Goal: Answer question/provide support: Share knowledge or assist other users

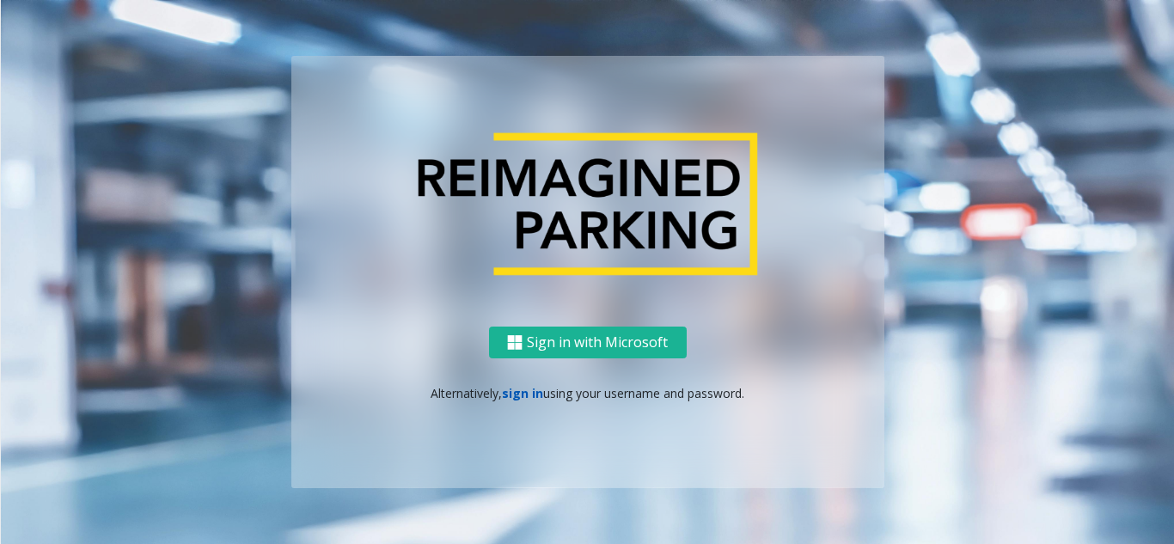
click at [517, 389] on link "sign in" at bounding box center [522, 393] width 41 height 16
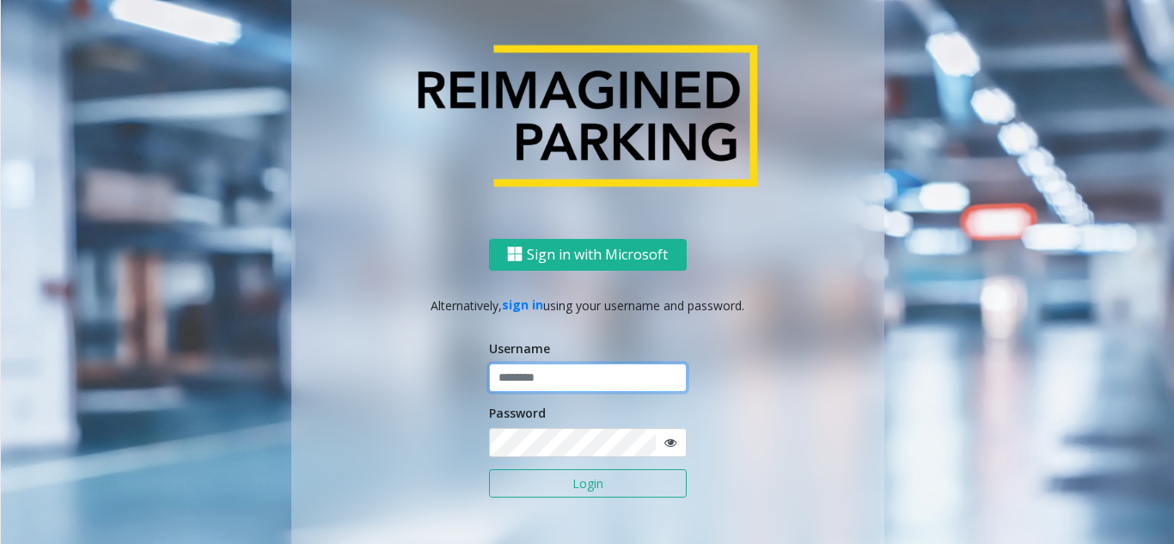
click at [520, 380] on input "text" at bounding box center [588, 378] width 198 height 29
type input "********"
click at [666, 445] on icon at bounding box center [670, 443] width 12 height 12
click at [611, 489] on button "Login" at bounding box center [588, 483] width 198 height 29
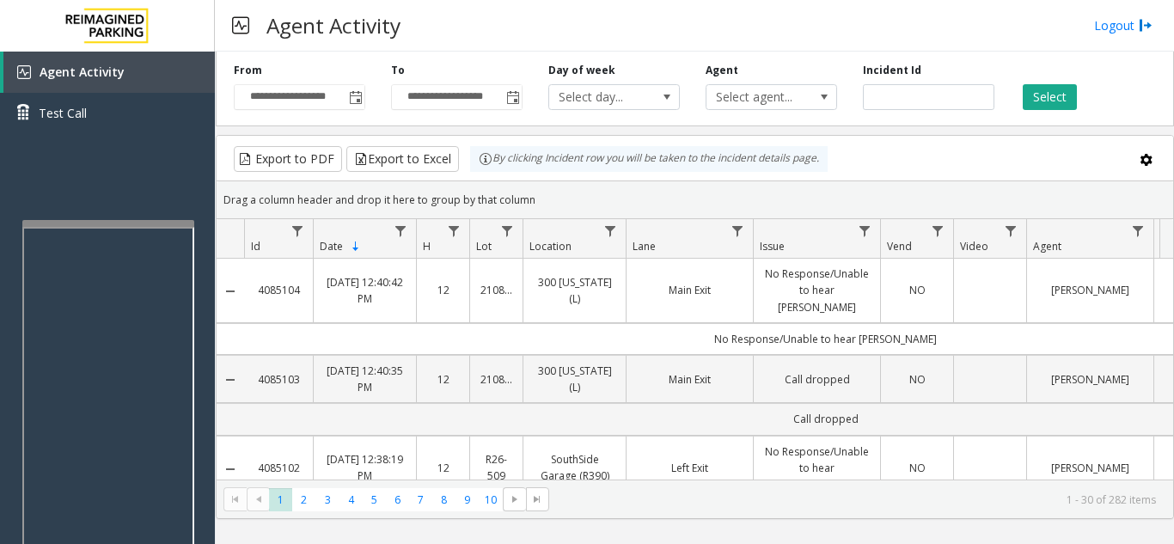
click at [107, 230] on div at bounding box center [108, 421] width 172 height 403
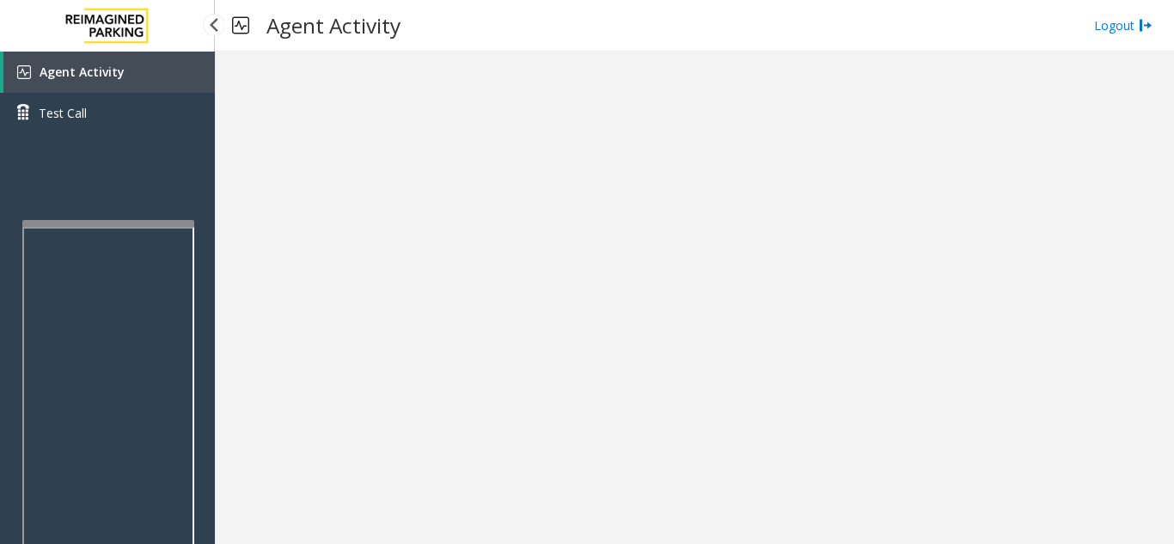
click at [152, 76] on link "Agent Activity" at bounding box center [108, 72] width 211 height 41
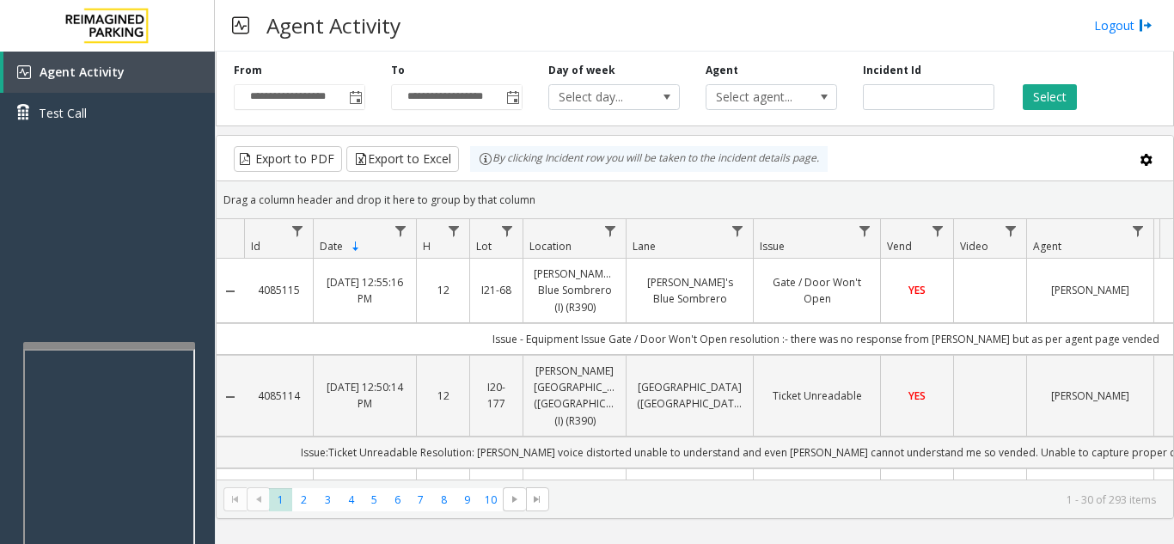
click at [109, 344] on div at bounding box center [109, 345] width 172 height 7
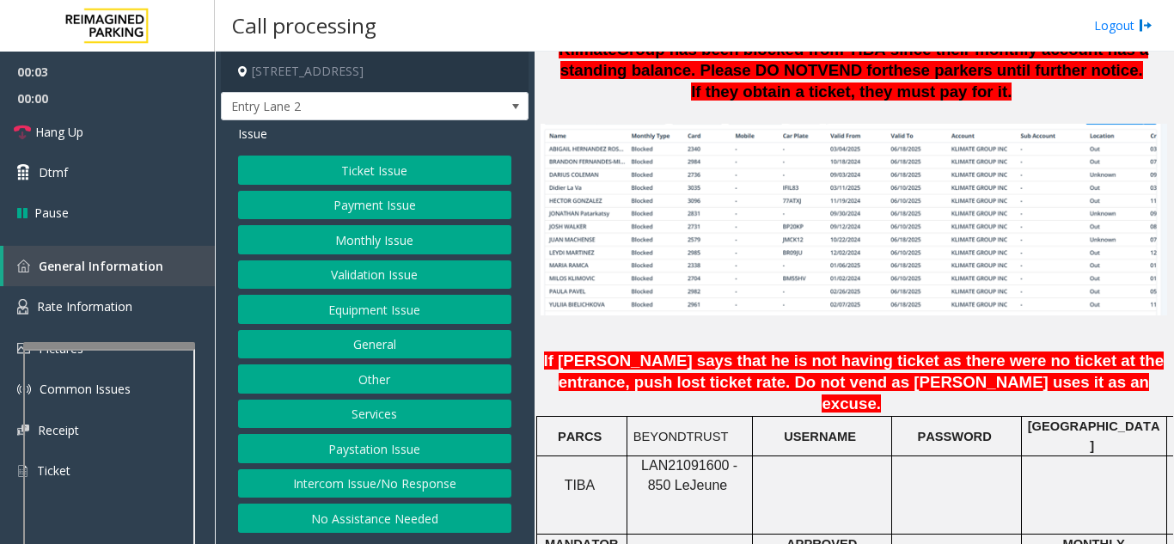
scroll to position [1289, 0]
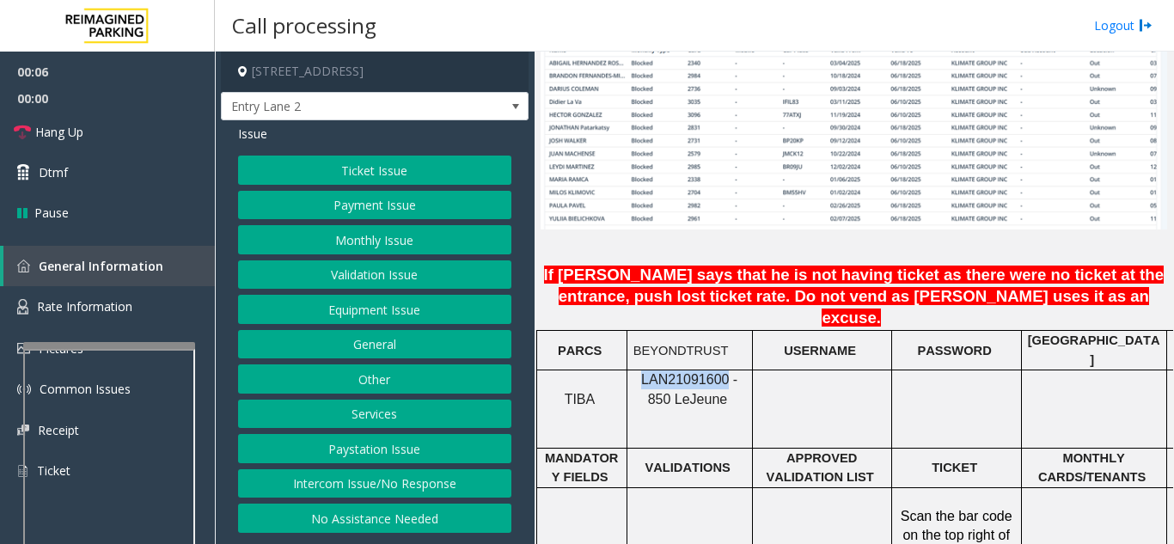
drag, startPoint x: 714, startPoint y: 326, endPoint x: 631, endPoint y: 331, distance: 83.5
click at [631, 370] on div "LAN21091600 - 850 Le Jeune" at bounding box center [689, 389] width 125 height 39
copy span "LAN21091600"
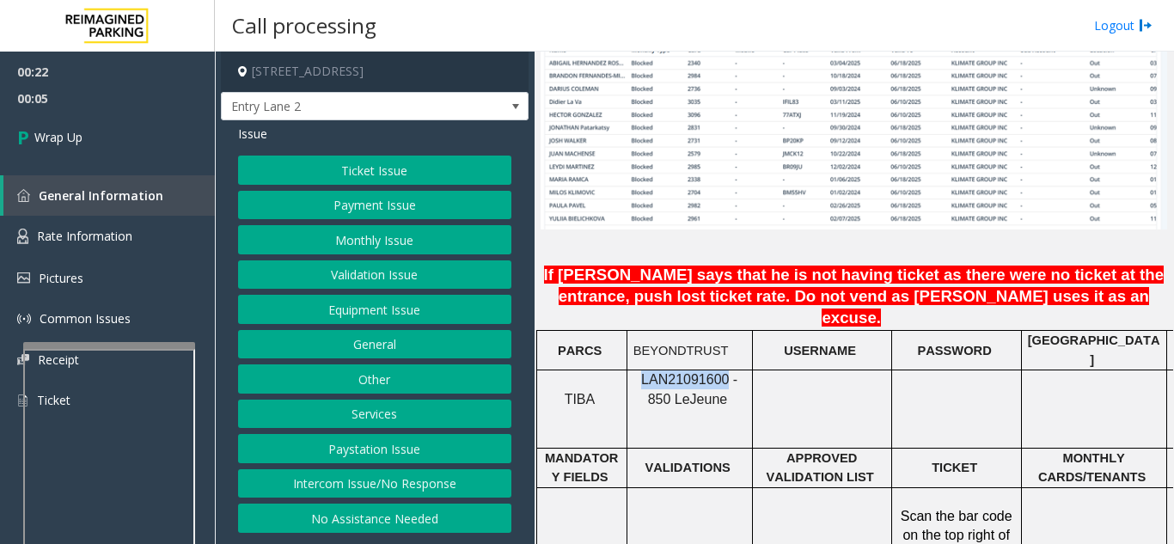
click at [393, 315] on button "Equipment Issue" at bounding box center [374, 309] width 273 height 29
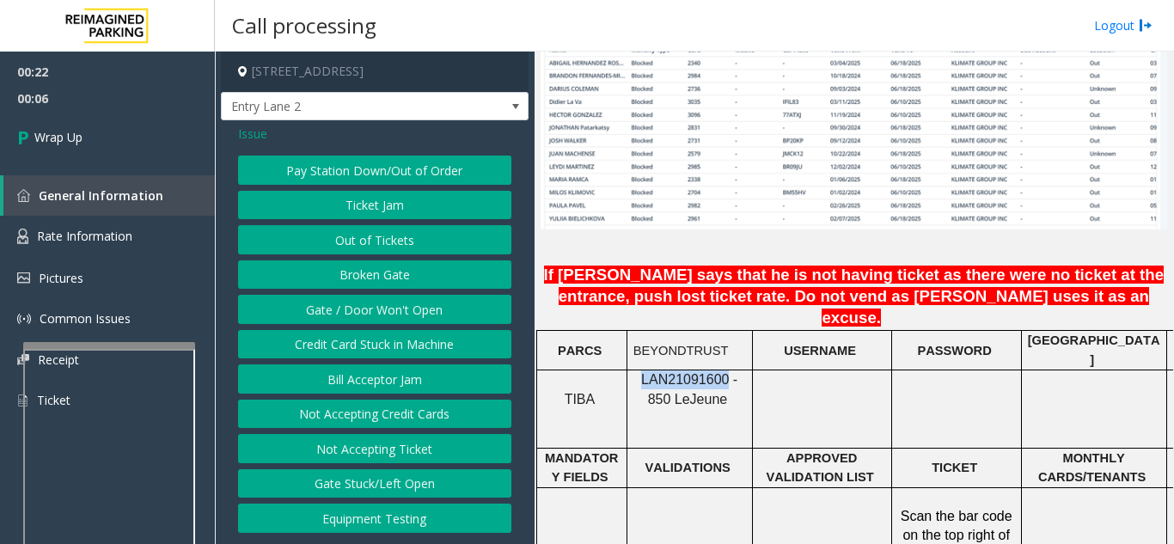
click at [393, 315] on button "Gate / Door Won't Open" at bounding box center [374, 309] width 273 height 29
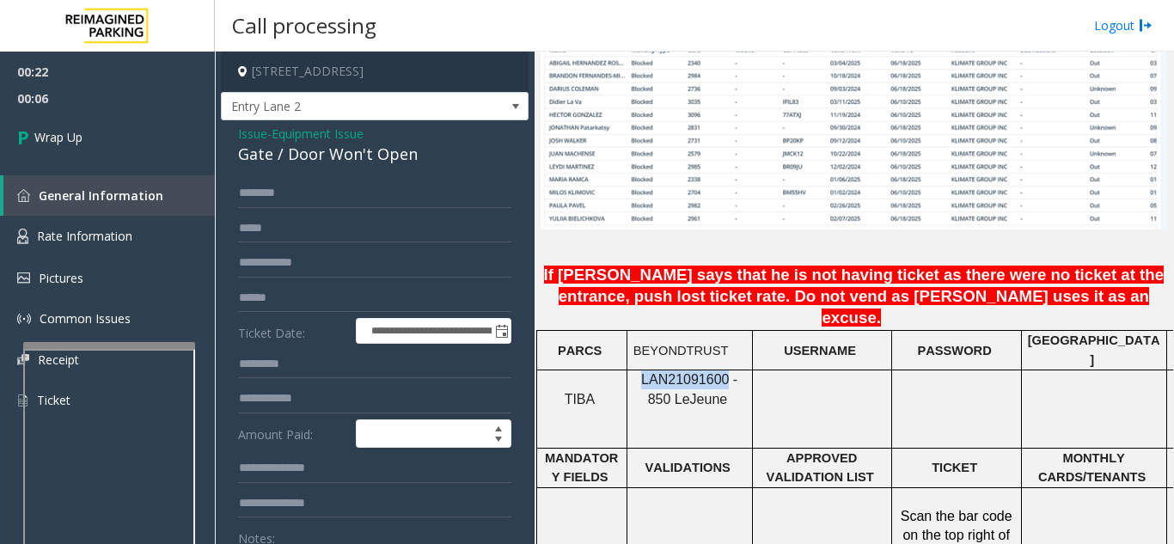
scroll to position [86, 0]
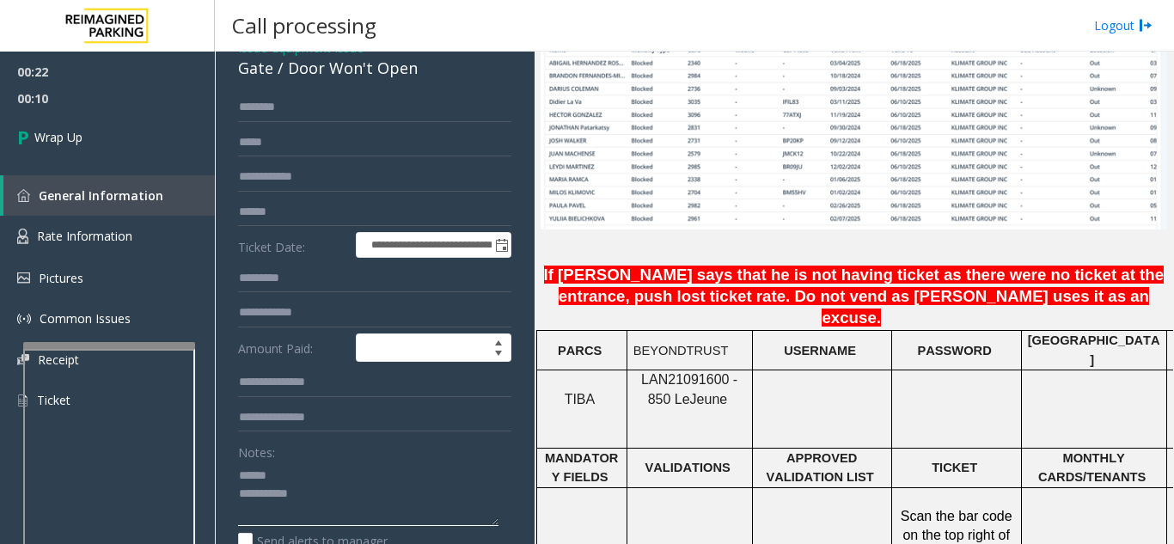
click at [322, 478] on textarea at bounding box center [368, 494] width 260 height 64
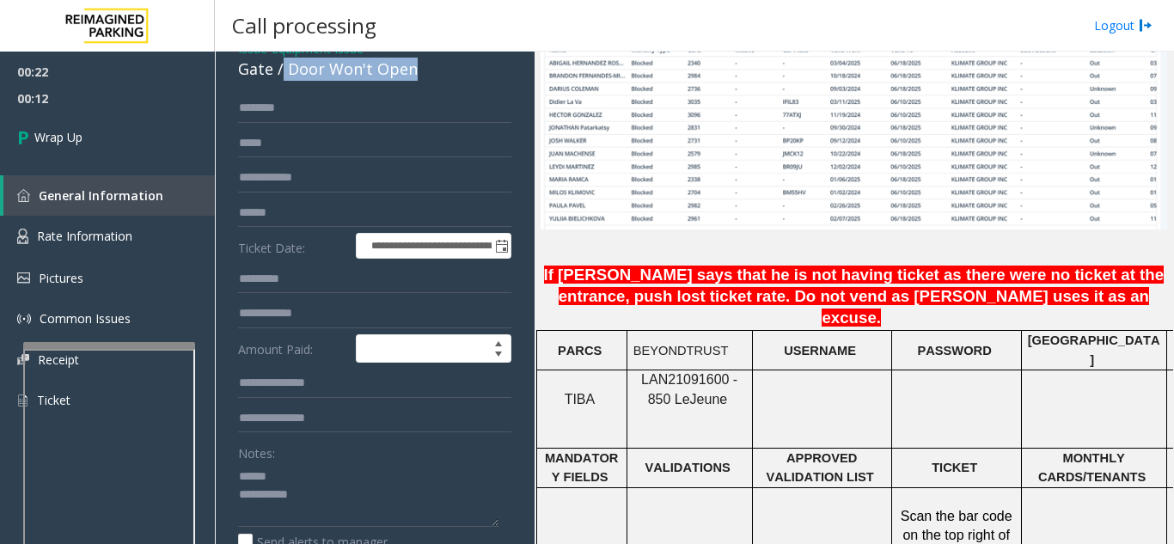
drag, startPoint x: 283, startPoint y: 68, endPoint x: 424, endPoint y: 72, distance: 141.0
click at [424, 72] on div "Gate / Door Won't Open" at bounding box center [374, 69] width 273 height 23
click at [378, 502] on textarea at bounding box center [368, 494] width 260 height 64
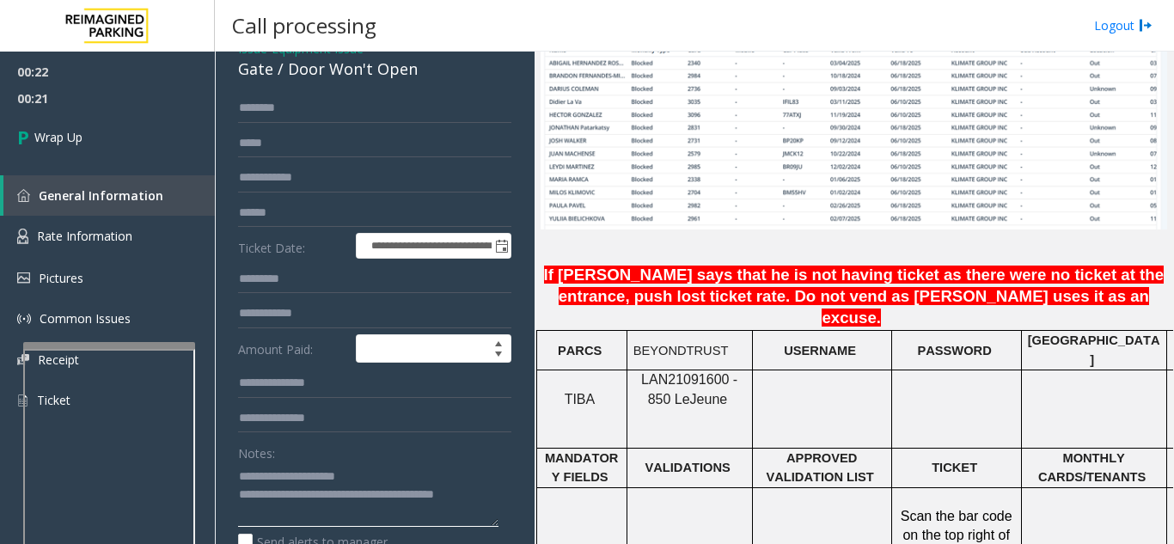
type textarea "**********"
click at [136, 109] on span "00:21" at bounding box center [107, 98] width 215 height 27
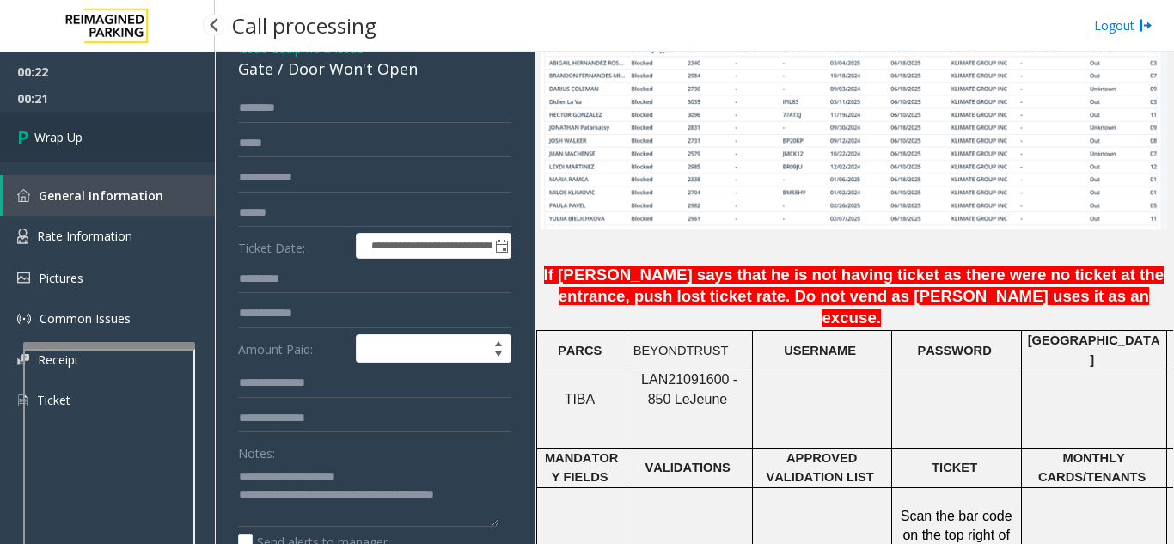
click at [125, 130] on link "Wrap Up" at bounding box center [107, 137] width 215 height 51
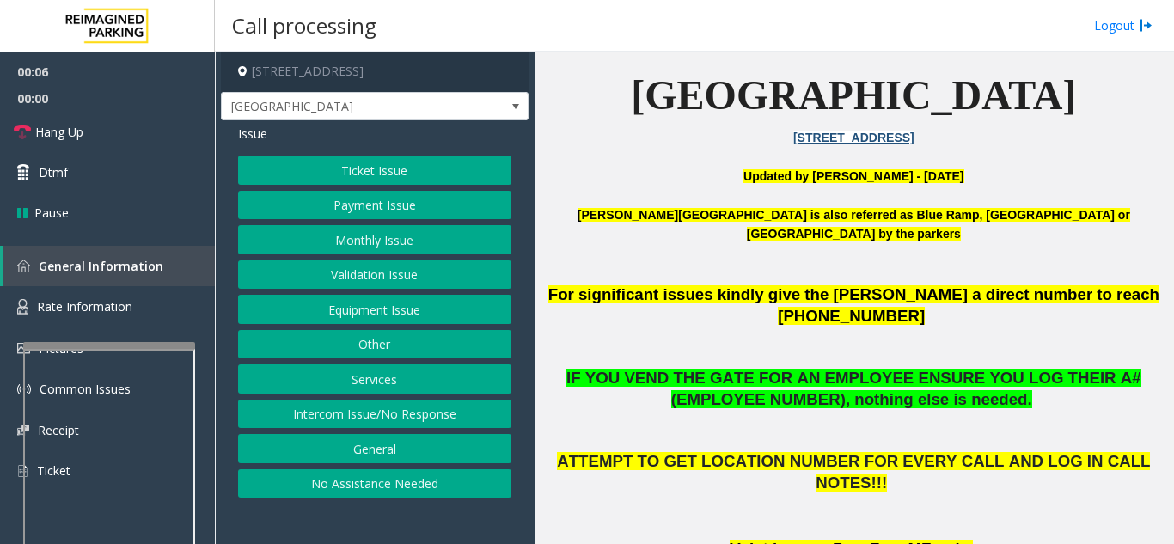
scroll to position [516, 0]
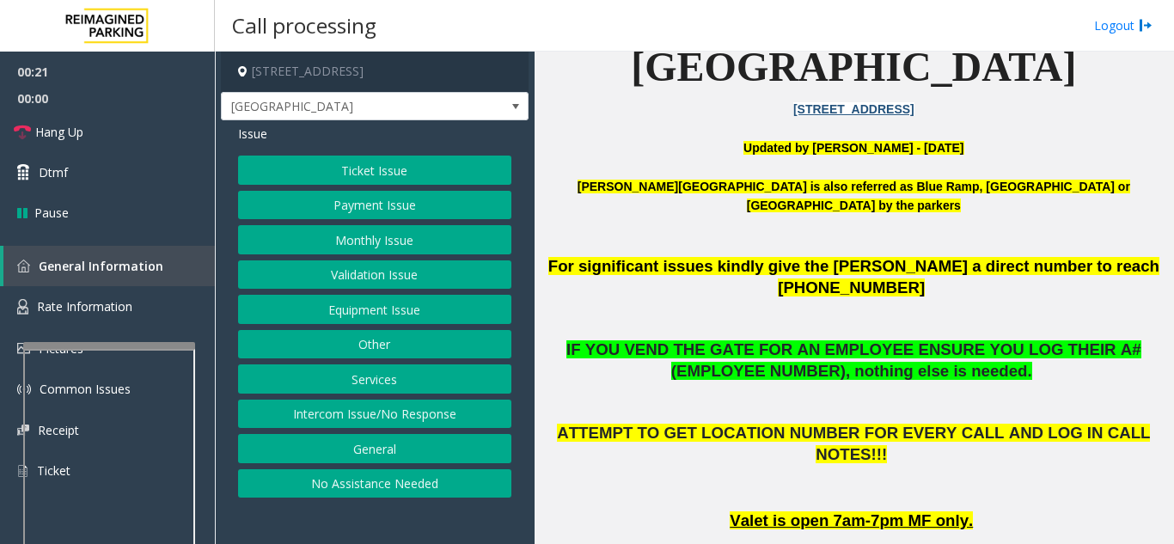
click at [434, 419] on button "Intercom Issue/No Response" at bounding box center [374, 414] width 273 height 29
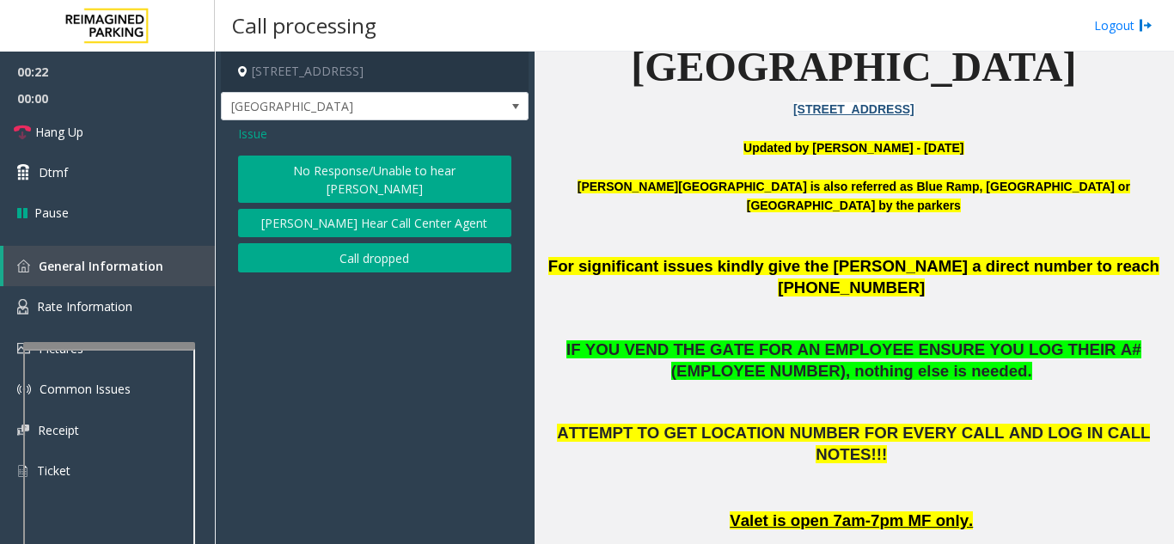
click at [404, 174] on button "No Response/Unable to hear [PERSON_NAME]" at bounding box center [374, 179] width 273 height 47
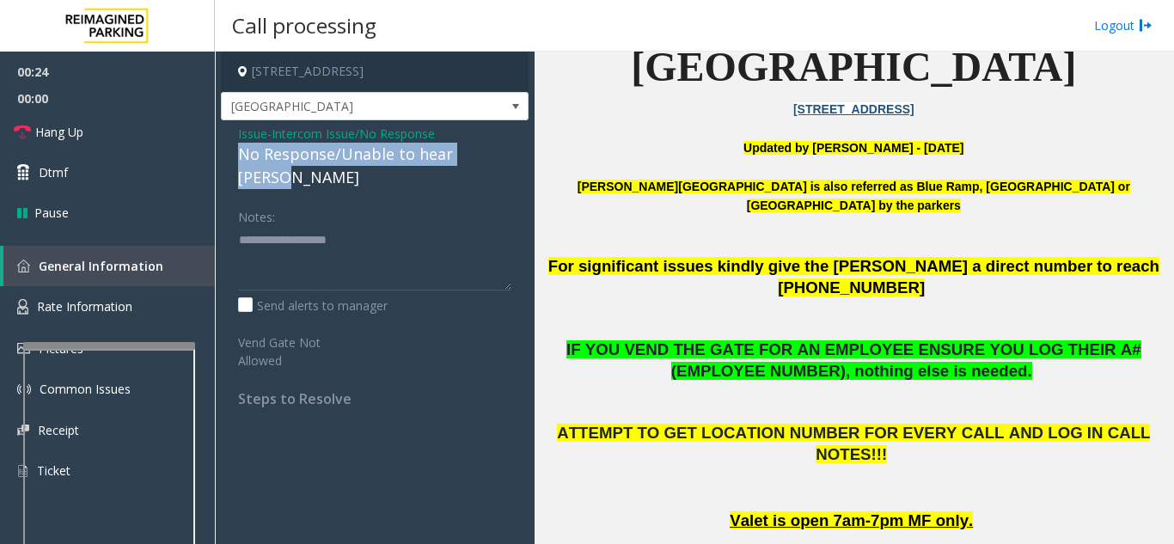
drag, startPoint x: 230, startPoint y: 158, endPoint x: 503, endPoint y: 160, distance: 272.5
click at [503, 160] on div "Issue - Intercom Issue/No Response No Response/Unable to hear parker Notes: Sen…" at bounding box center [375, 272] width 308 height 304
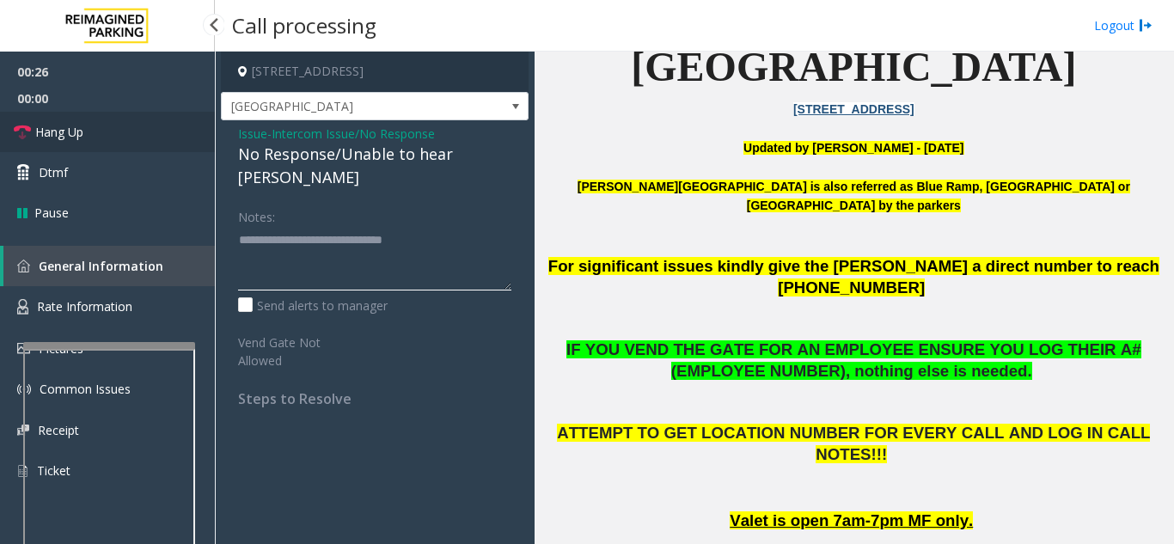
type textarea "**********"
click at [135, 132] on link "Hang Up" at bounding box center [107, 132] width 215 height 40
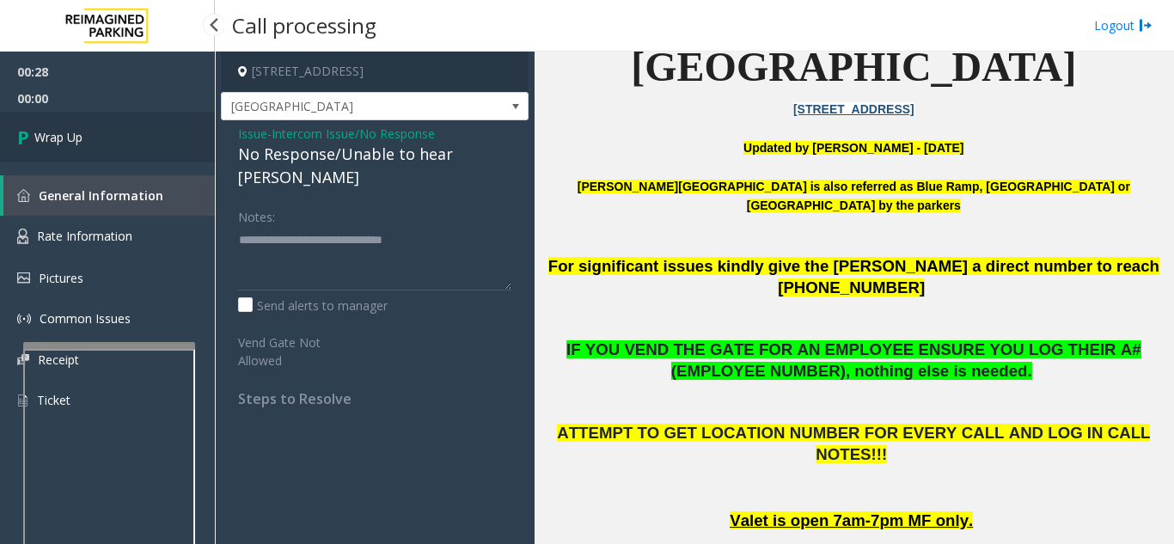
click at [135, 132] on link "Wrap Up" at bounding box center [107, 137] width 215 height 51
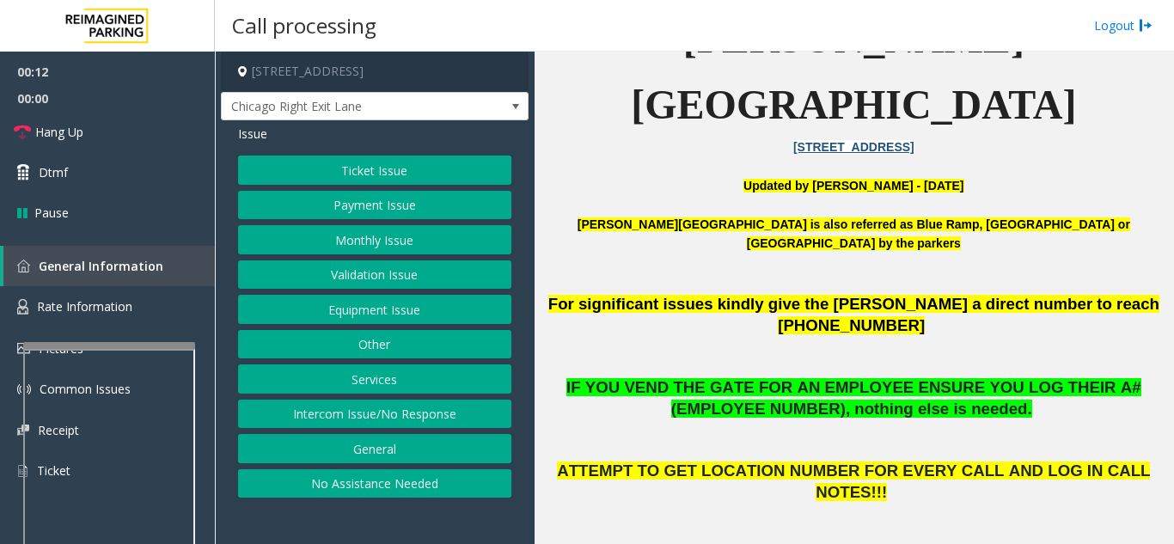
scroll to position [516, 0]
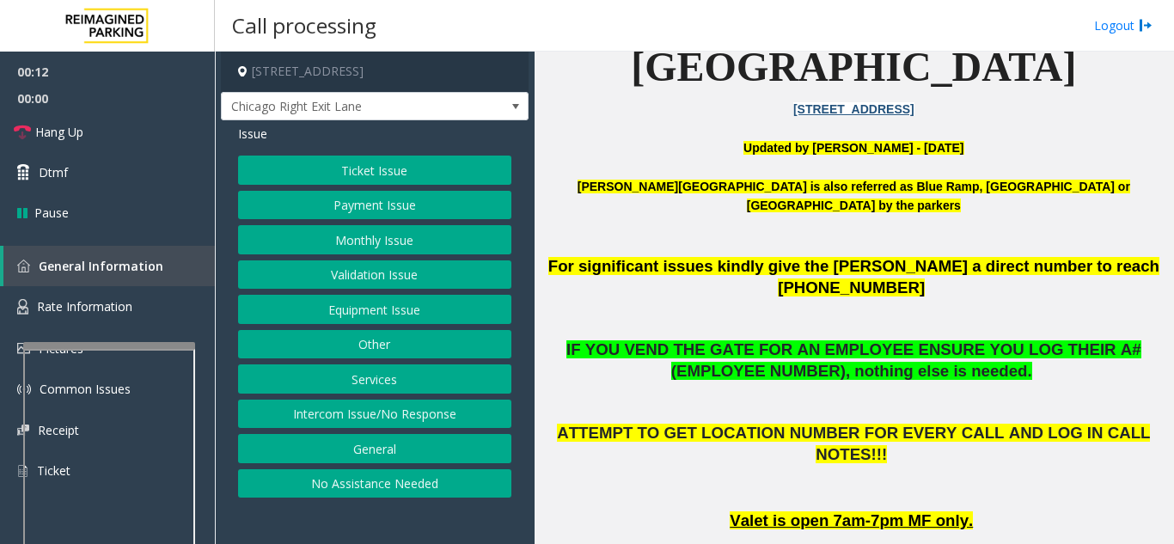
click at [388, 412] on button "Intercom Issue/No Response" at bounding box center [374, 414] width 273 height 29
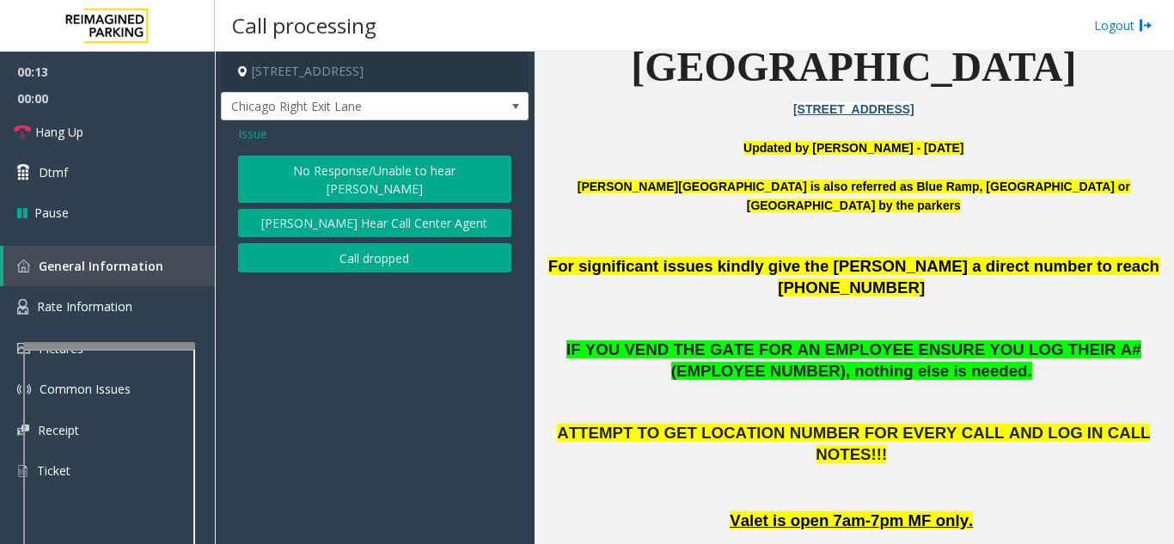
click at [376, 175] on button "No Response/Unable to hear [PERSON_NAME]" at bounding box center [374, 179] width 273 height 47
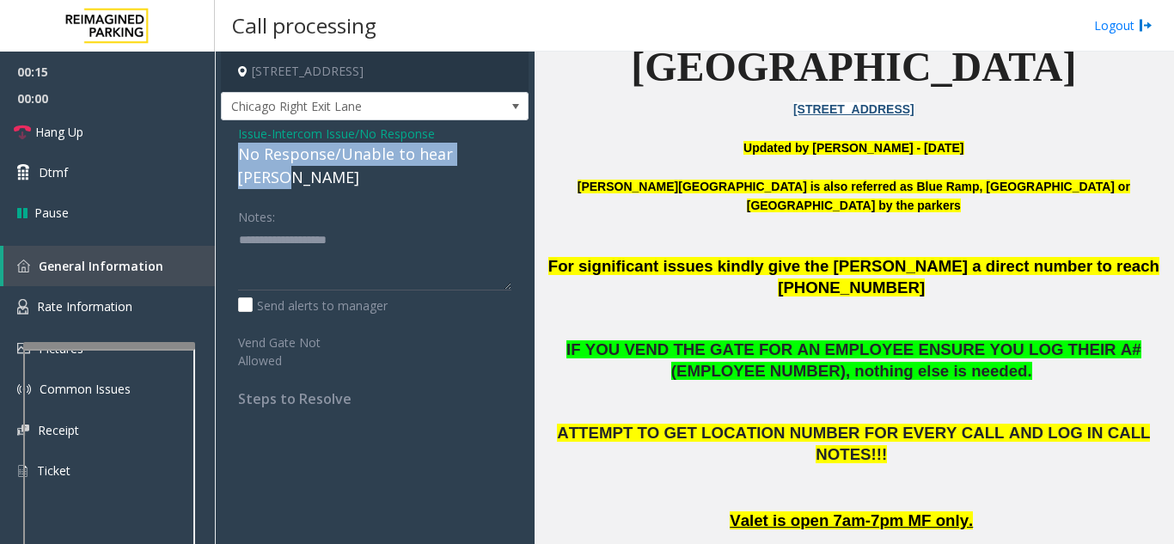
drag, startPoint x: 223, startPoint y: 152, endPoint x: 509, endPoint y: 150, distance: 285.4
click at [509, 150] on div "Issue - Intercom Issue/No Response No Response/Unable to hear parker Notes: Sen…" at bounding box center [375, 272] width 308 height 304
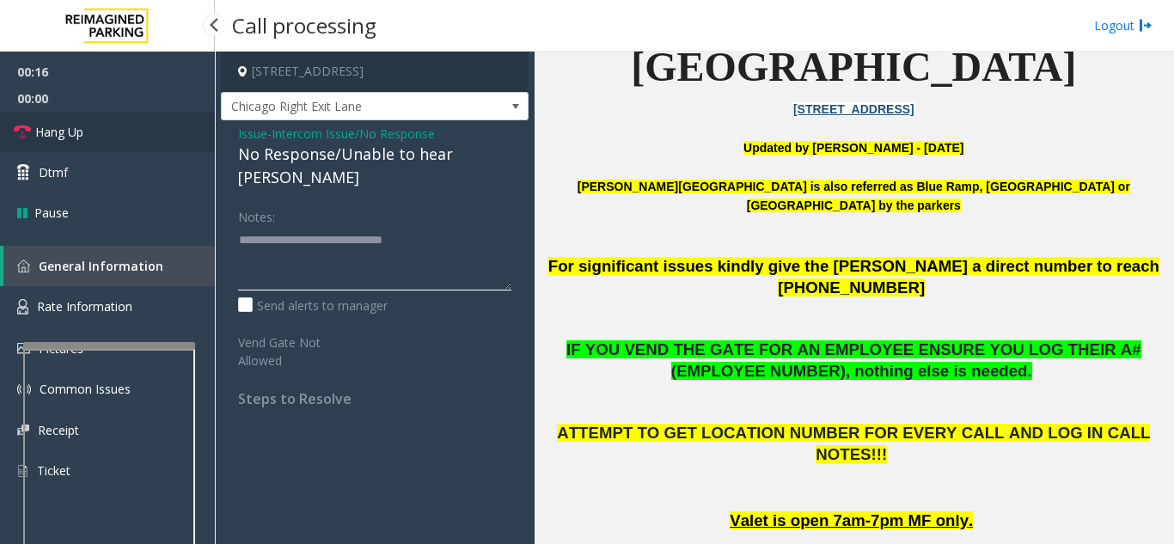
type textarea "**********"
click at [126, 137] on link "Hang Up" at bounding box center [107, 132] width 215 height 40
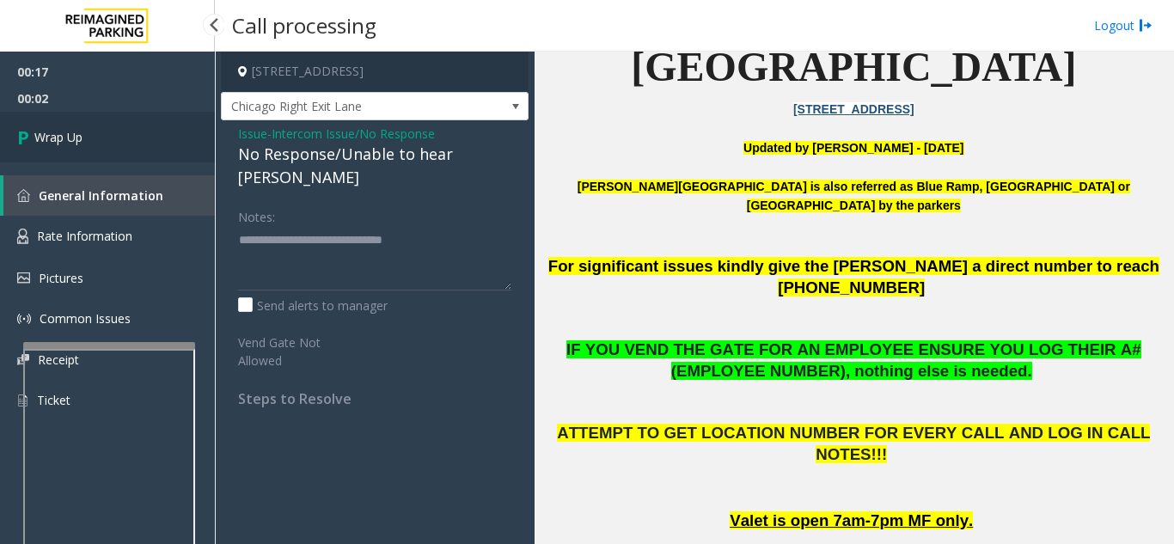
click at [112, 137] on link "Wrap Up" at bounding box center [107, 137] width 215 height 51
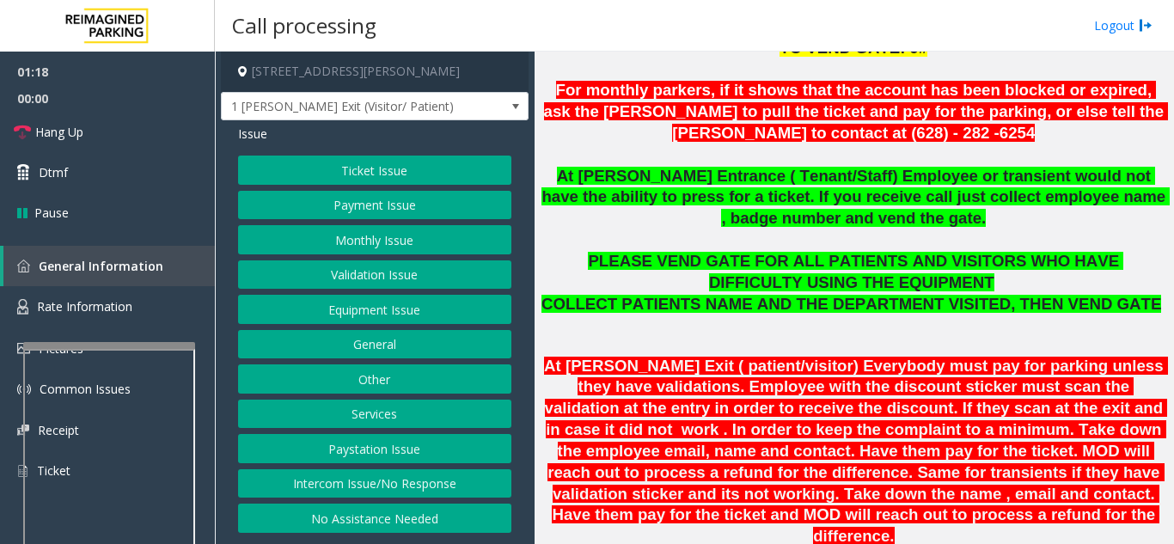
scroll to position [602, 0]
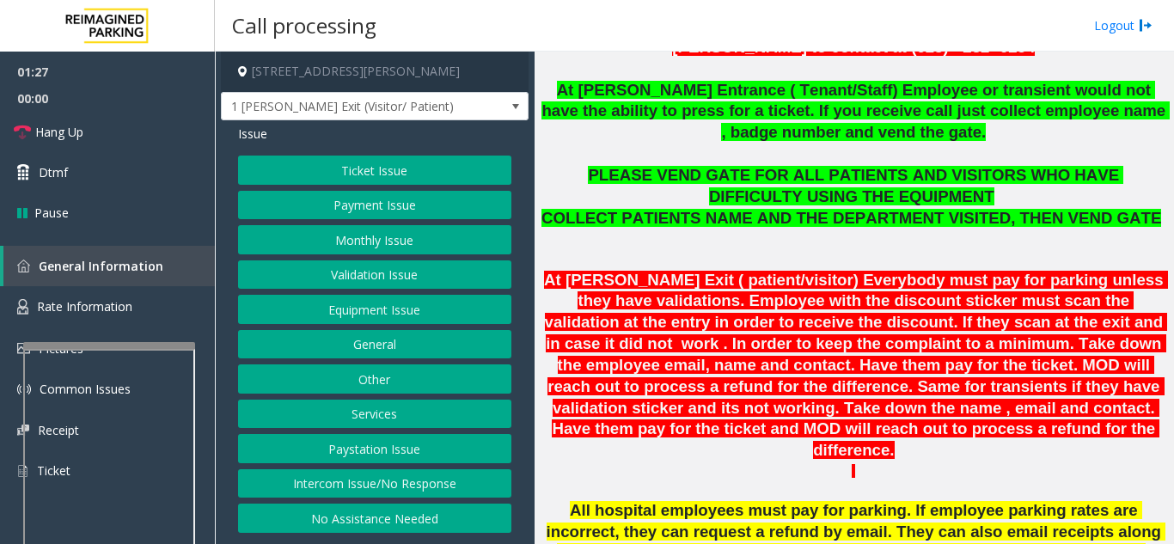
click at [368, 312] on button "Equipment Issue" at bounding box center [374, 309] width 273 height 29
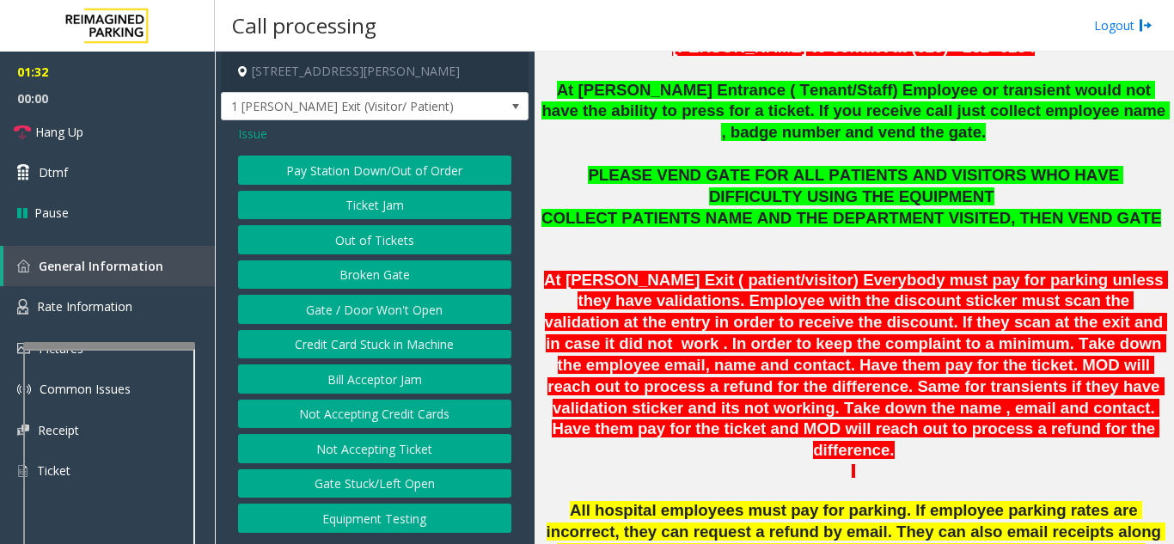
click at [368, 312] on button "Gate / Door Won't Open" at bounding box center [374, 309] width 273 height 29
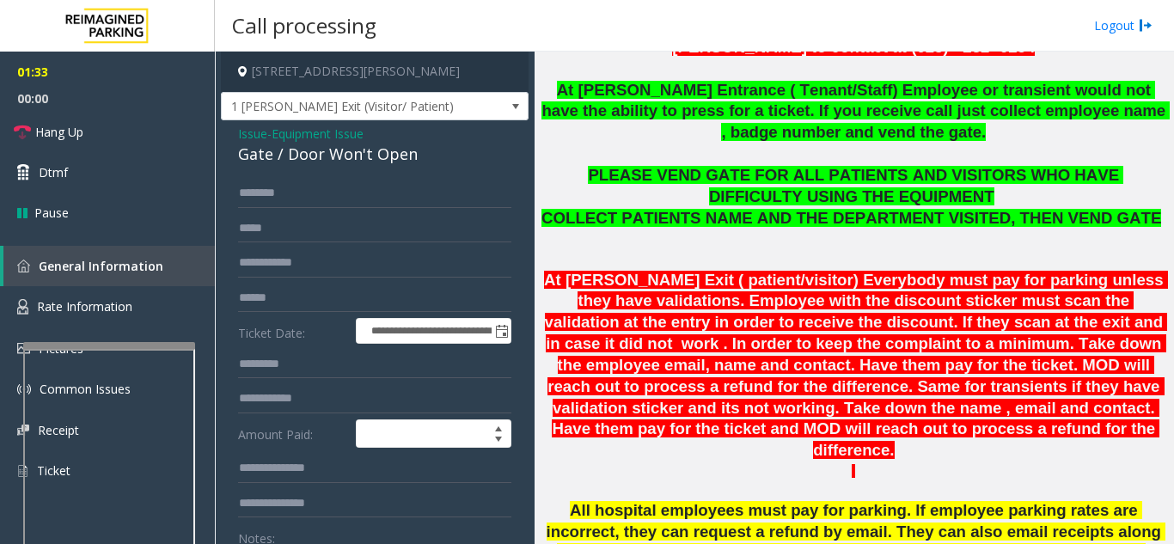
scroll to position [86, 0]
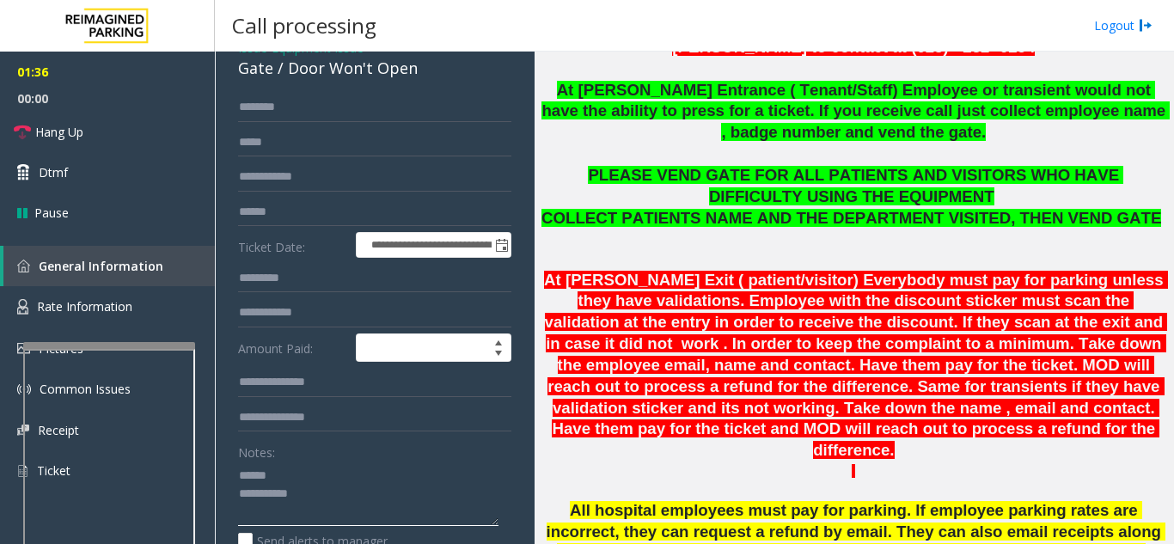
click at [295, 466] on textarea at bounding box center [368, 494] width 260 height 64
drag, startPoint x: 286, startPoint y: 73, endPoint x: 432, endPoint y: 72, distance: 146.1
click at [432, 72] on div "Gate / Door Won't Open" at bounding box center [374, 68] width 273 height 23
click at [404, 483] on textarea at bounding box center [368, 494] width 260 height 64
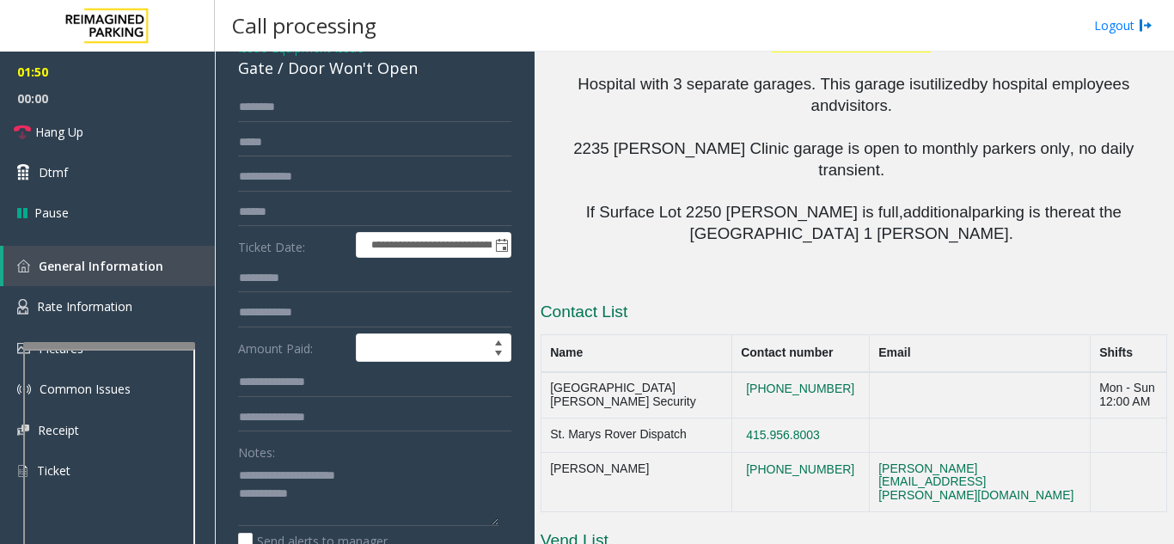
scroll to position [2037, 0]
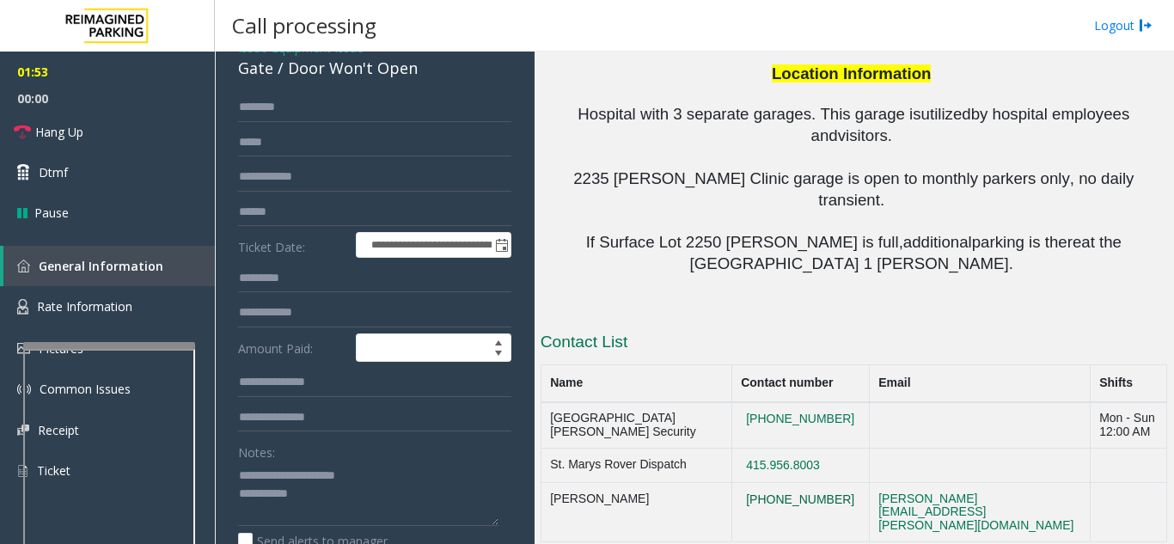
drag, startPoint x: 725, startPoint y: 252, endPoint x: 776, endPoint y: 258, distance: 51.1
click at [795, 493] on button "[PHONE_NUMBER]" at bounding box center [800, 500] width 119 height 15
drag, startPoint x: 815, startPoint y: 254, endPoint x: 731, endPoint y: 260, distance: 83.7
click at [731, 483] on td "[PHONE_NUMBER]" at bounding box center [800, 512] width 138 height 59
copy button "[PHONE_NUMBER]"
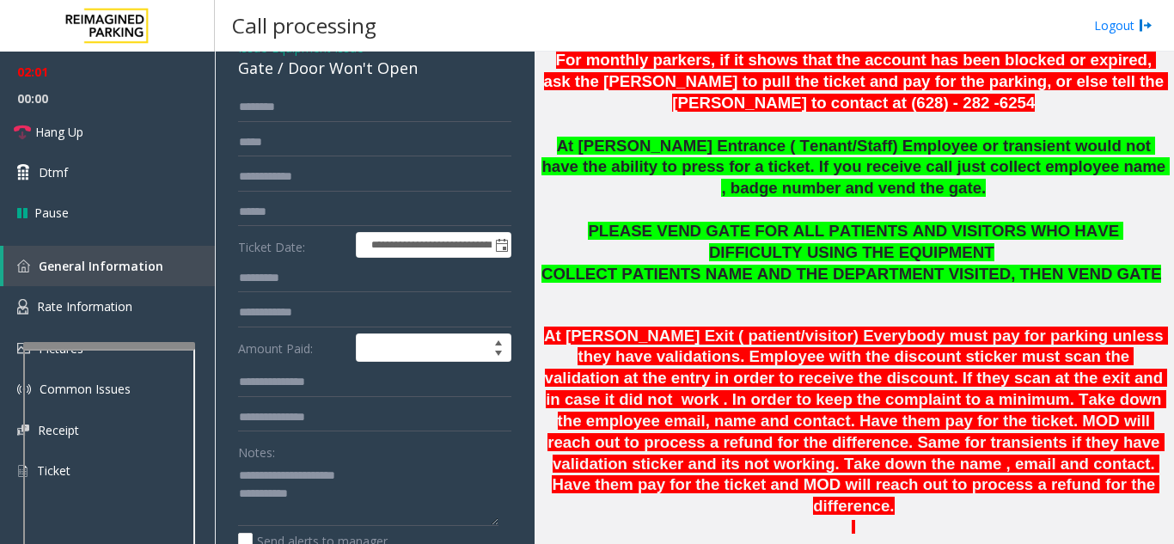
scroll to position [576, 0]
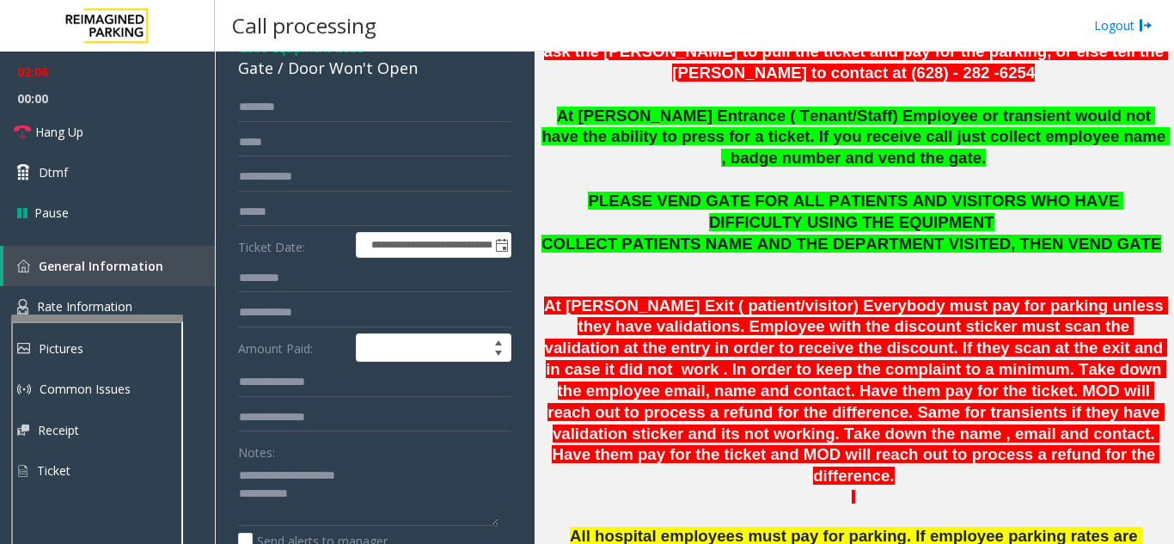
click at [88, 316] on div at bounding box center [97, 318] width 172 height 7
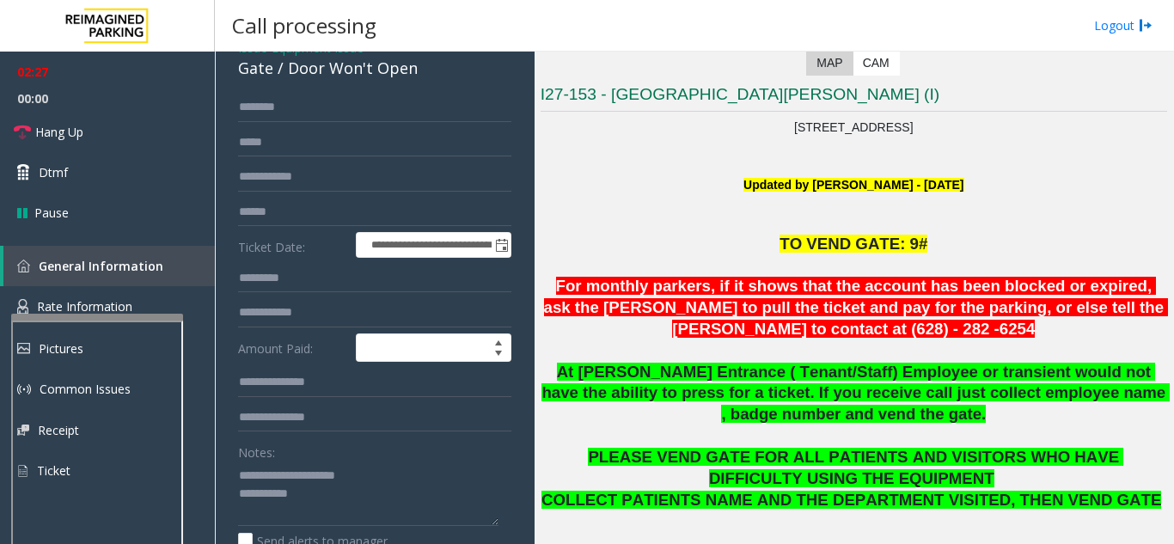
scroll to position [318, 0]
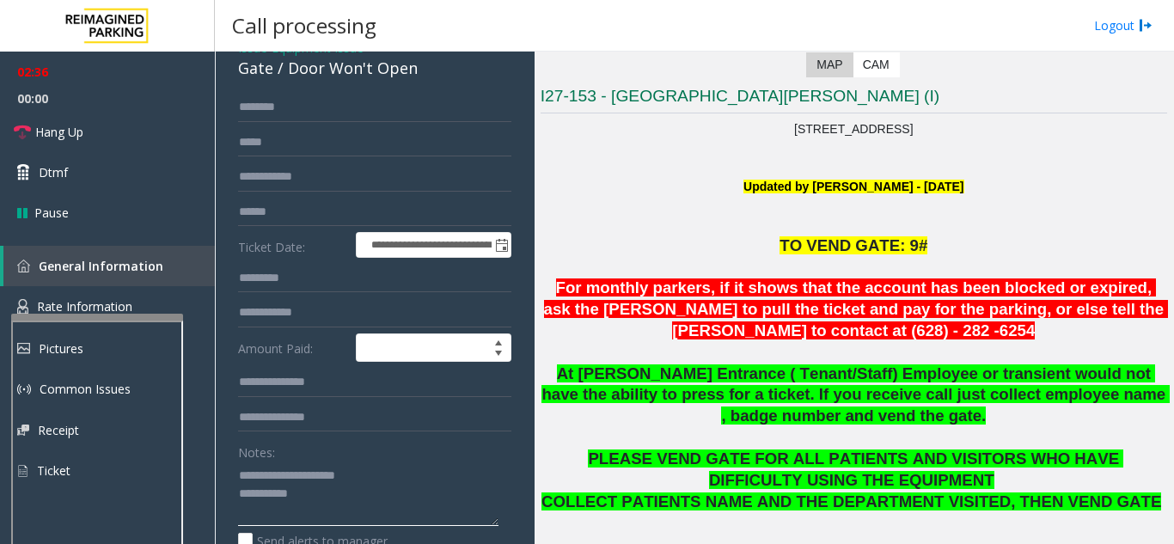
click at [340, 502] on textarea at bounding box center [368, 494] width 260 height 64
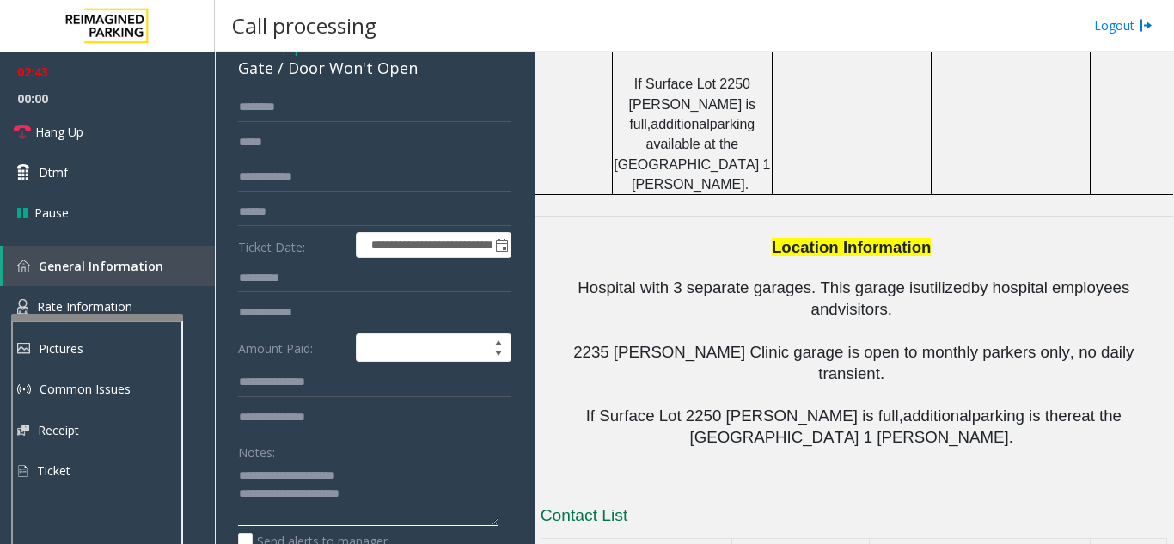
scroll to position [1865, 0]
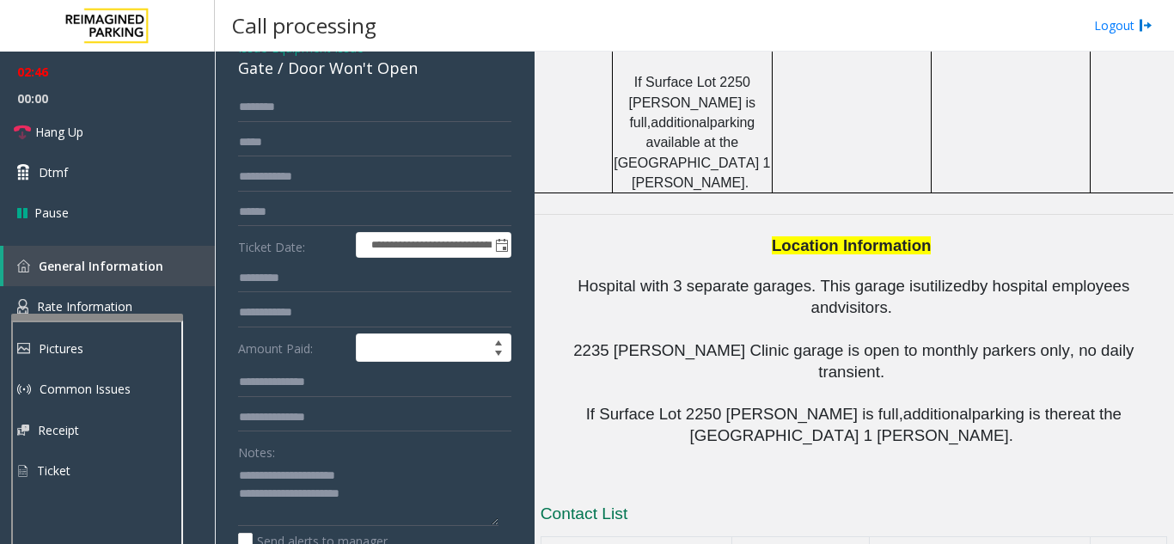
drag, startPoint x: 548, startPoint y: 427, endPoint x: 810, endPoint y: 436, distance: 261.4
copy tr "Alan Giang 628-282-6254"
click at [440, 500] on textarea at bounding box center [368, 494] width 260 height 64
paste textarea "**********"
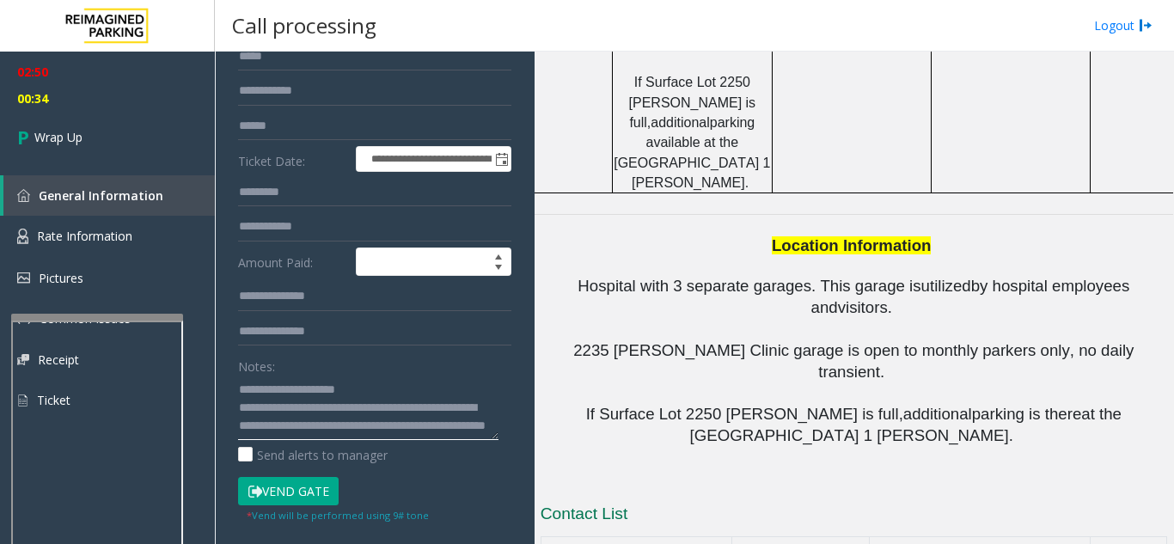
scroll to position [18, 0]
click at [370, 430] on textarea at bounding box center [368, 408] width 260 height 64
drag, startPoint x: 419, startPoint y: 425, endPoint x: 370, endPoint y: 429, distance: 49.1
click at [370, 429] on textarea at bounding box center [368, 408] width 260 height 64
click at [425, 411] on textarea at bounding box center [368, 408] width 260 height 64
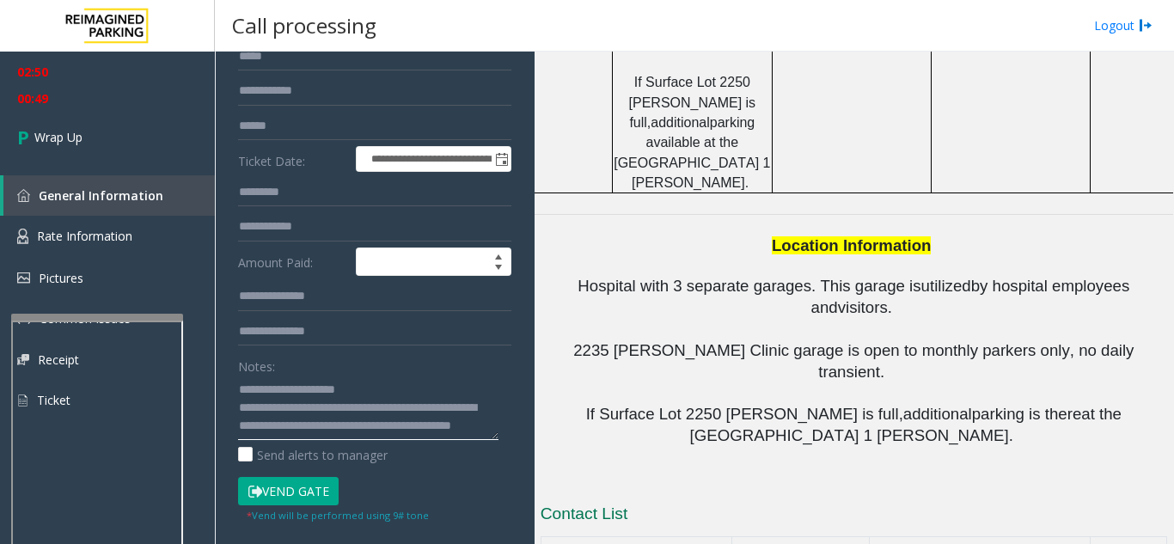
click at [295, 409] on textarea at bounding box center [368, 408] width 260 height 64
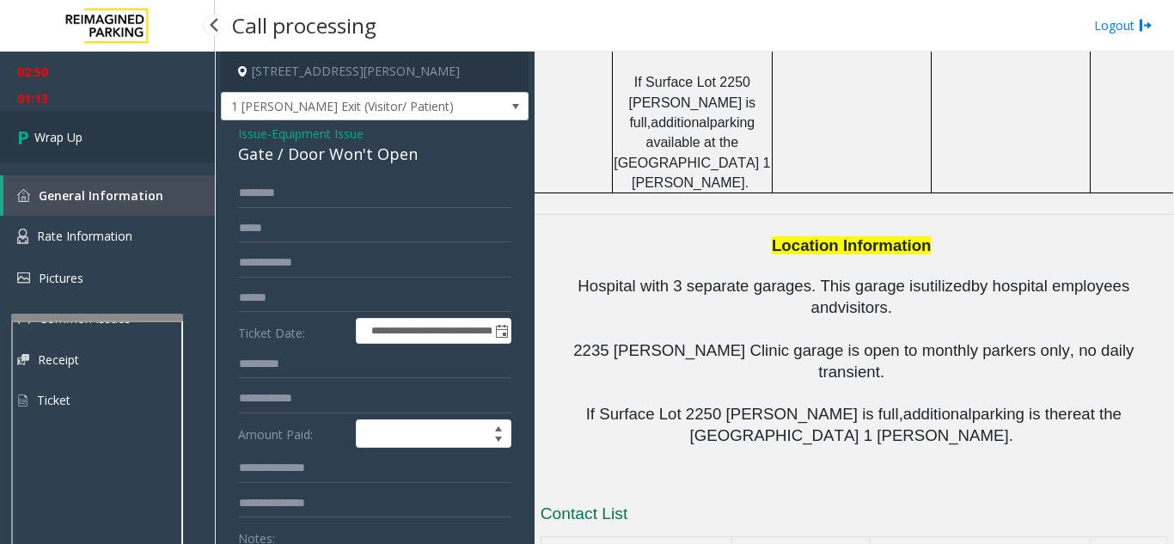
type textarea "**********"
click at [65, 145] on span "Wrap Up" at bounding box center [58, 137] width 48 height 18
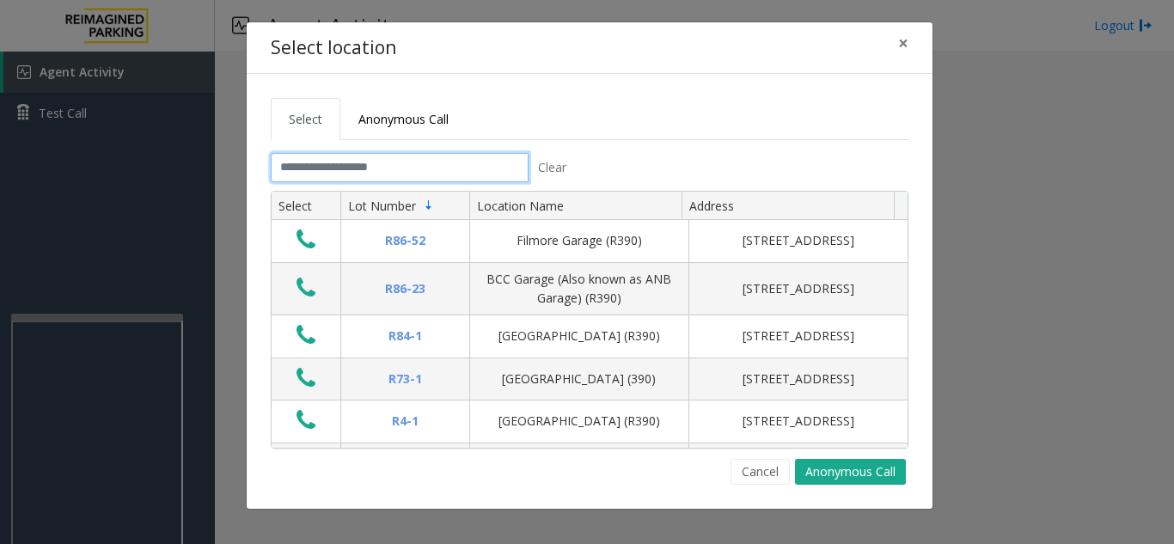
click at [362, 173] on input "text" at bounding box center [400, 167] width 258 height 29
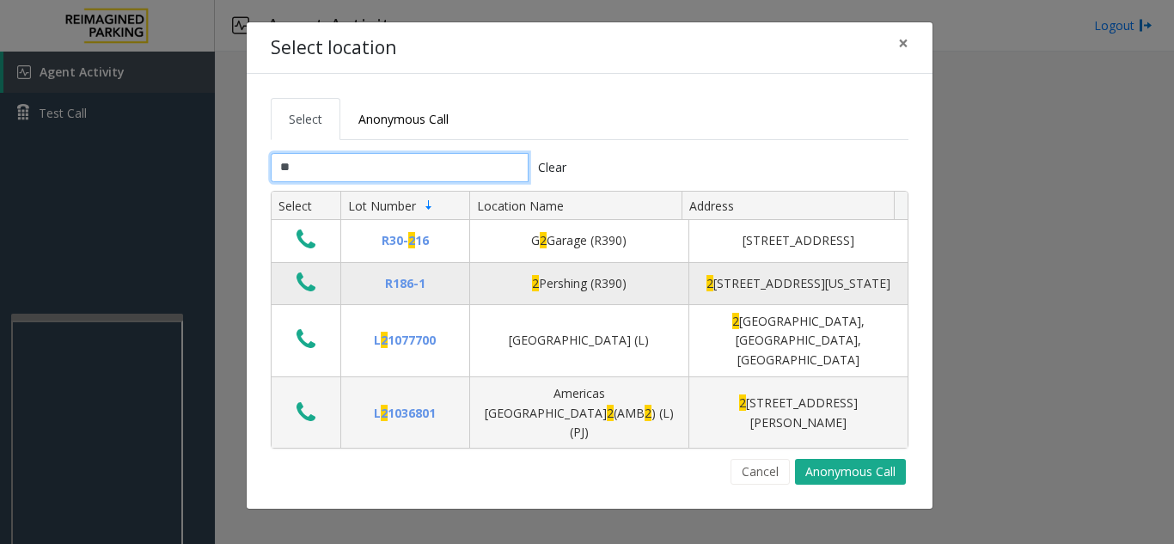
type input "*"
click at [320, 297] on button "Data table" at bounding box center [305, 284] width 29 height 28
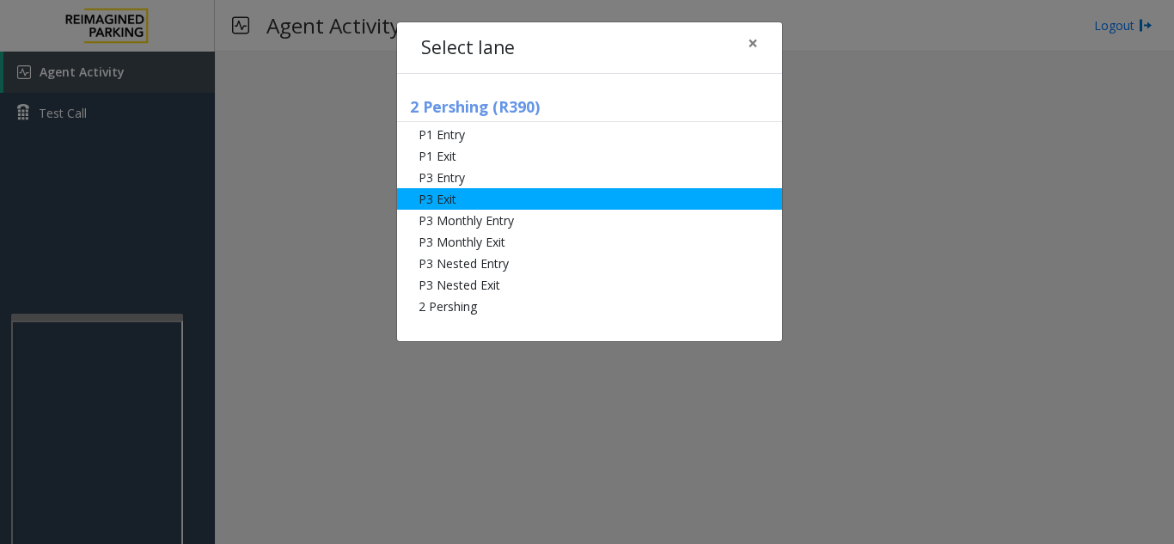
click at [559, 206] on li "P3 Exit" at bounding box center [589, 198] width 385 height 21
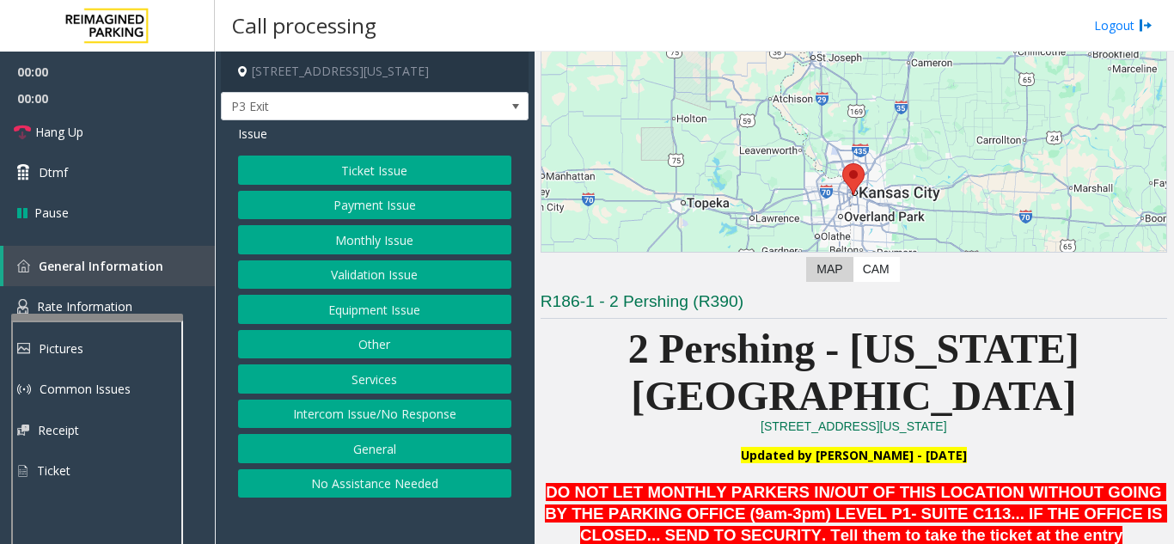
scroll to position [430, 0]
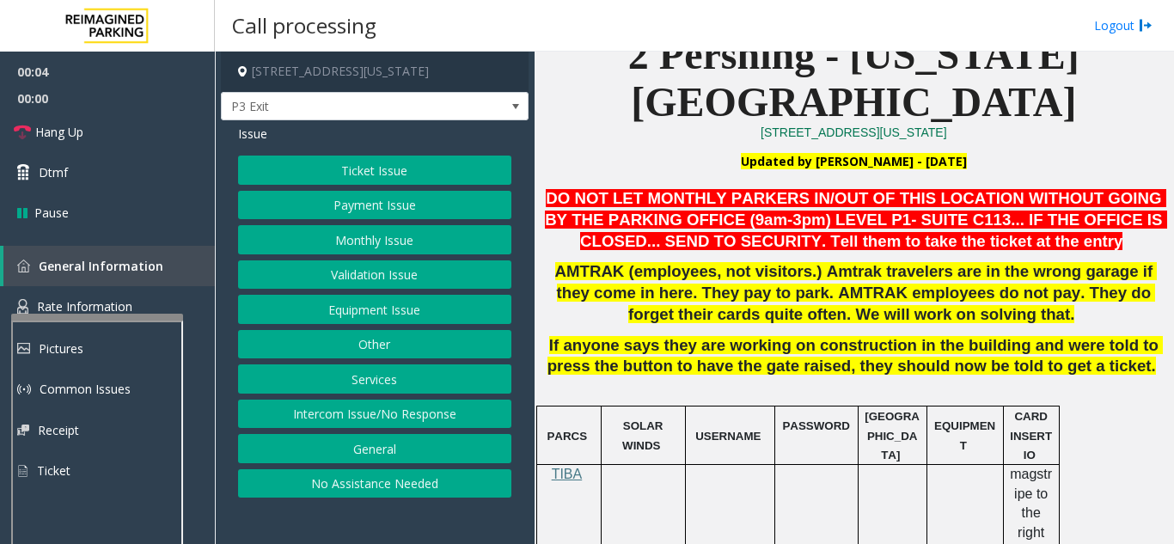
click at [368, 378] on button "Services" at bounding box center [374, 378] width 273 height 29
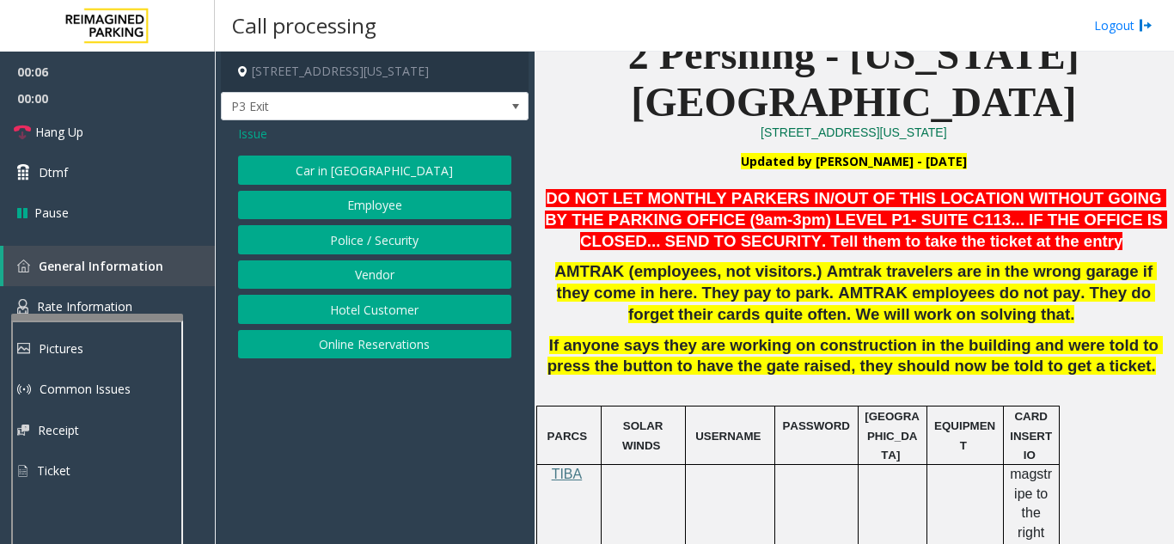
click at [258, 134] on span "Issue" at bounding box center [252, 134] width 29 height 18
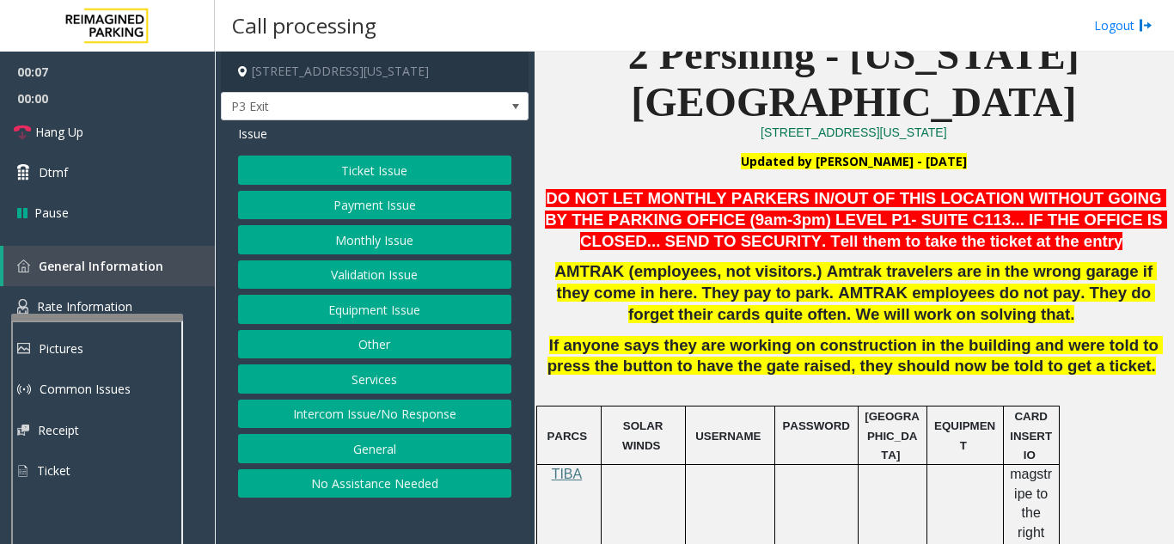
click at [369, 337] on button "Other" at bounding box center [374, 344] width 273 height 29
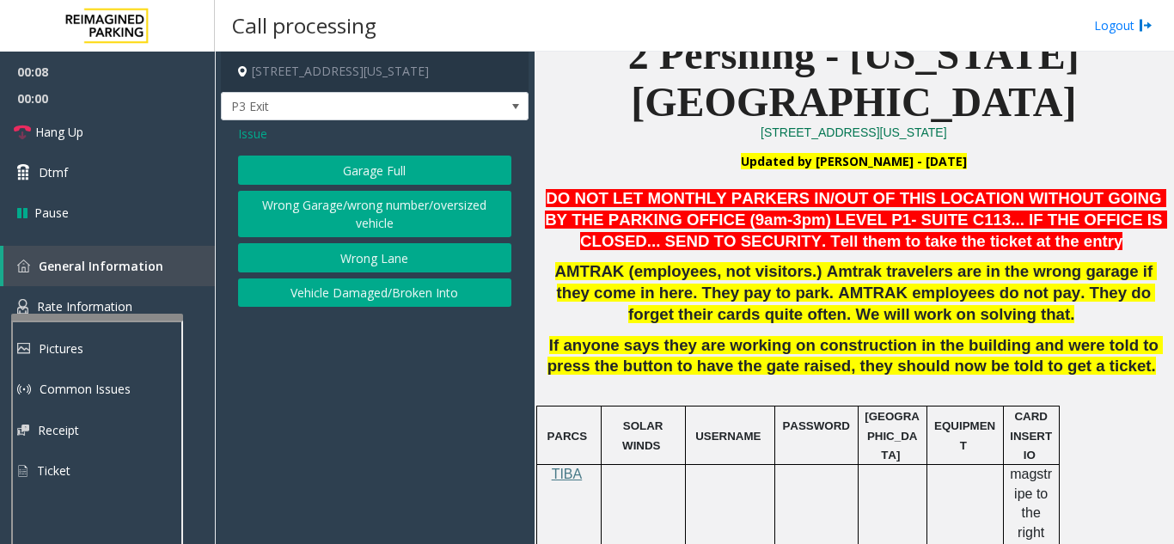
click at [309, 212] on button "Wrong Garage/wrong number/oversized vehicle" at bounding box center [374, 214] width 273 height 47
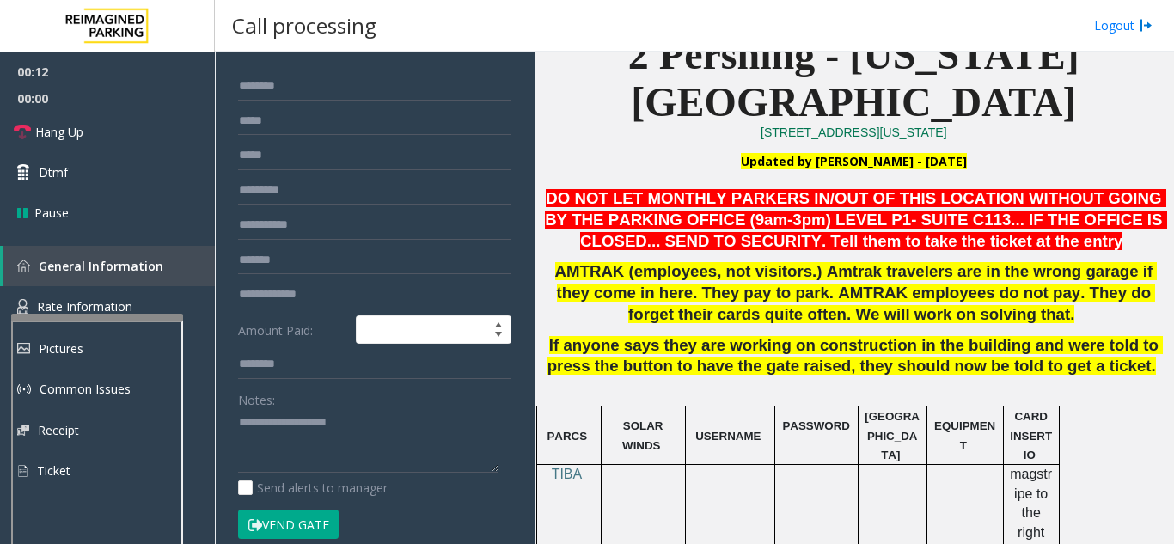
scroll to position [156, 0]
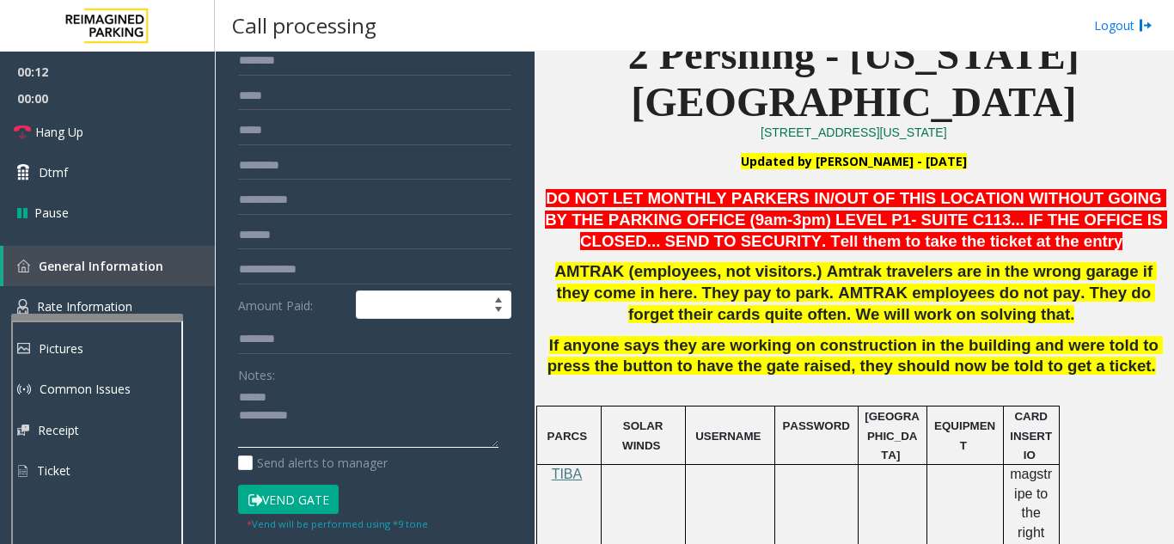
click at [295, 395] on textarea at bounding box center [368, 416] width 260 height 64
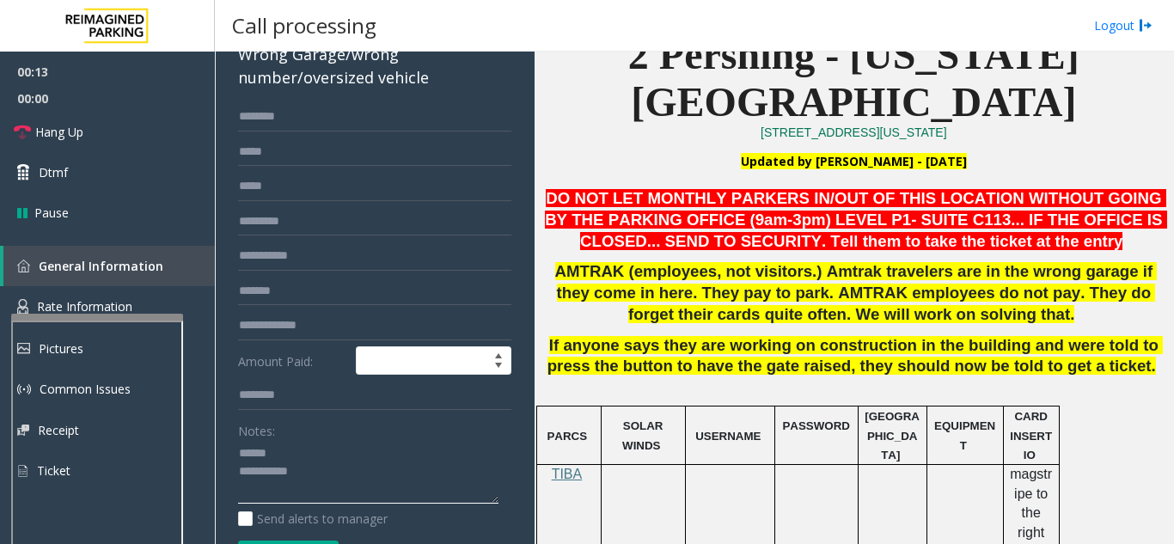
scroll to position [70, 0]
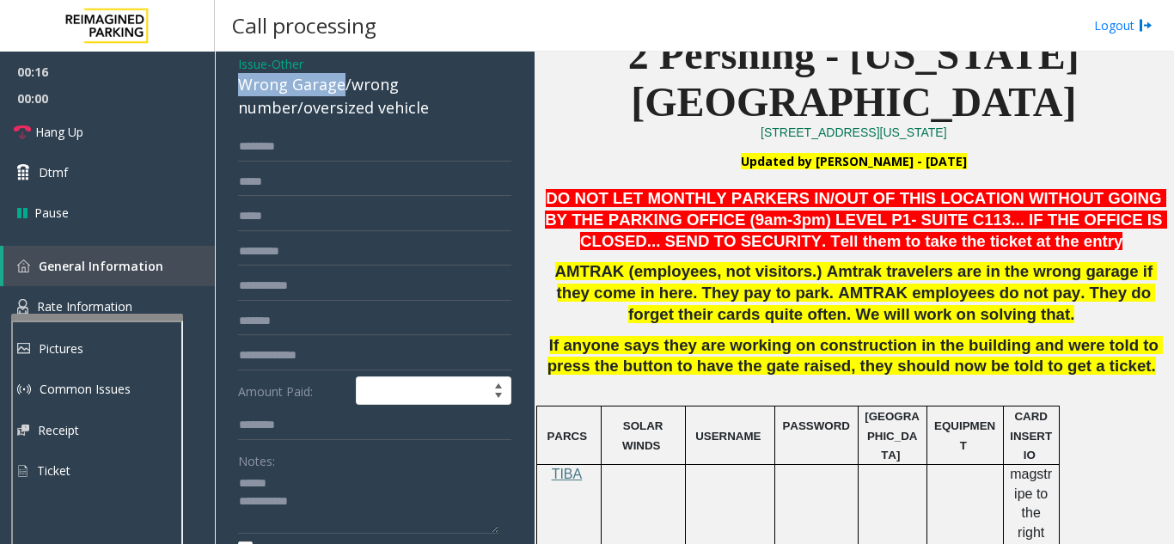
drag, startPoint x: 341, startPoint y: 85, endPoint x: 233, endPoint y: 87, distance: 108.3
click at [233, 87] on div "Issue - Other Wrong Garage/wrong number/oversized vehicle Amount Paid: Notes: S…" at bounding box center [375, 419] width 308 height 737
type textarea "**********"
click at [349, 159] on input "text" at bounding box center [374, 146] width 273 height 29
type input "******"
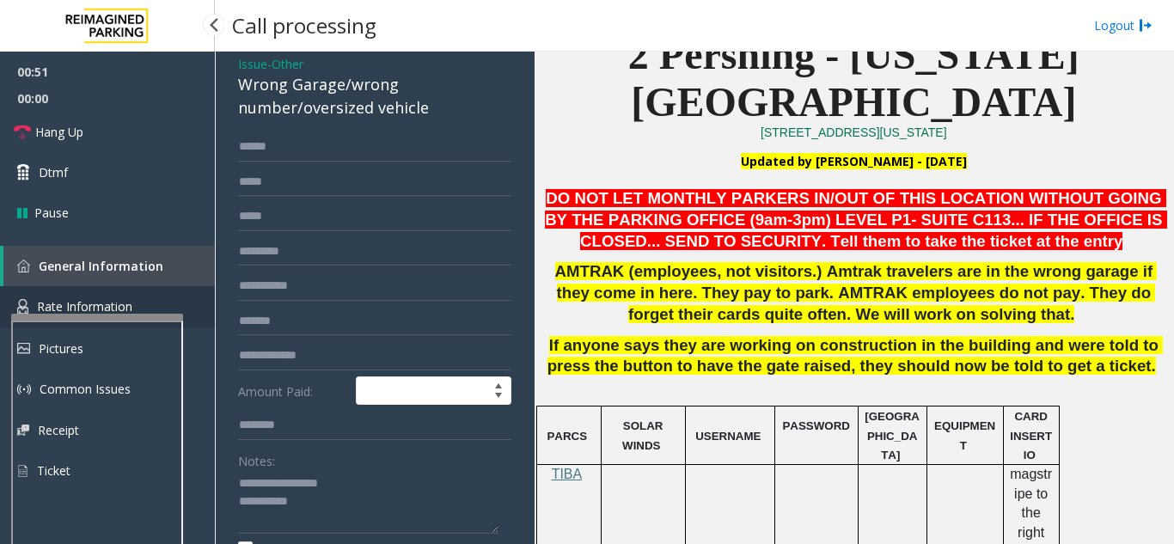
click at [107, 297] on link "Rate Information" at bounding box center [107, 307] width 215 height 42
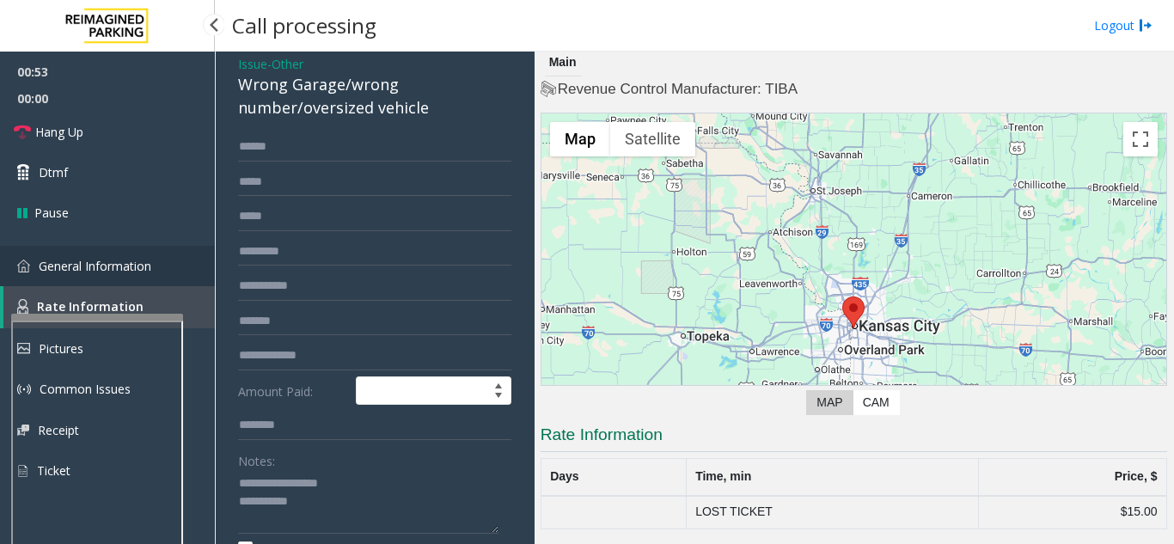
click at [113, 274] on link "General Information" at bounding box center [107, 266] width 215 height 40
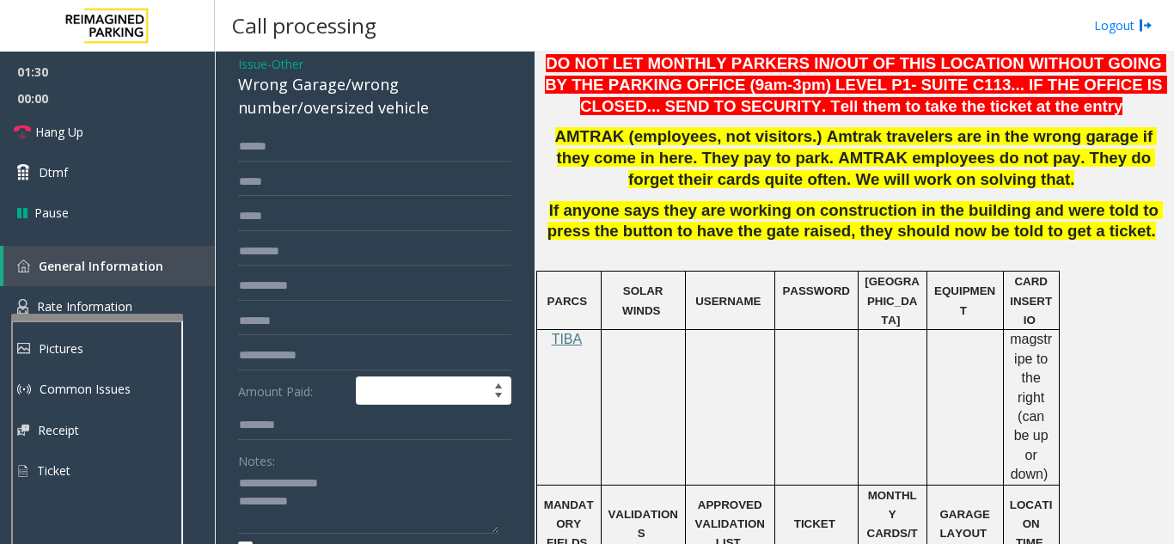
scroll to position [516, 0]
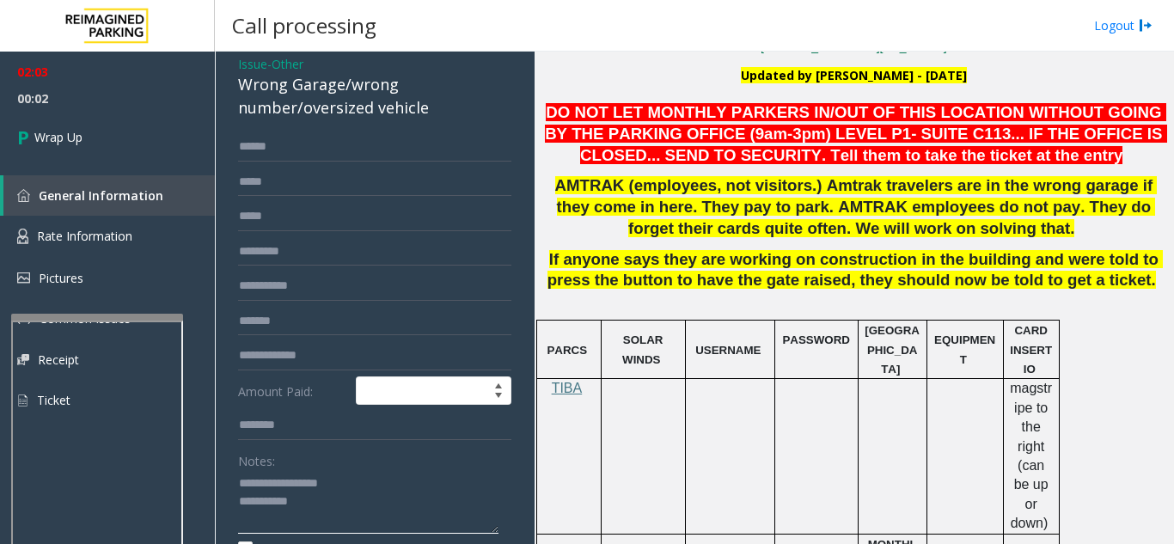
click at [346, 507] on textarea at bounding box center [368, 502] width 260 height 64
type textarea "**********"
click at [67, 143] on span "Wrap Up" at bounding box center [58, 137] width 48 height 18
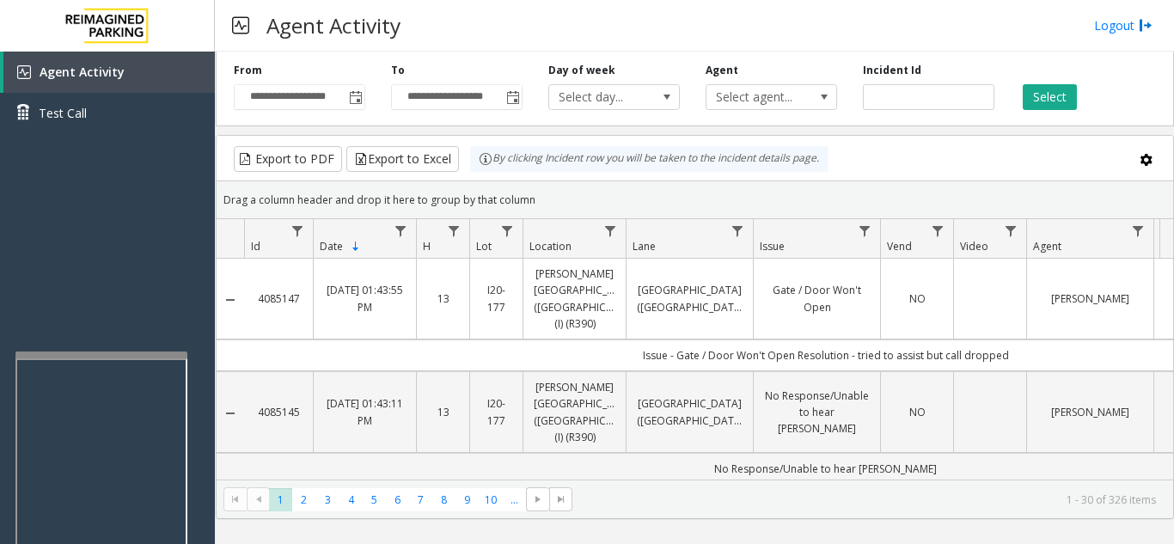
click at [95, 352] on div at bounding box center [101, 355] width 172 height 7
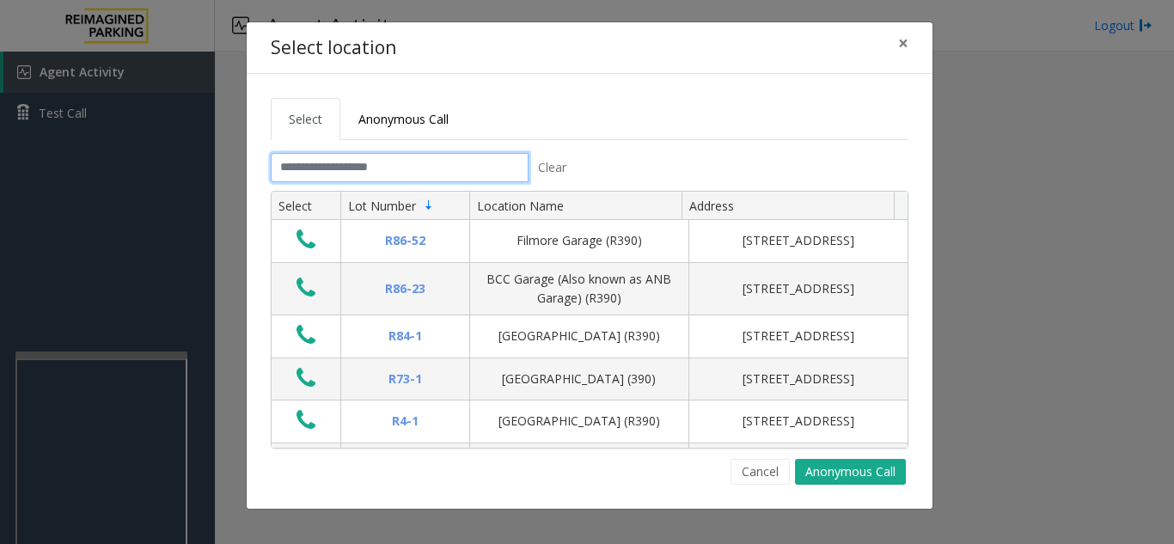
click at [419, 159] on input "text" at bounding box center [400, 167] width 258 height 29
click at [910, 46] on button "×" at bounding box center [903, 43] width 34 height 42
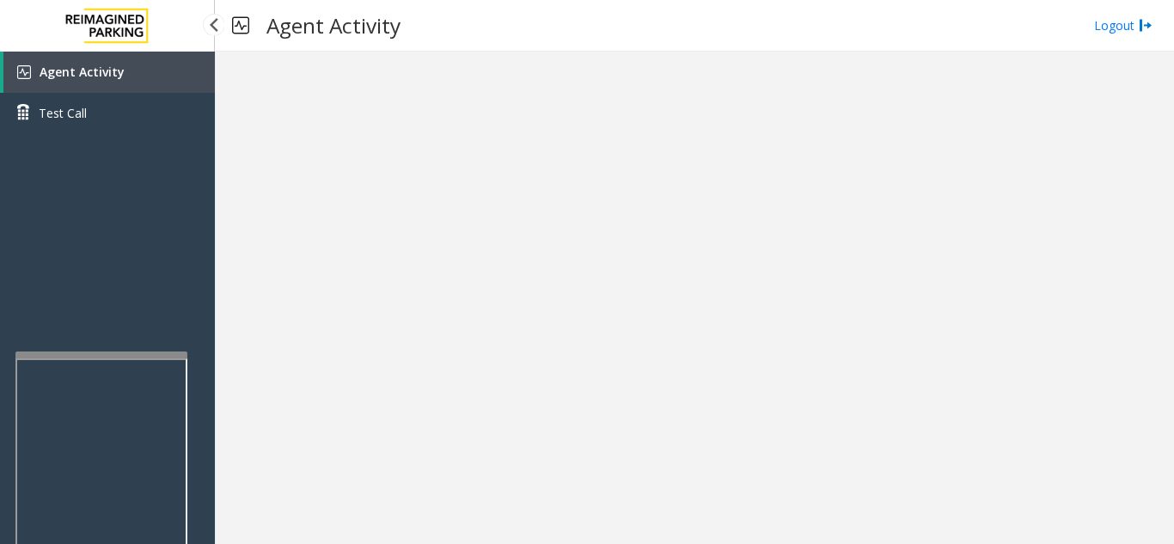
click at [113, 67] on span "Agent Activity" at bounding box center [82, 72] width 85 height 16
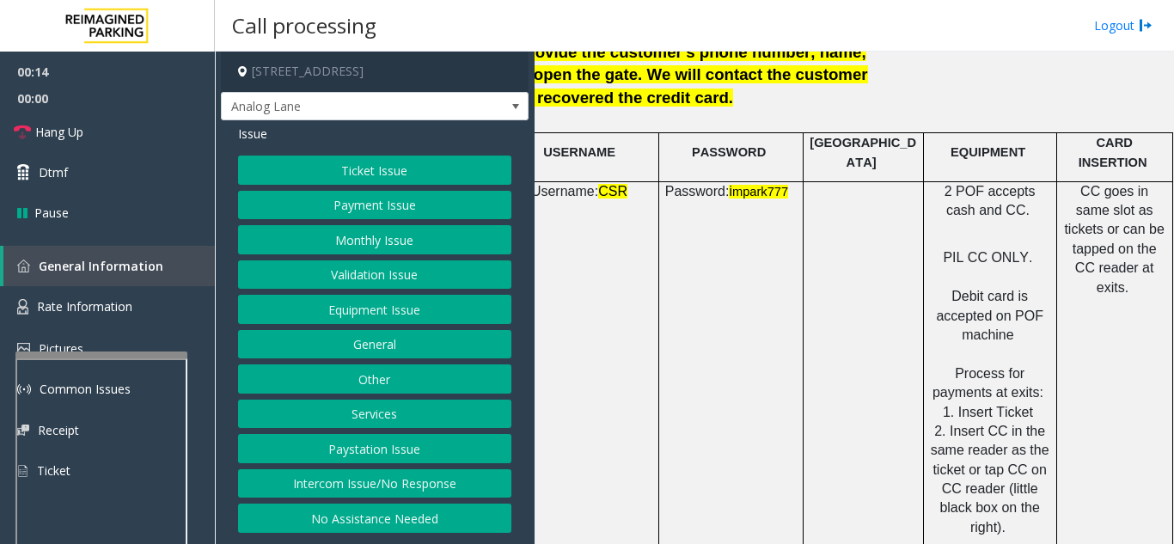
scroll to position [2407, 304]
click at [363, 199] on button "Payment Issue" at bounding box center [374, 205] width 273 height 29
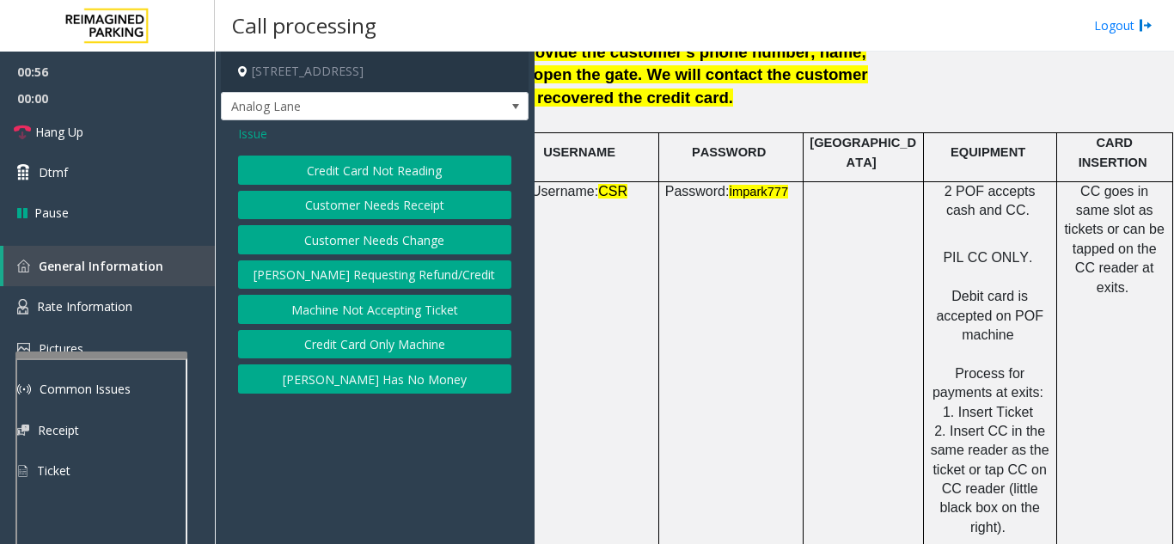
click at [432, 170] on button "Credit Card Not Reading" at bounding box center [374, 170] width 273 height 29
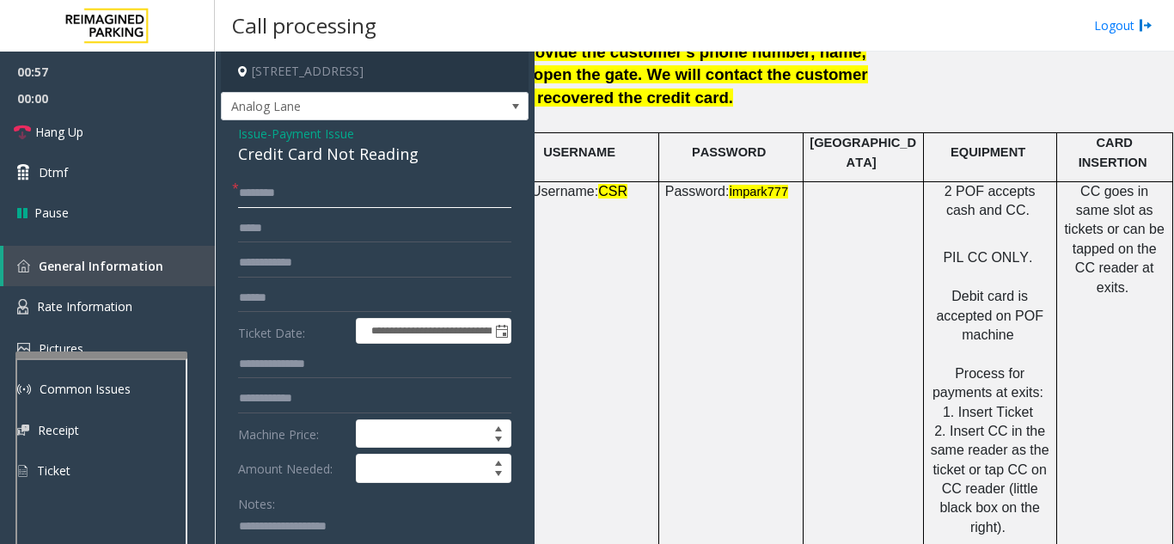
click at [416, 200] on input "text" at bounding box center [374, 193] width 273 height 29
type input "**"
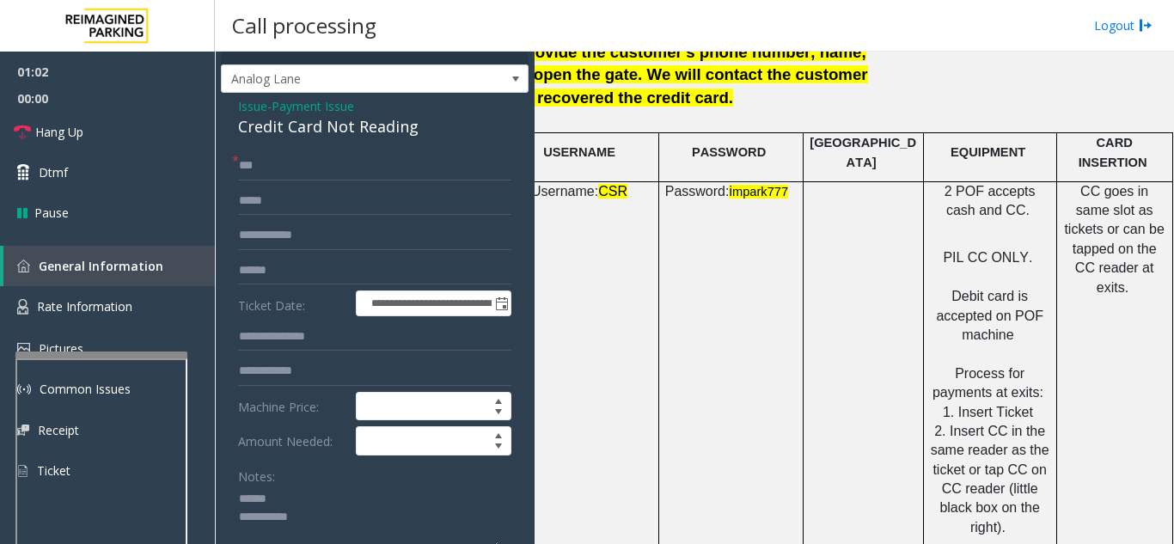
click at [276, 502] on textarea at bounding box center [368, 518] width 260 height 64
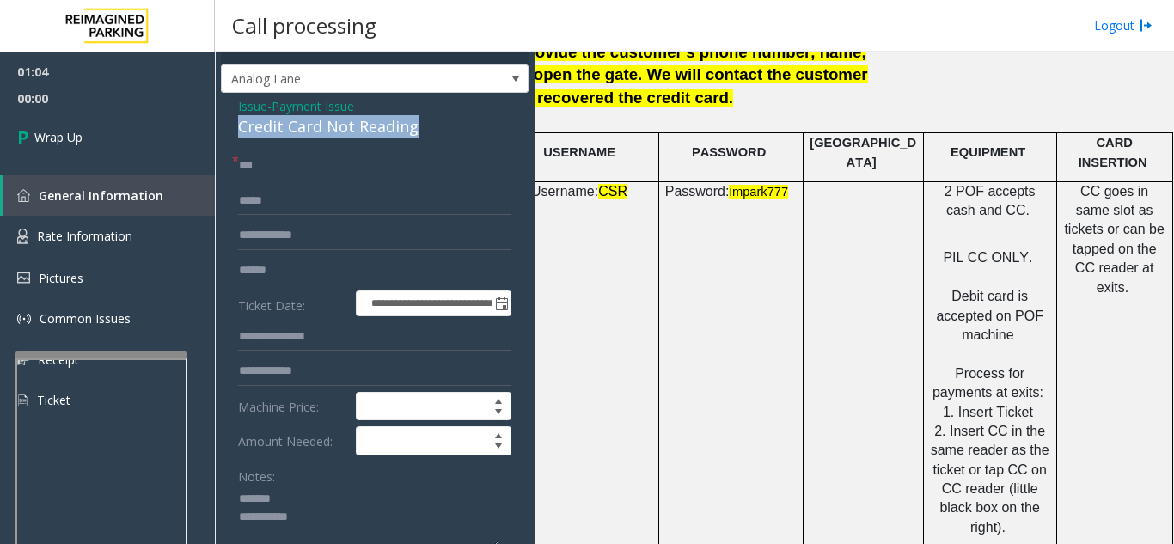
drag, startPoint x: 226, startPoint y: 129, endPoint x: 438, endPoint y: 131, distance: 212.3
click at [438, 131] on div "**********" at bounding box center [375, 529] width 308 height 872
click at [382, 524] on textarea at bounding box center [368, 518] width 260 height 64
drag, startPoint x: 313, startPoint y: 499, endPoint x: 274, endPoint y: 503, distance: 38.9
click at [274, 503] on textarea at bounding box center [368, 518] width 260 height 64
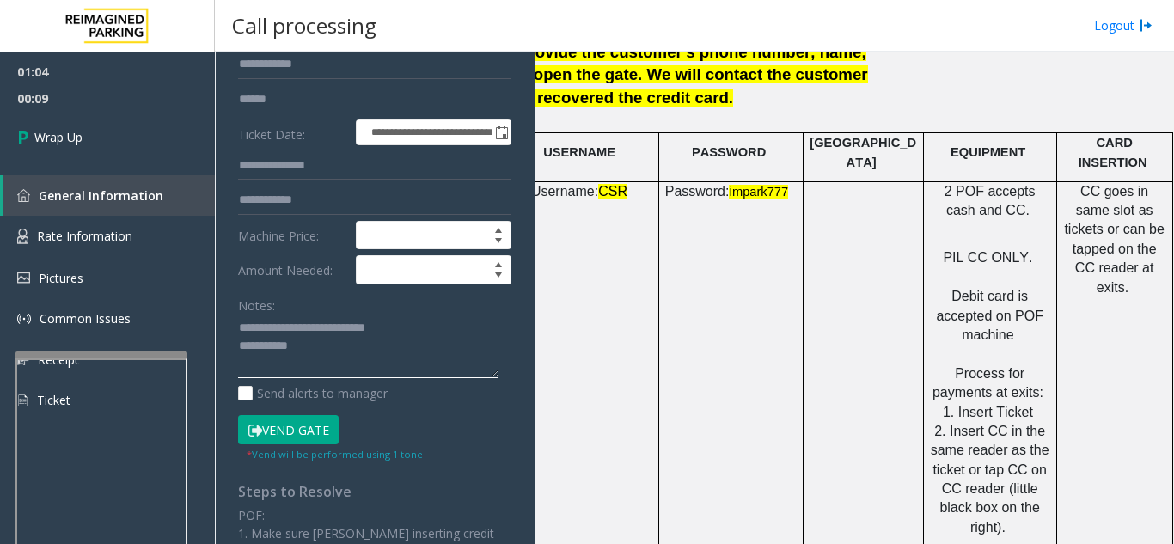
scroll to position [199, 0]
click at [366, 348] on textarea at bounding box center [368, 346] width 260 height 64
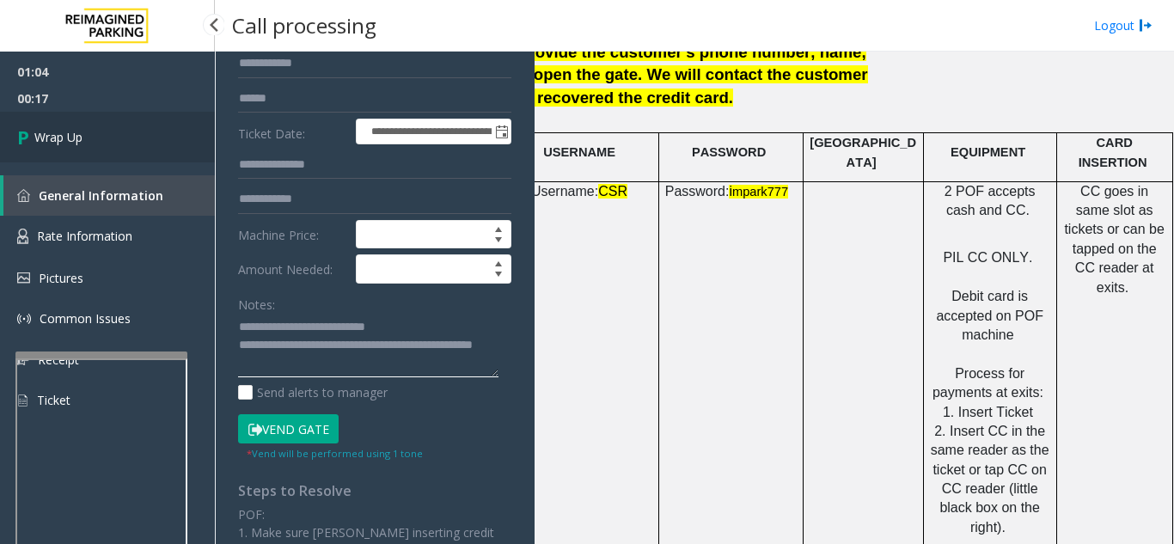
type textarea "**********"
click at [82, 153] on link "Wrap Up" at bounding box center [107, 137] width 215 height 51
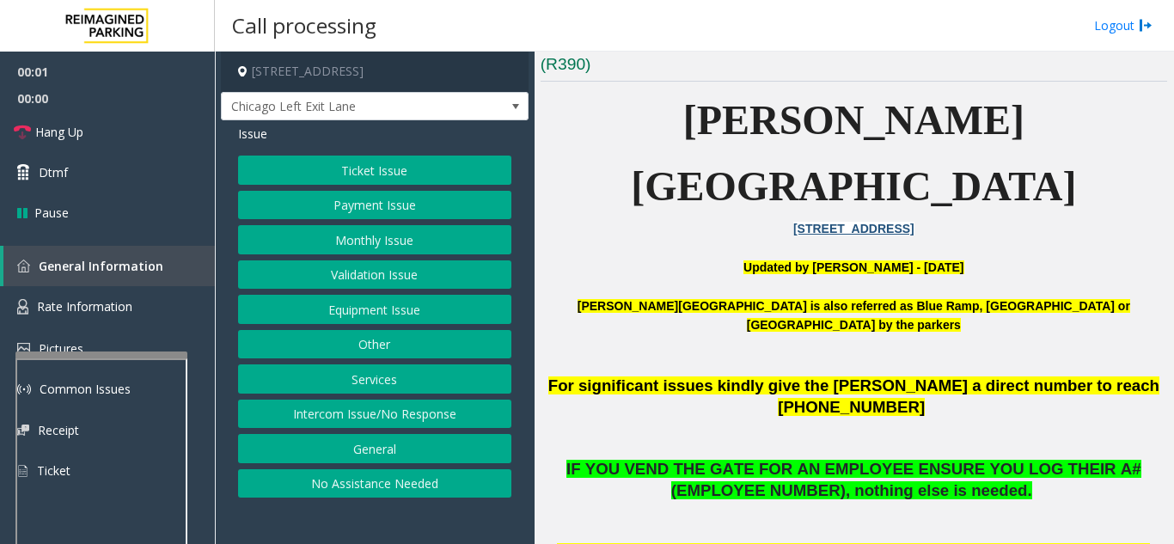
scroll to position [430, 0]
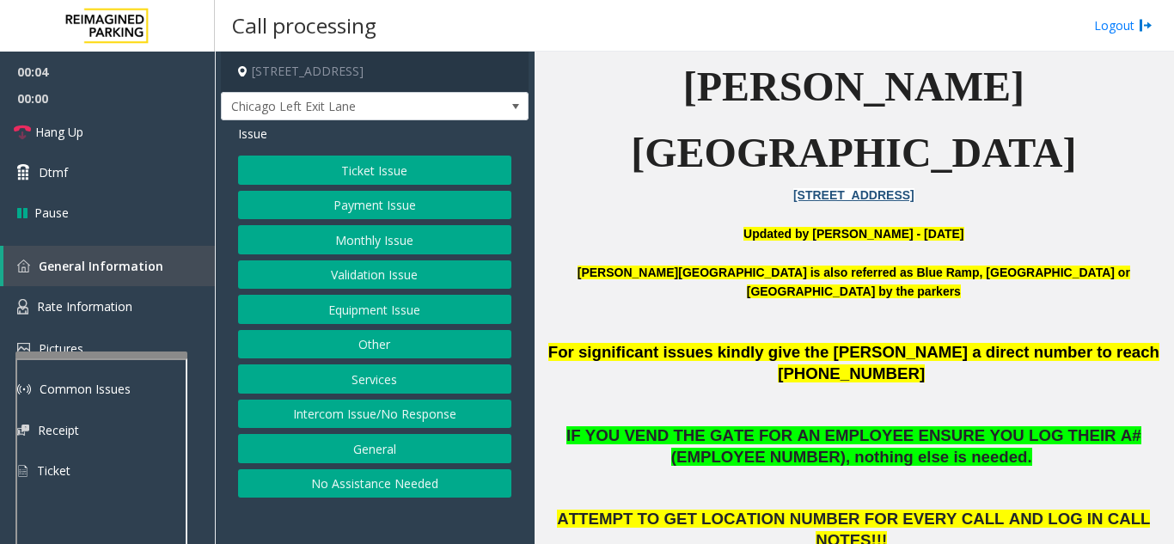
click at [347, 248] on button "Monthly Issue" at bounding box center [374, 239] width 273 height 29
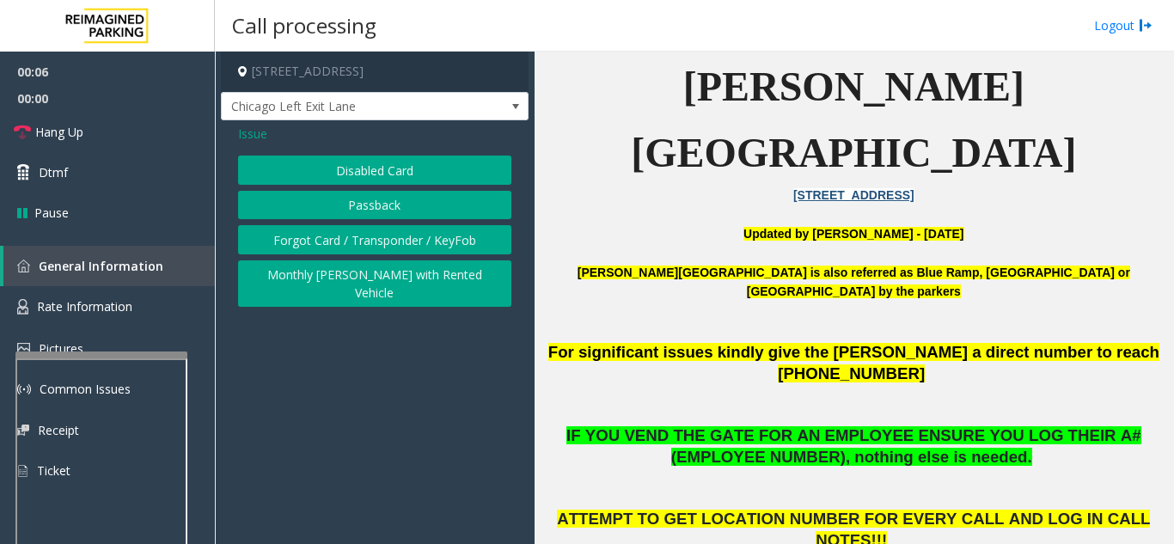
click at [313, 241] on button "Forgot Card / Transponder / KeyFob" at bounding box center [374, 239] width 273 height 29
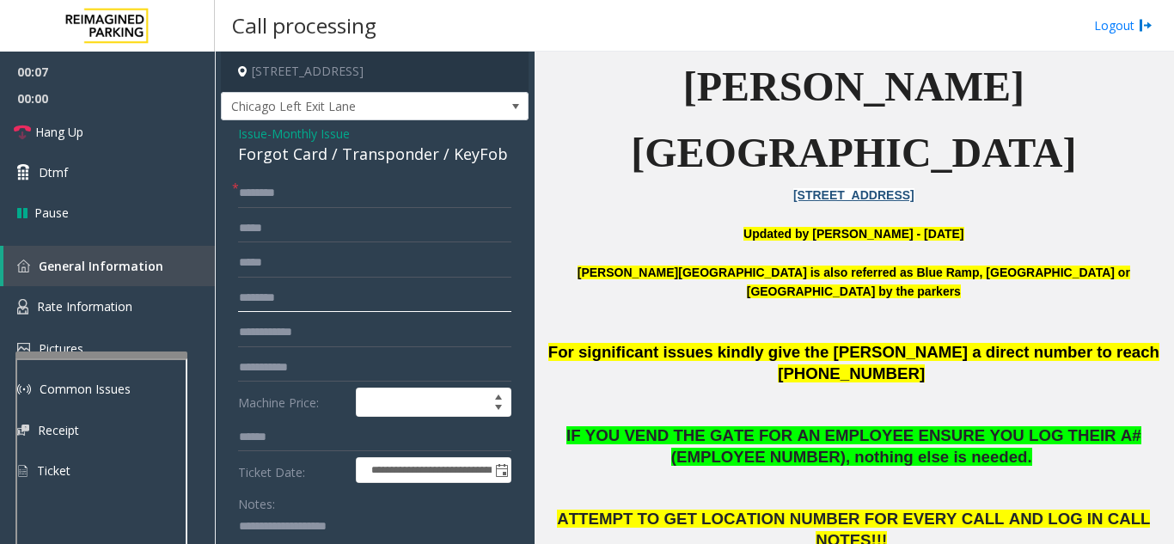
click at [340, 293] on input "text" at bounding box center [374, 298] width 273 height 29
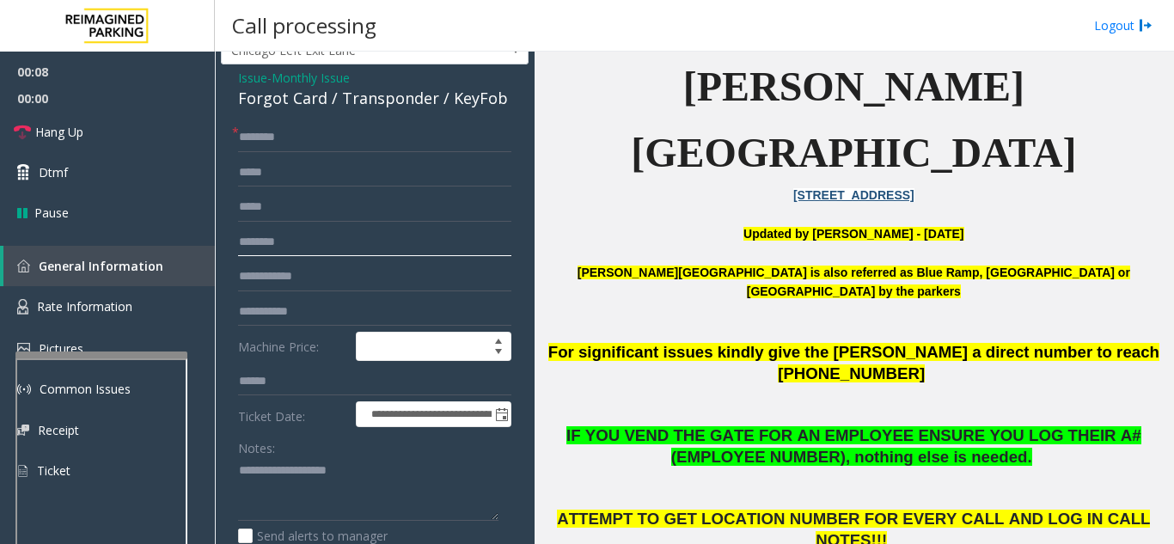
scroll to position [86, 0]
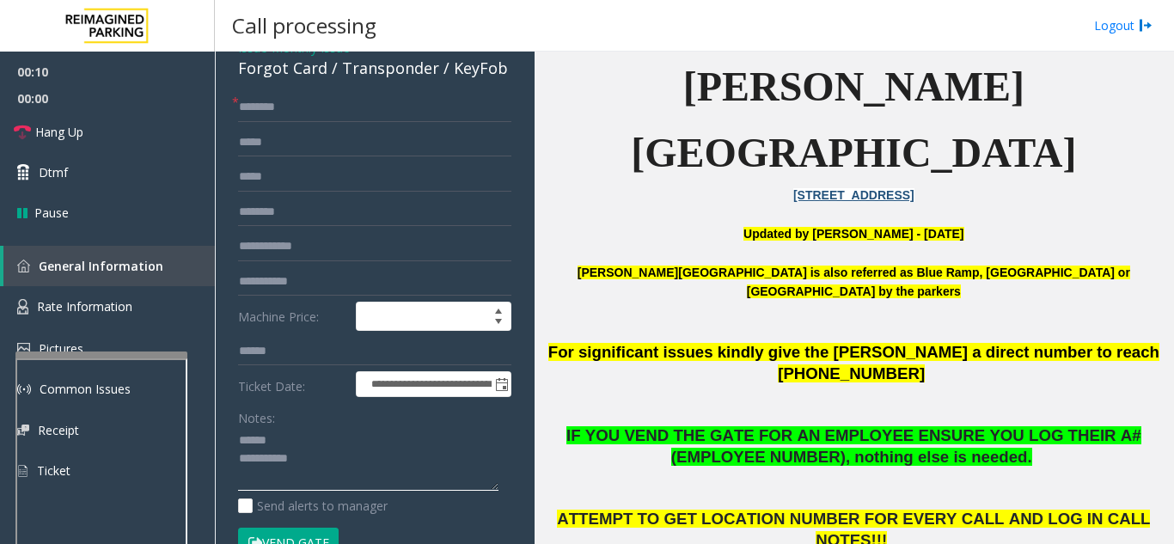
click at [363, 431] on textarea at bounding box center [368, 459] width 260 height 64
type textarea "**********"
click at [334, 210] on input "text" at bounding box center [374, 212] width 273 height 29
type input "**"
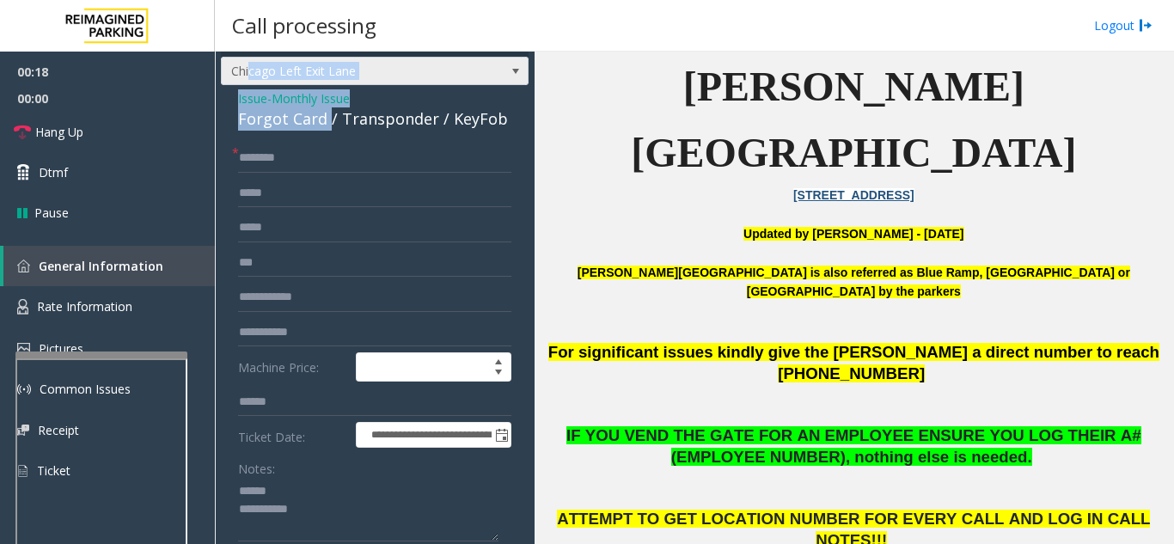
scroll to position [28, 0]
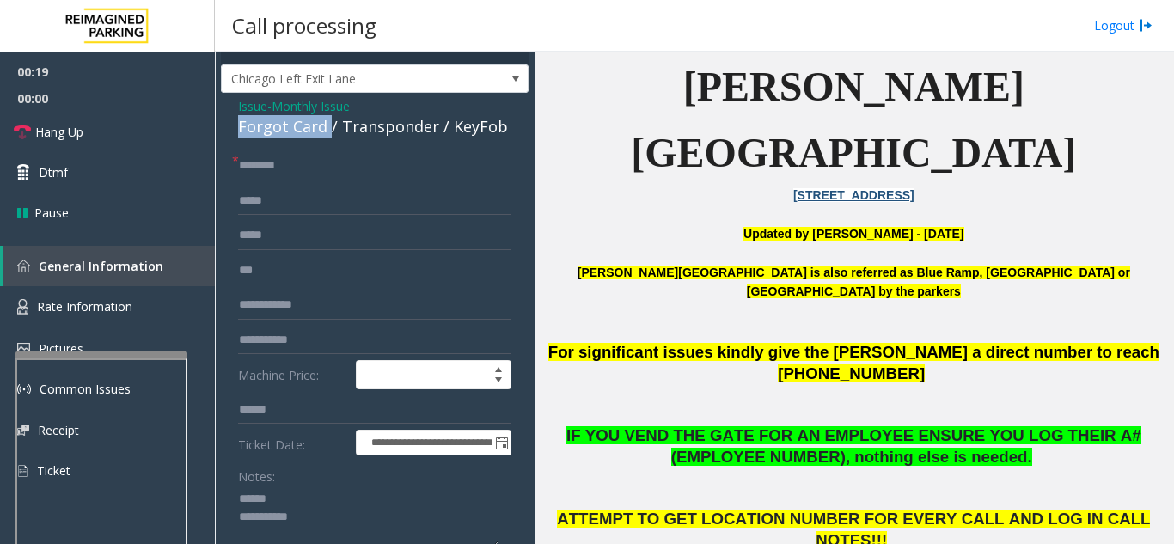
drag, startPoint x: 326, startPoint y: 65, endPoint x: 225, endPoint y: 123, distance: 115.9
type textarea "**********"
click at [318, 271] on input "**" at bounding box center [374, 270] width 273 height 29
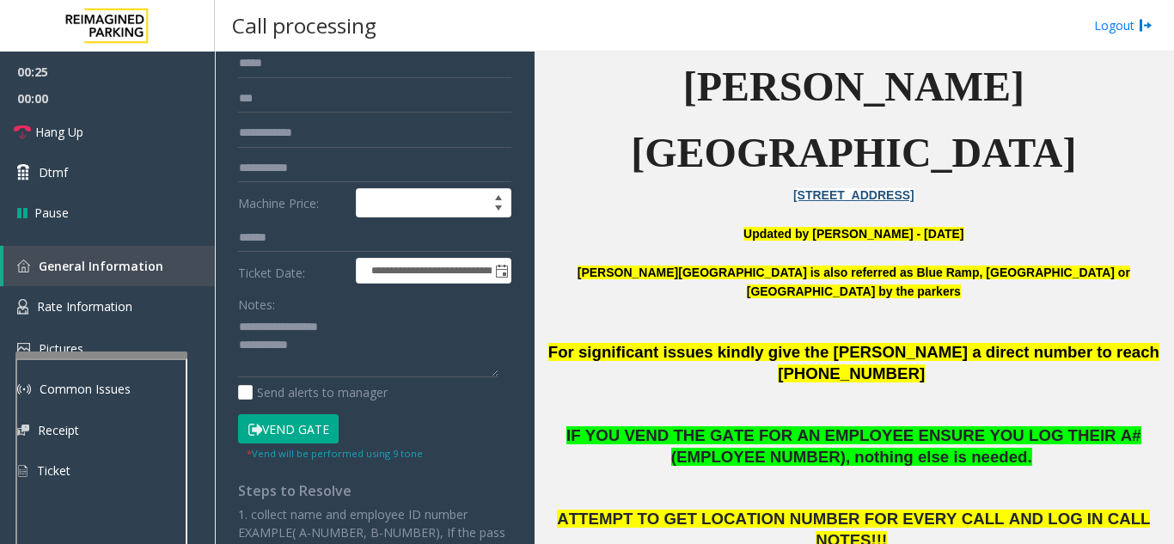
click at [292, 423] on button "Vend Gate" at bounding box center [288, 428] width 101 height 29
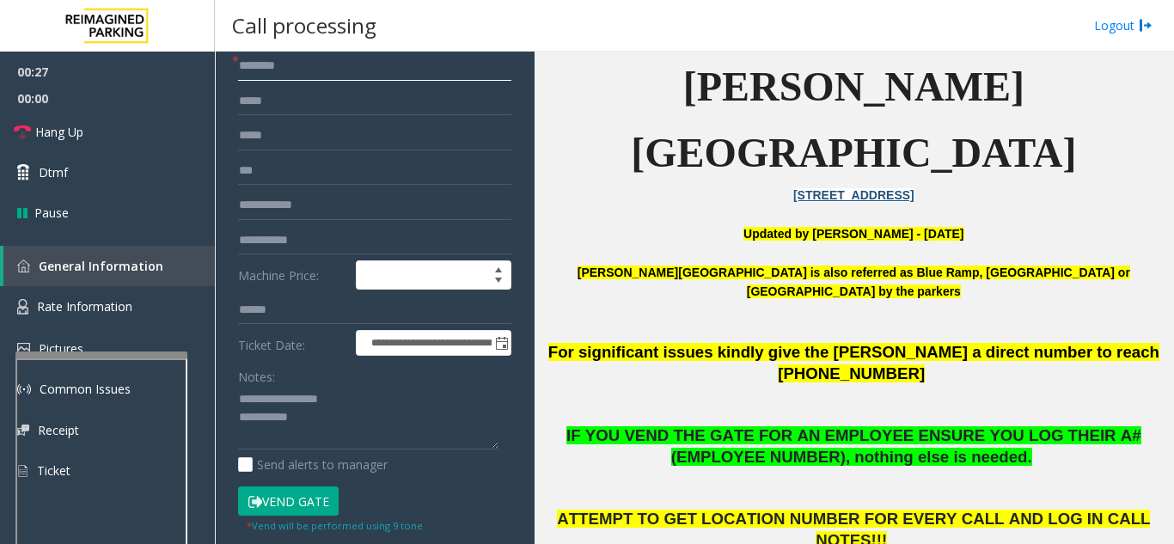
click at [272, 62] on input "text" at bounding box center [374, 66] width 273 height 29
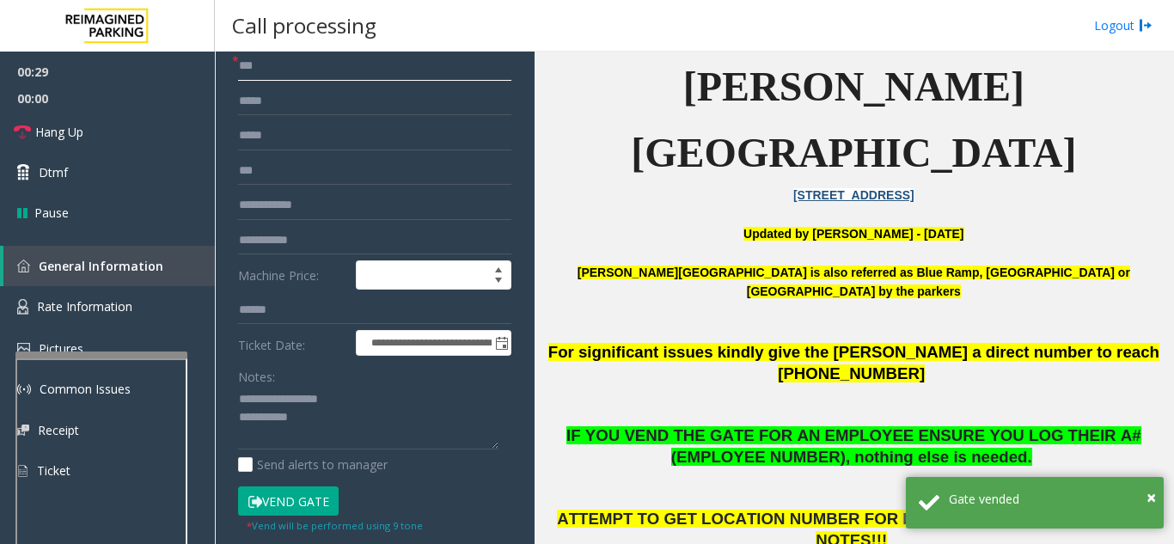
type input "**"
click at [352, 419] on textarea at bounding box center [368, 418] width 260 height 64
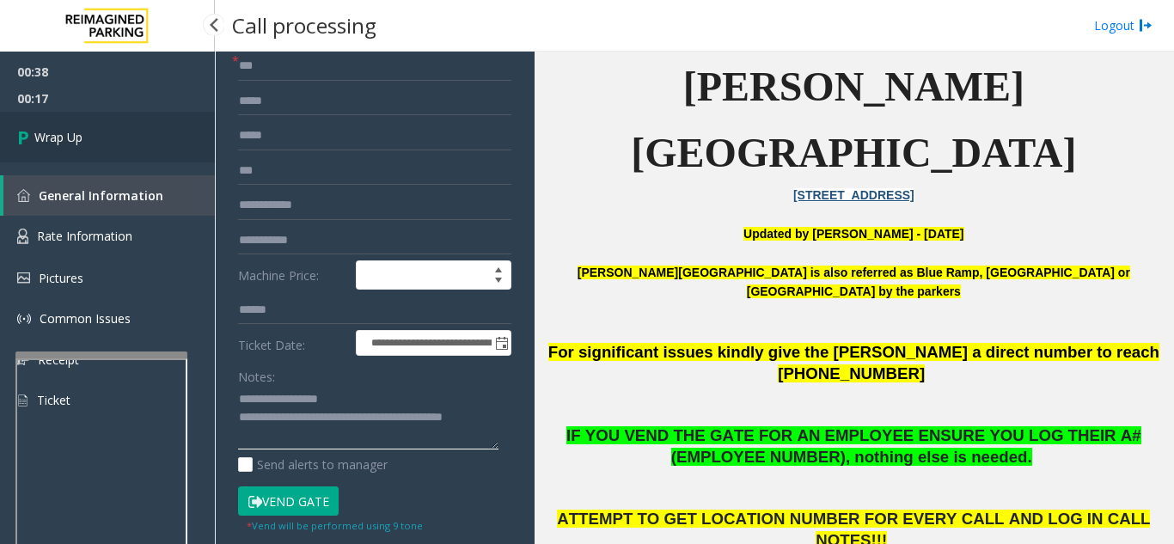
type textarea "**********"
click at [186, 125] on link "Wrap Up" at bounding box center [107, 137] width 215 height 51
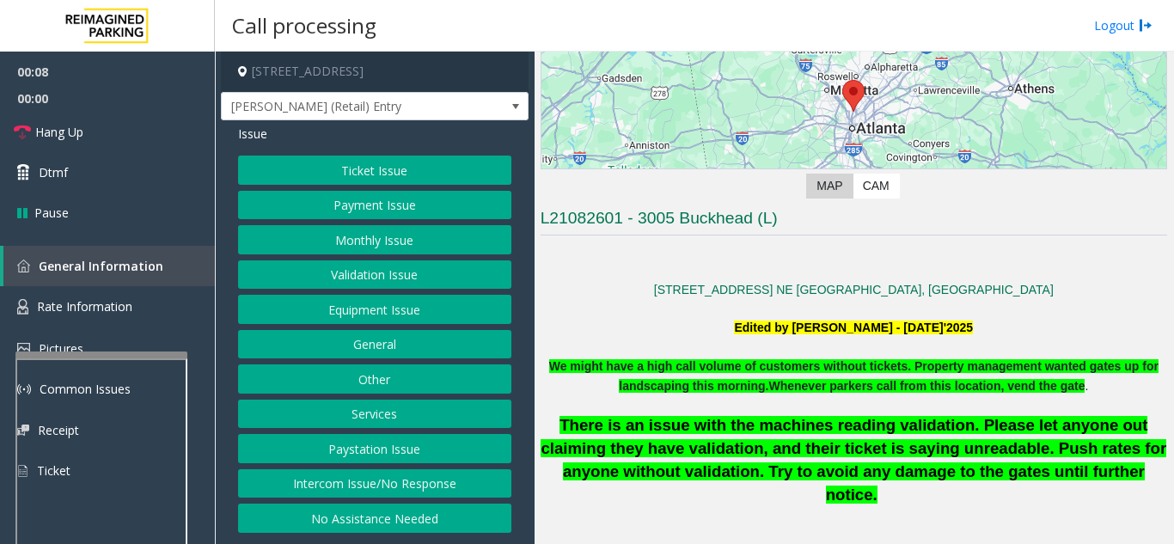
scroll to position [258, 0]
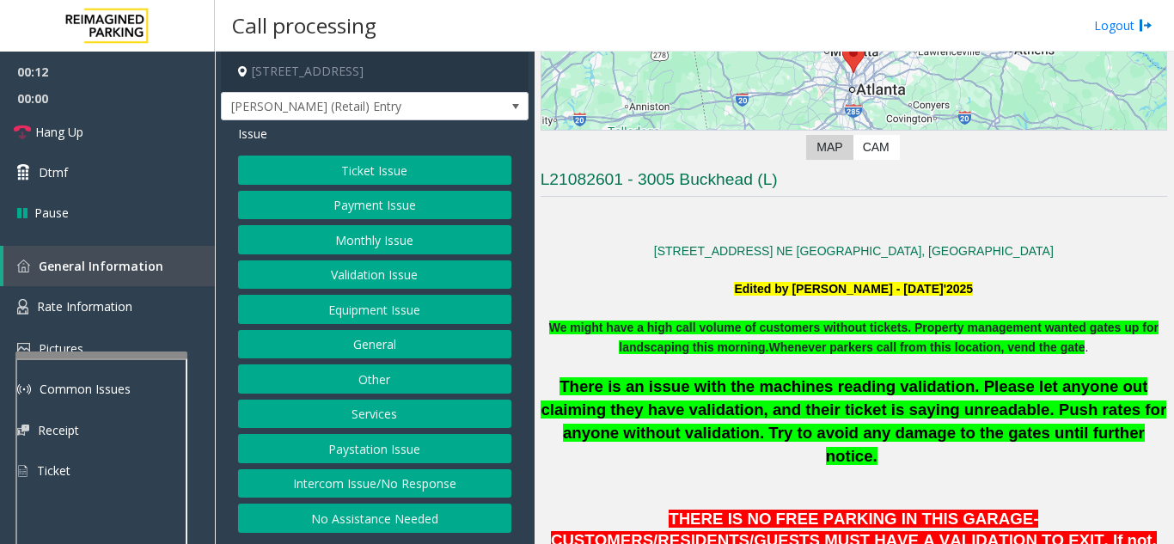
click at [403, 488] on button "Intercom Issue/No Response" at bounding box center [374, 483] width 273 height 29
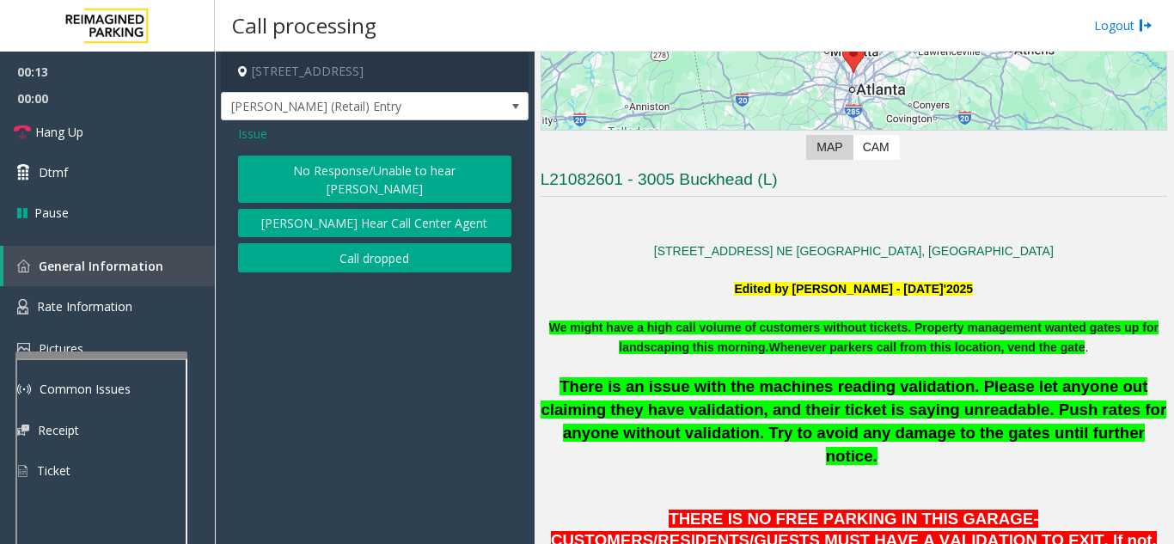
click at [357, 174] on button "No Response/Unable to hear [PERSON_NAME]" at bounding box center [374, 179] width 273 height 47
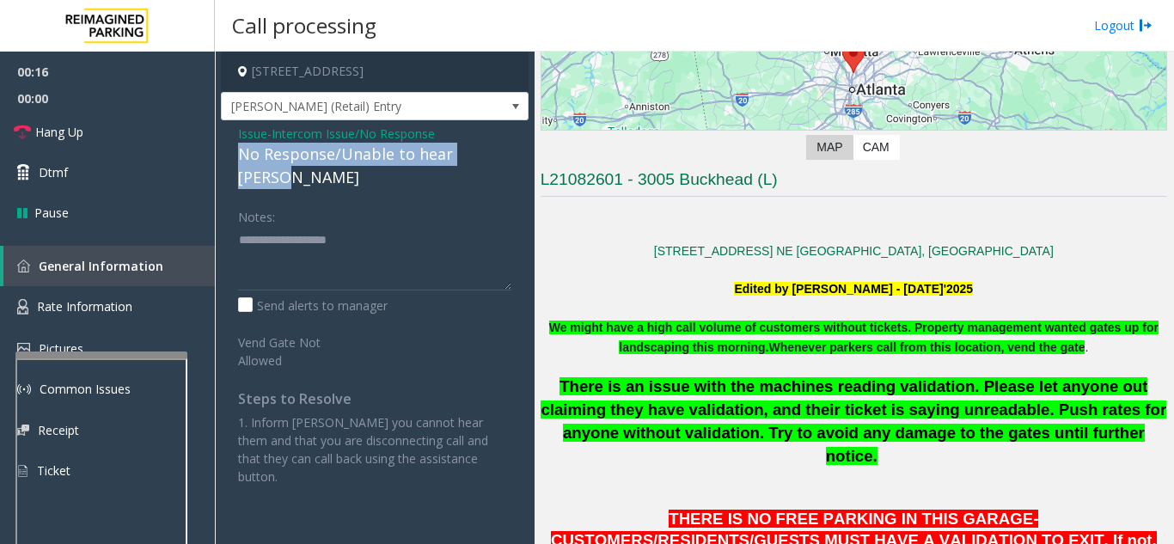
drag, startPoint x: 232, startPoint y: 150, endPoint x: 506, endPoint y: 148, distance: 274.2
click at [506, 148] on div "Issue - Intercom Issue/No Response No Response/Unable to hear [PERSON_NAME] Not…" at bounding box center [375, 311] width 308 height 382
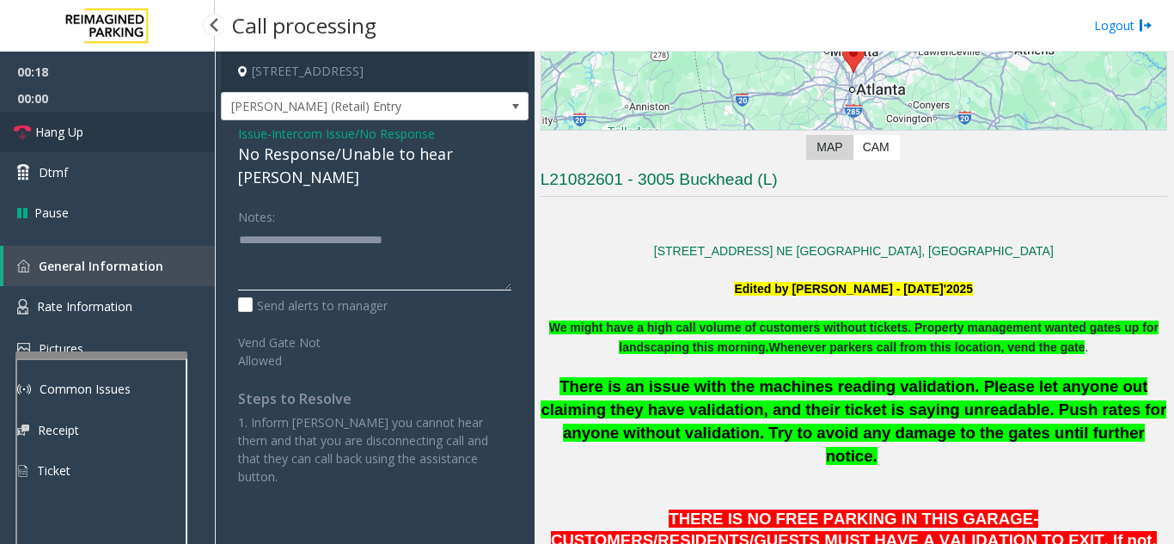
type textarea "**********"
click at [93, 138] on link "Hang Up" at bounding box center [107, 132] width 215 height 40
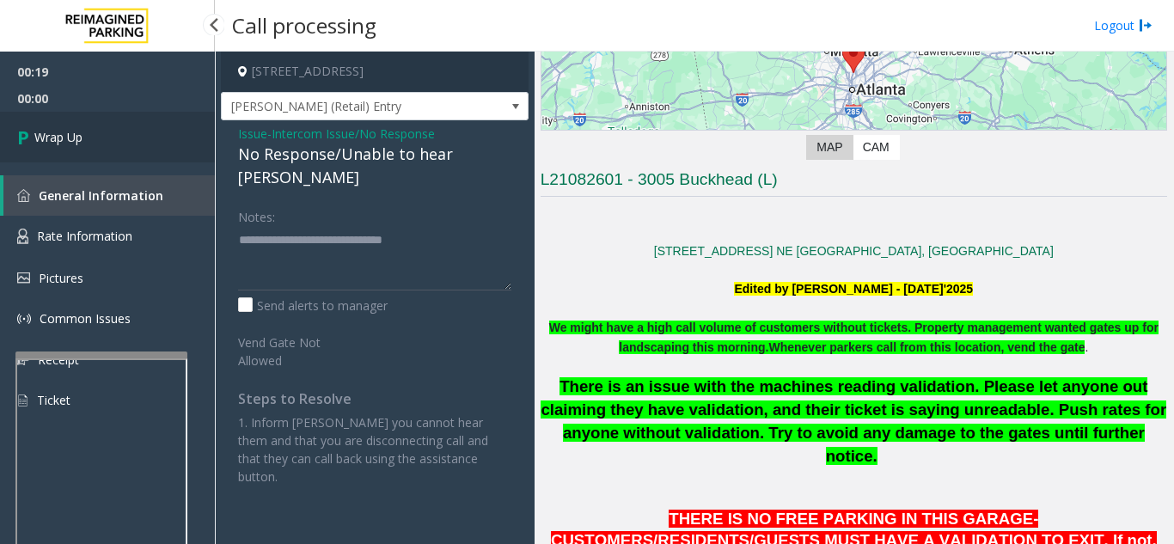
click at [119, 132] on link "Wrap Up" at bounding box center [107, 137] width 215 height 51
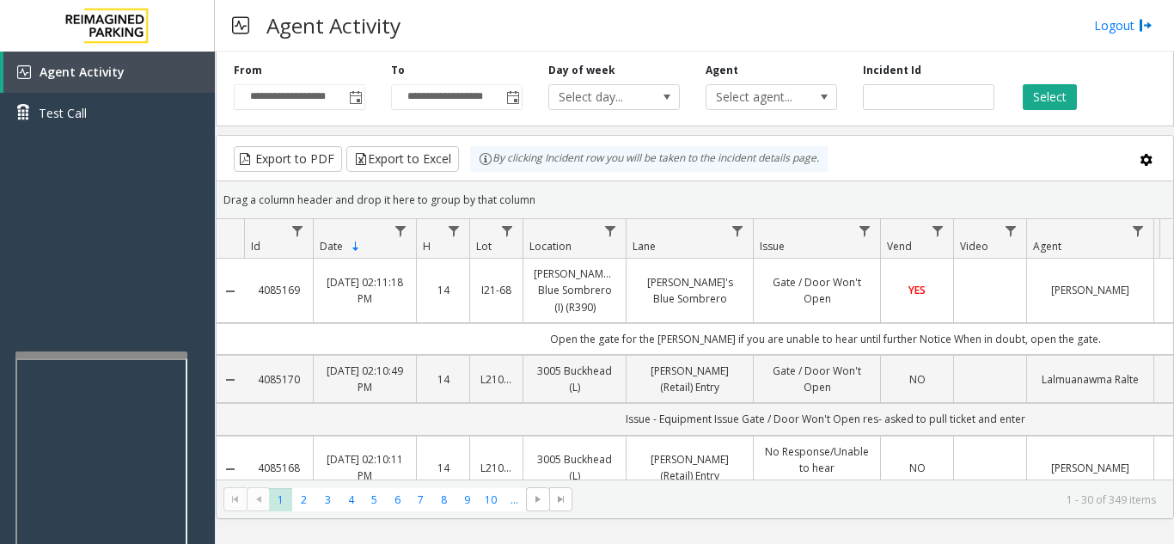
click at [786, 5] on div "Agent Activity Logout" at bounding box center [694, 26] width 959 height 52
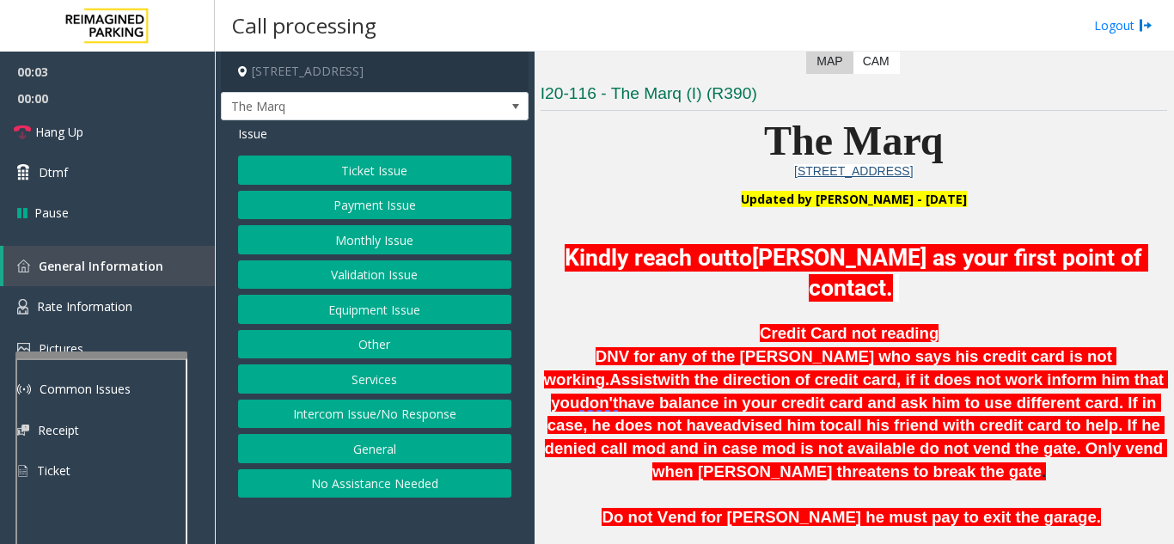
scroll to position [430, 0]
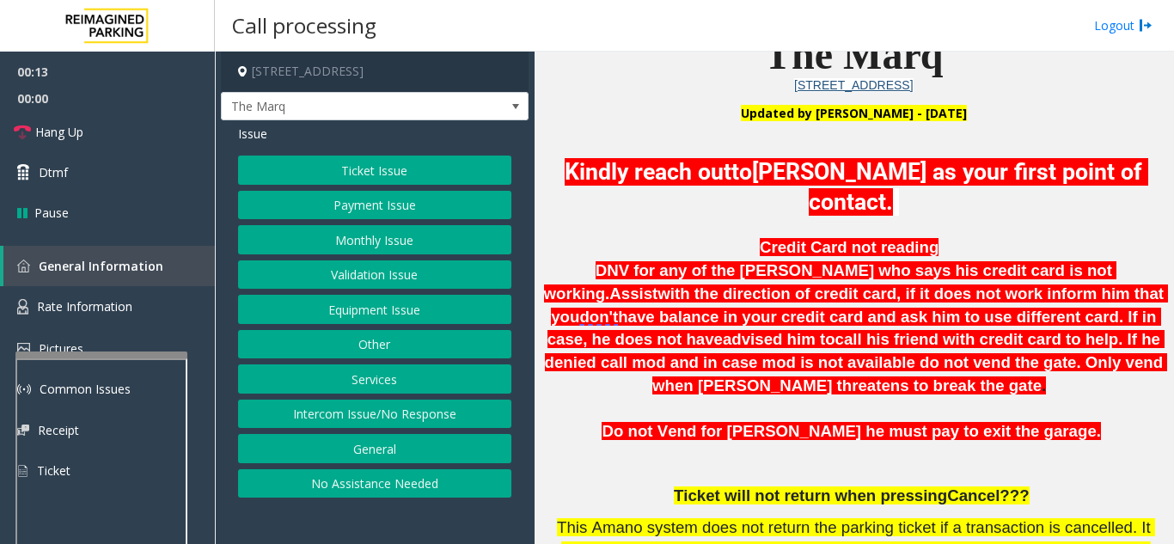
click at [445, 429] on button "Intercom Issue/No Response" at bounding box center [374, 414] width 273 height 29
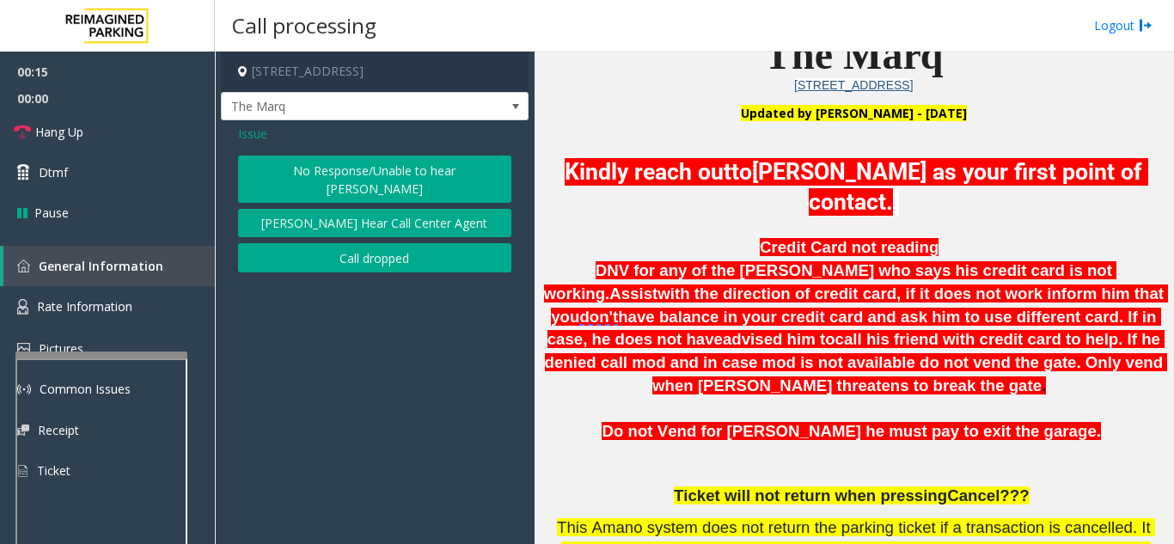
click at [389, 184] on button "No Response/Unable to hear [PERSON_NAME]" at bounding box center [374, 179] width 273 height 47
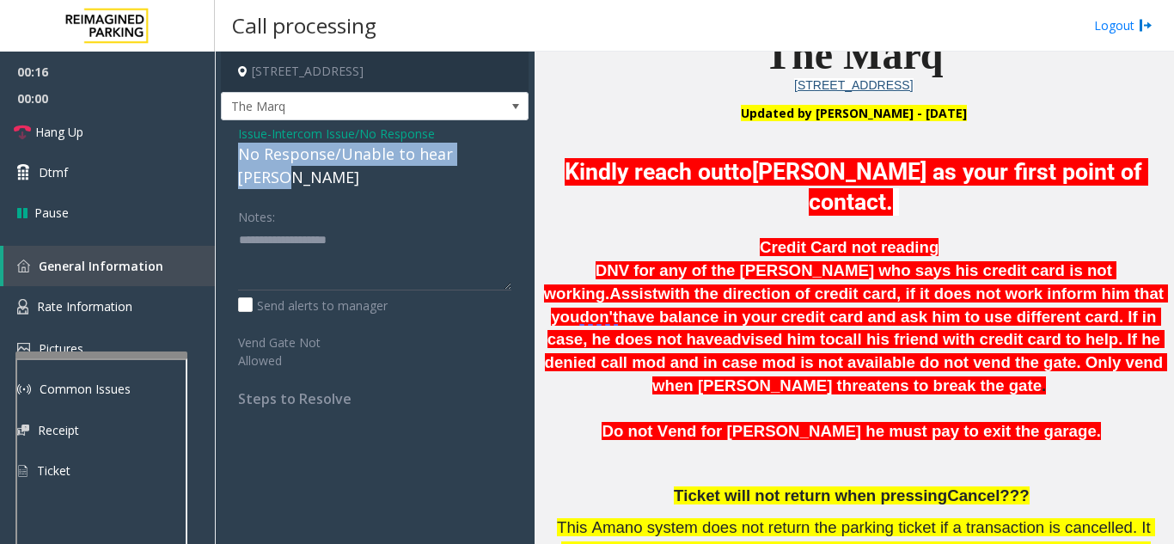
drag, startPoint x: 236, startPoint y: 166, endPoint x: 464, endPoint y: 162, distance: 227.8
click at [511, 169] on div "Issue - Intercom Issue/No Response No Response/Unable to hear parker Notes: Sen…" at bounding box center [375, 272] width 308 height 304
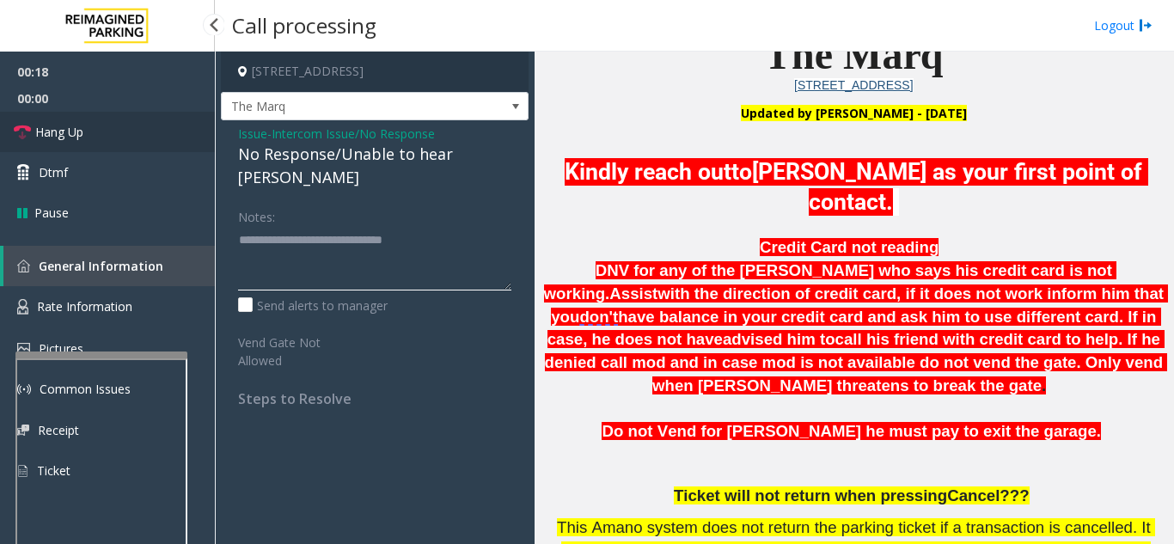
type textarea "**********"
click at [181, 128] on link "Hang Up" at bounding box center [107, 132] width 215 height 40
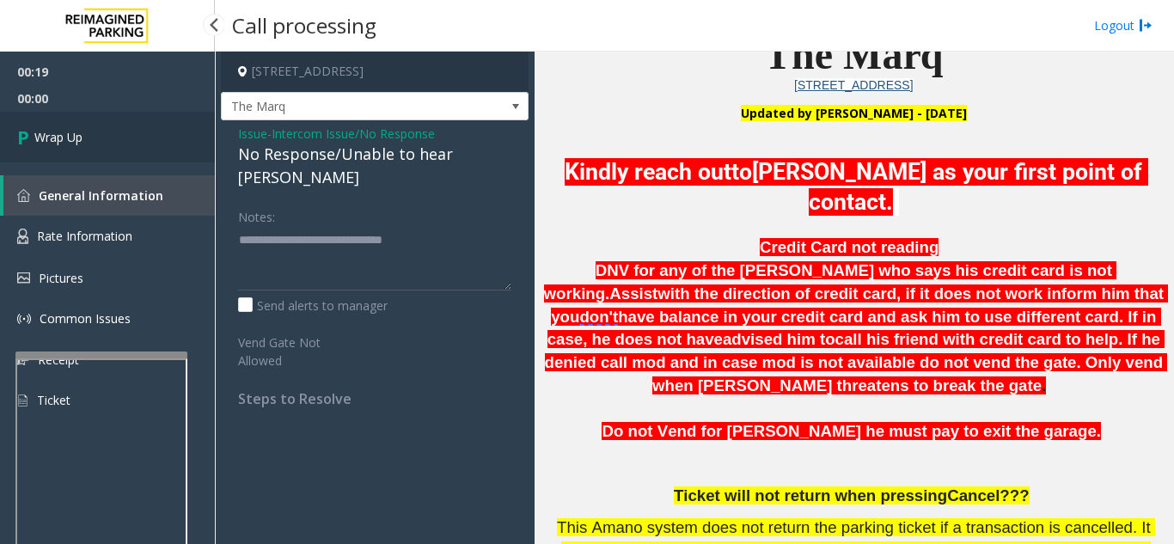
click at [197, 148] on link "Wrap Up" at bounding box center [107, 137] width 215 height 51
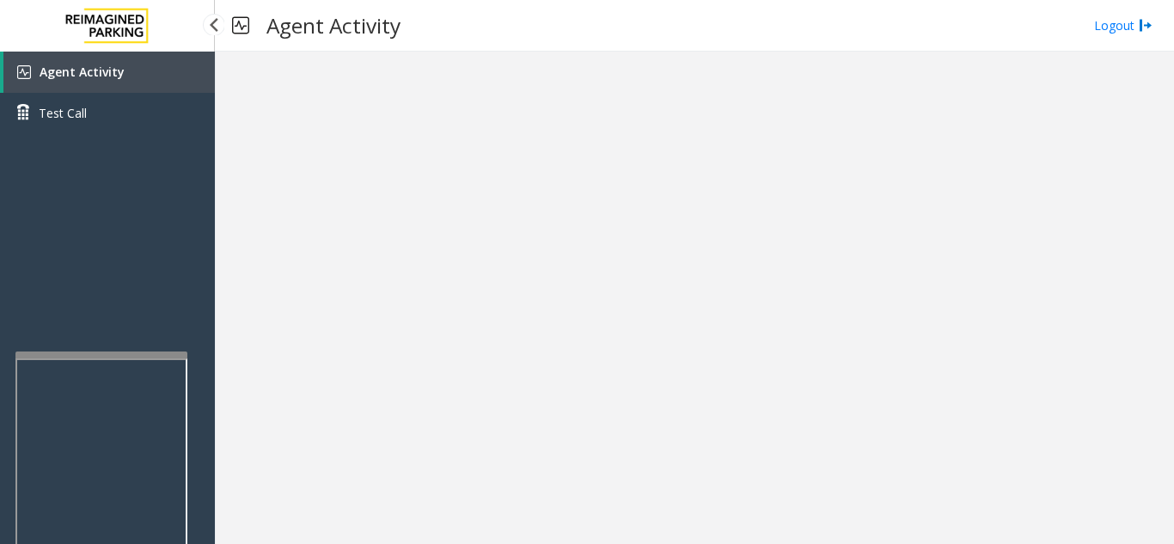
click at [125, 82] on link "Agent Activity" at bounding box center [108, 72] width 211 height 41
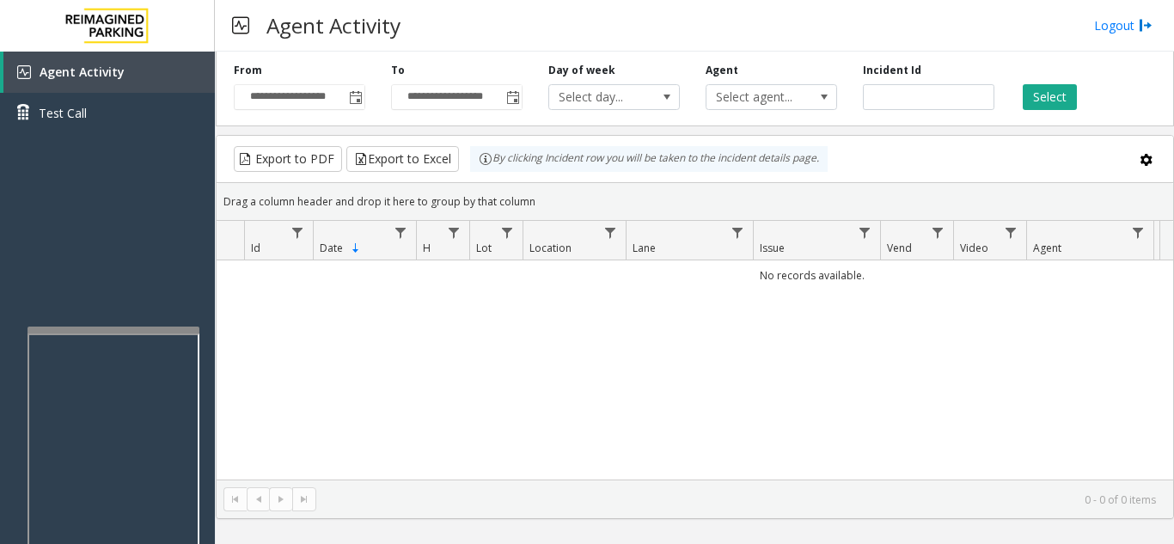
click at [118, 333] on div at bounding box center [114, 330] width 172 height 7
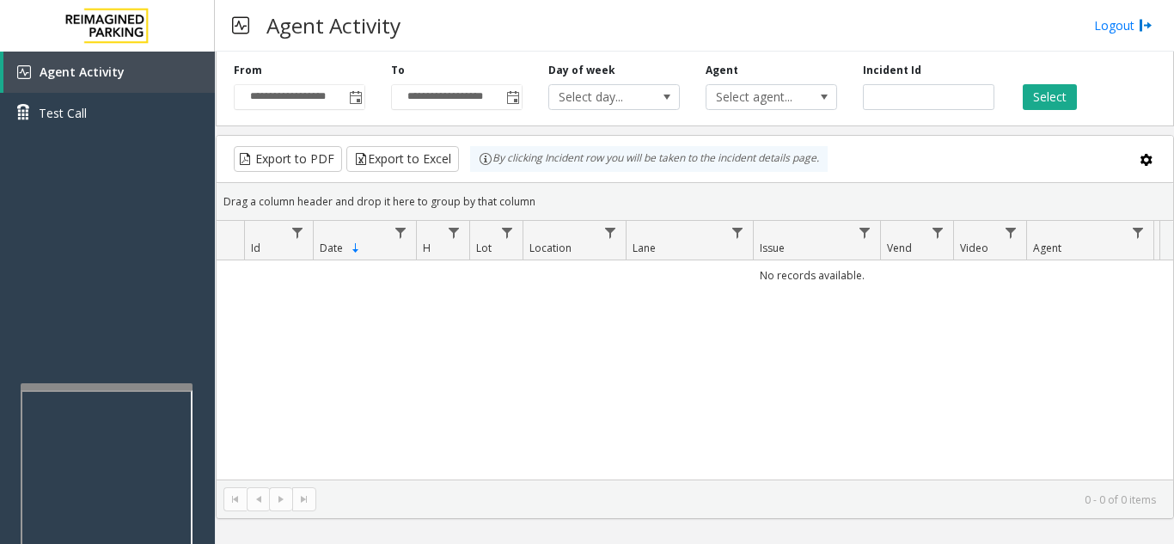
click at [103, 385] on div at bounding box center [107, 386] width 172 height 7
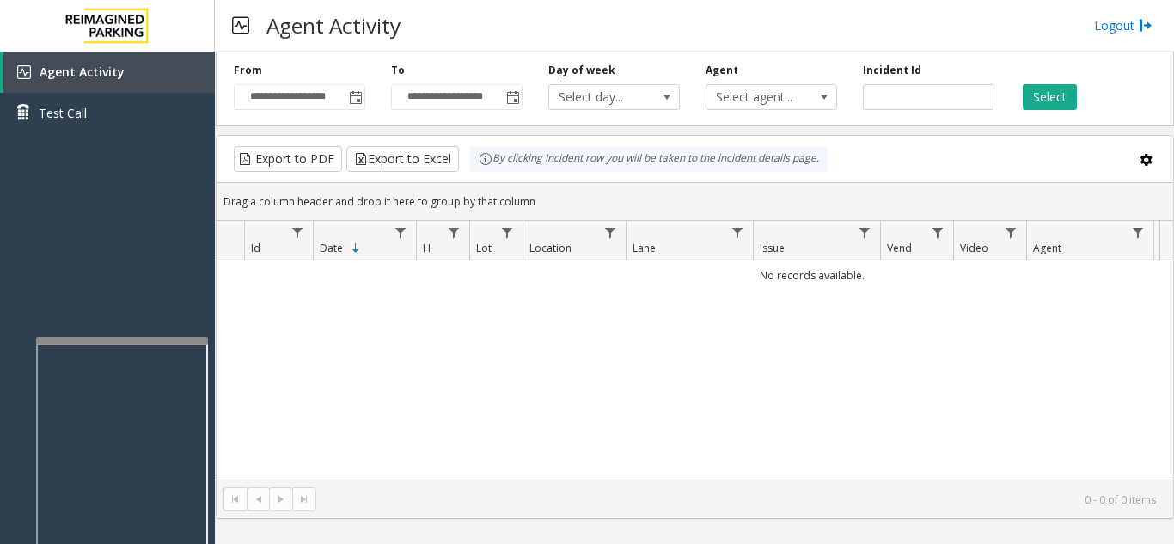
click at [123, 340] on div at bounding box center [122, 340] width 172 height 7
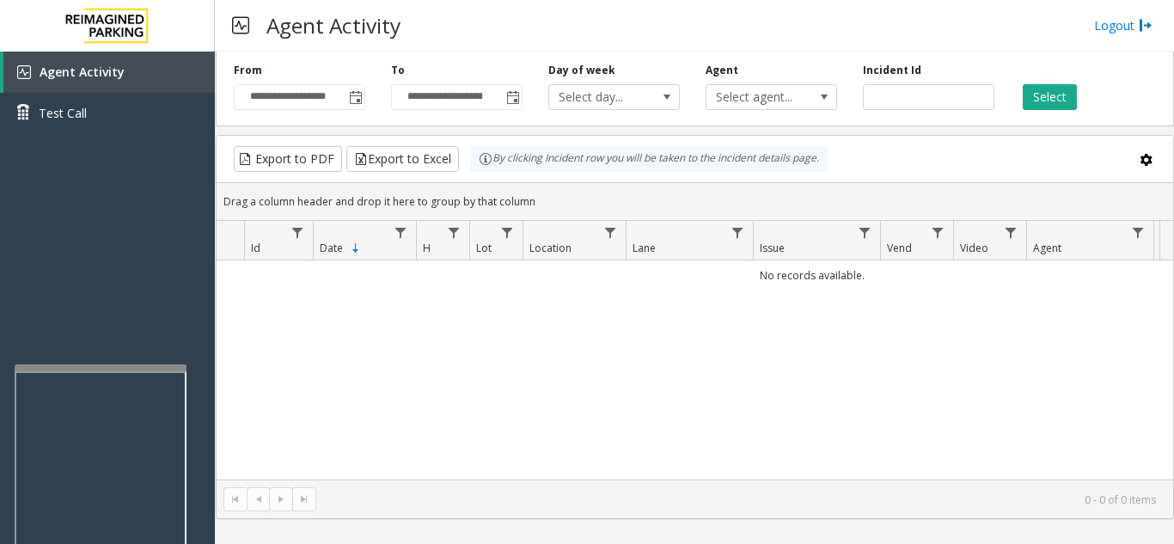
click at [98, 370] on div at bounding box center [101, 367] width 172 height 7
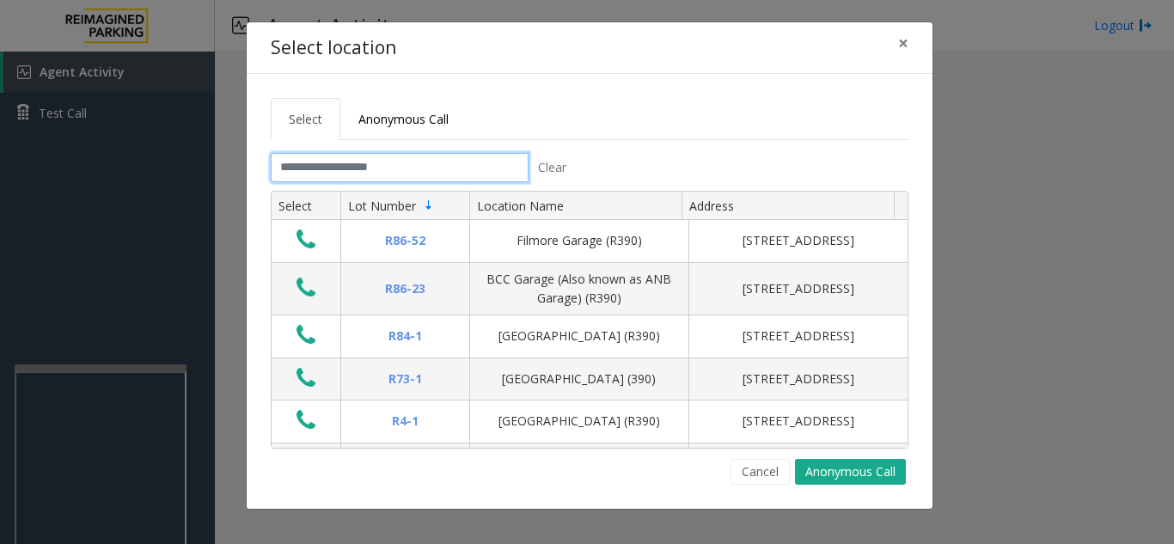
click at [439, 168] on input "text" at bounding box center [400, 167] width 258 height 29
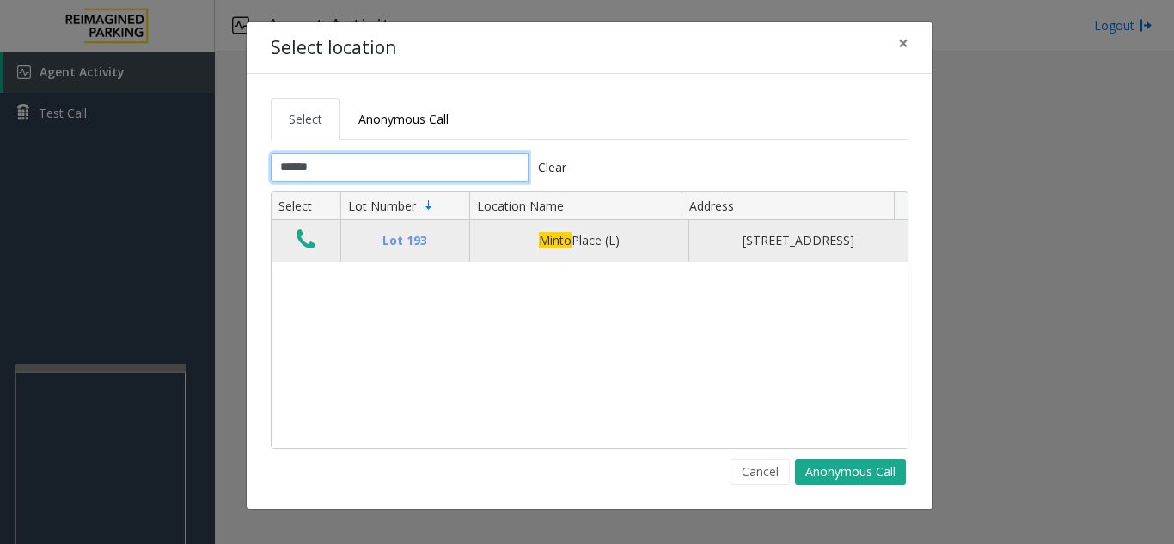
type input "*****"
click at [320, 246] on button "Data table" at bounding box center [305, 241] width 29 height 28
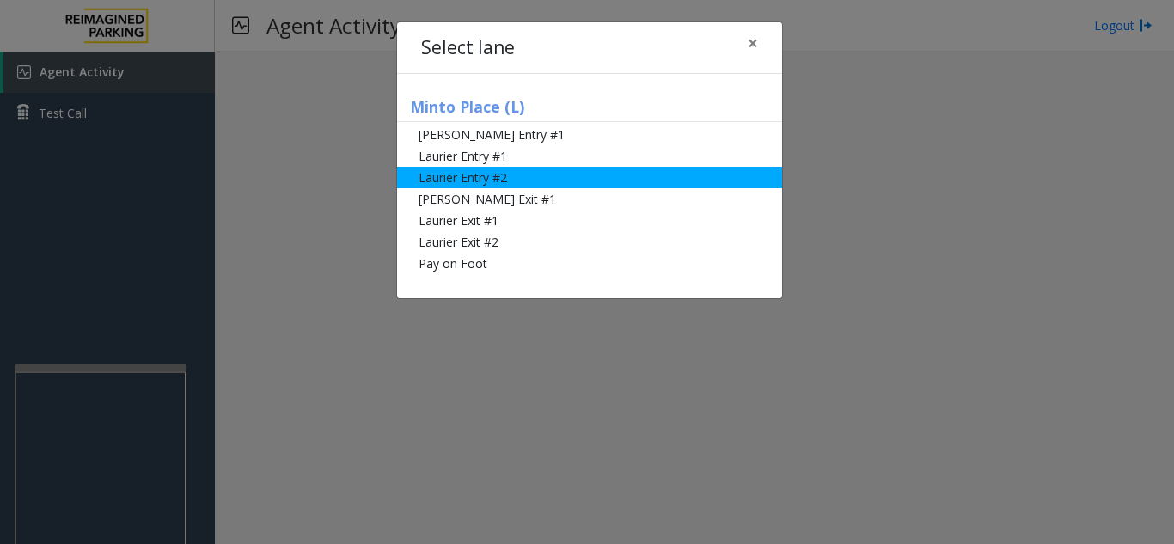
click at [480, 177] on li "Laurier Entry #2" at bounding box center [589, 177] width 385 height 21
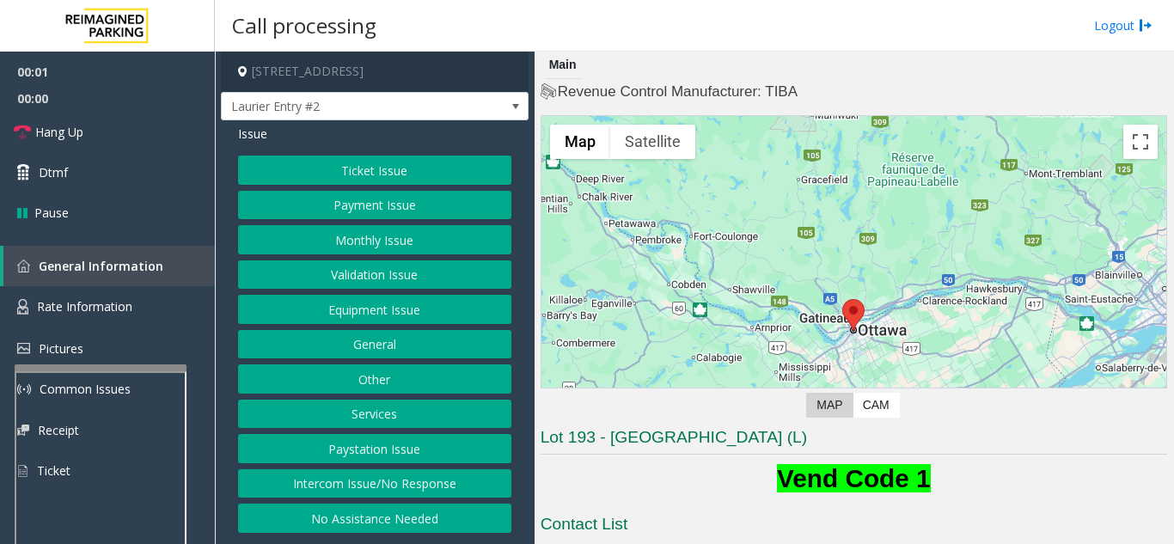
click at [410, 206] on button "Payment Issue" at bounding box center [374, 205] width 273 height 29
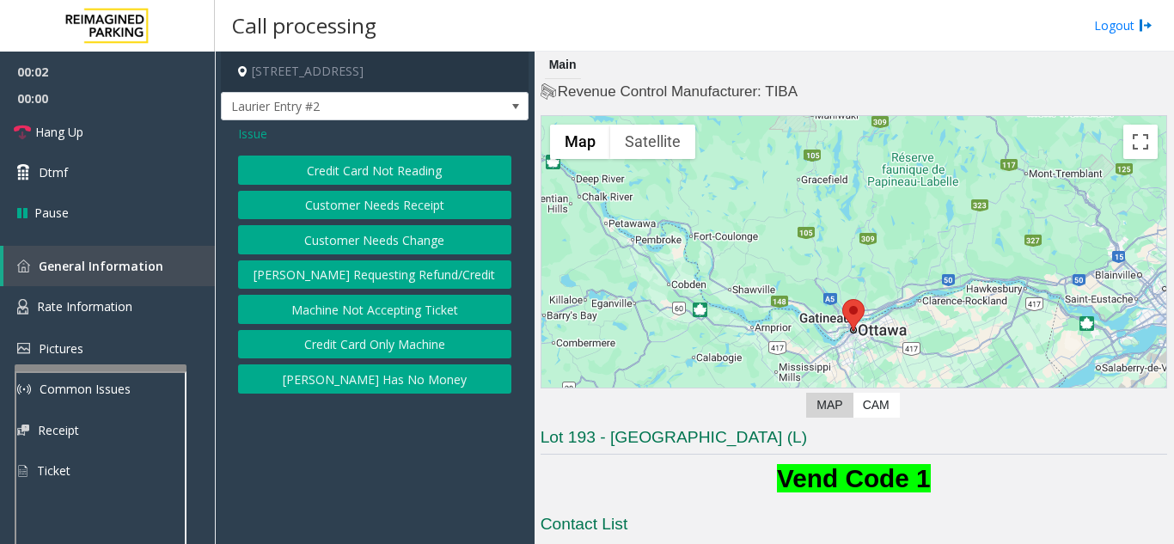
click at [412, 167] on button "Credit Card Not Reading" at bounding box center [374, 170] width 273 height 29
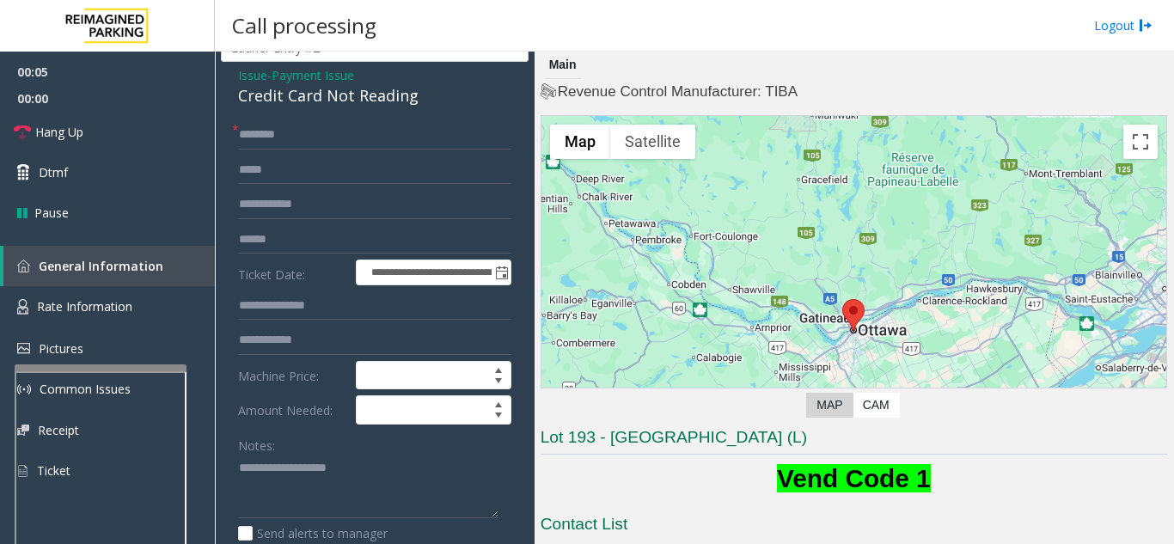
scroll to position [79, 0]
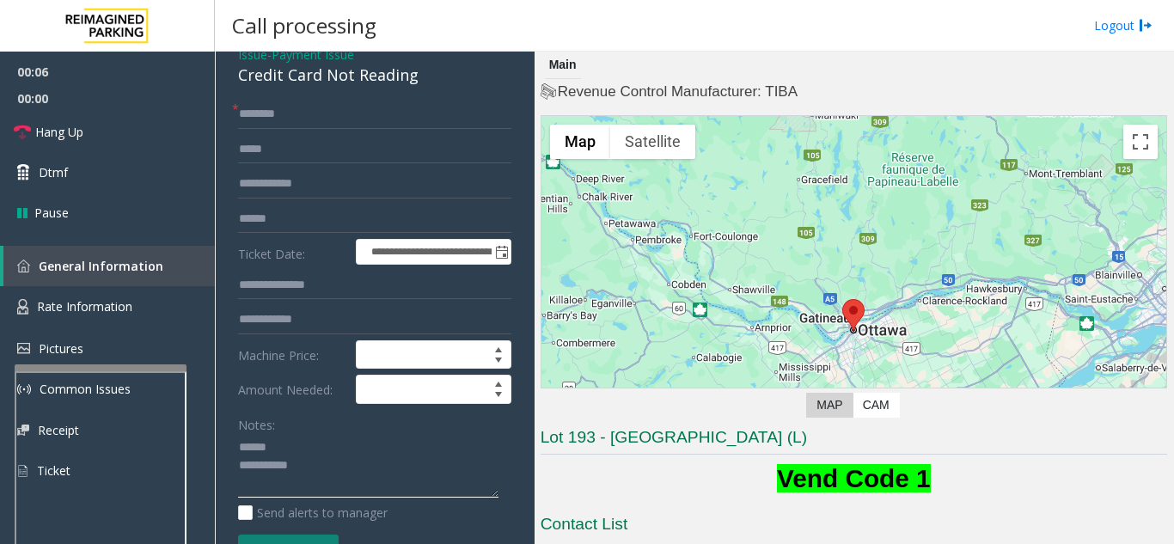
click at [304, 449] on textarea at bounding box center [368, 466] width 260 height 64
drag, startPoint x: 232, startPoint y: 79, endPoint x: 425, endPoint y: 83, distance: 192.6
click at [425, 83] on div "**********" at bounding box center [375, 486] width 308 height 890
type textarea "**********"
click at [306, 119] on input "text" at bounding box center [374, 114] width 273 height 29
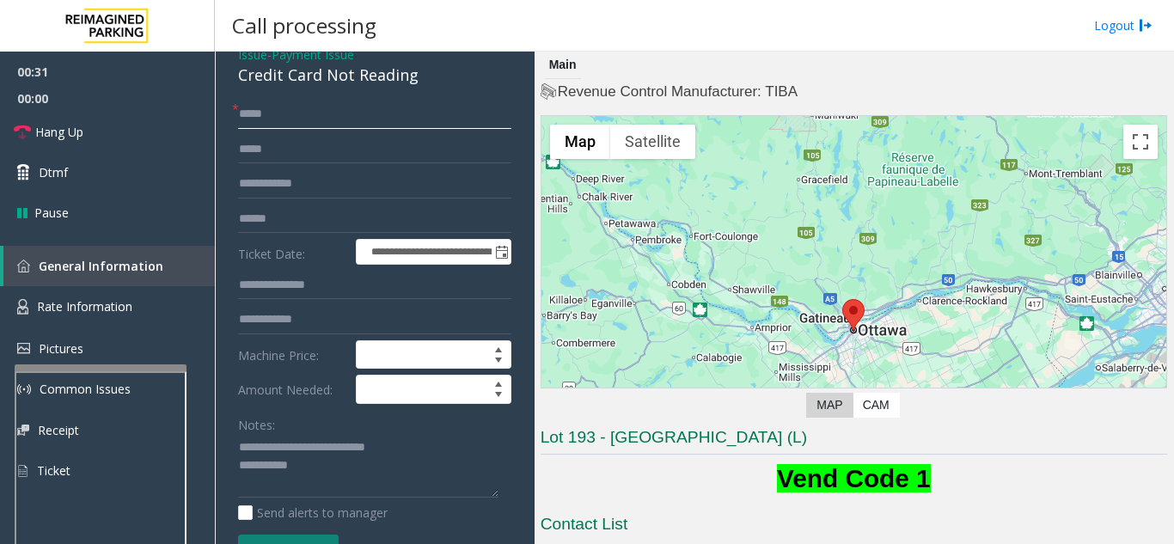
scroll to position [165, 0]
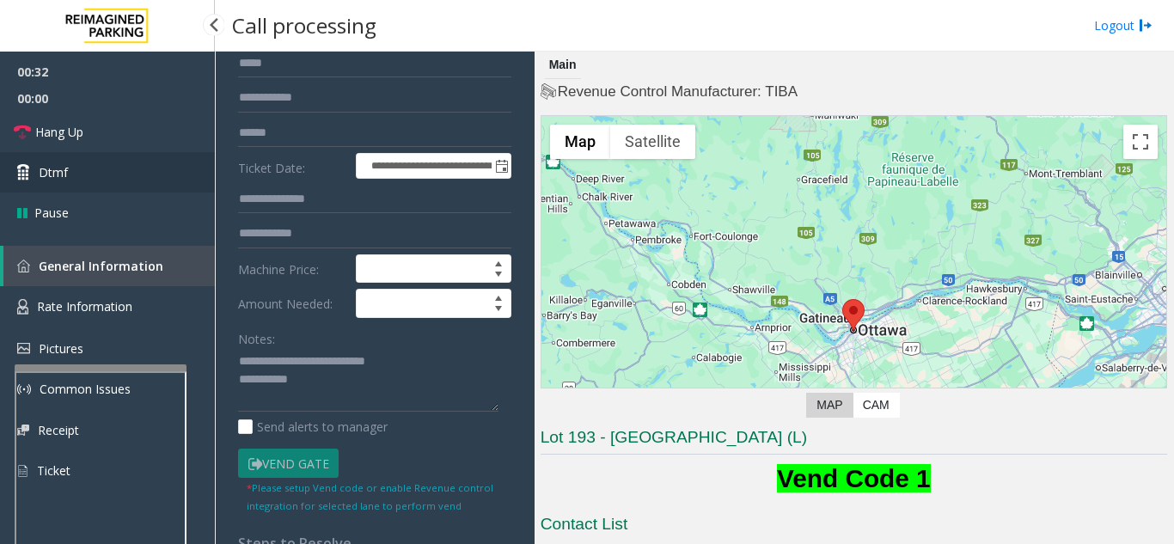
type input "*****"
click at [80, 177] on link "Dtmf" at bounding box center [107, 172] width 215 height 40
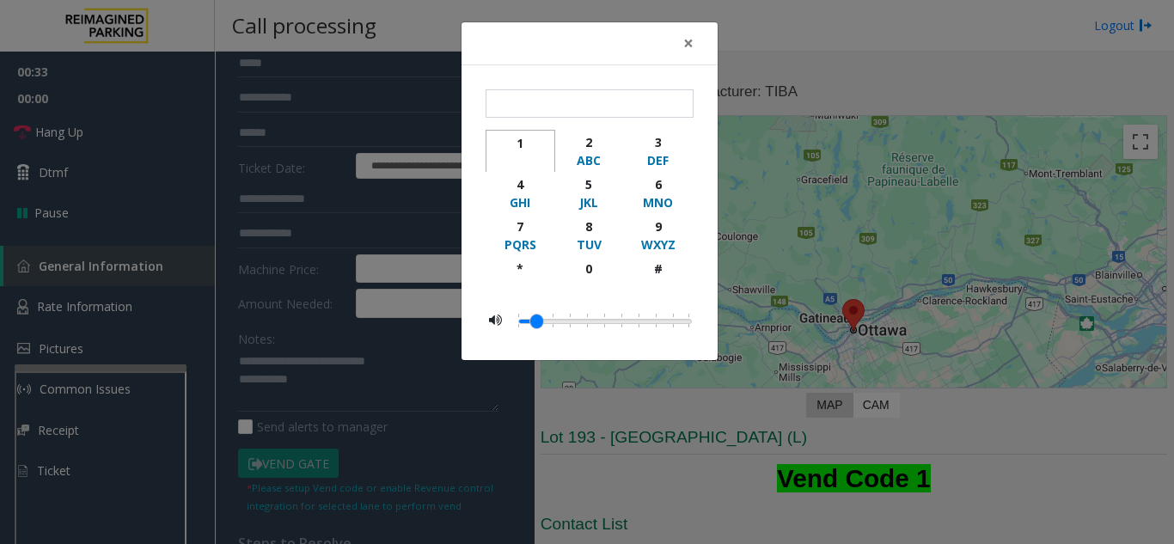
click at [517, 143] on div "1" at bounding box center [520, 143] width 47 height 18
type input "*"
click at [701, 45] on button "×" at bounding box center [688, 43] width 34 height 42
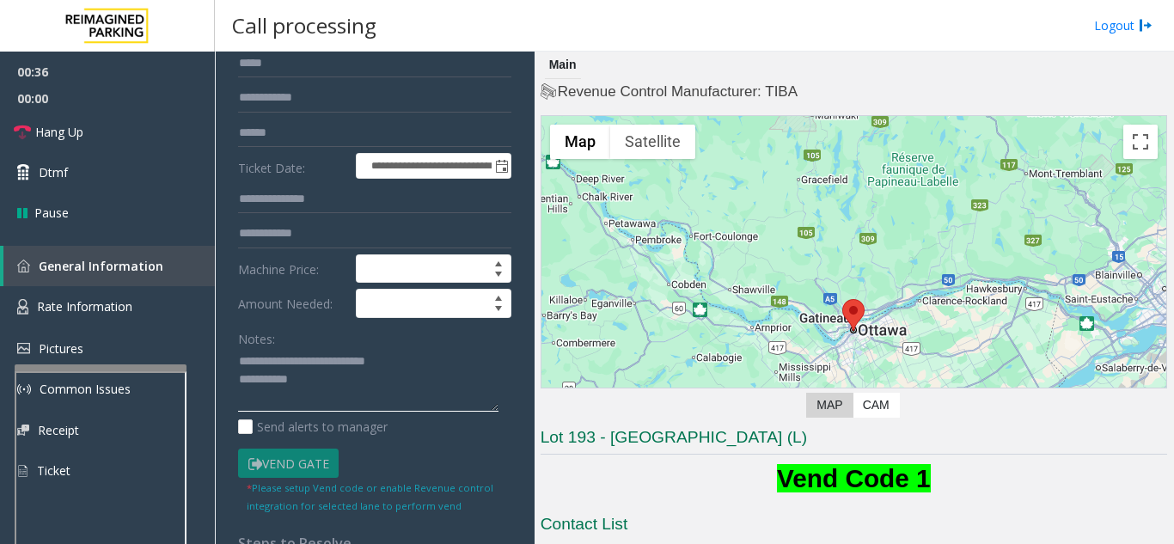
click at [377, 380] on textarea at bounding box center [368, 380] width 260 height 64
type textarea "**********"
click at [314, 339] on div "Notes:" at bounding box center [374, 368] width 273 height 89
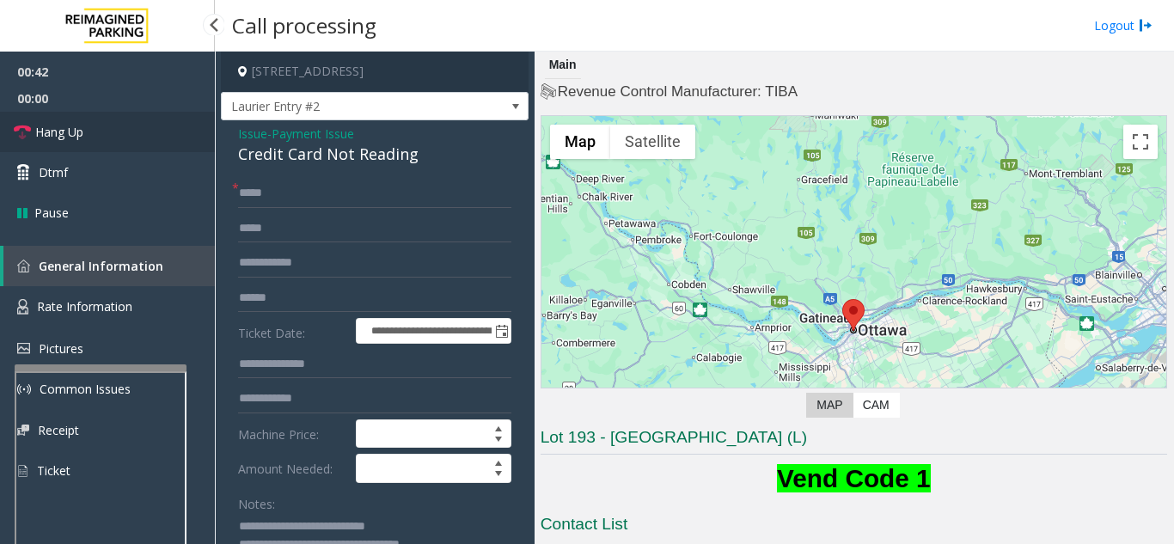
click at [119, 129] on link "Hang Up" at bounding box center [107, 132] width 215 height 40
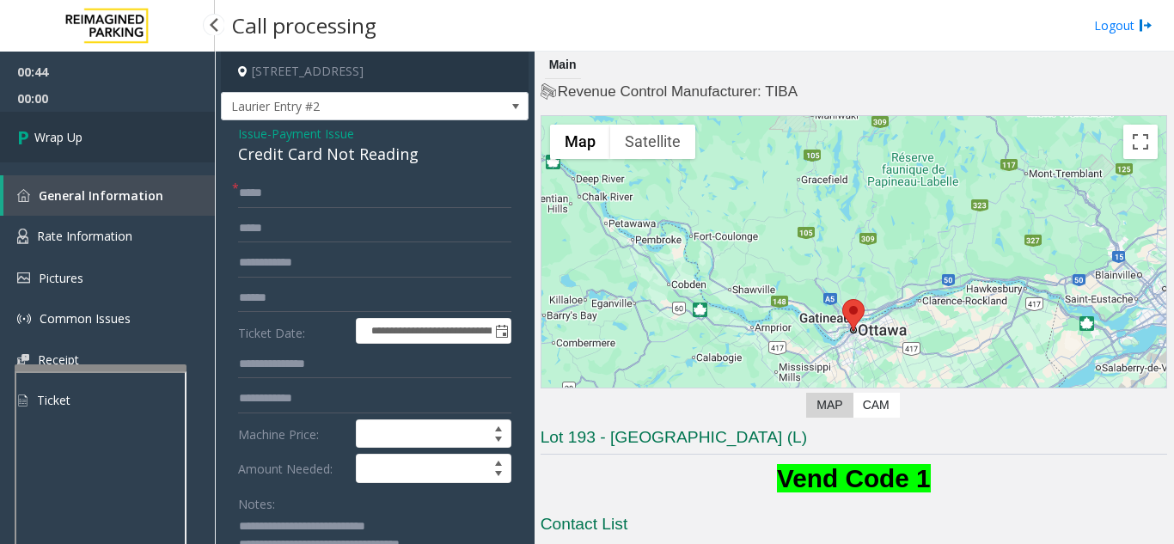
click at [168, 151] on link "Wrap Up" at bounding box center [107, 137] width 215 height 51
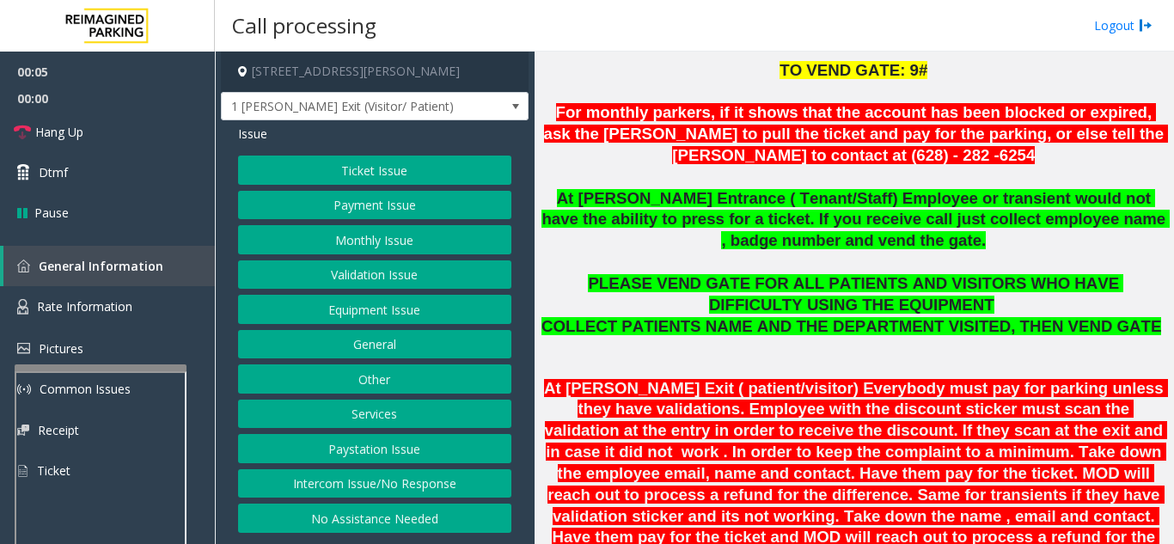
scroll to position [516, 0]
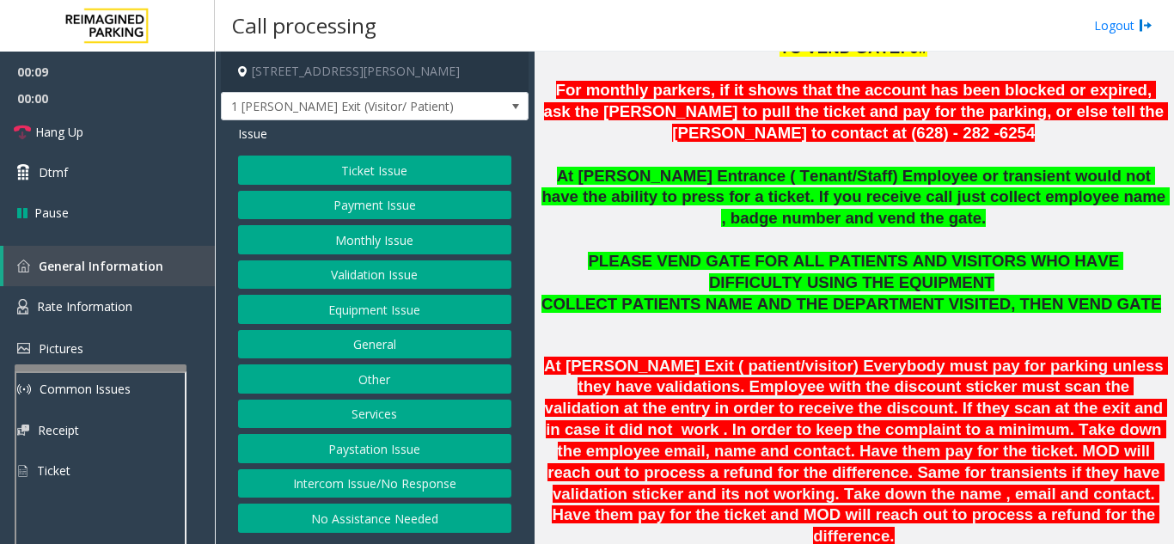
click at [390, 202] on button "Payment Issue" at bounding box center [374, 205] width 273 height 29
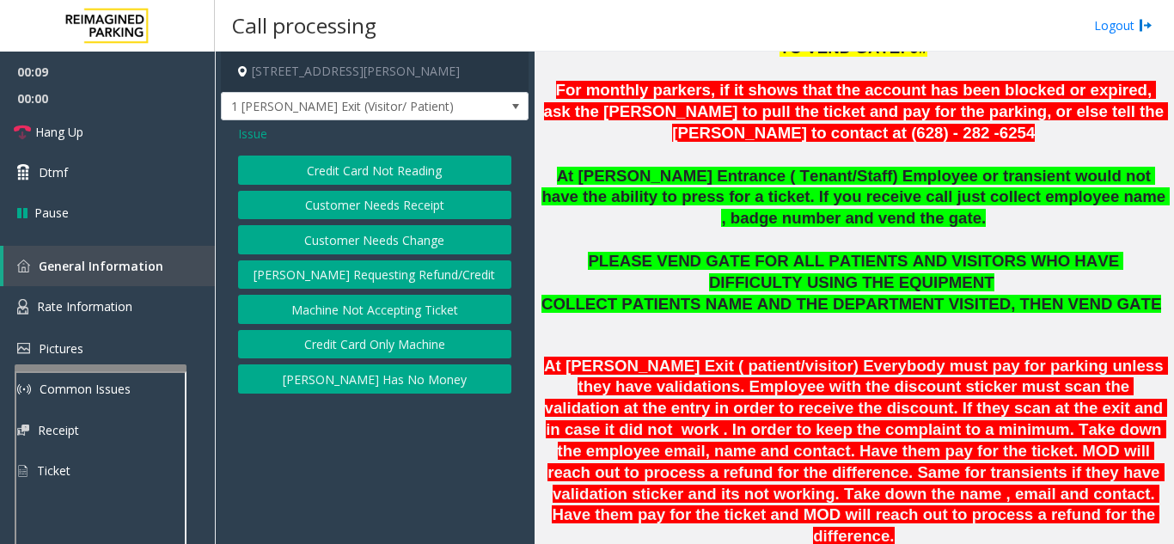
click at [401, 172] on button "Credit Card Not Reading" at bounding box center [374, 170] width 273 height 29
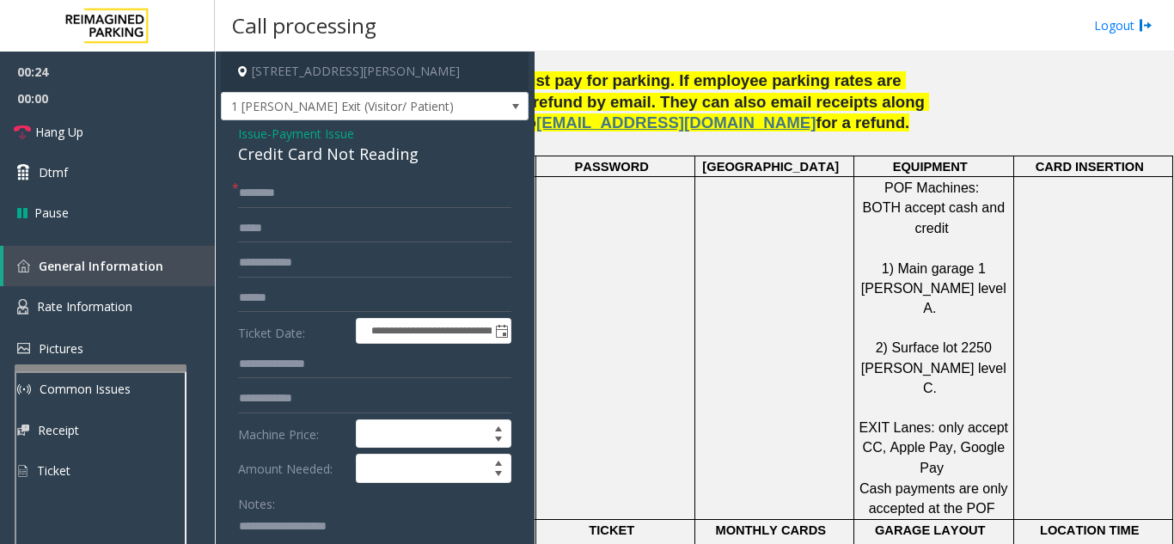
scroll to position [22, 0]
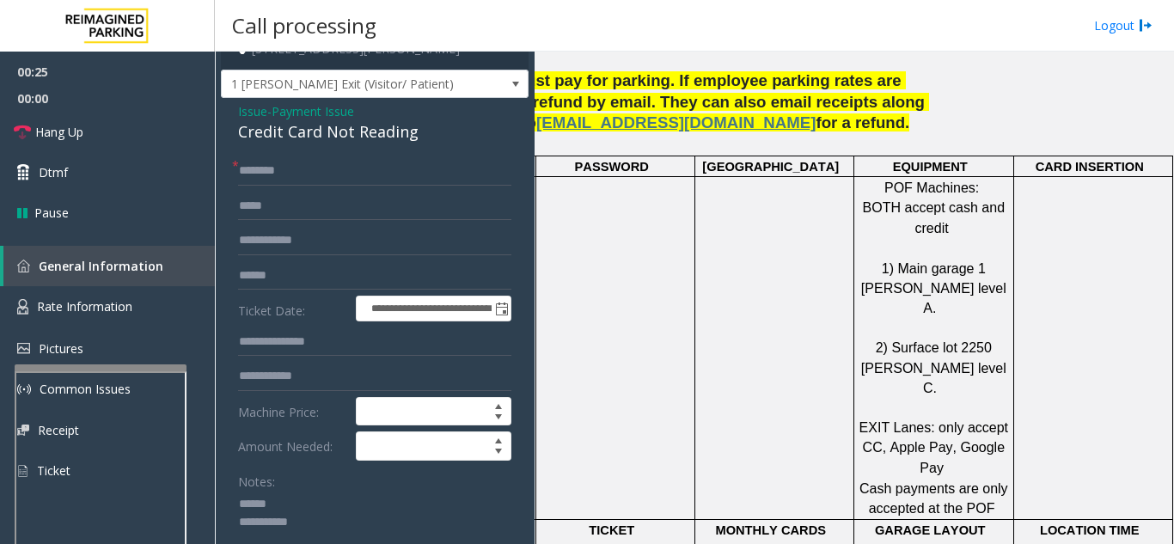
click at [282, 505] on textarea at bounding box center [368, 523] width 260 height 64
drag, startPoint x: 229, startPoint y: 138, endPoint x: 428, endPoint y: 138, distance: 199.4
click at [428, 138] on div "**********" at bounding box center [375, 534] width 308 height 872
click at [431, 529] on textarea at bounding box center [368, 523] width 260 height 64
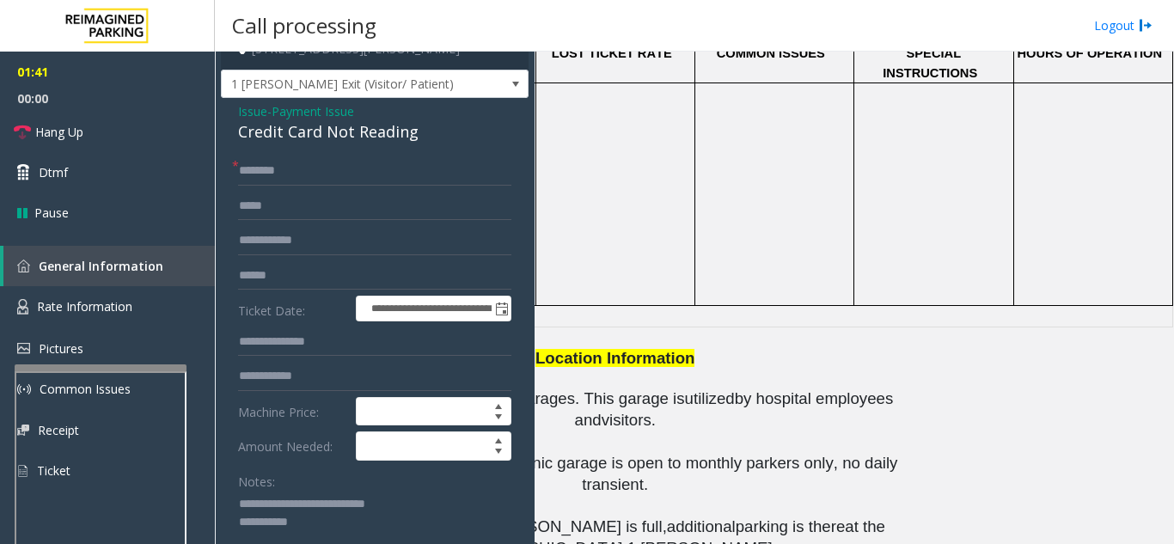
scroll to position [1805, 242]
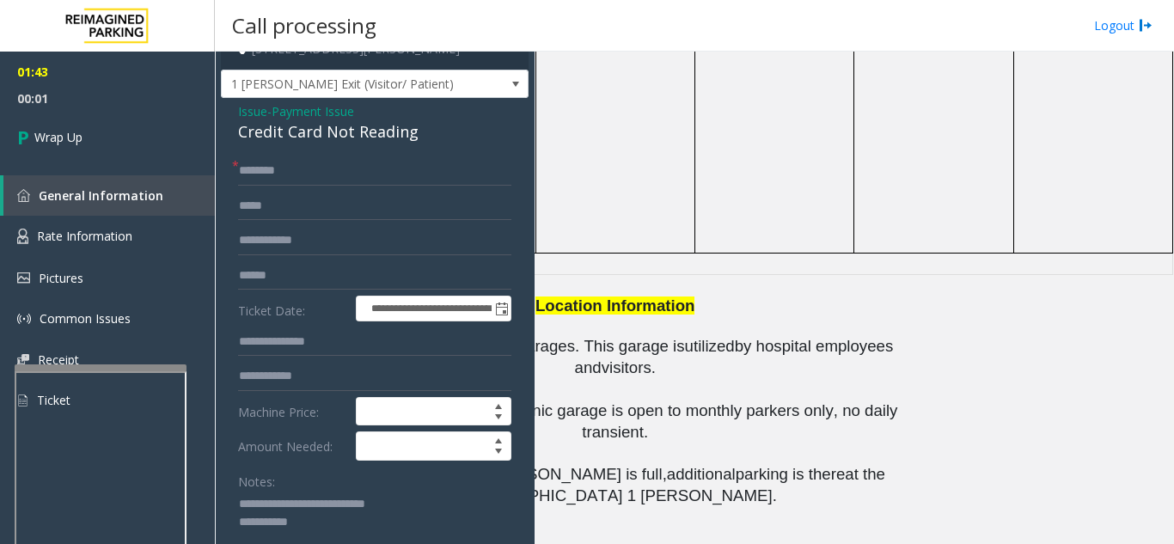
type textarea "**********"
click at [354, 152] on div "**********" at bounding box center [375, 534] width 308 height 872
click at [347, 165] on input "text" at bounding box center [374, 170] width 273 height 29
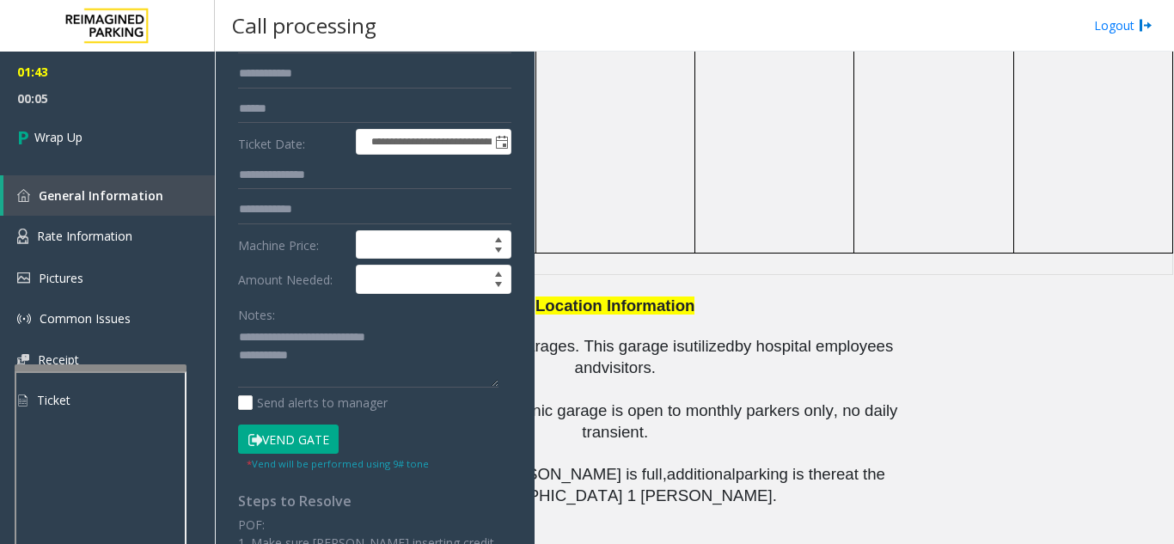
scroll to position [194, 0]
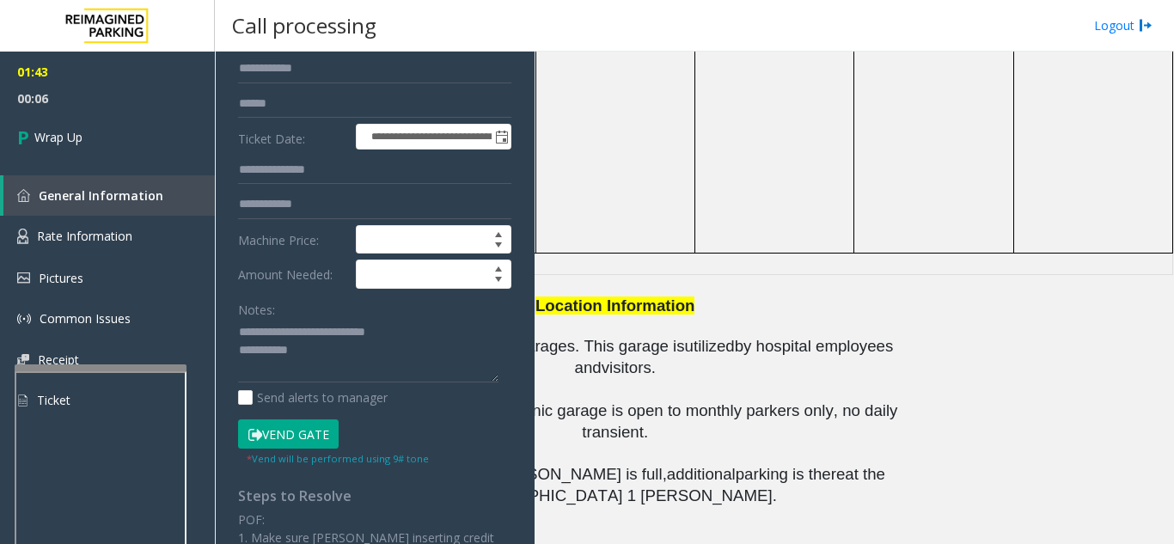
type input "**"
click at [371, 353] on textarea at bounding box center [368, 351] width 260 height 64
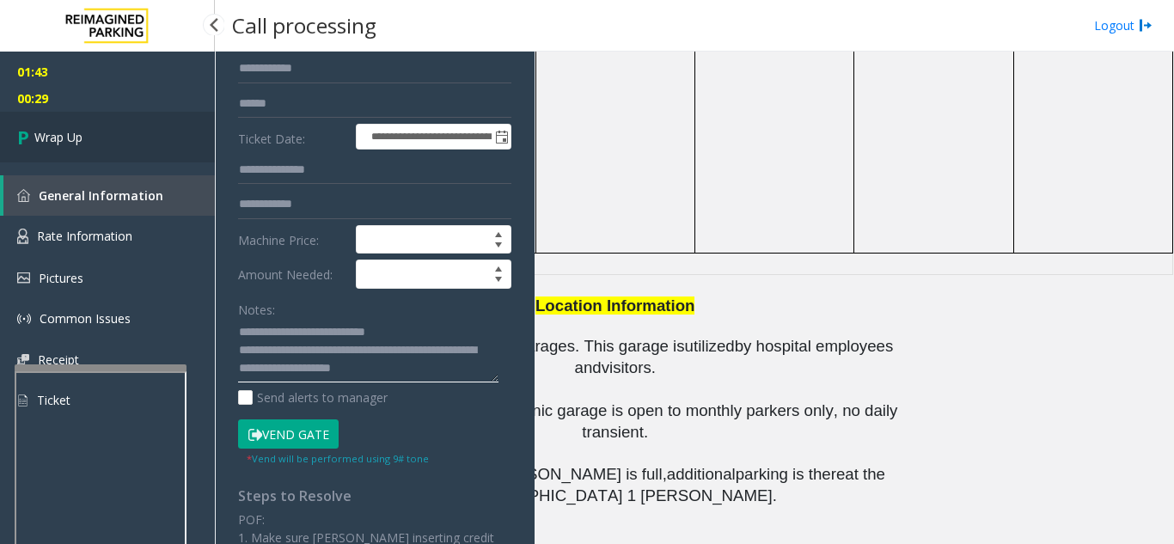
type textarea "**********"
click at [119, 127] on link "Wrap Up" at bounding box center [107, 137] width 215 height 51
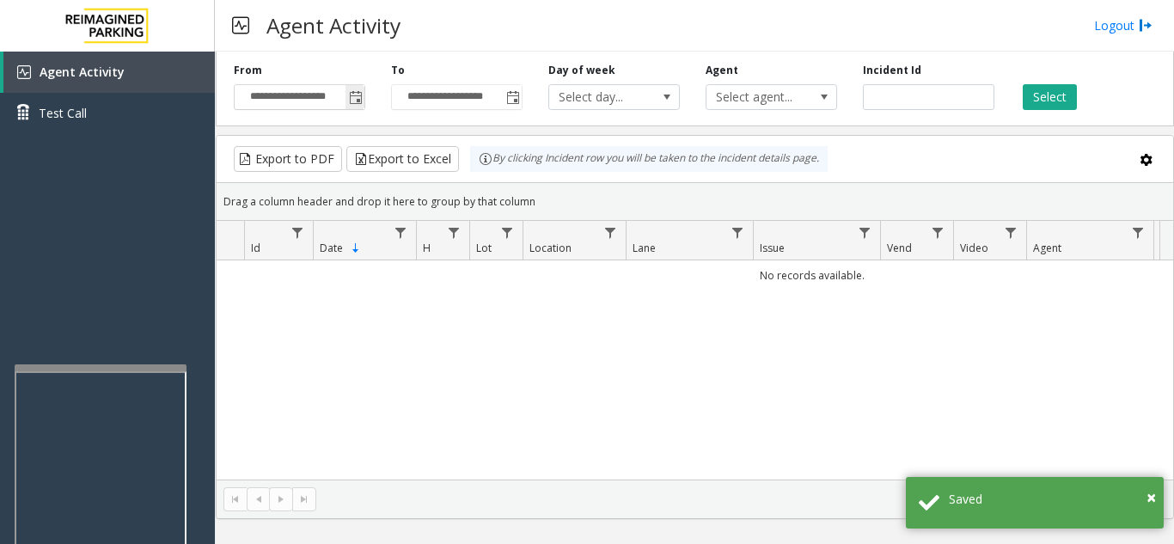
click at [359, 94] on span "Toggle popup" at bounding box center [356, 98] width 14 height 14
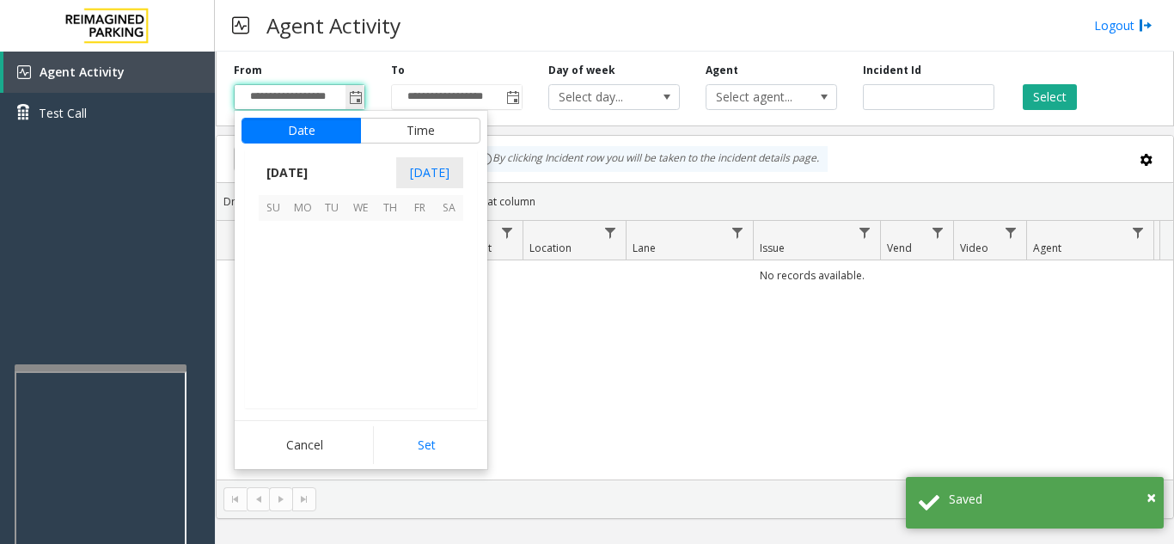
scroll to position [308492, 0]
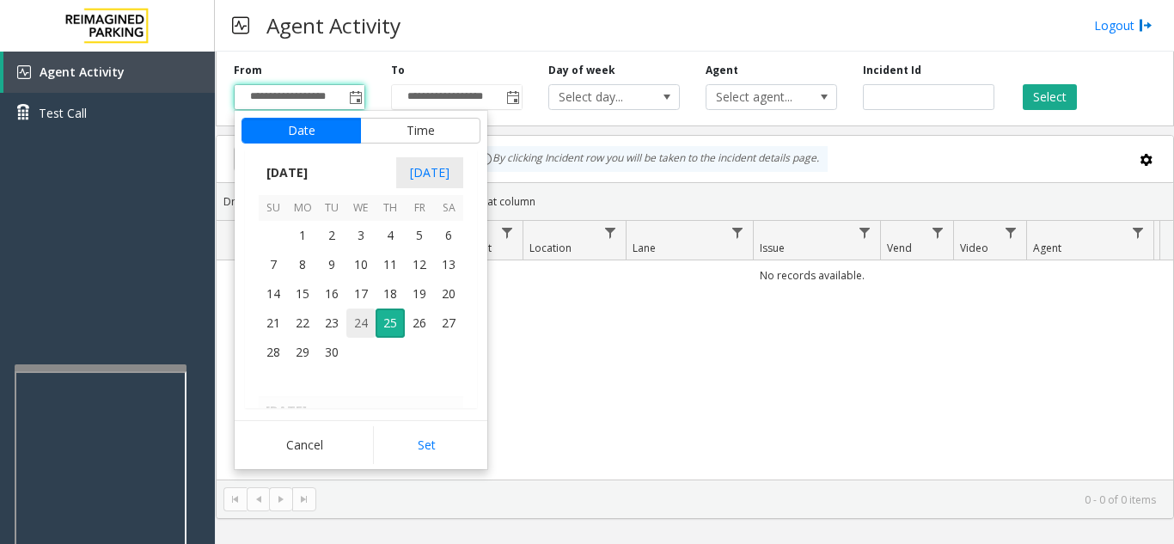
click at [359, 330] on span "24" at bounding box center [360, 323] width 29 height 29
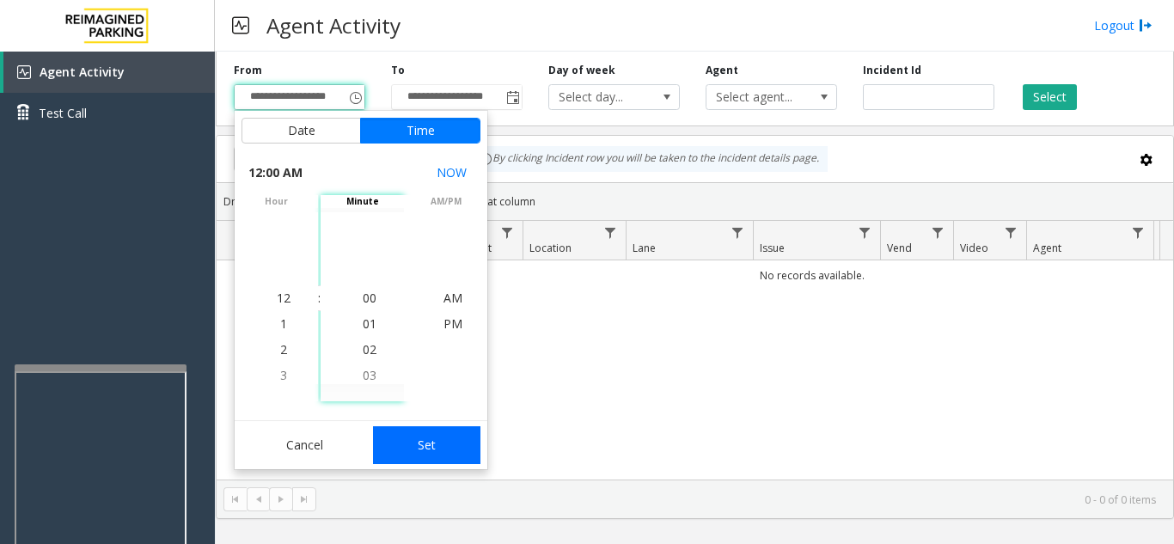
click at [425, 435] on button "Set" at bounding box center [427, 445] width 108 height 38
type input "**********"
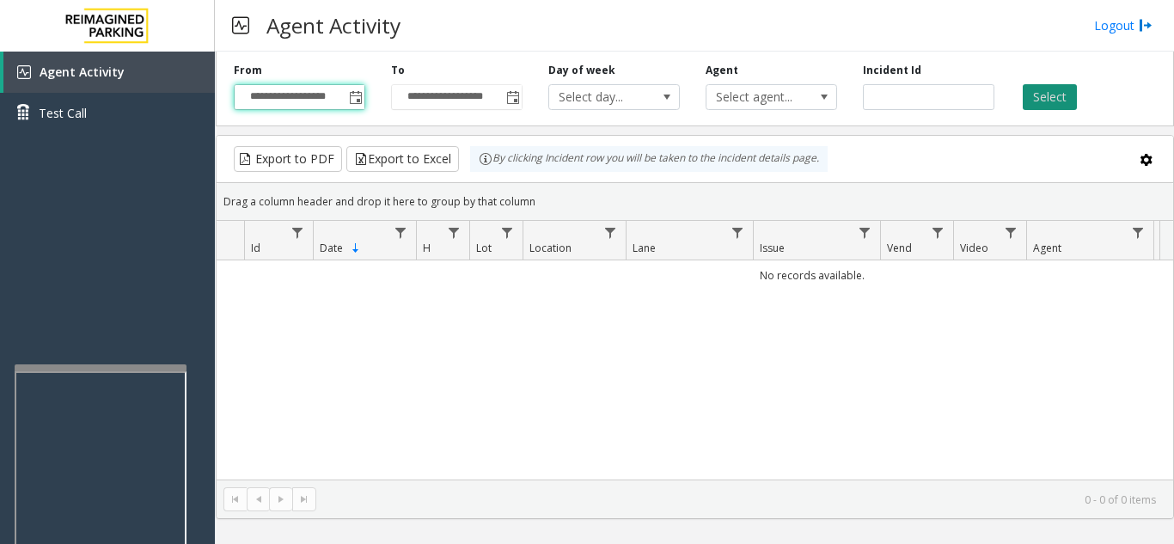
click at [1058, 93] on button "Select" at bounding box center [1050, 97] width 54 height 26
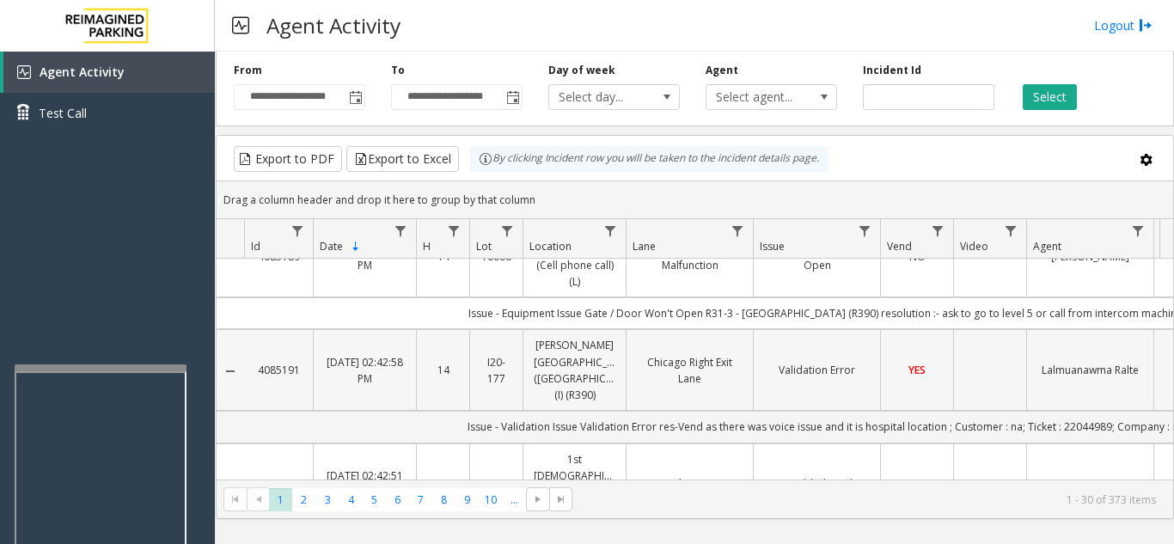
scroll to position [0, 0]
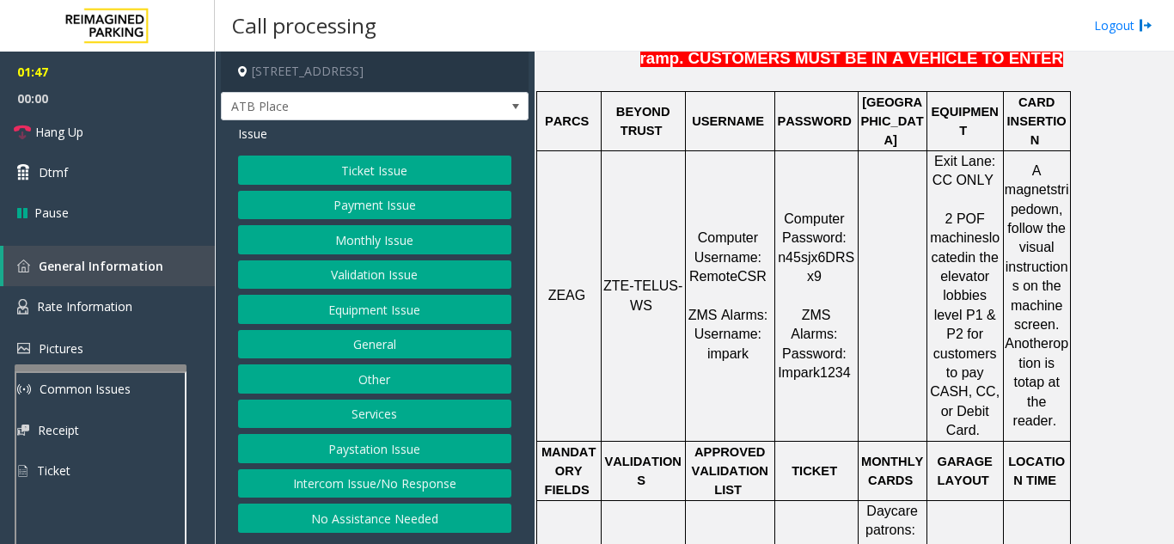
scroll to position [376, 0]
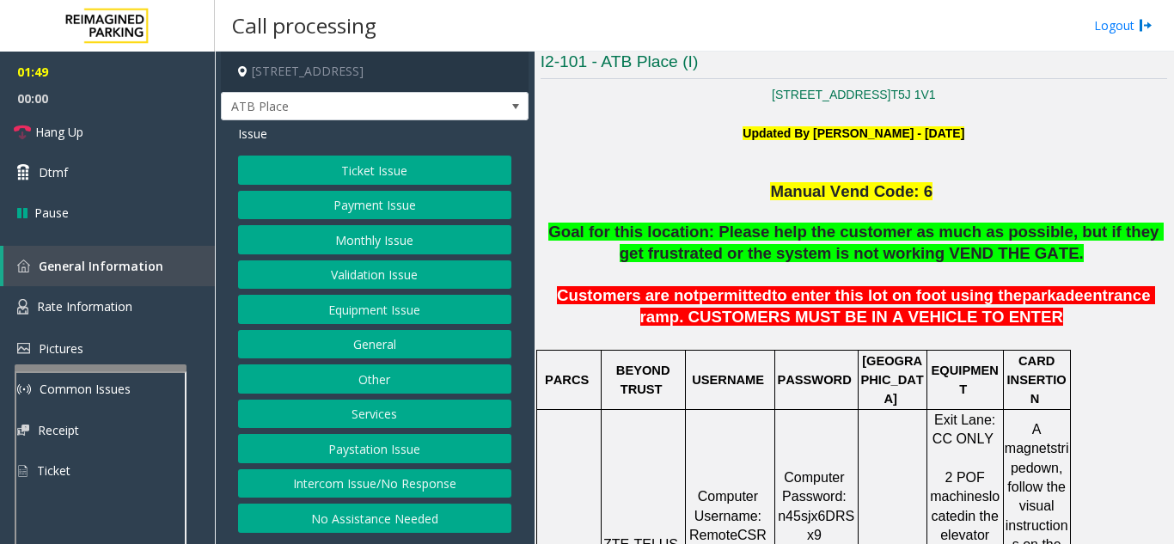
click at [382, 317] on button "Equipment Issue" at bounding box center [374, 309] width 273 height 29
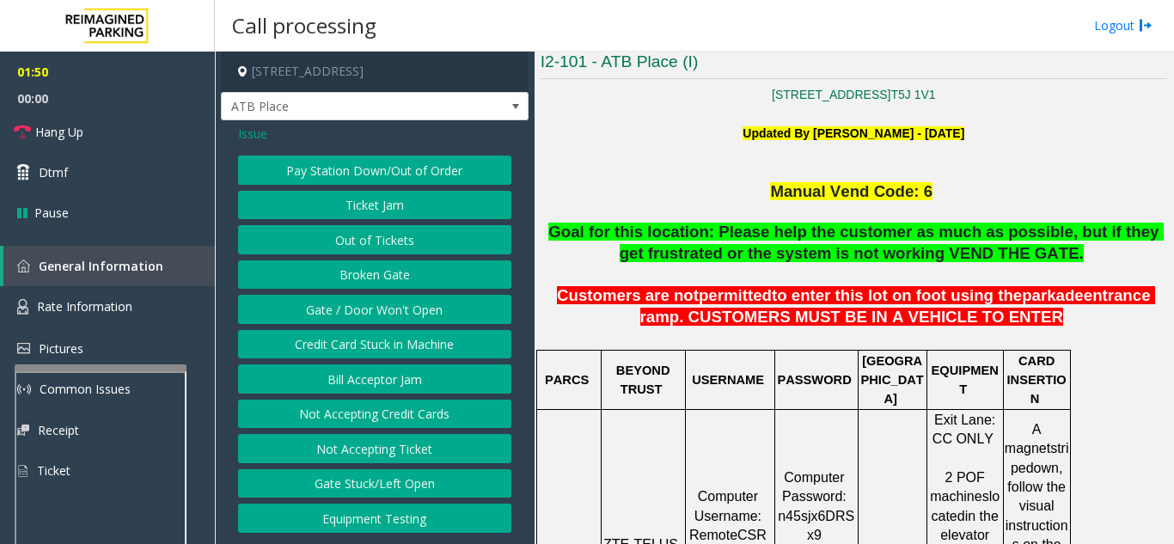
click at [382, 317] on button "Gate / Door Won't Open" at bounding box center [374, 309] width 273 height 29
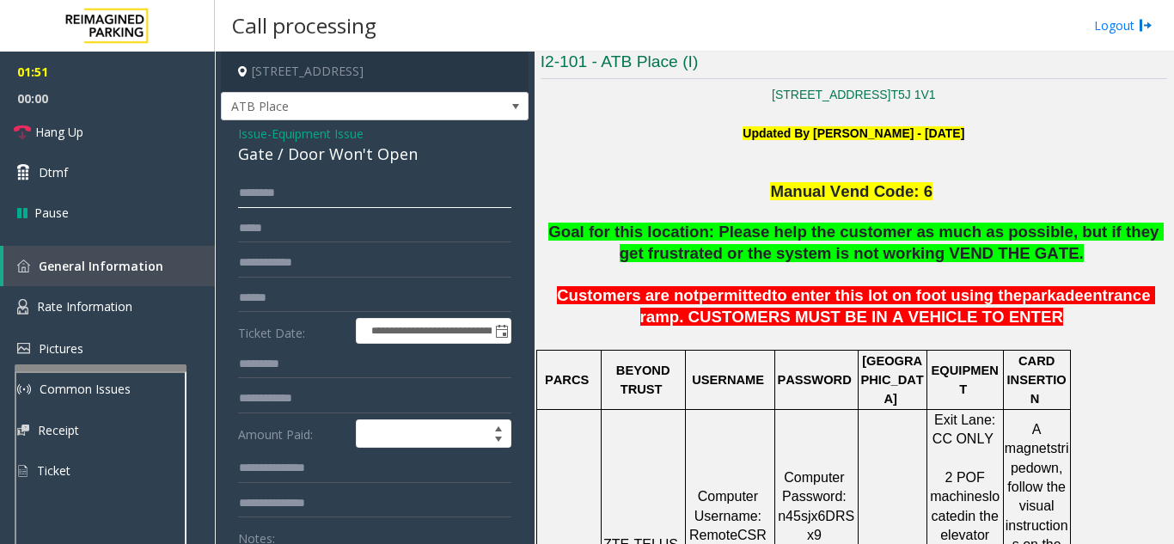
click at [368, 188] on input "text" at bounding box center [374, 193] width 273 height 29
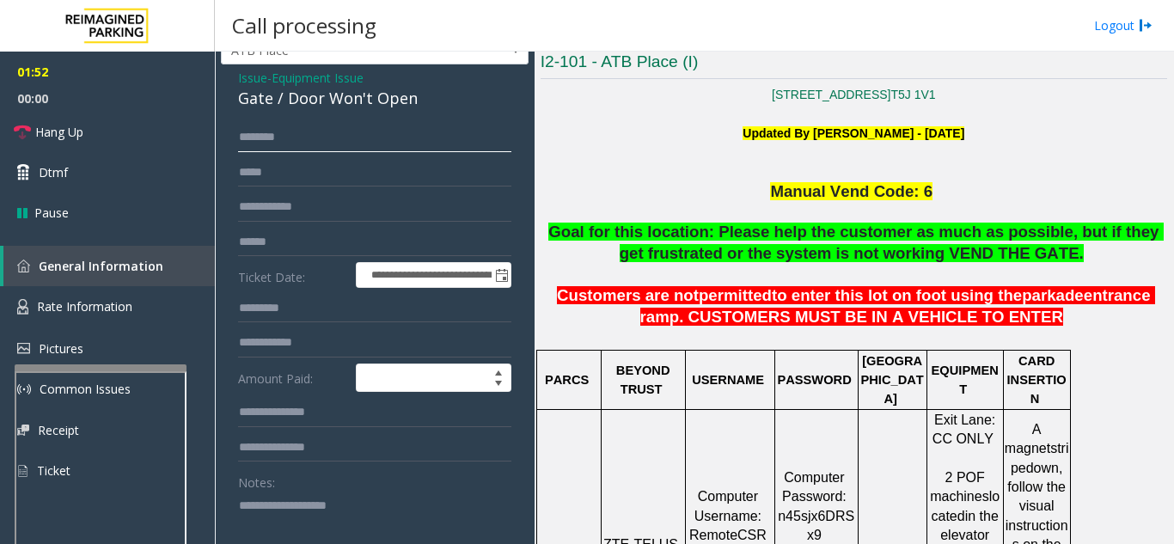
scroll to position [86, 0]
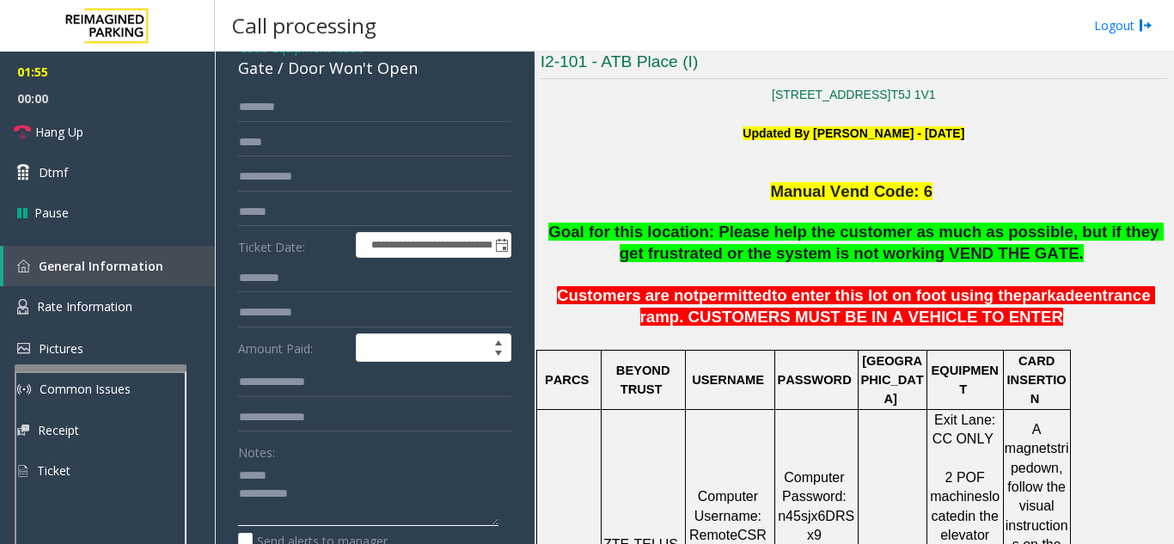
click at [297, 477] on textarea at bounding box center [368, 494] width 260 height 64
drag, startPoint x: 284, startPoint y: 71, endPoint x: 421, endPoint y: 76, distance: 137.6
click at [421, 76] on div "Gate / Door Won't Open" at bounding box center [374, 68] width 273 height 23
click at [349, 503] on textarea at bounding box center [368, 494] width 260 height 64
type textarea "**********"
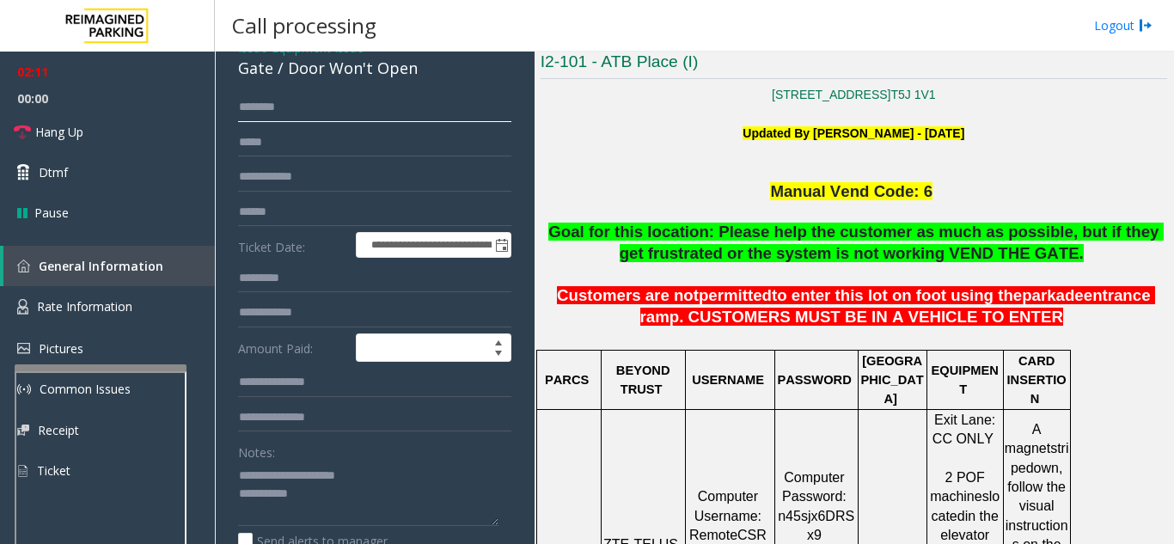
click at [314, 108] on input "text" at bounding box center [374, 107] width 273 height 29
type input "****"
click at [316, 211] on input "text" at bounding box center [374, 212] width 273 height 29
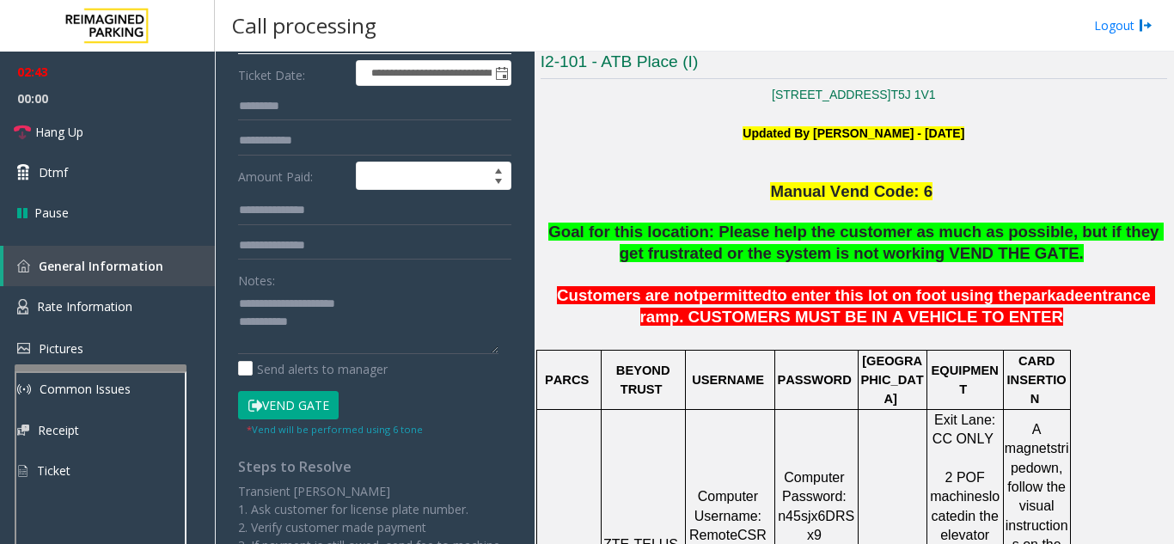
type input "******"
click at [315, 412] on button "Vend Gate" at bounding box center [288, 405] width 101 height 29
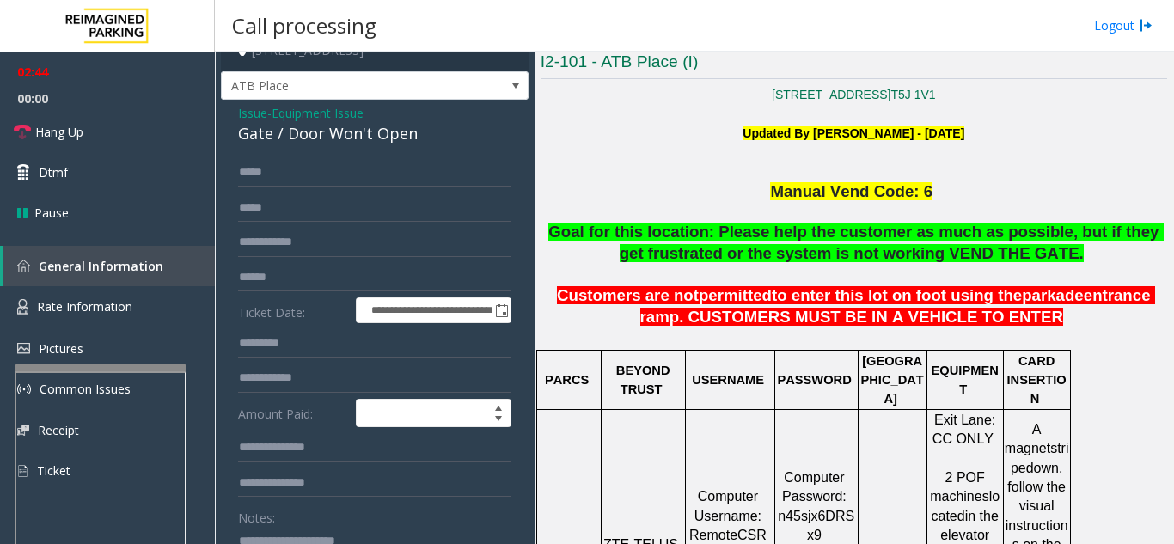
scroll to position [0, 0]
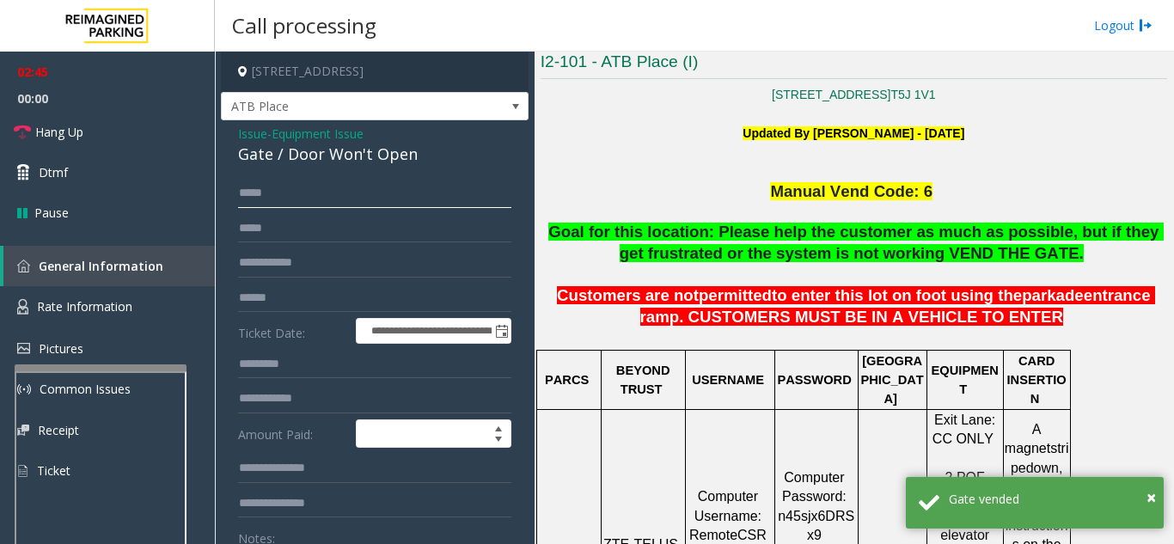
drag, startPoint x: 274, startPoint y: 193, endPoint x: 223, endPoint y: 195, distance: 50.8
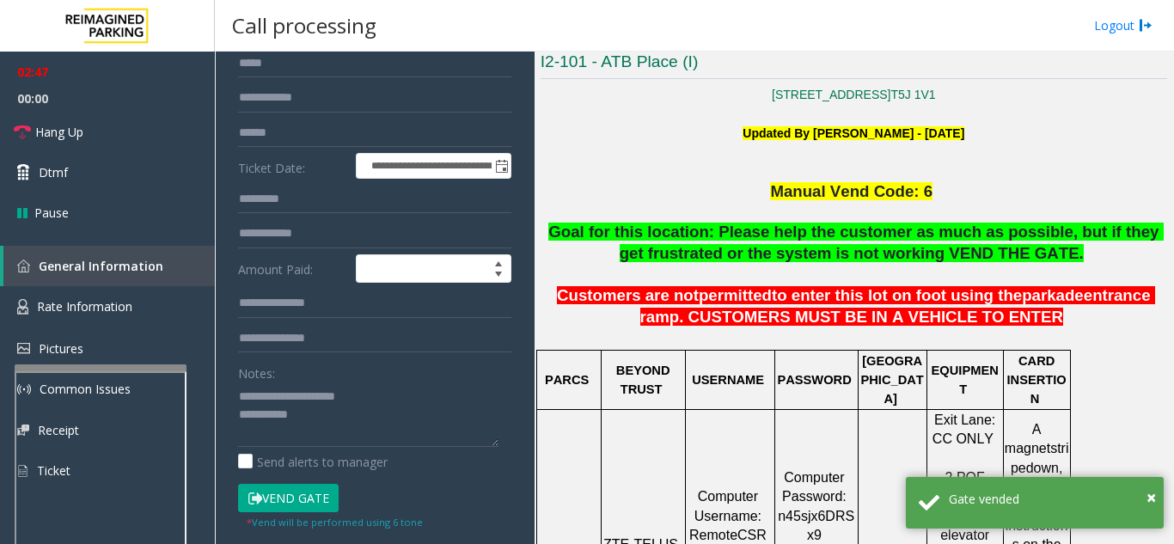
scroll to position [172, 0]
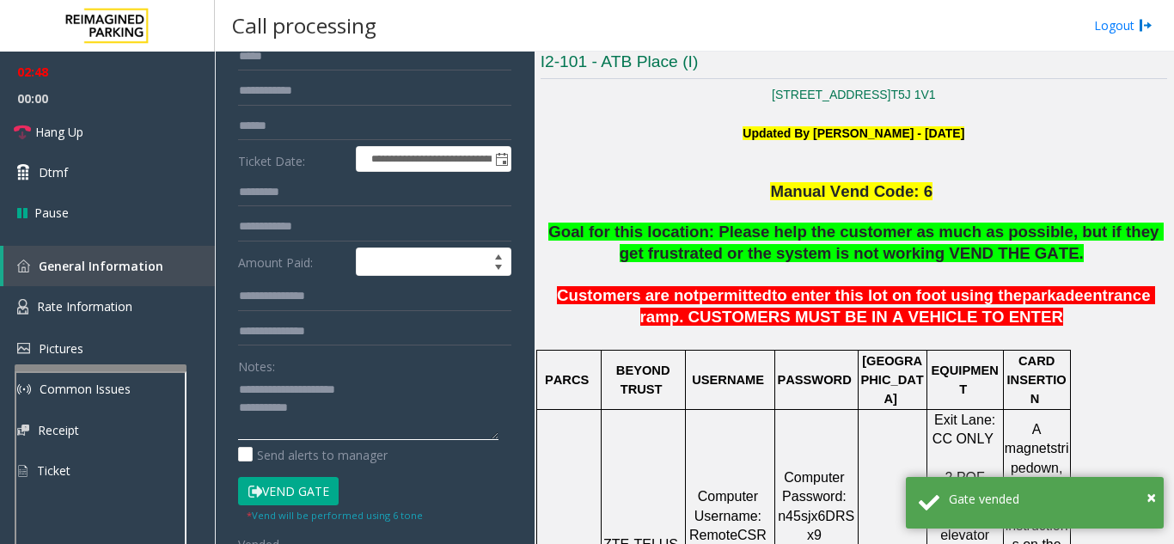
click at [333, 412] on textarea at bounding box center [368, 408] width 260 height 64
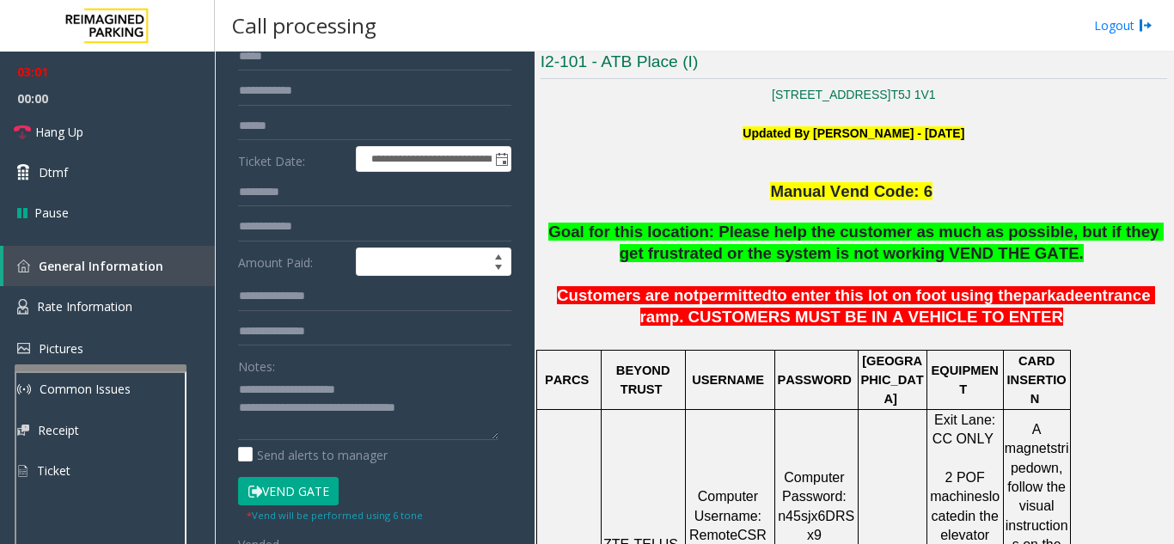
click at [309, 486] on button "Vend Gate" at bounding box center [288, 491] width 101 height 29
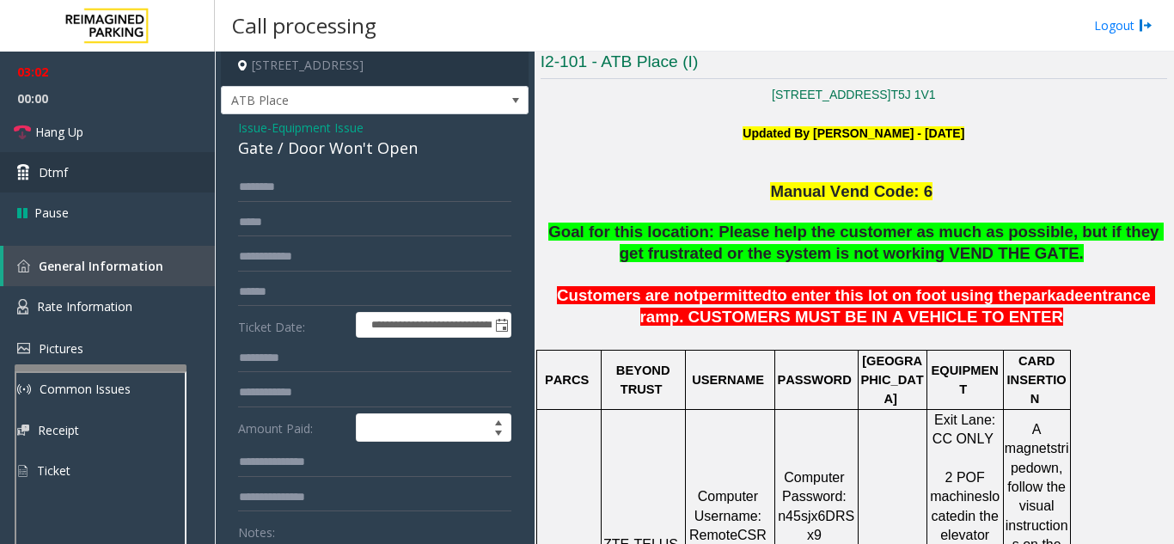
scroll to position [0, 0]
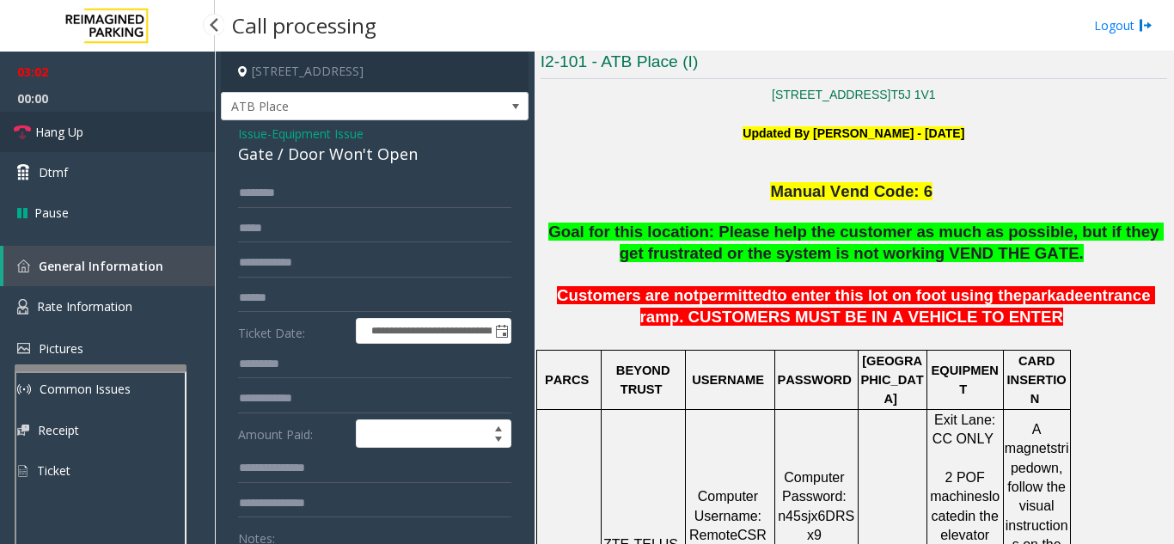
click at [92, 125] on link "Hang Up" at bounding box center [107, 132] width 215 height 40
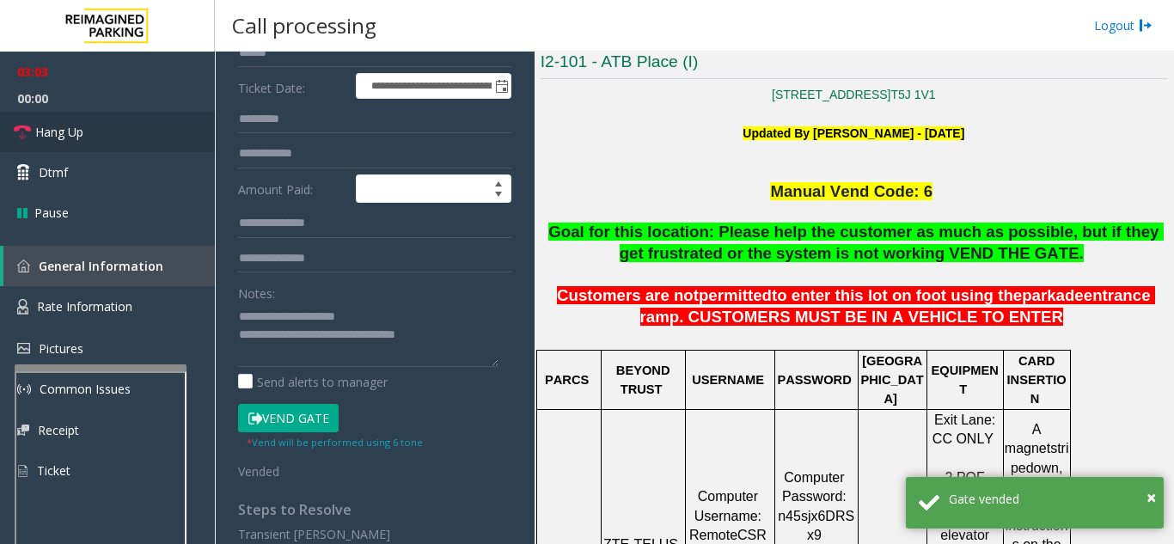
scroll to position [258, 0]
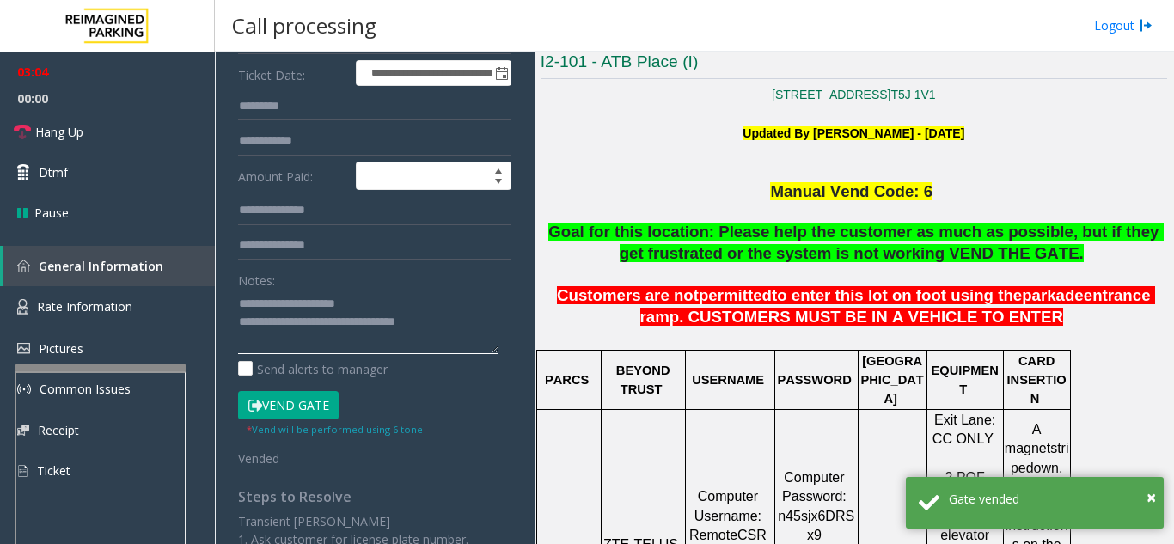
click at [468, 327] on textarea at bounding box center [368, 322] width 260 height 64
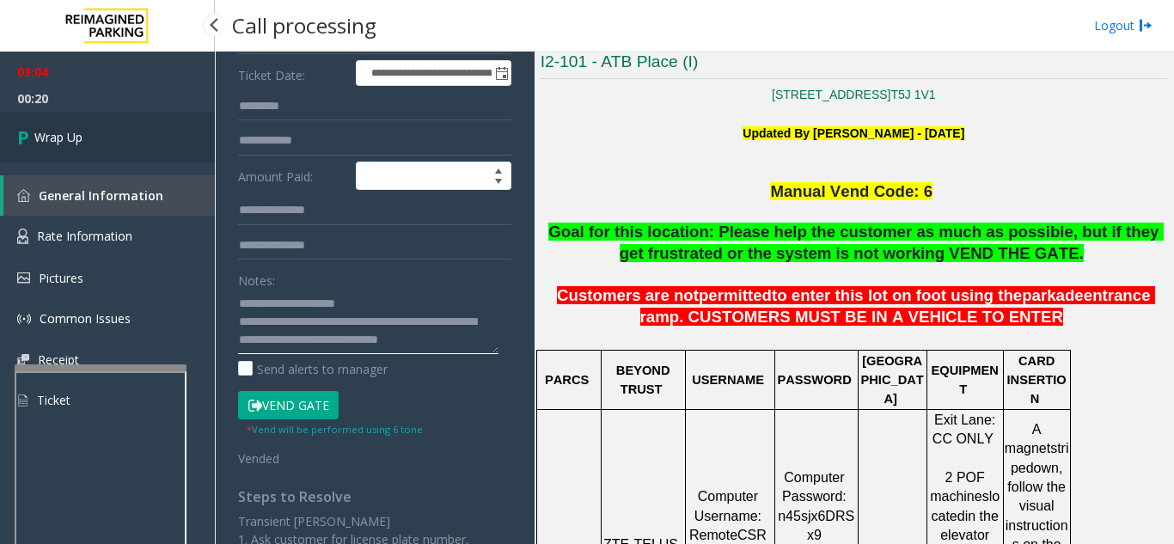
type textarea "**********"
click at [108, 136] on link "Wrap Up" at bounding box center [107, 137] width 215 height 51
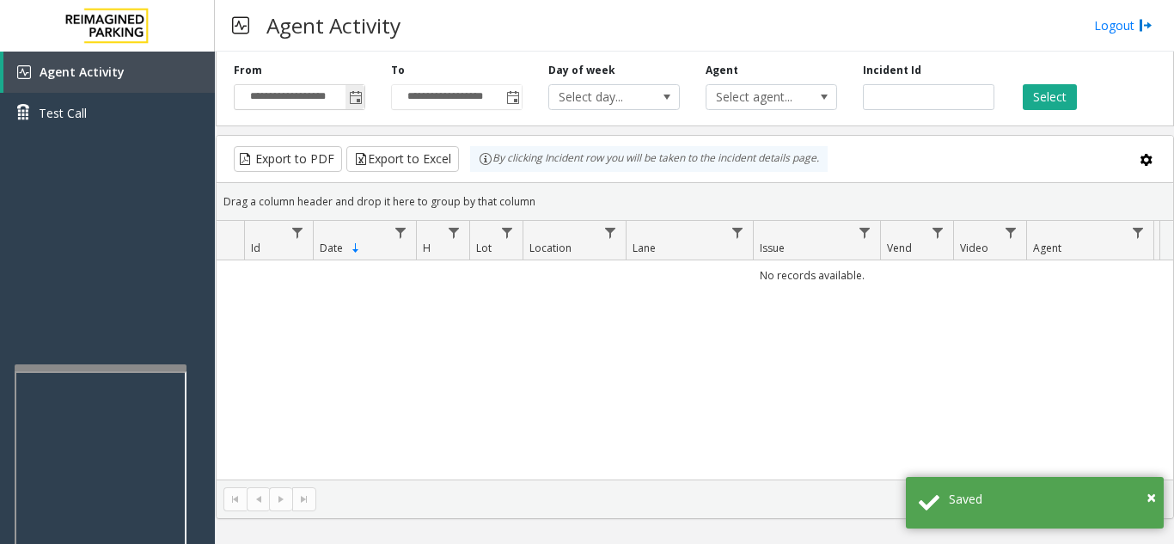
click at [354, 96] on span "Toggle popup" at bounding box center [356, 98] width 14 height 14
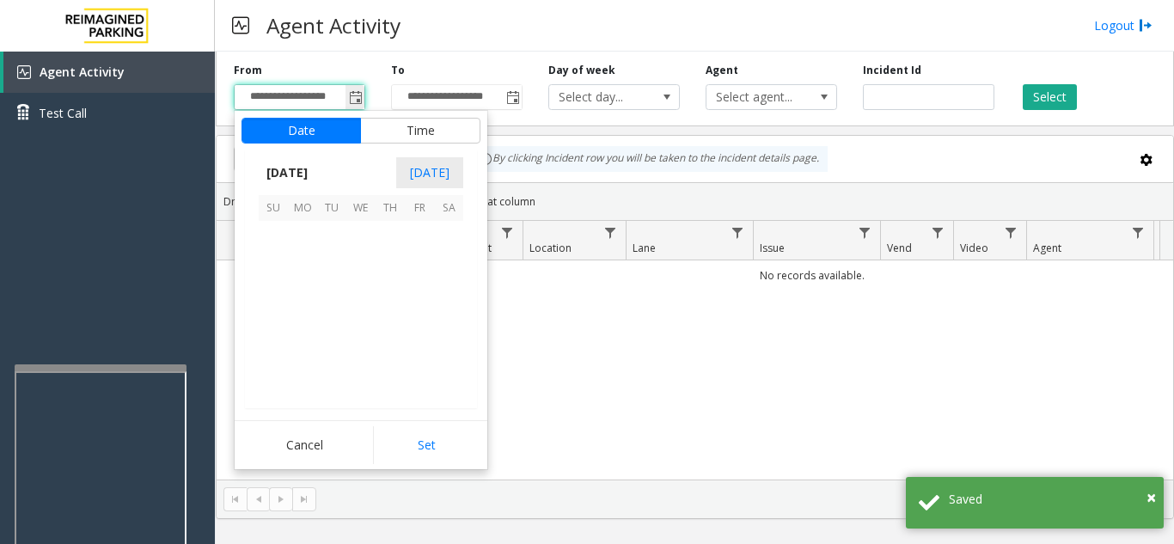
scroll to position [308492, 0]
click at [365, 332] on span "24" at bounding box center [360, 323] width 29 height 29
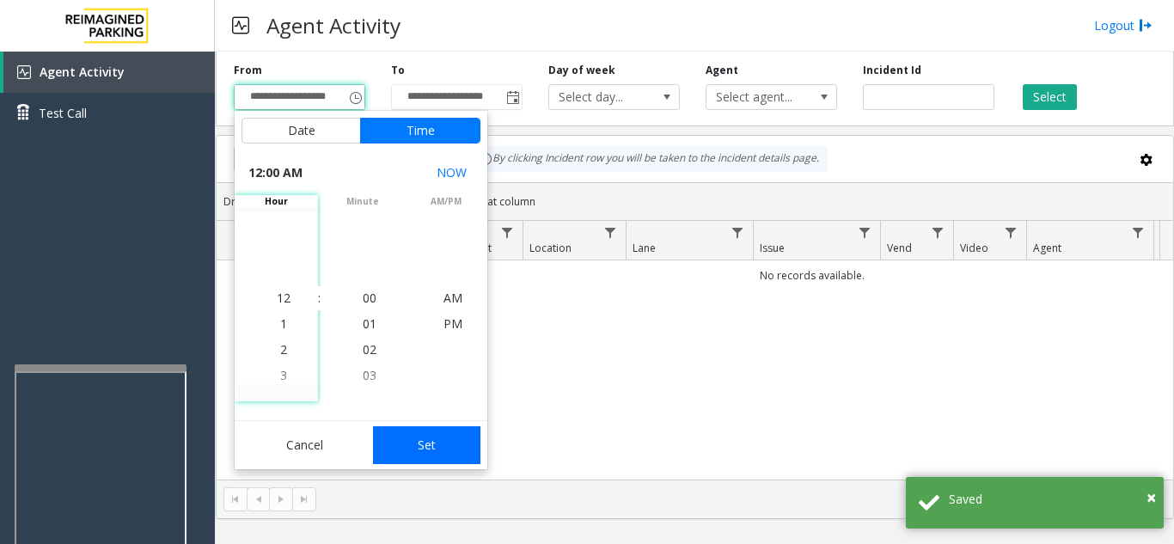
click at [448, 431] on button "Set" at bounding box center [427, 445] width 108 height 38
type input "**********"
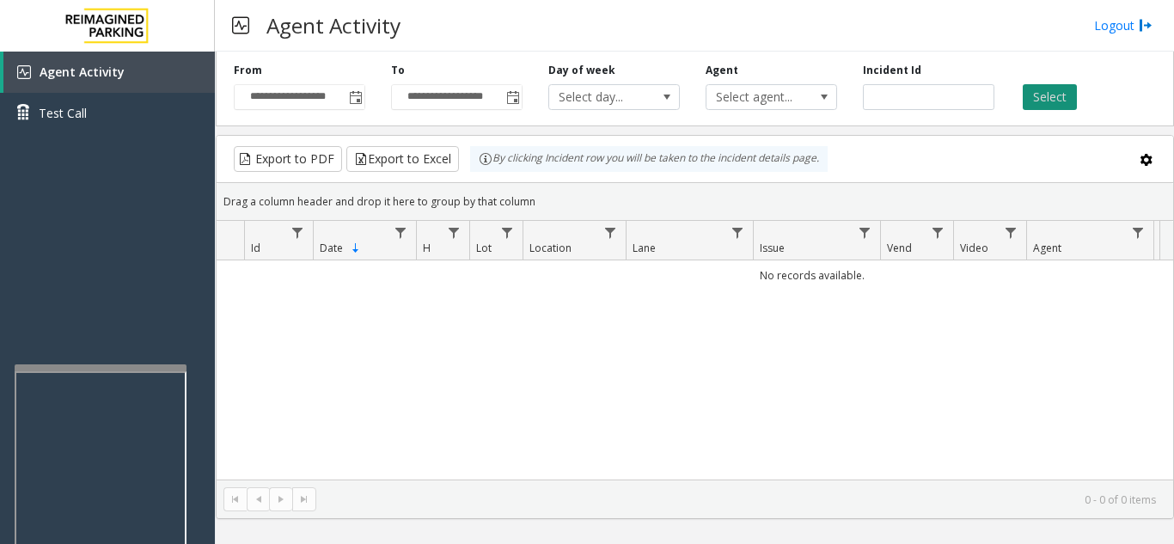
click at [1059, 101] on button "Select" at bounding box center [1050, 97] width 54 height 26
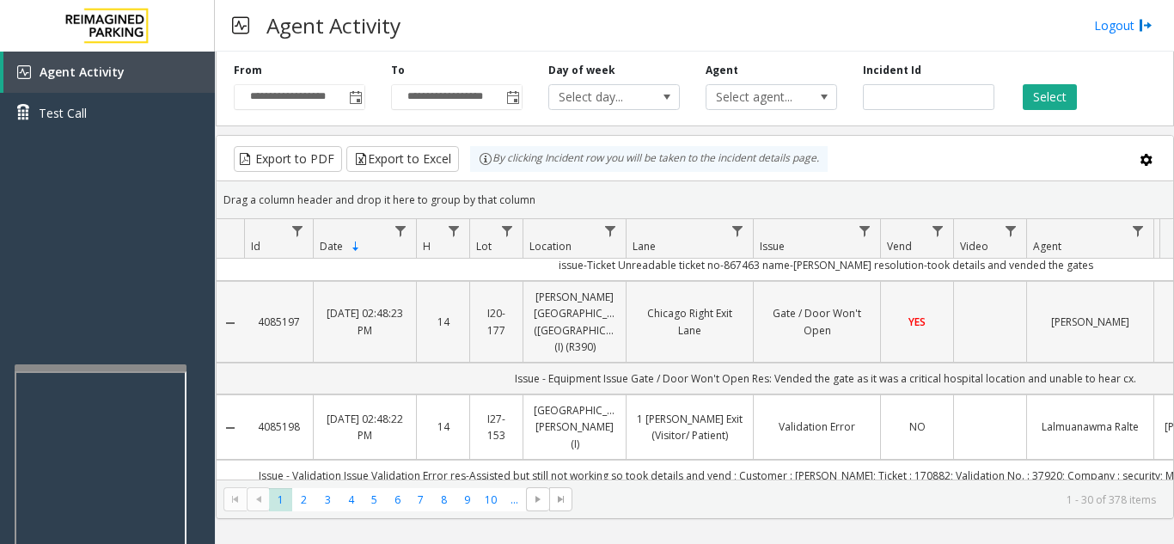
scroll to position [0, 0]
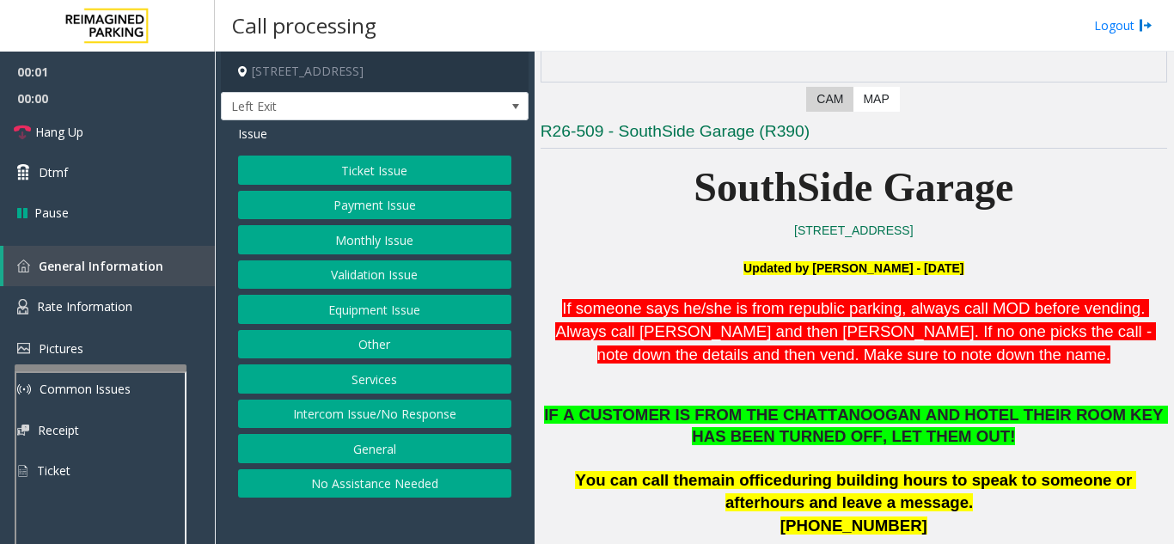
scroll to position [344, 0]
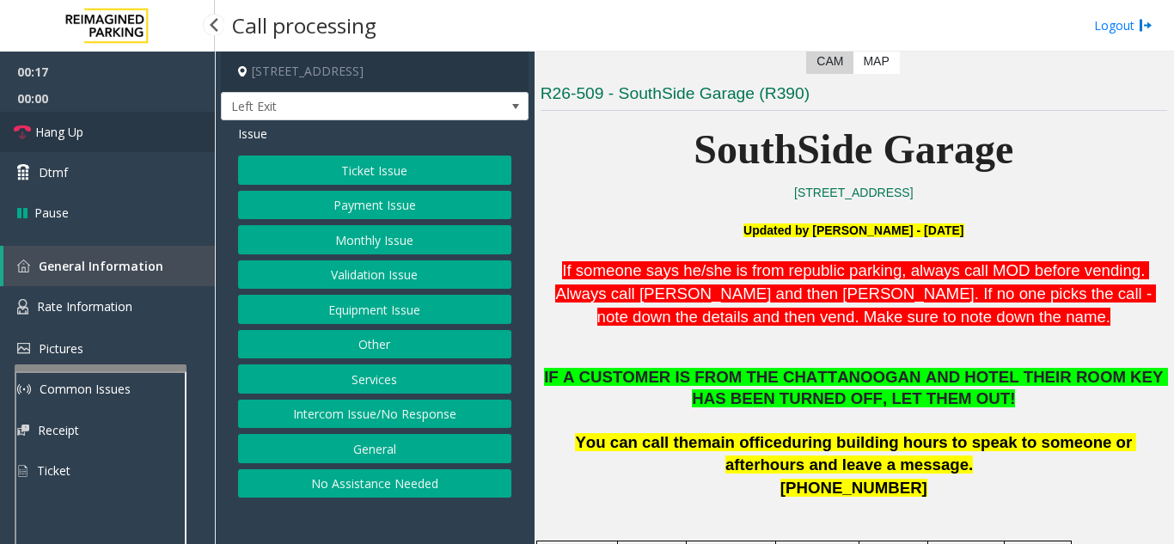
click at [153, 131] on link "Hang Up" at bounding box center [107, 132] width 215 height 40
click at [409, 488] on button "No Assistance Needed" at bounding box center [374, 483] width 273 height 29
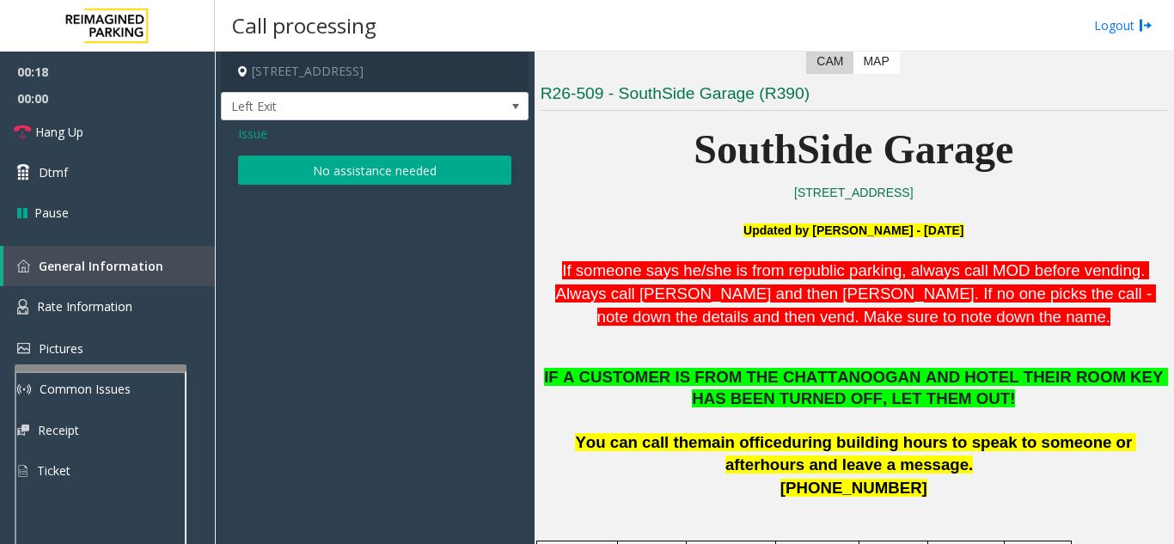
click at [335, 181] on button "No assistance needed" at bounding box center [374, 170] width 273 height 29
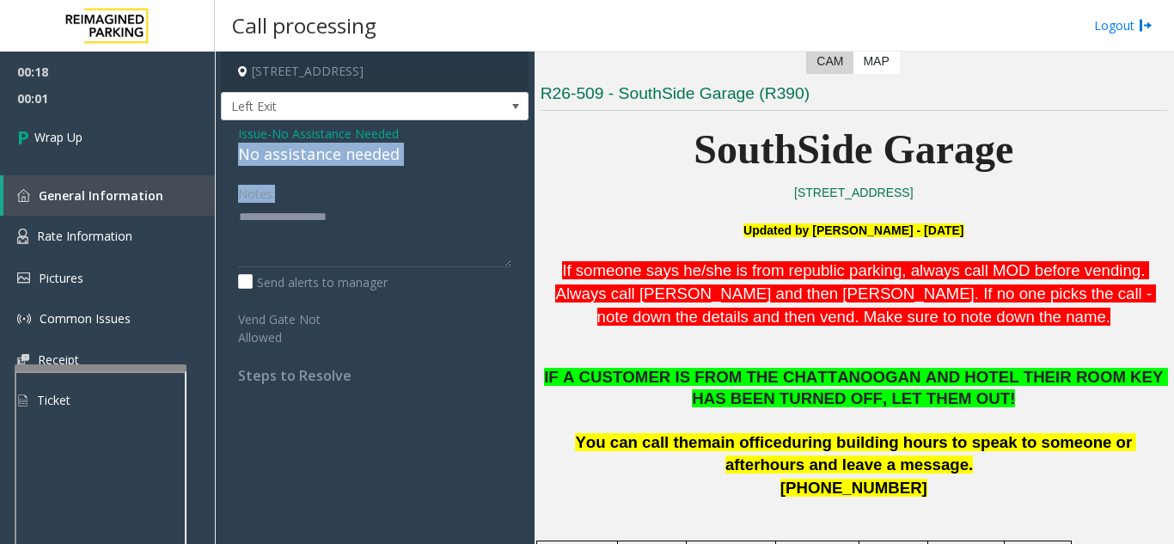
drag, startPoint x: 227, startPoint y: 155, endPoint x: 412, endPoint y: 167, distance: 185.2
click at [412, 167] on div "Issue - No Assistance Needed No assistance needed Notes: Send alerts to manager…" at bounding box center [375, 260] width 308 height 281
click at [351, 187] on div "Notes:" at bounding box center [374, 223] width 273 height 89
drag, startPoint x: 235, startPoint y: 153, endPoint x: 410, endPoint y: 157, distance: 175.4
click at [410, 157] on div "Issue - No Assistance Needed No assistance needed Notes: Send alerts to manager…" at bounding box center [375, 260] width 308 height 281
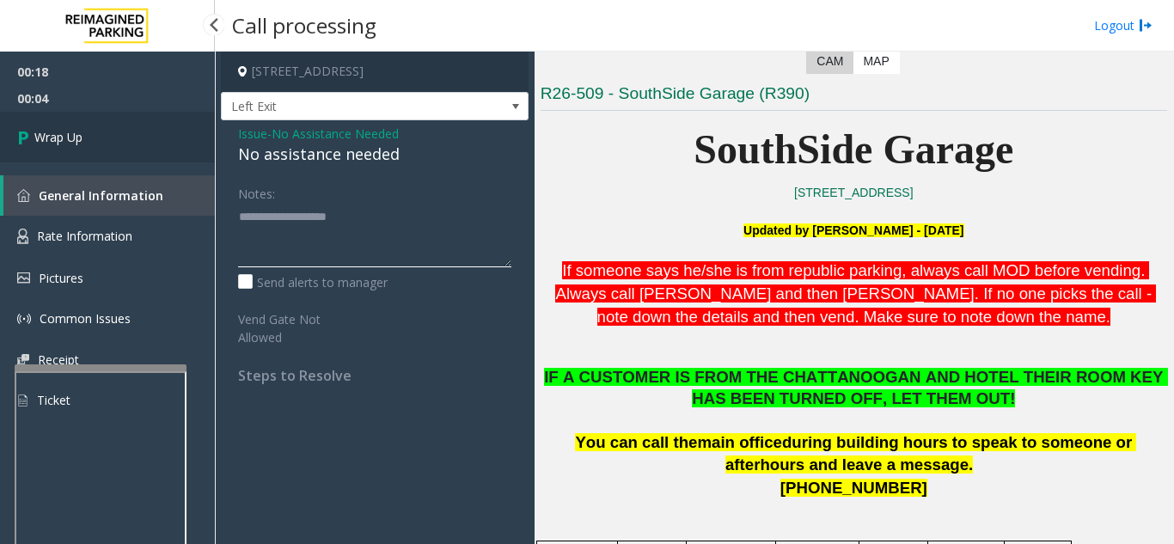
type textarea "**********"
click at [164, 141] on link "Wrap Up" at bounding box center [107, 137] width 215 height 51
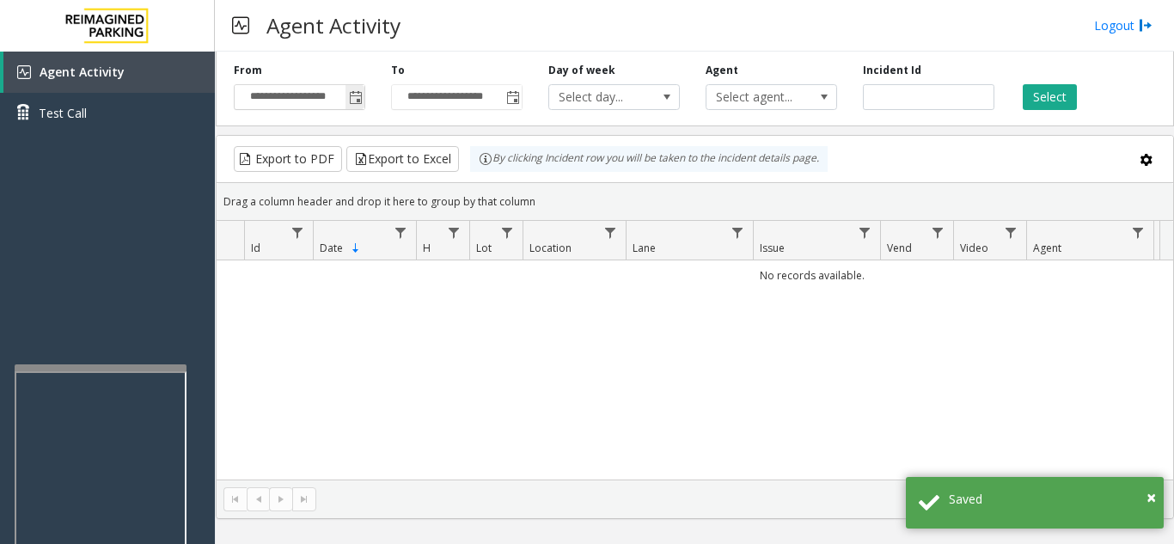
click at [352, 102] on span "Toggle popup" at bounding box center [356, 98] width 14 height 14
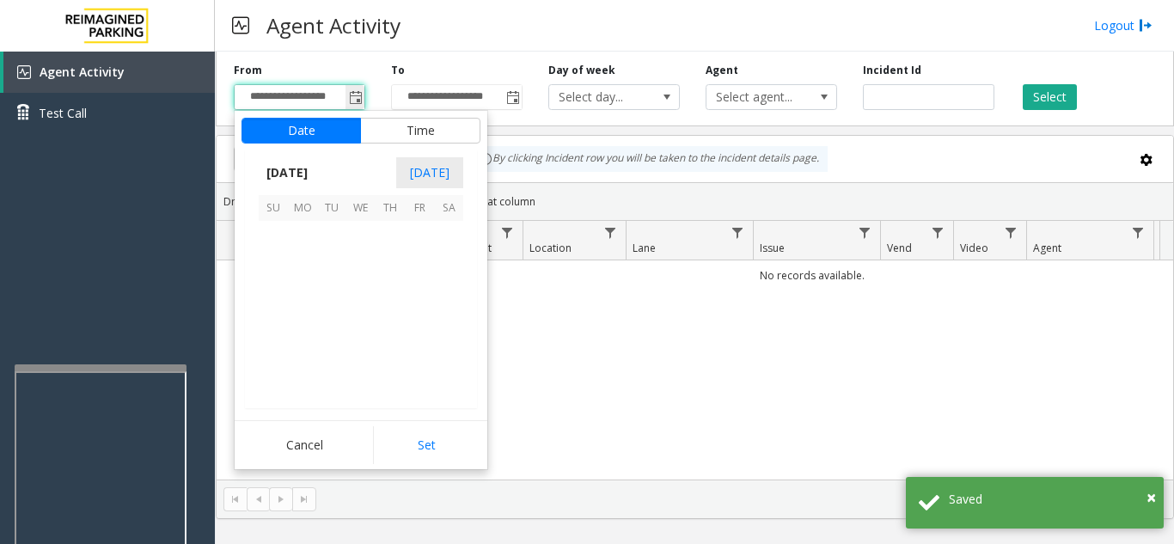
scroll to position [308492, 0]
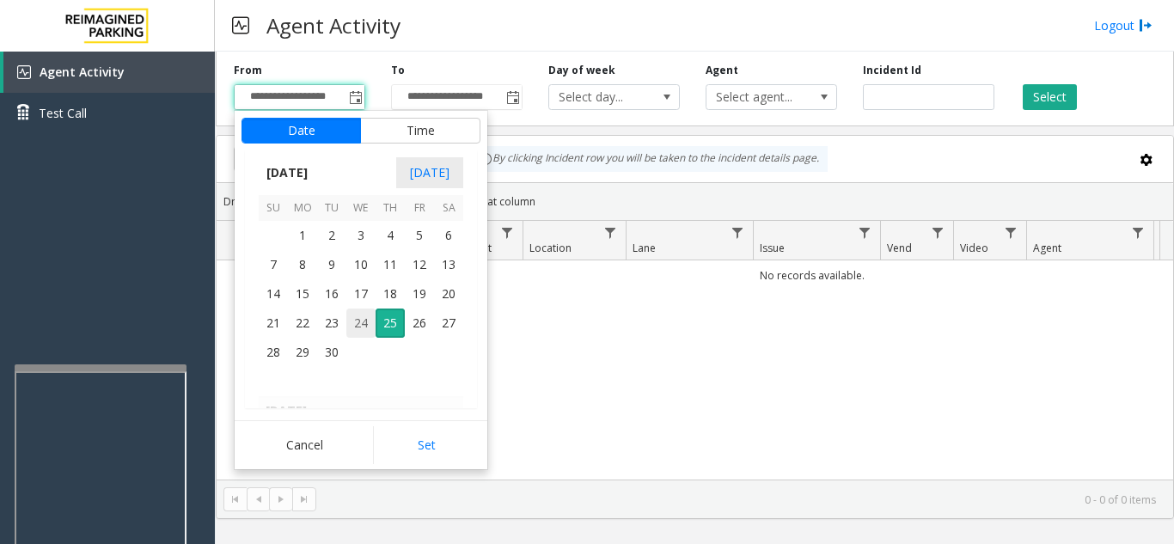
click at [354, 323] on span "24" at bounding box center [360, 323] width 29 height 29
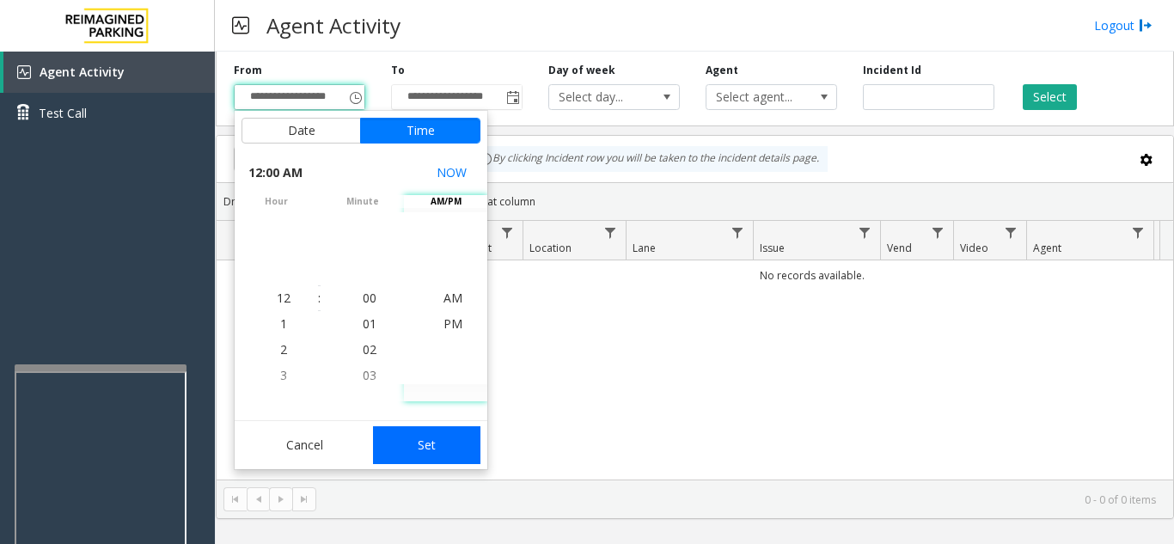
click at [437, 448] on button "Set" at bounding box center [427, 445] width 108 height 38
type input "**********"
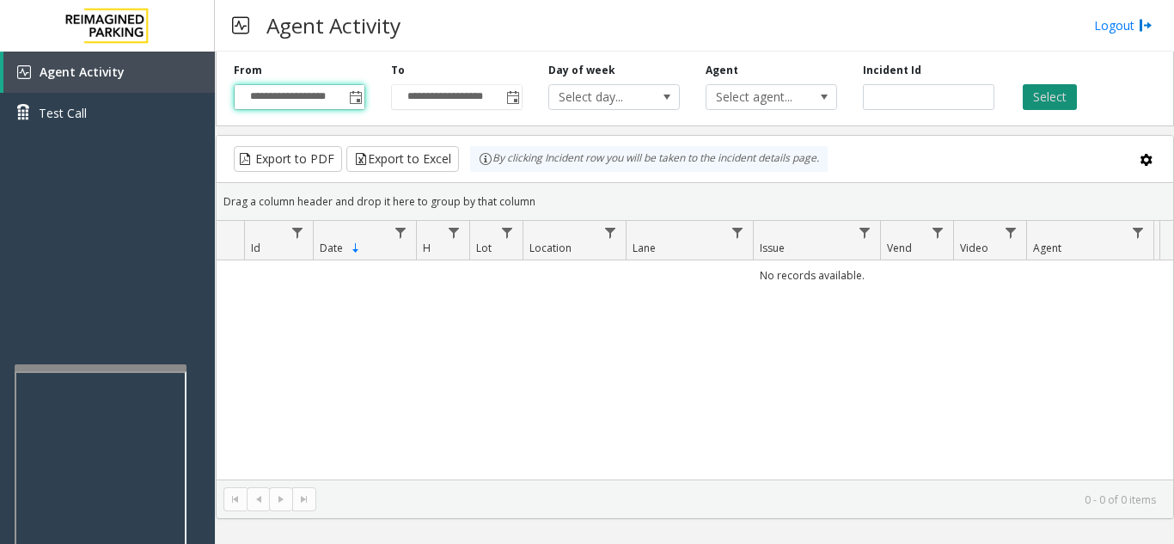
click at [1052, 109] on button "Select" at bounding box center [1050, 97] width 54 height 26
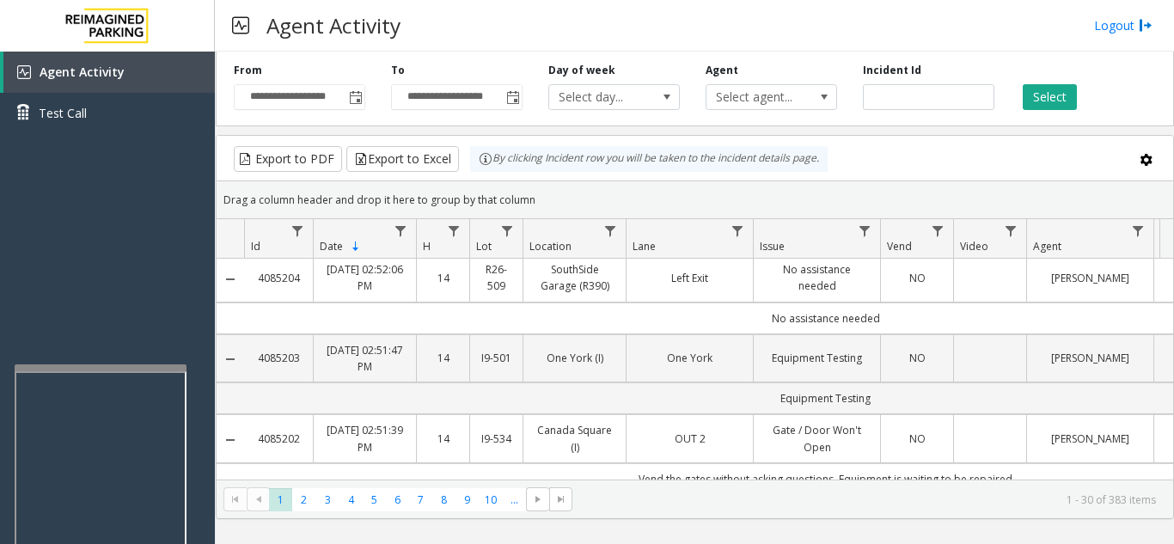
scroll to position [0, 0]
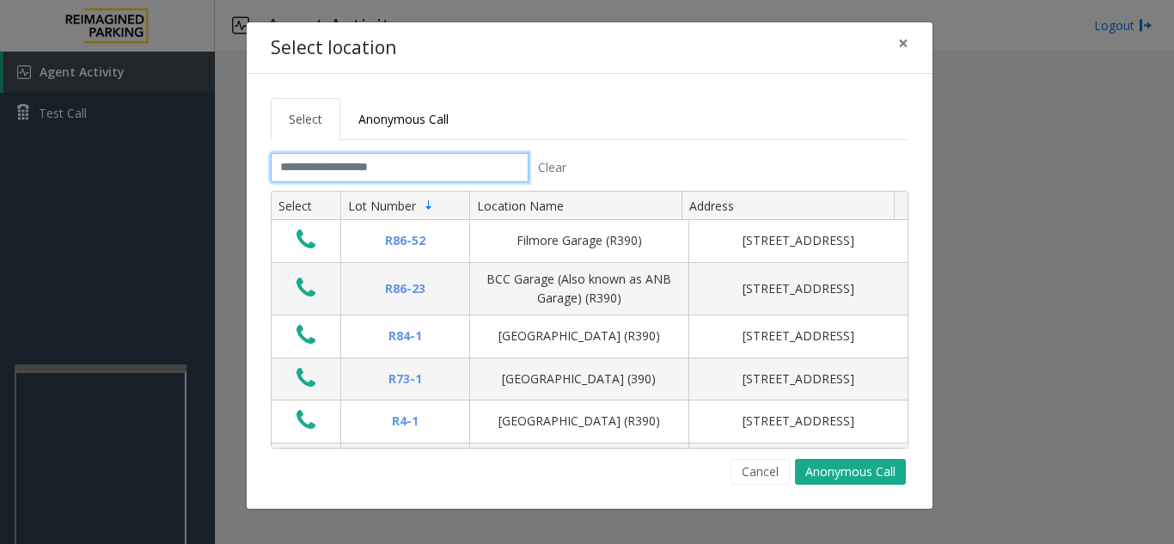
click at [425, 162] on input "text" at bounding box center [400, 167] width 258 height 29
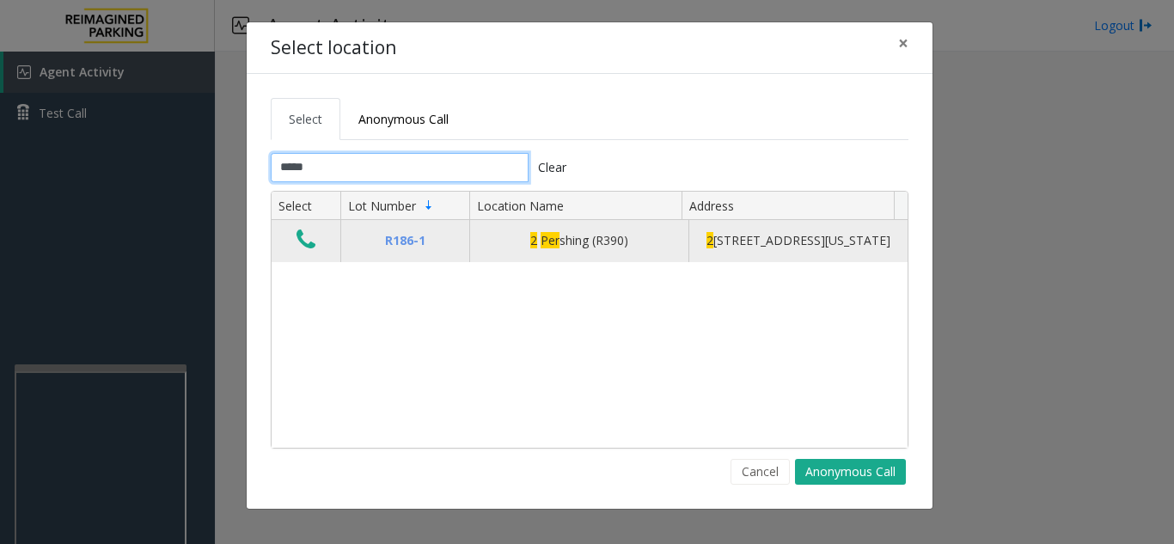
type input "*****"
click at [310, 252] on icon "Data table" at bounding box center [306, 240] width 19 height 24
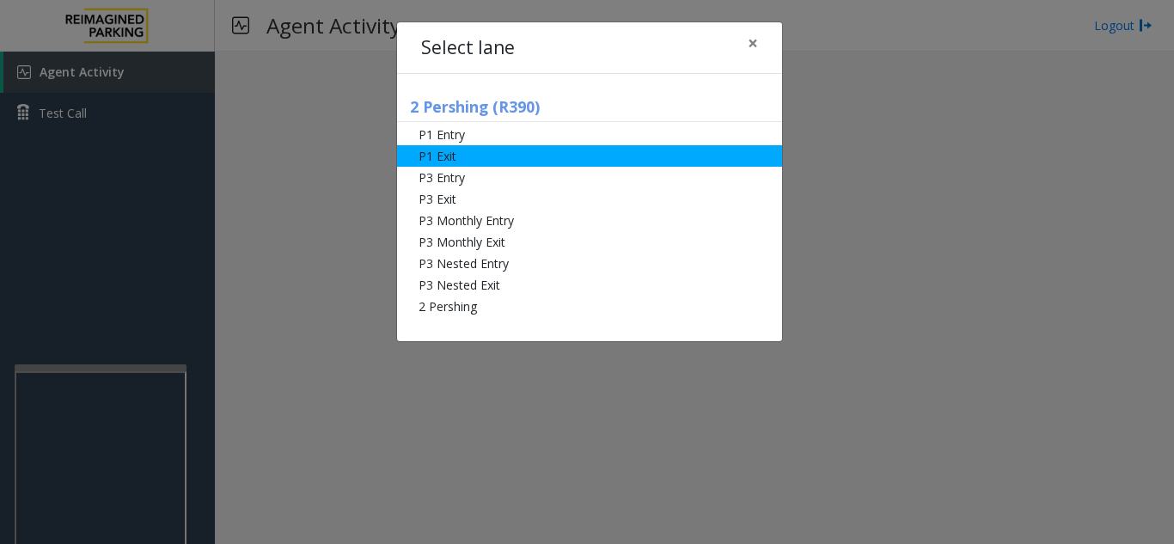
click at [504, 154] on li "P1 Exit" at bounding box center [589, 155] width 385 height 21
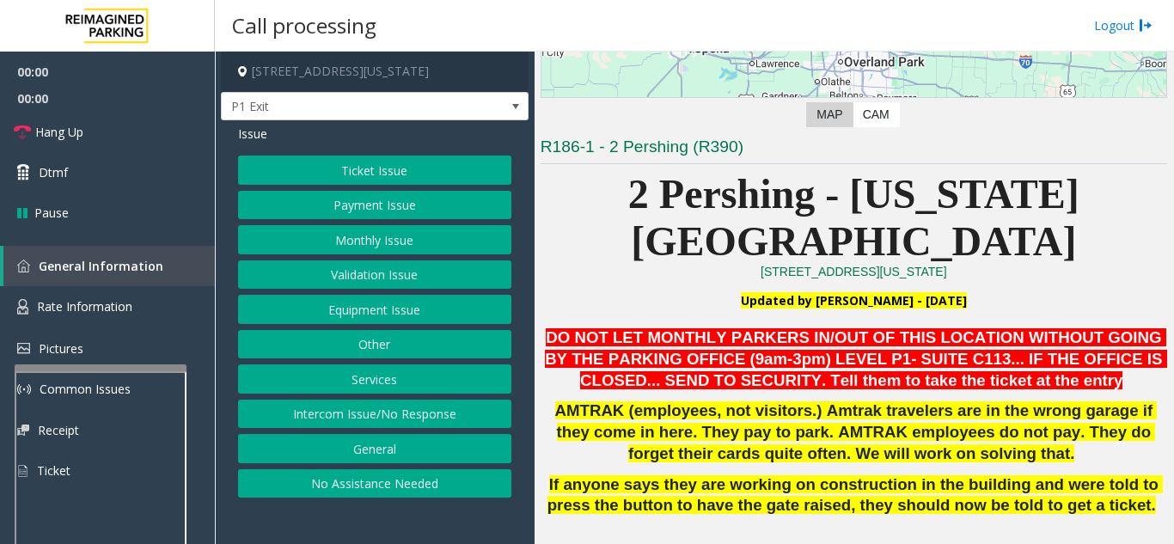
scroll to position [430, 0]
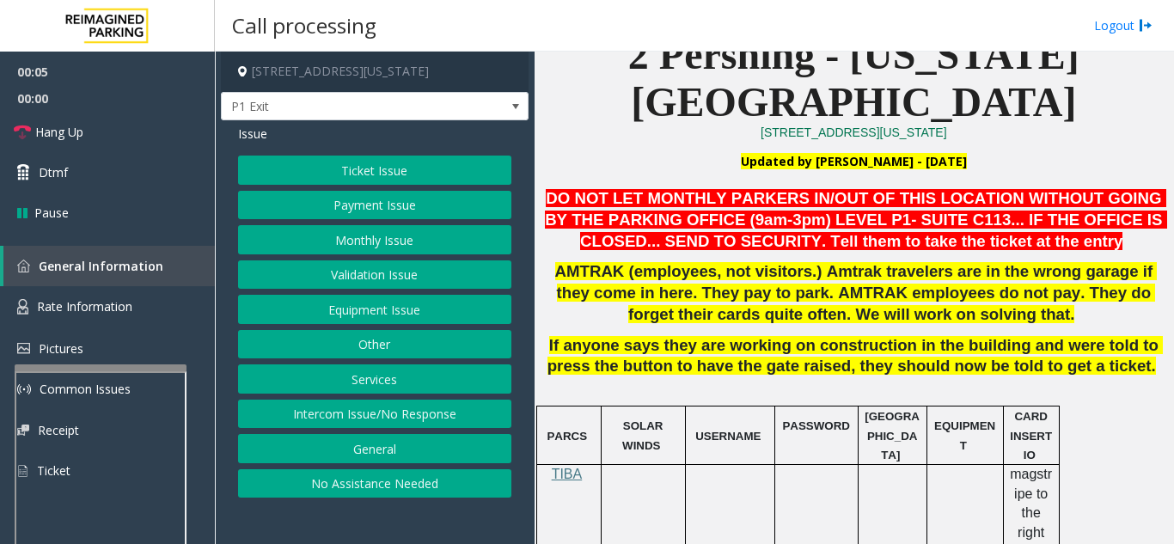
click at [381, 204] on button "Payment Issue" at bounding box center [374, 205] width 273 height 29
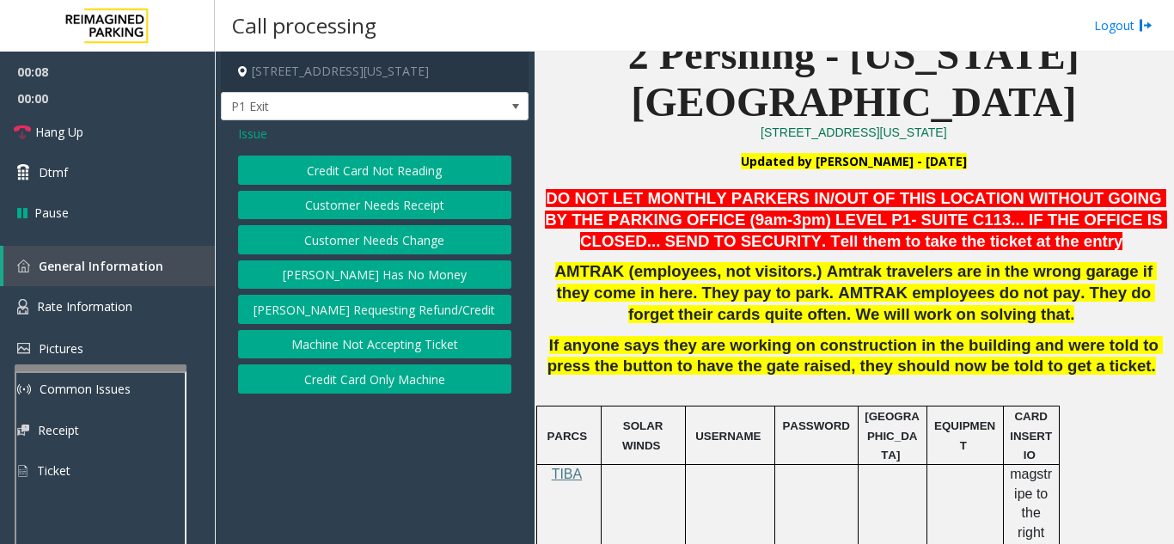
click at [380, 178] on button "Credit Card Not Reading" at bounding box center [374, 170] width 273 height 29
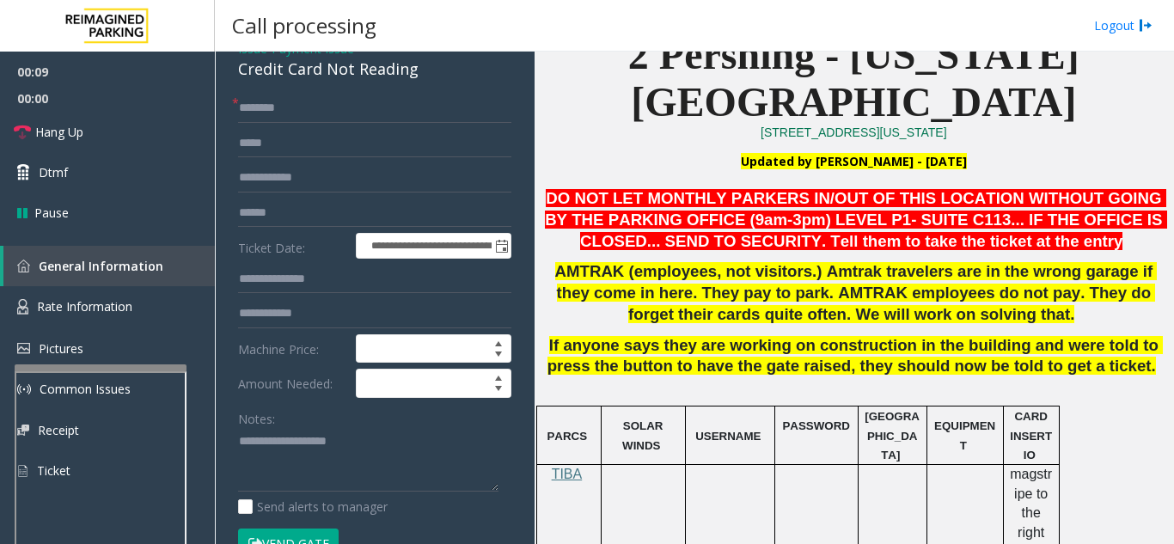
scroll to position [86, 0]
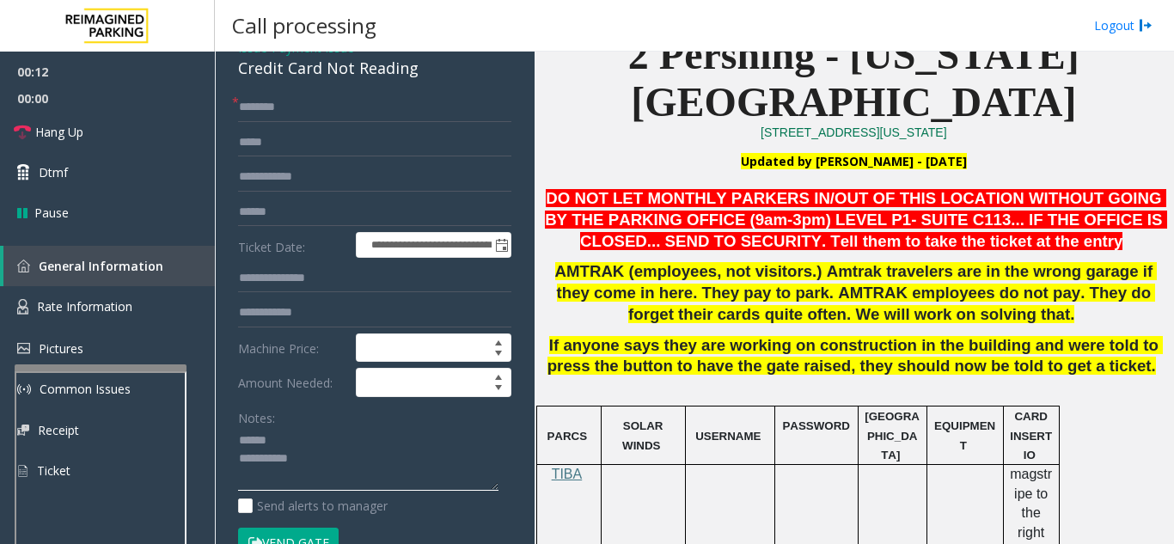
click at [303, 454] on textarea at bounding box center [368, 459] width 260 height 64
click at [307, 427] on textarea at bounding box center [368, 459] width 260 height 64
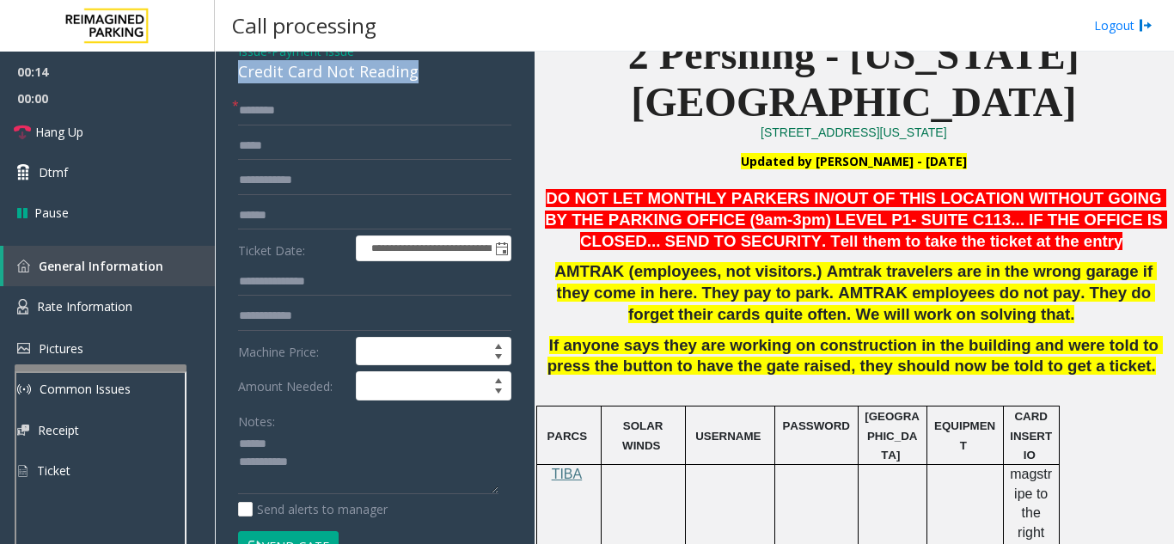
drag, startPoint x: 227, startPoint y: 68, endPoint x: 448, endPoint y: 76, distance: 221.0
click at [448, 76] on div "**********" at bounding box center [375, 483] width 308 height 890
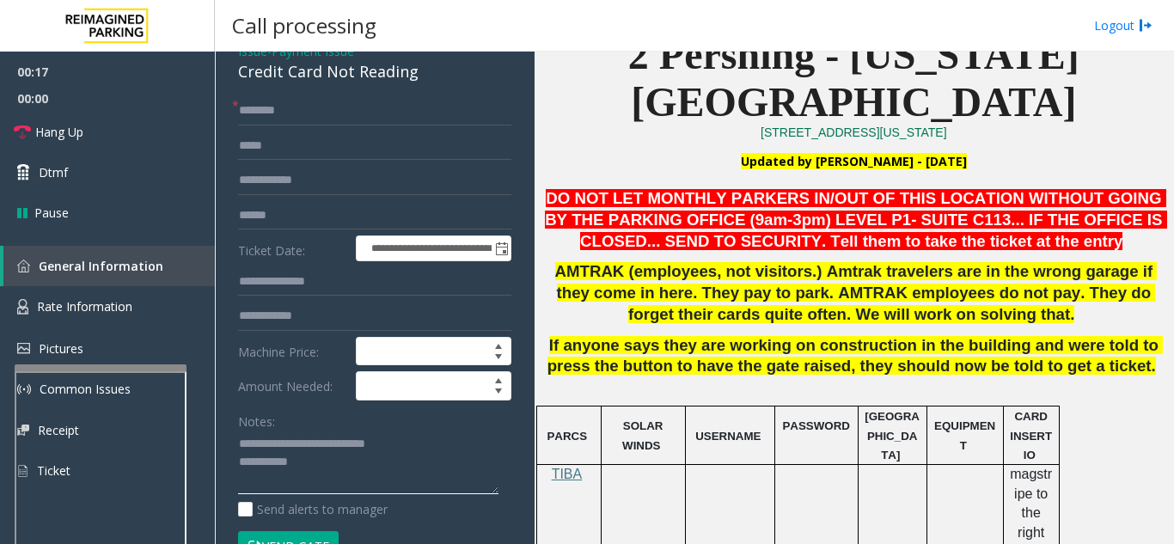
type textarea "**********"
click at [341, 117] on input "text" at bounding box center [374, 110] width 273 height 29
type input "*"
drag, startPoint x: 268, startPoint y: 111, endPoint x: 231, endPoint y: 121, distance: 38.4
click at [231, 121] on div "**********" at bounding box center [374, 503] width 299 height 815
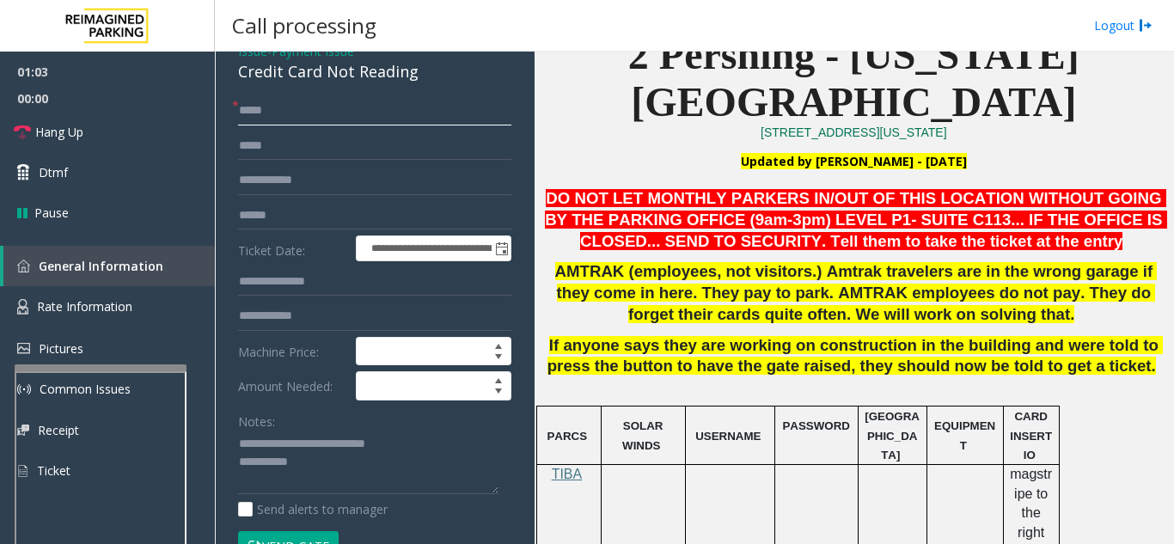
type input "*****"
click at [285, 213] on input "text" at bounding box center [374, 215] width 273 height 29
click at [304, 535] on button "Vend Gate" at bounding box center [288, 545] width 101 height 29
click at [368, 459] on textarea at bounding box center [368, 463] width 260 height 64
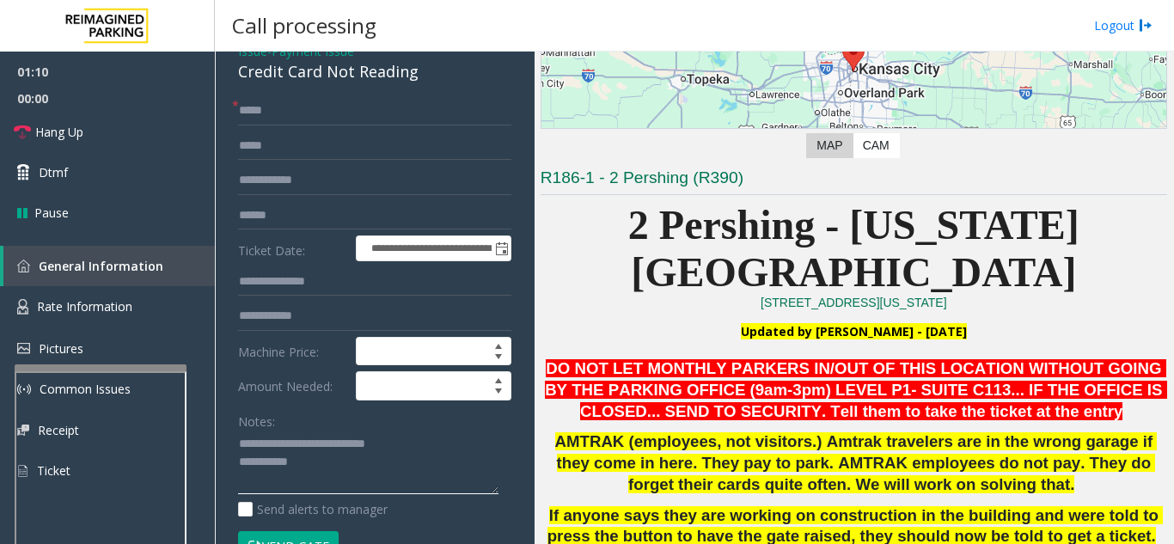
scroll to position [258, 0]
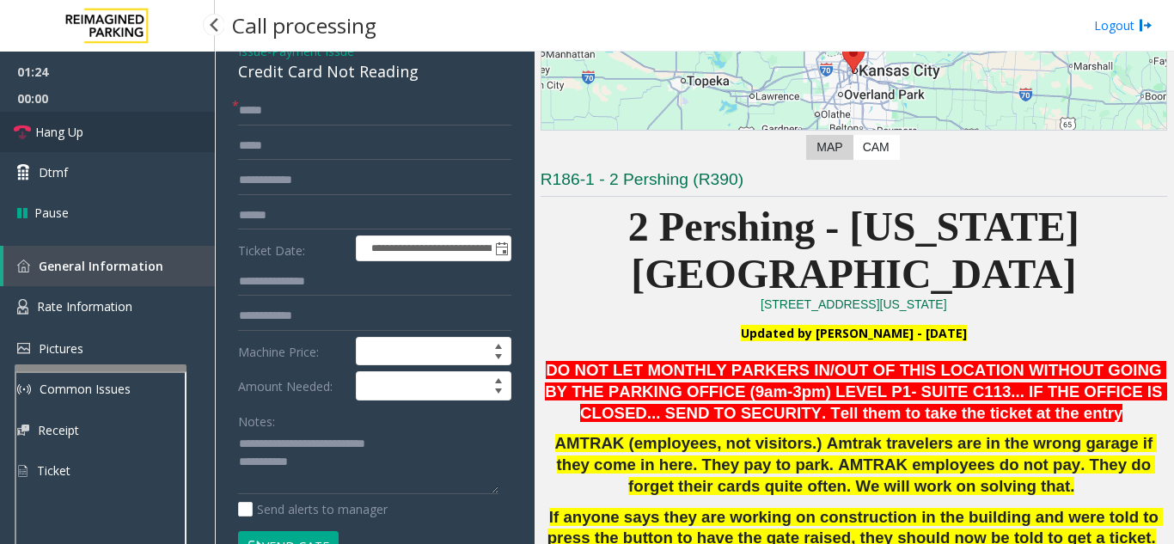
click at [52, 128] on span "Hang Up" at bounding box center [59, 132] width 48 height 18
click at [334, 471] on textarea at bounding box center [368, 463] width 260 height 64
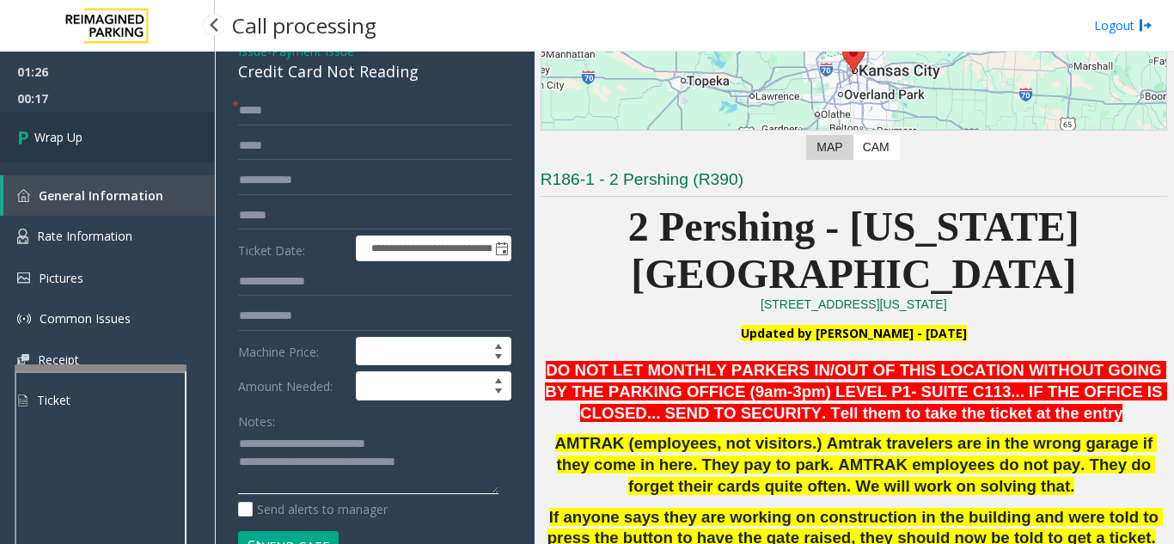
type textarea "**********"
click at [120, 157] on link "Wrap Up" at bounding box center [107, 137] width 215 height 51
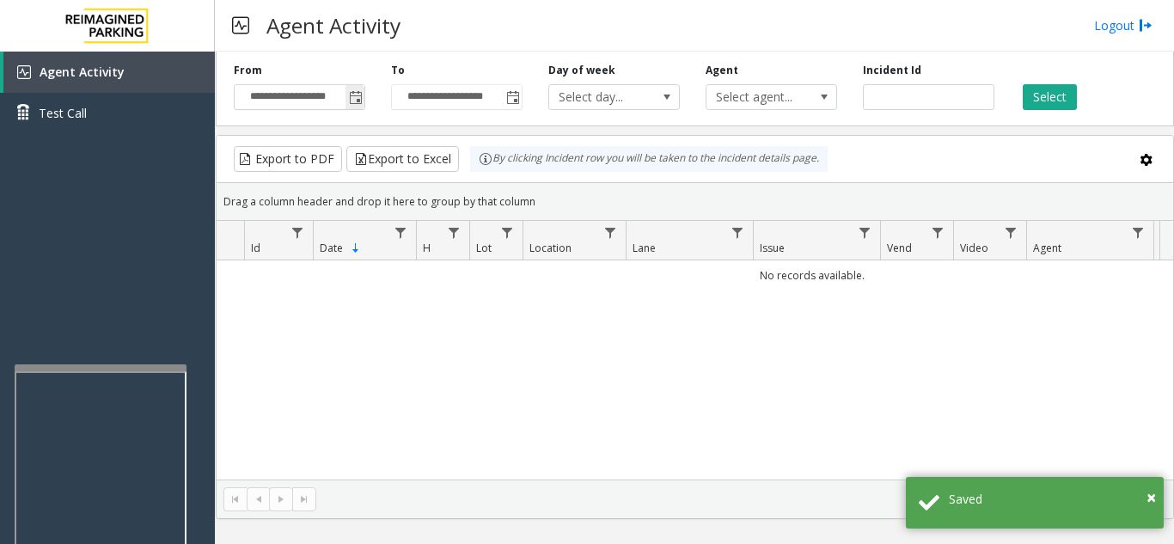
click at [355, 105] on span "Toggle popup" at bounding box center [356, 98] width 14 height 14
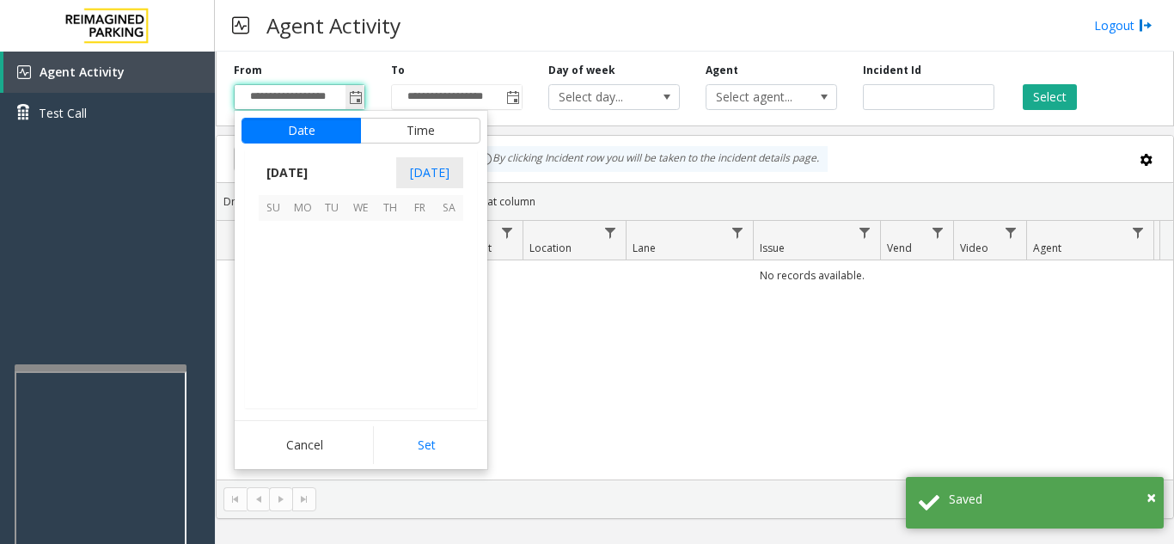
scroll to position [308492, 0]
click at [363, 322] on span "24" at bounding box center [360, 323] width 29 height 29
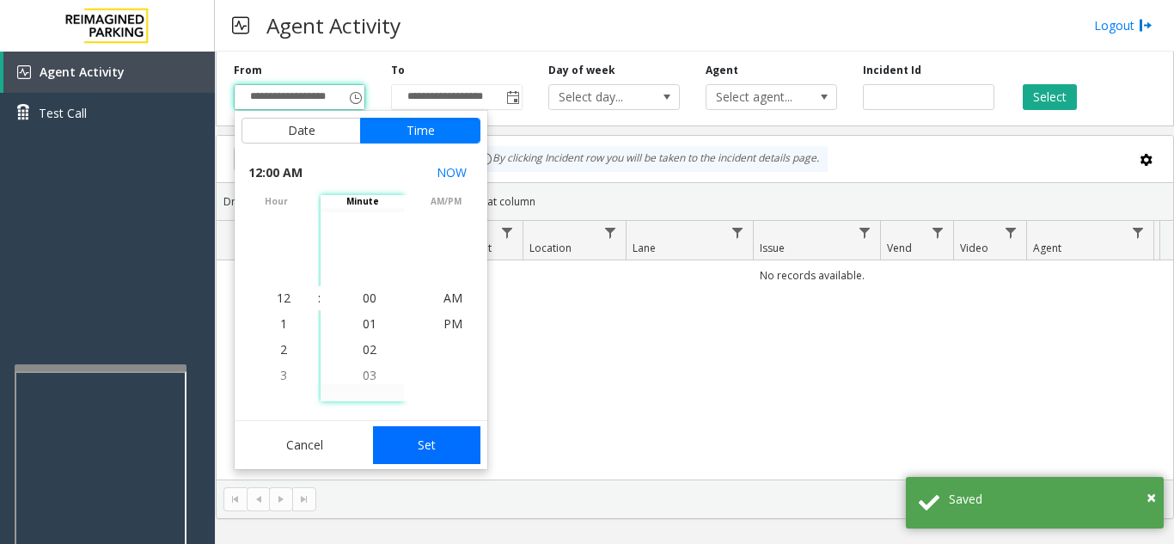
click at [415, 453] on button "Set" at bounding box center [427, 445] width 108 height 38
type input "**********"
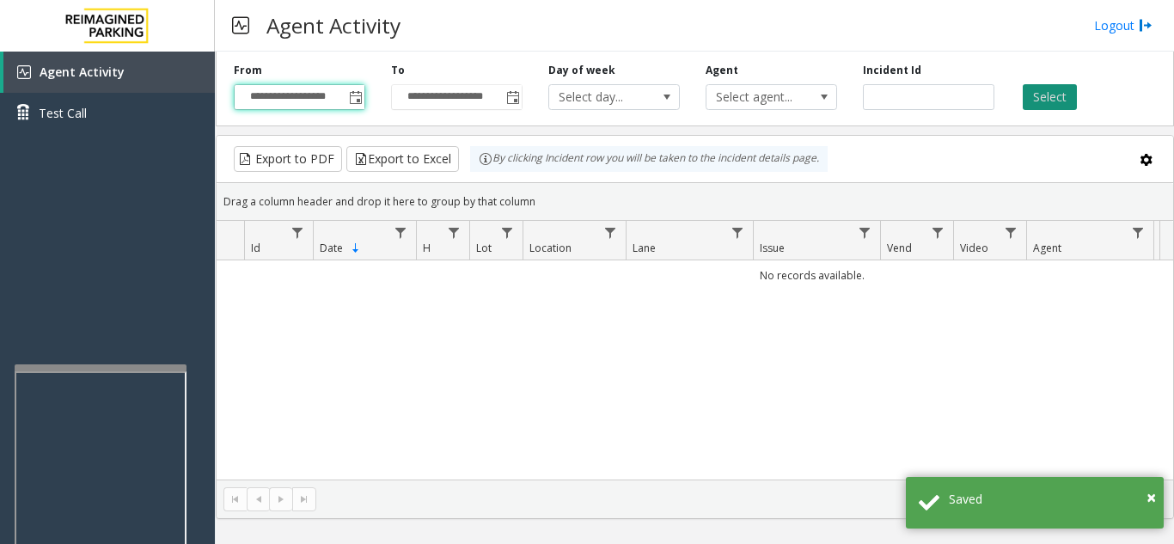
click at [1074, 95] on button "Select" at bounding box center [1050, 97] width 54 height 26
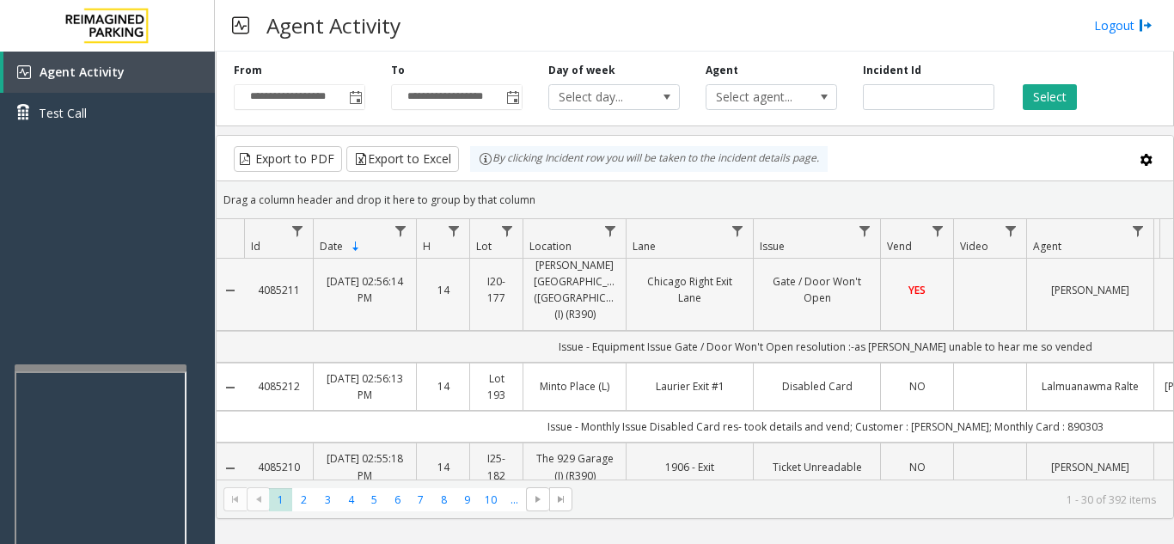
scroll to position [0, 0]
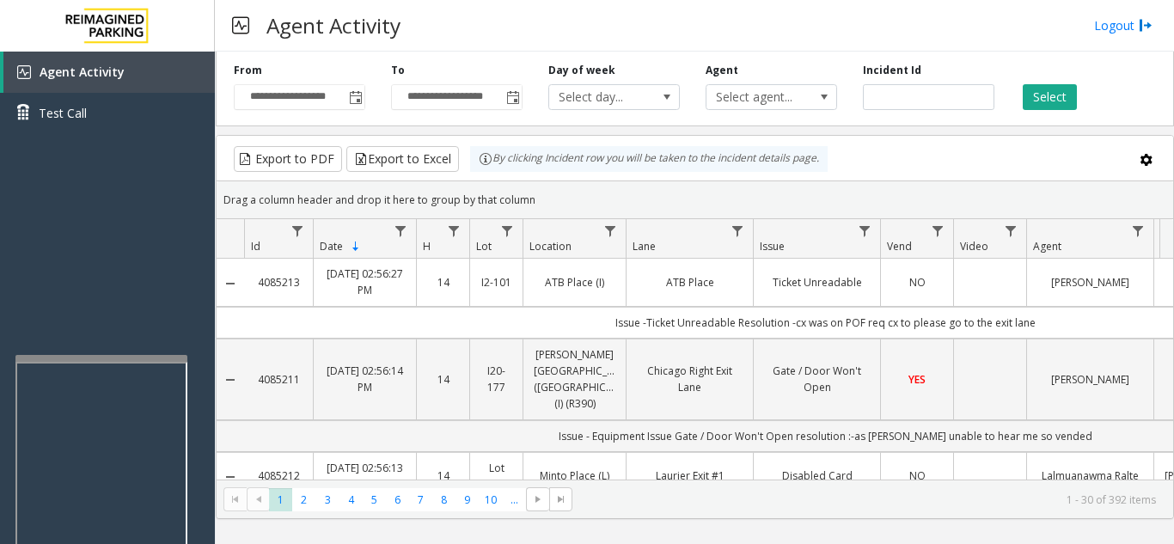
click at [107, 359] on div at bounding box center [101, 358] width 172 height 7
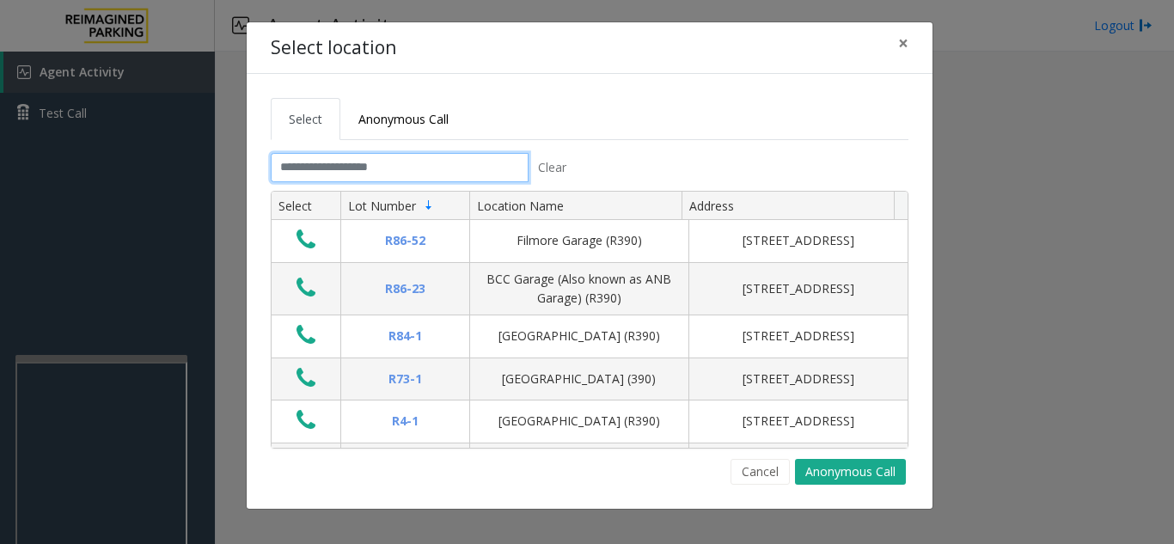
click at [424, 166] on input "text" at bounding box center [400, 167] width 258 height 29
click at [909, 44] on button "×" at bounding box center [903, 43] width 34 height 42
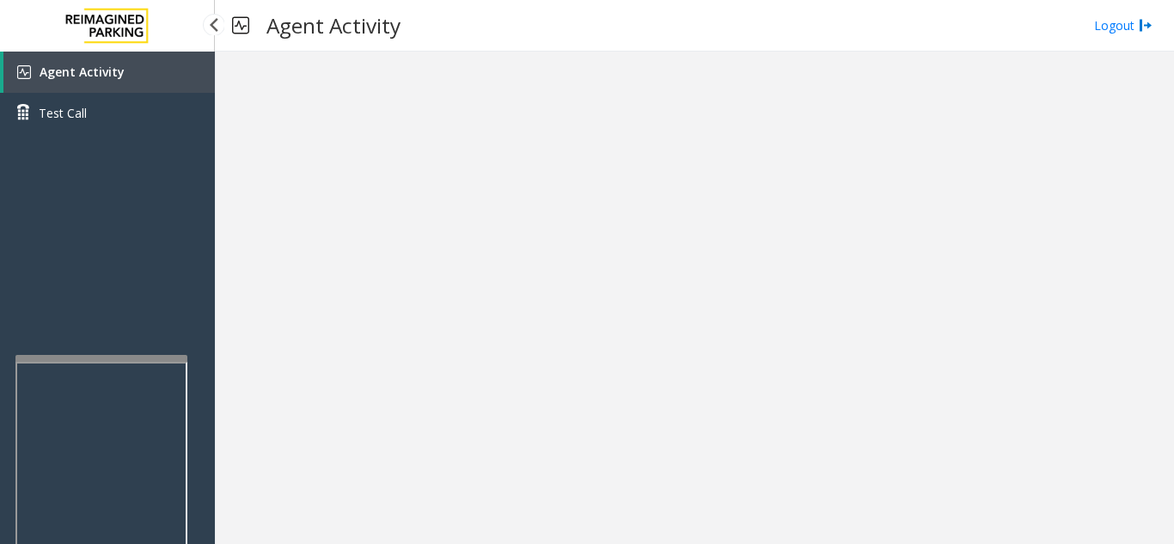
click at [126, 79] on link "Agent Activity" at bounding box center [108, 72] width 211 height 41
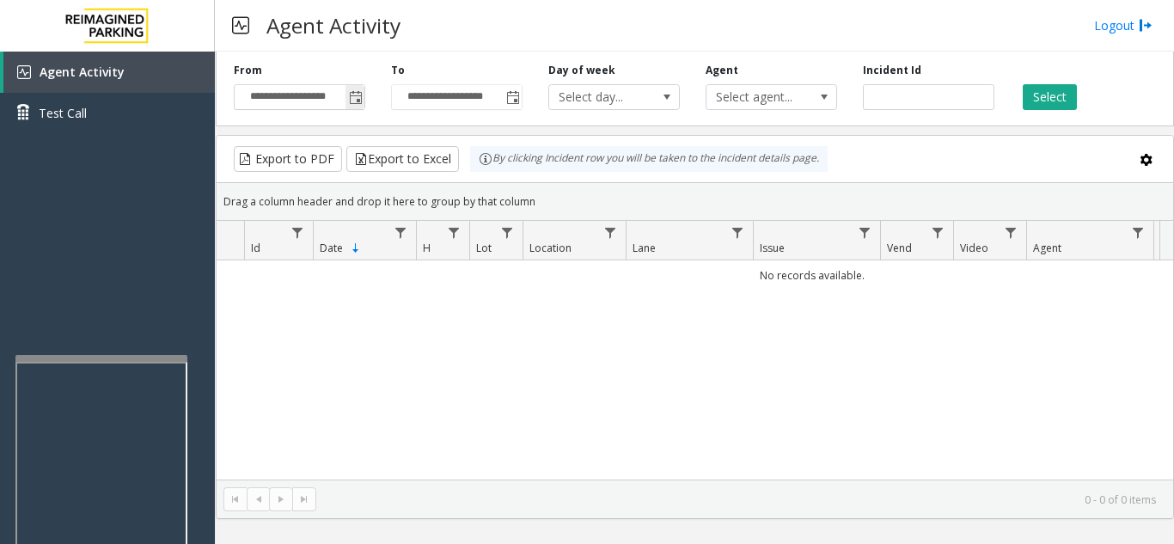
click at [358, 96] on span "Toggle popup" at bounding box center [356, 98] width 14 height 14
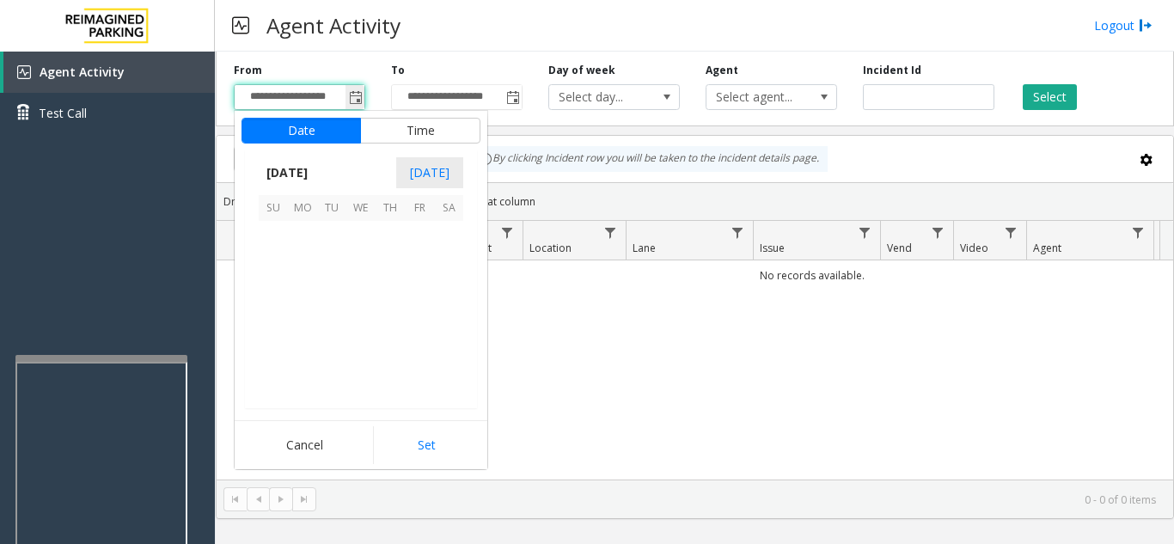
scroll to position [308492, 0]
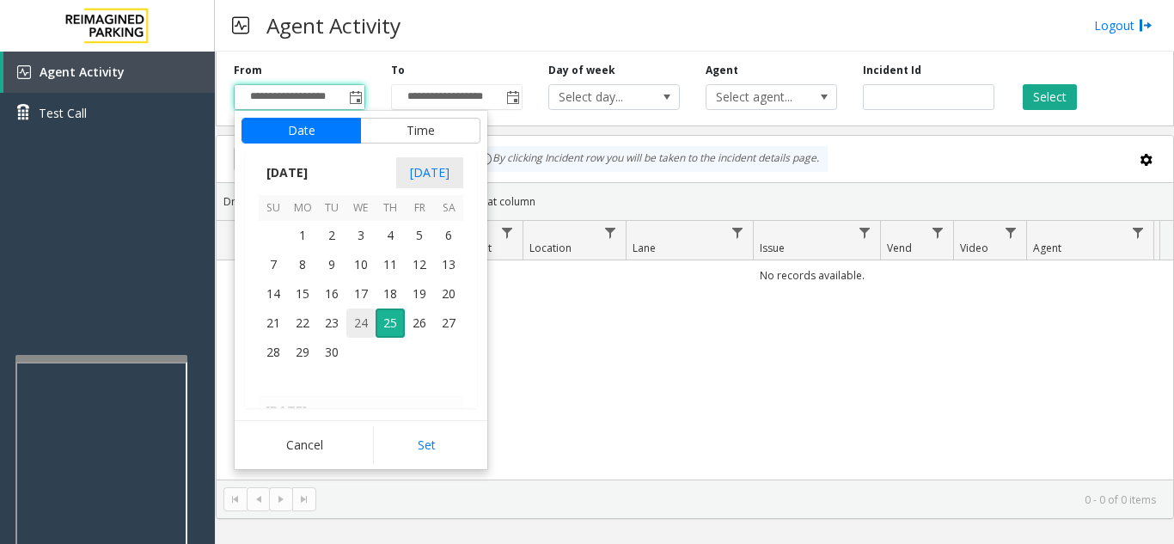
click at [362, 321] on span "24" at bounding box center [360, 323] width 29 height 29
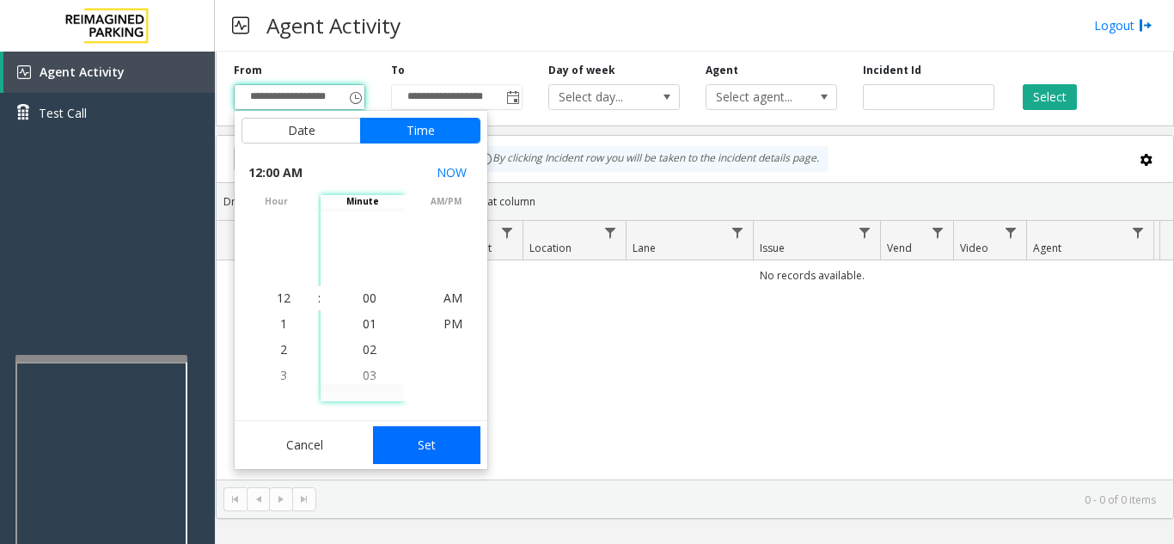
click at [462, 450] on button "Set" at bounding box center [427, 445] width 108 height 38
type input "**********"
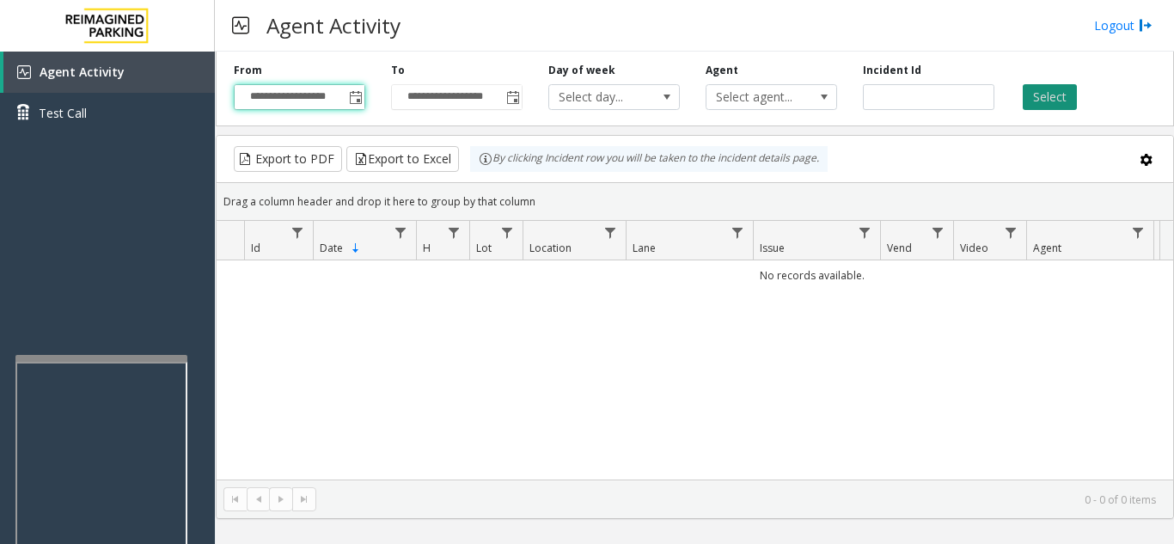
click at [1061, 105] on button "Select" at bounding box center [1050, 97] width 54 height 26
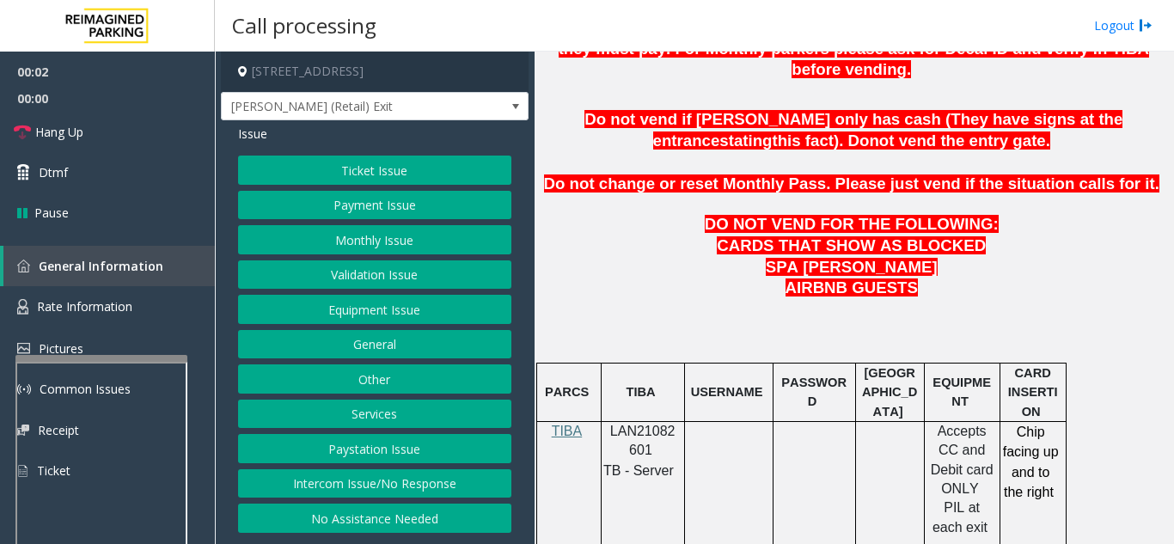
scroll to position [774, 0]
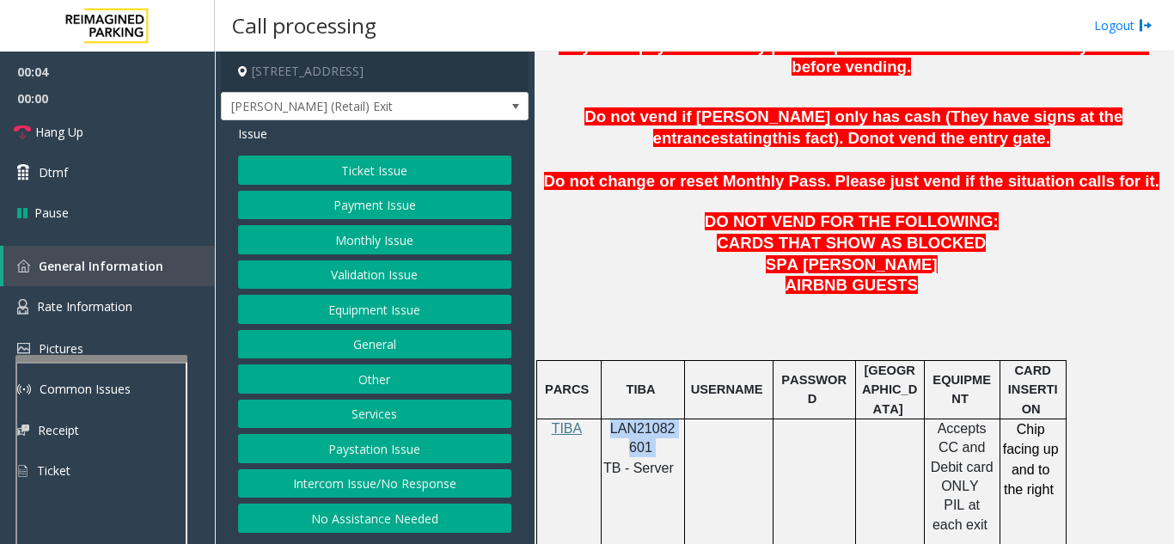
drag, startPoint x: 654, startPoint y: 405, endPoint x: 612, endPoint y: 388, distance: 45.5
click at [612, 419] on p "LAN21082601" at bounding box center [643, 438] width 70 height 39
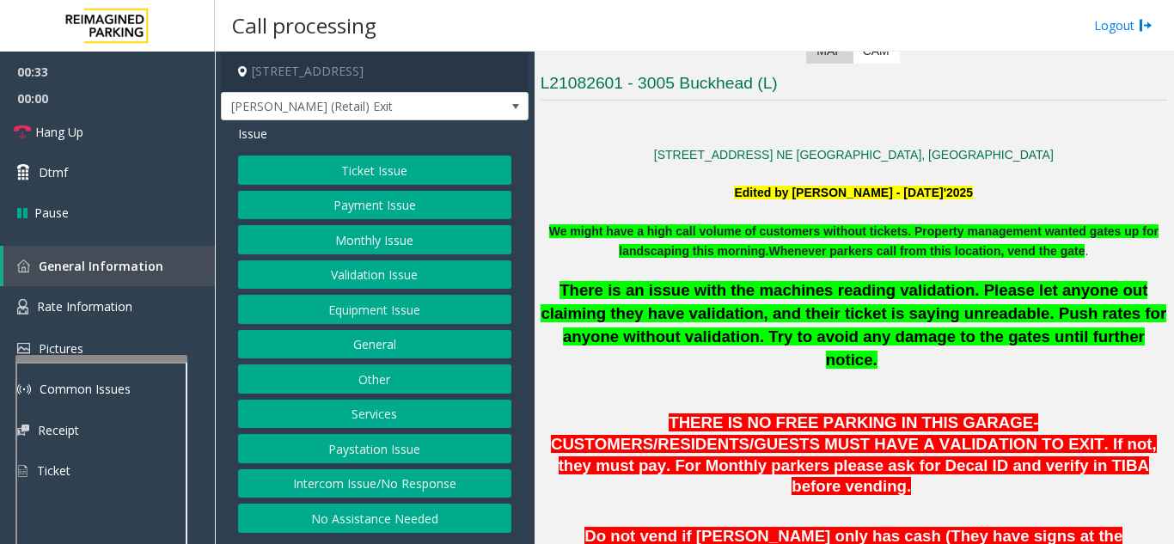
scroll to position [344, 0]
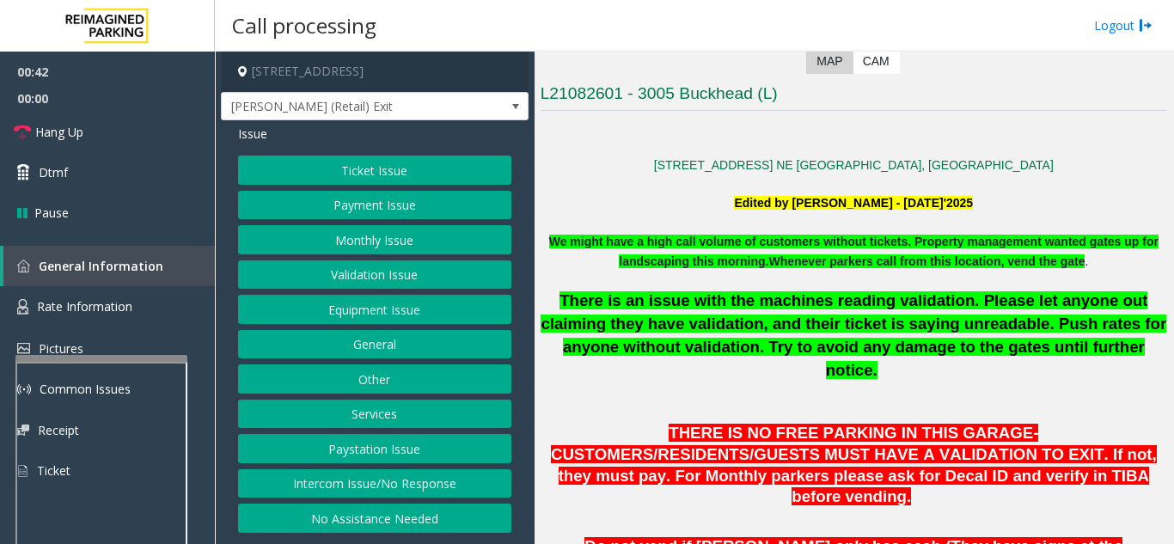
click at [408, 177] on button "Ticket Issue" at bounding box center [374, 170] width 273 height 29
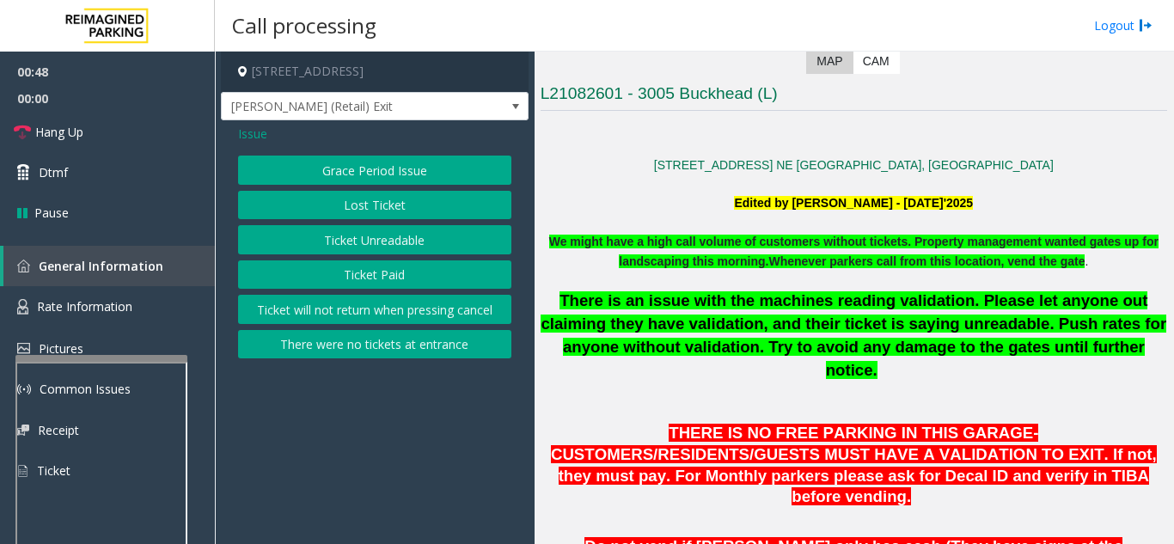
click at [404, 252] on button "Ticket Unreadable" at bounding box center [374, 239] width 273 height 29
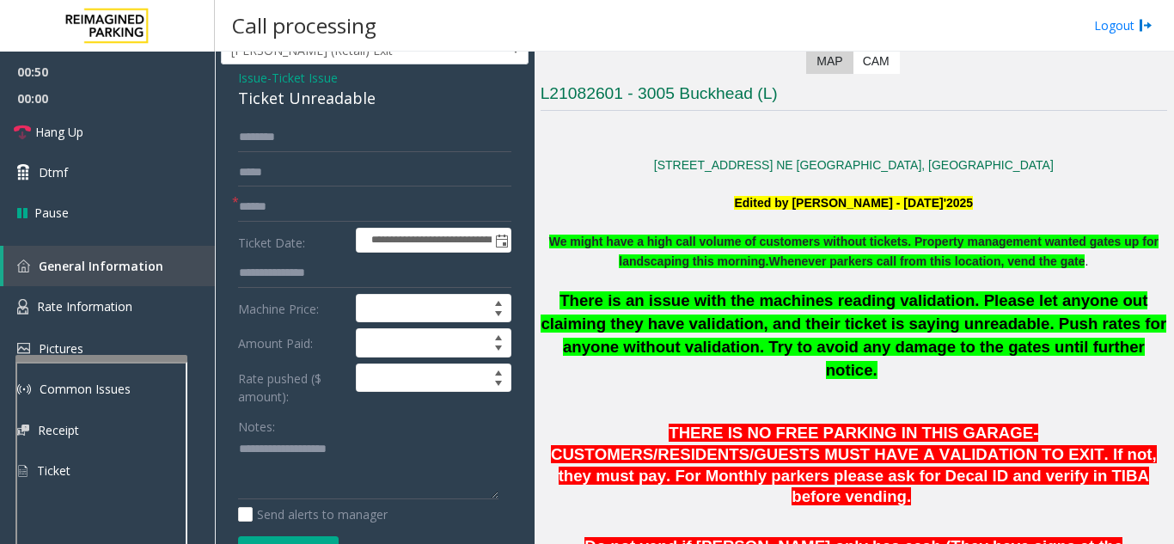
scroll to position [86, 0]
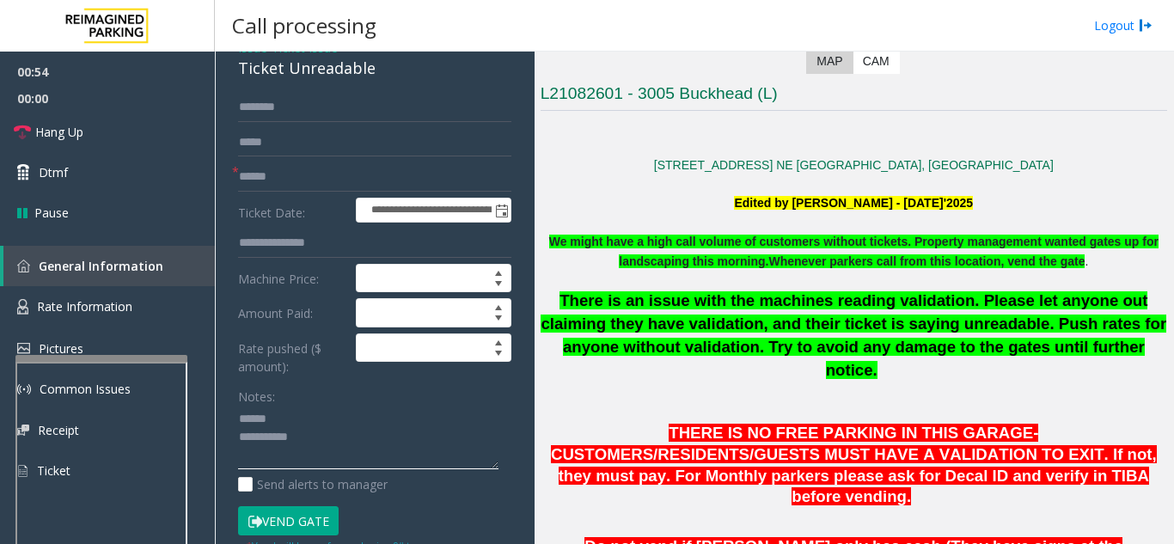
click at [297, 437] on textarea at bounding box center [368, 438] width 260 height 64
type textarea "**********"
click at [129, 315] on span "Rate Information" at bounding box center [84, 306] width 95 height 16
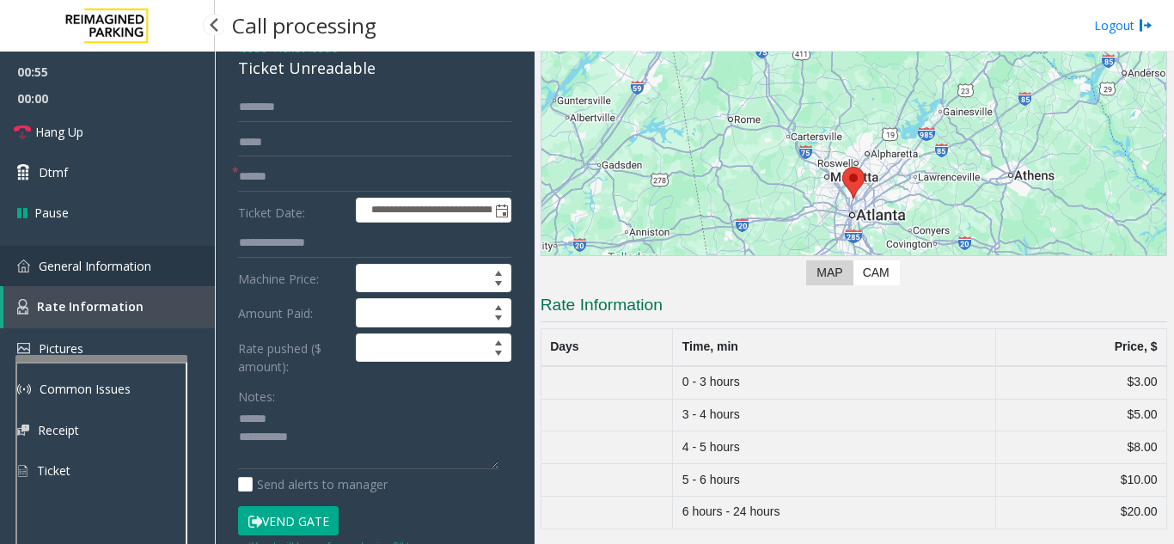
scroll to position [132, 0]
click at [134, 272] on span "General Information" at bounding box center [95, 266] width 113 height 16
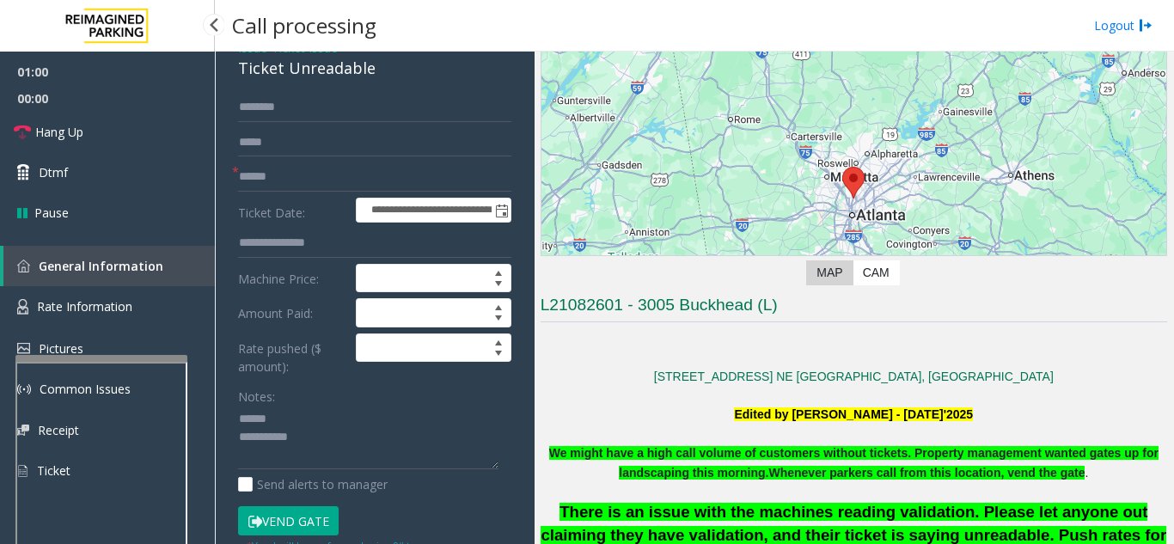
scroll to position [344, 0]
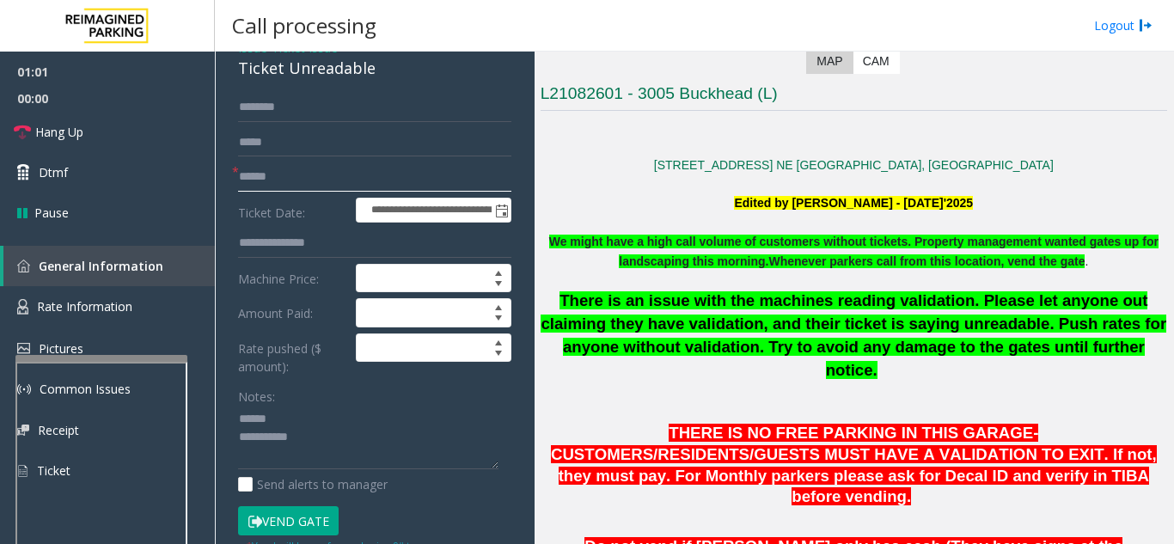
click at [325, 191] on input "text" at bounding box center [374, 176] width 273 height 29
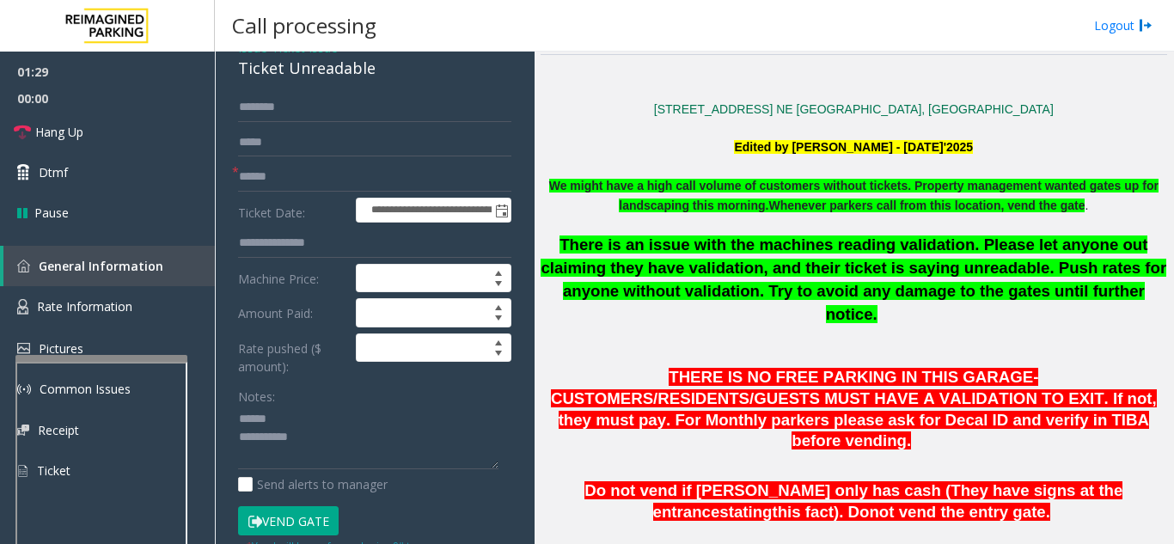
scroll to position [430, 0]
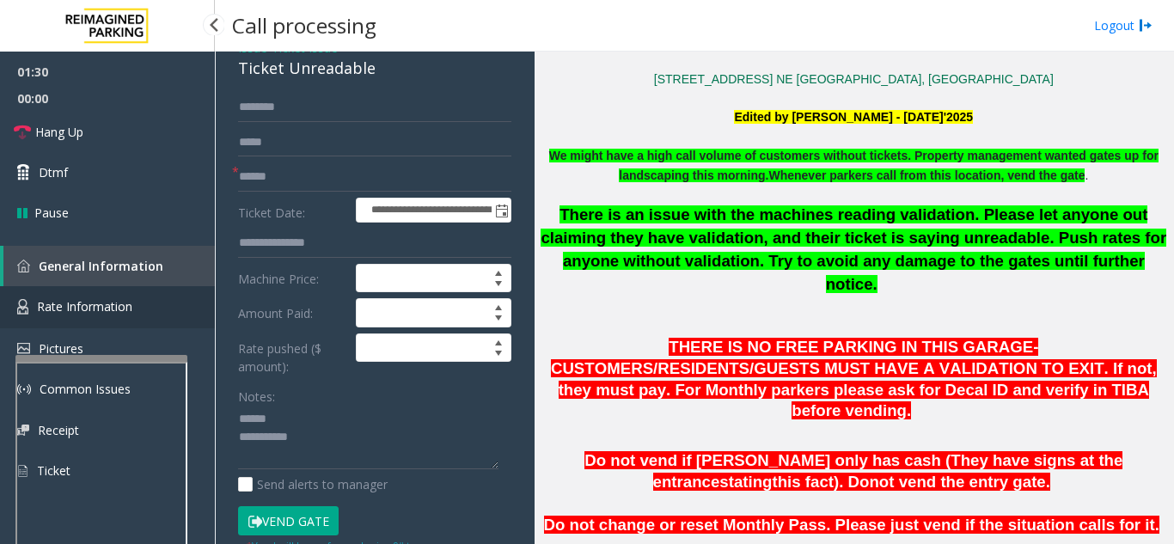
click at [128, 303] on span "Rate Information" at bounding box center [84, 306] width 95 height 16
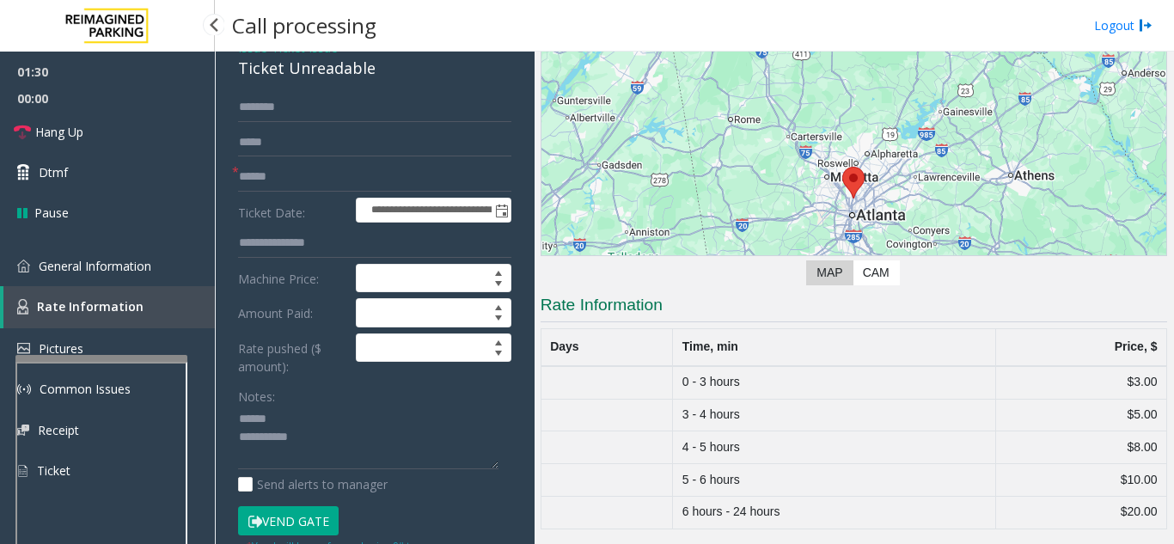
scroll to position [132, 0]
click at [99, 260] on span "General Information" at bounding box center [95, 266] width 113 height 16
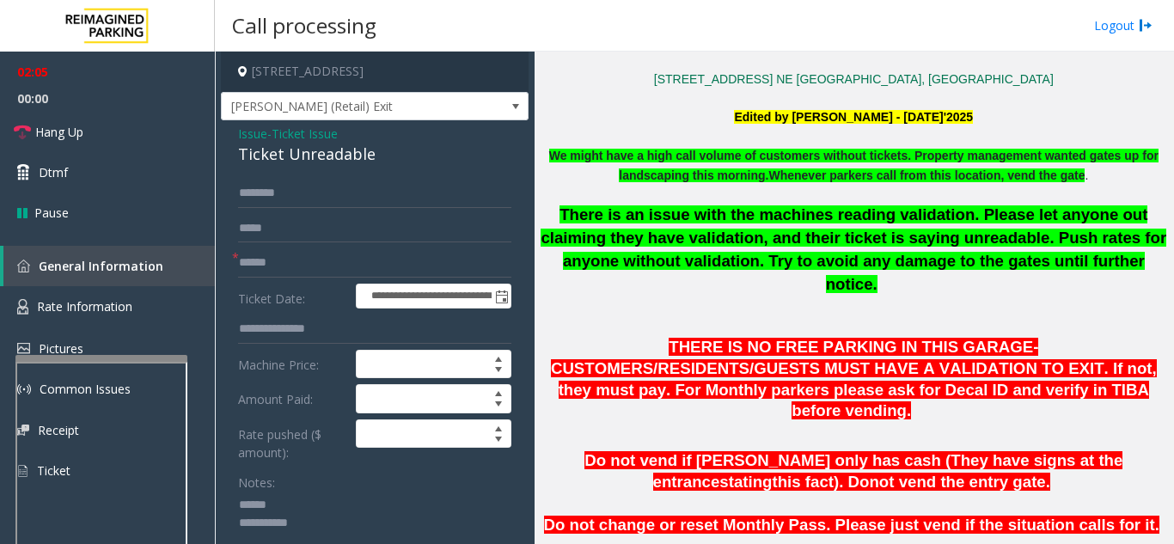
click at [259, 143] on span "Issue" at bounding box center [252, 134] width 29 height 18
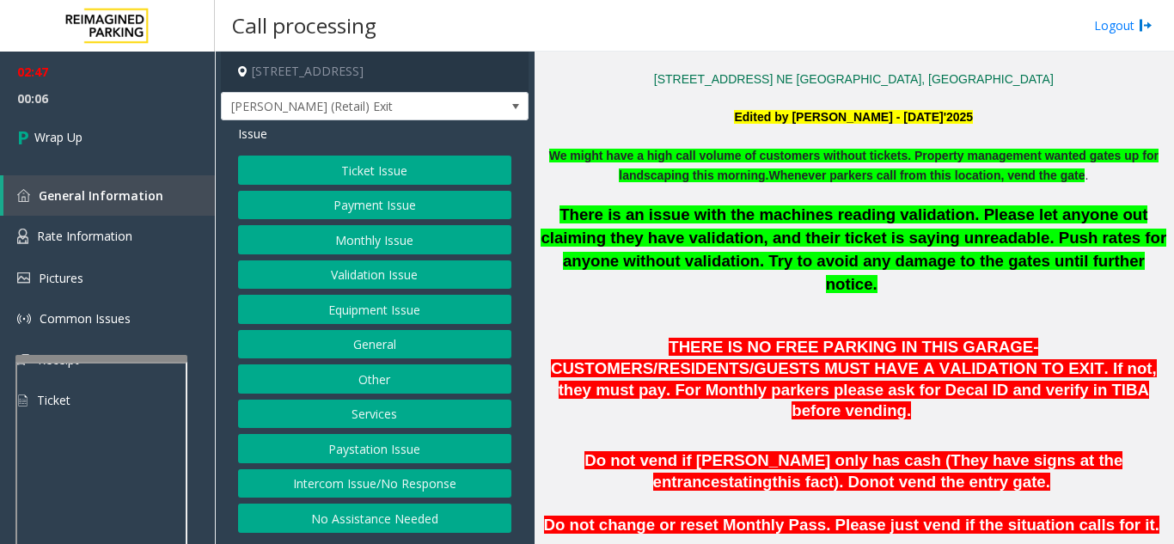
click at [409, 315] on button "Equipment Issue" at bounding box center [374, 309] width 273 height 29
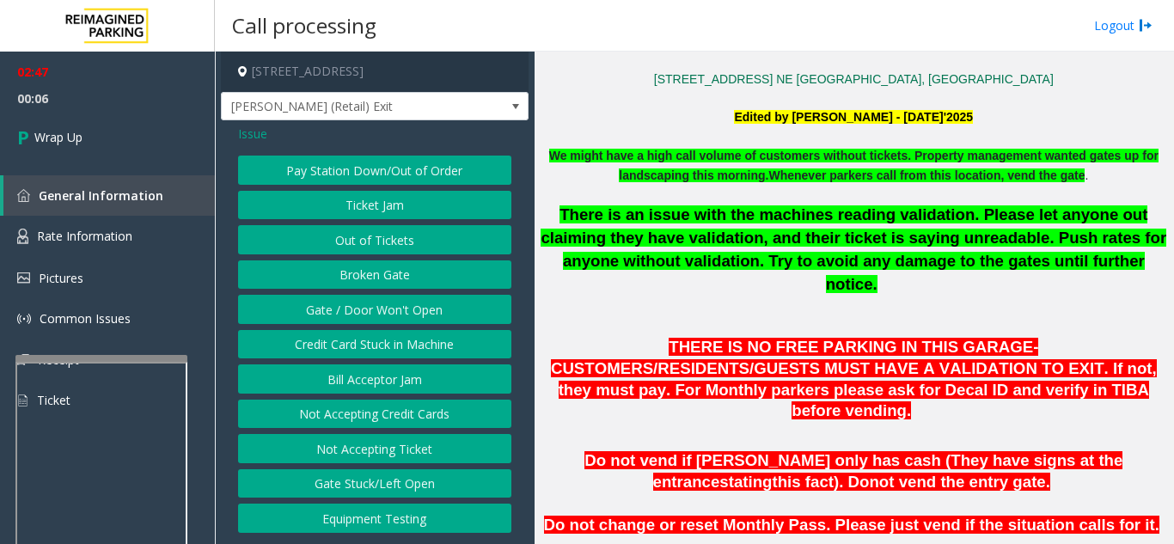
click at [409, 315] on button "Gate / Door Won't Open" at bounding box center [374, 309] width 273 height 29
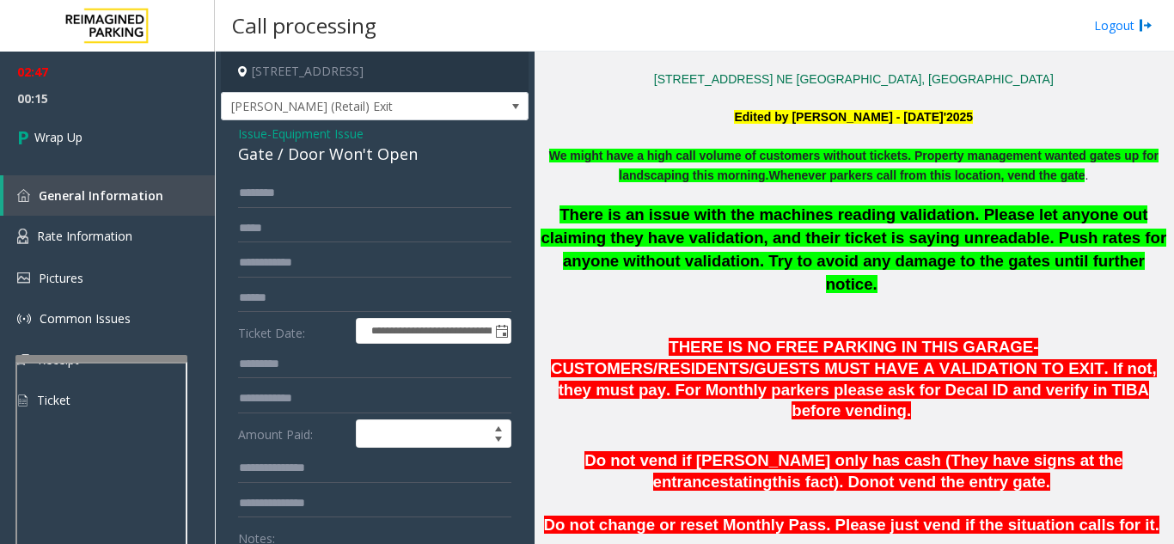
click at [259, 143] on span "Issue" at bounding box center [252, 134] width 29 height 18
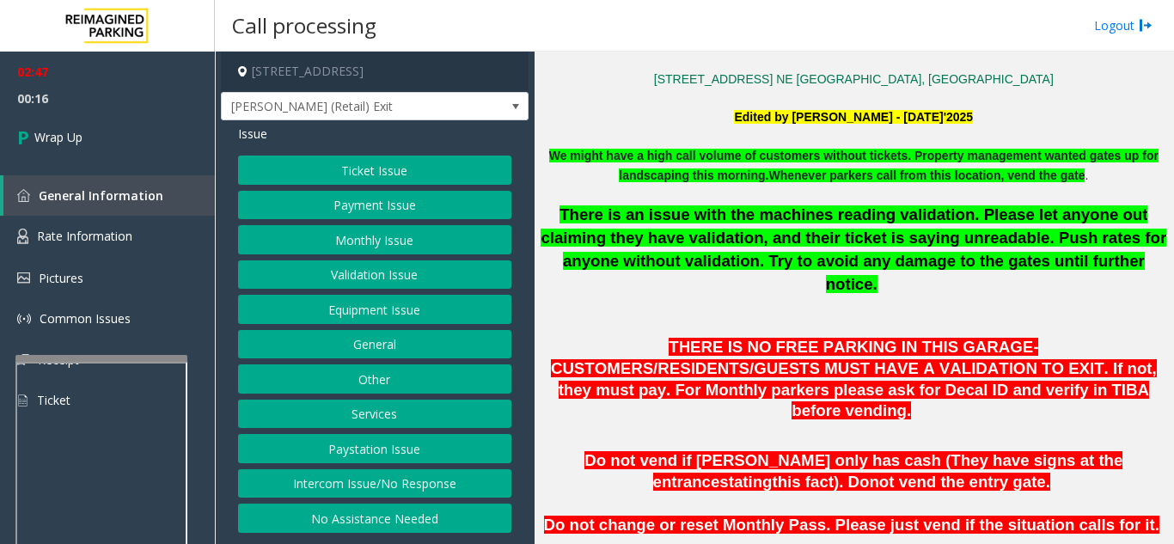
click at [365, 175] on button "Ticket Issue" at bounding box center [374, 170] width 273 height 29
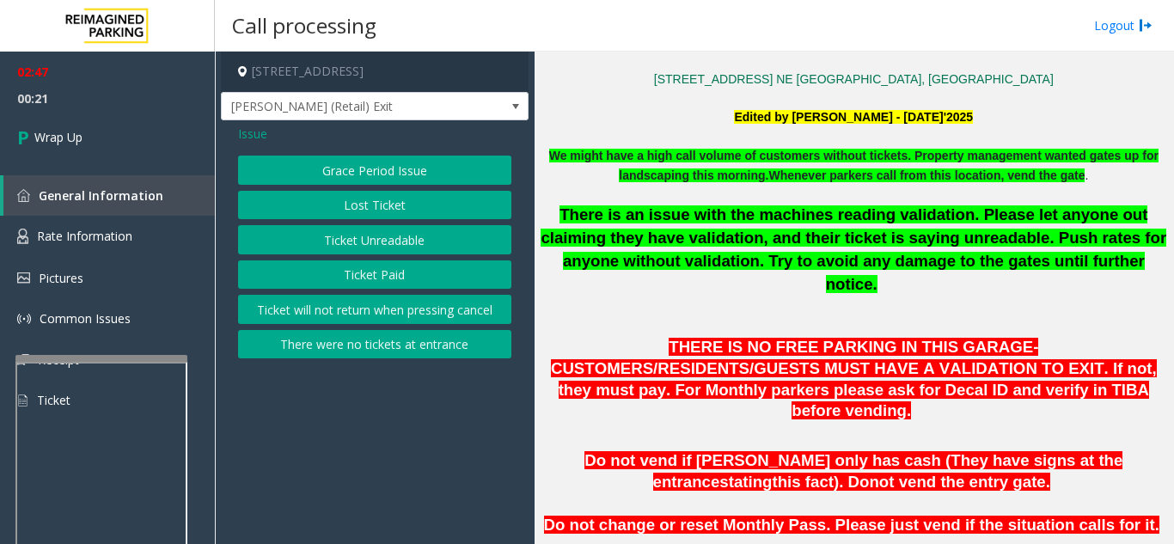
click at [388, 315] on button "Ticket will not return when pressing cancel" at bounding box center [374, 309] width 273 height 29
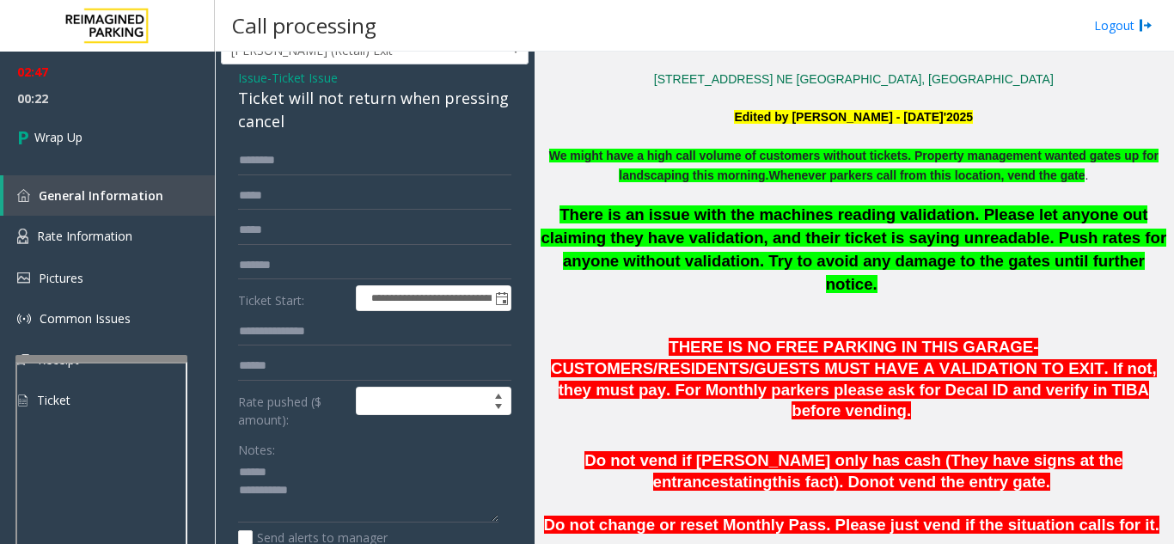
scroll to position [86, 0]
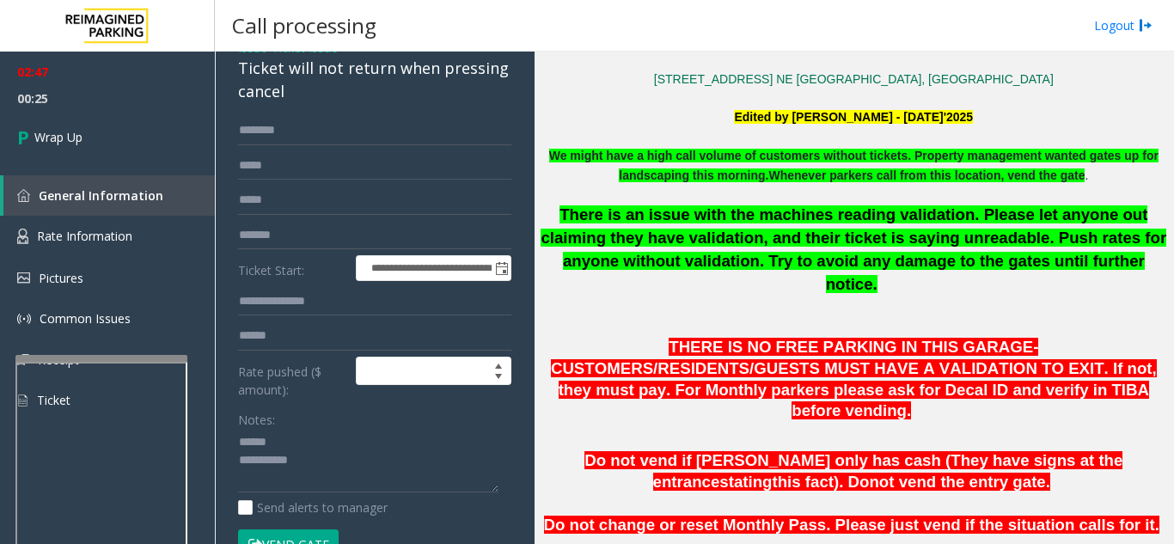
click at [251, 57] on span "Issue" at bounding box center [252, 48] width 29 height 18
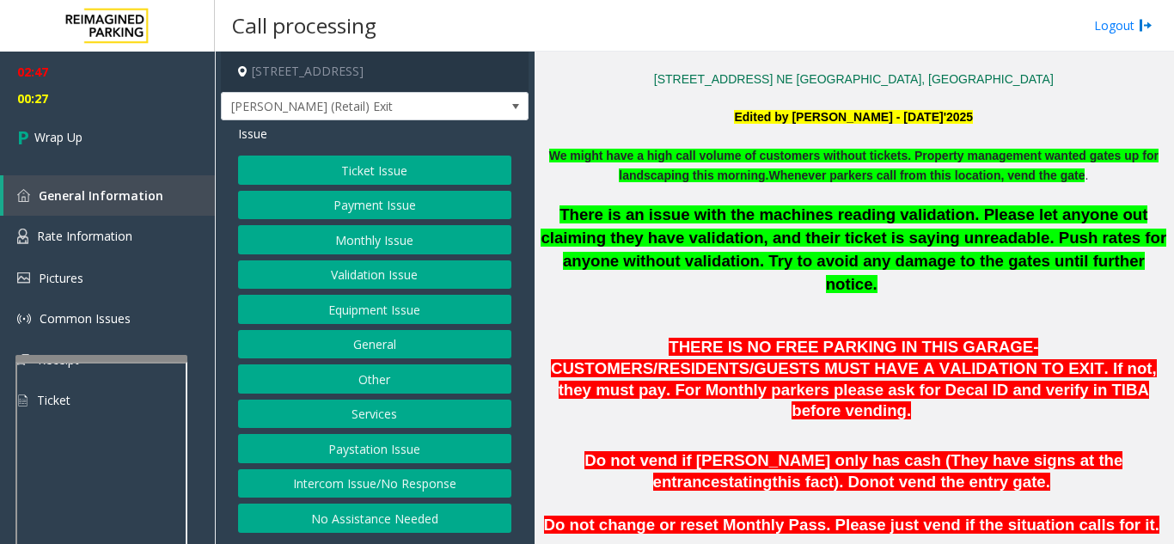
click at [369, 313] on button "Equipment Issue" at bounding box center [374, 309] width 273 height 29
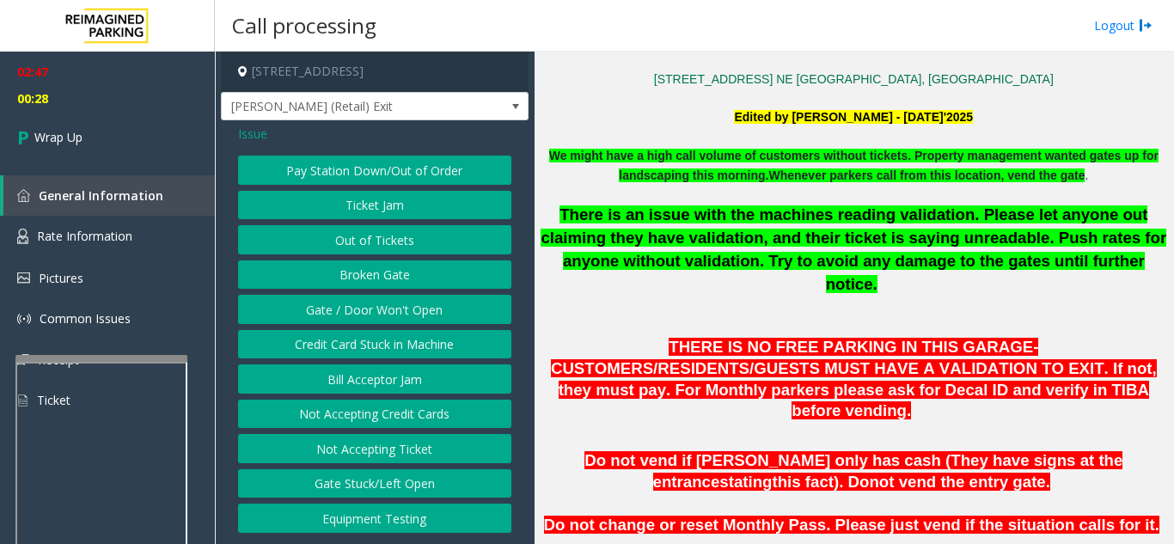
click at [369, 207] on button "Ticket Jam" at bounding box center [374, 205] width 273 height 29
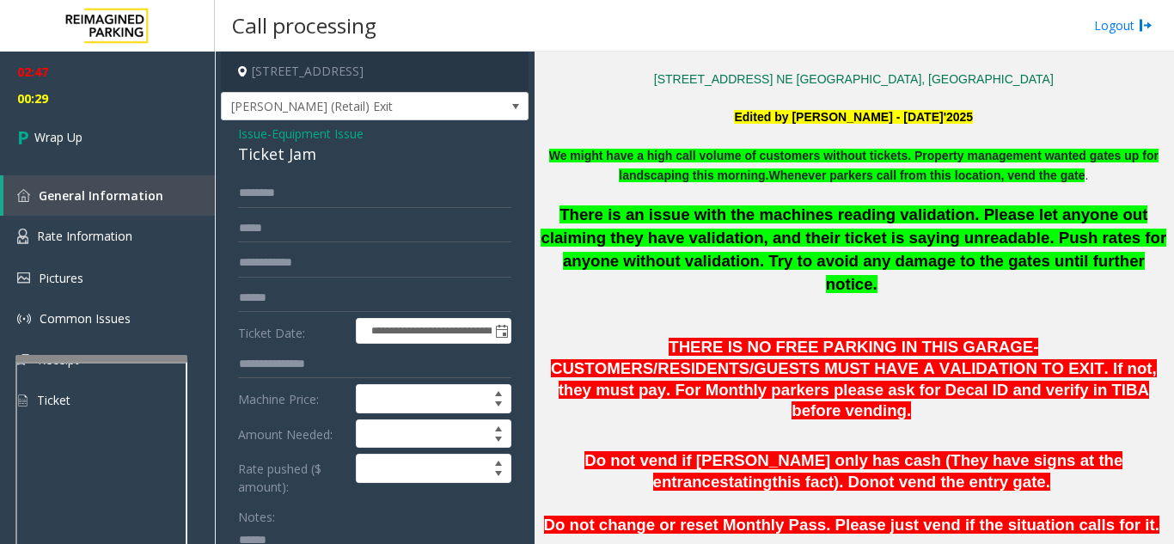
scroll to position [86, 0]
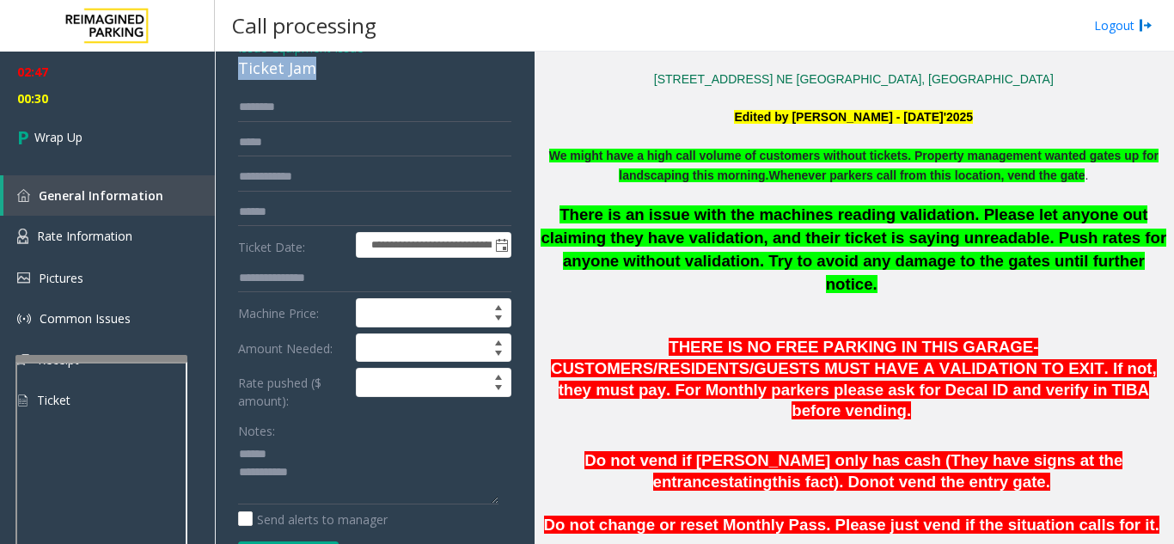
drag, startPoint x: 230, startPoint y: 78, endPoint x: 324, endPoint y: 79, distance: 93.7
click at [324, 79] on div "**********" at bounding box center [375, 467] width 308 height 867
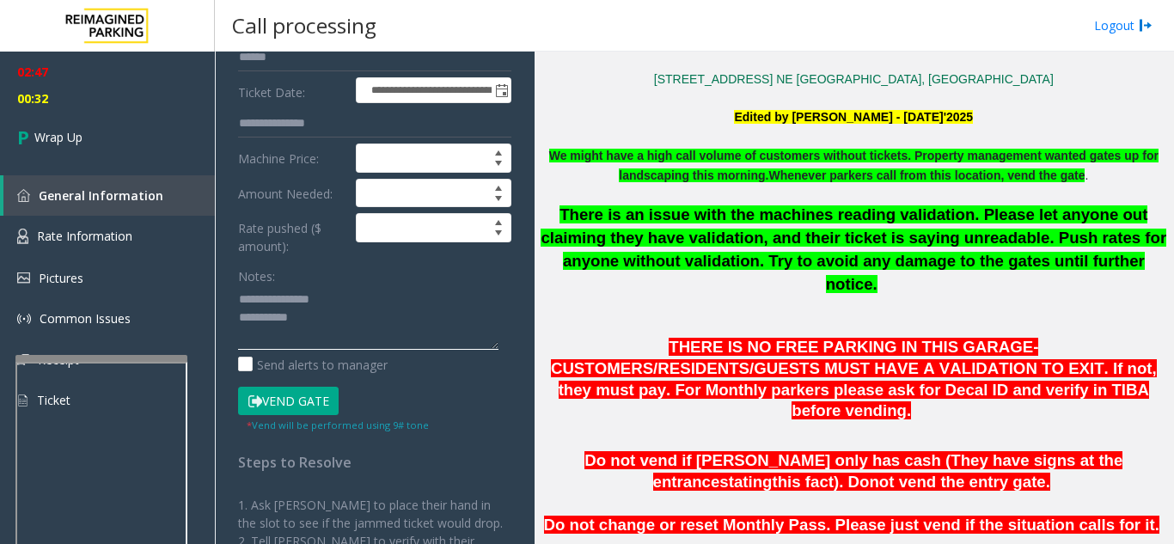
scroll to position [258, 0]
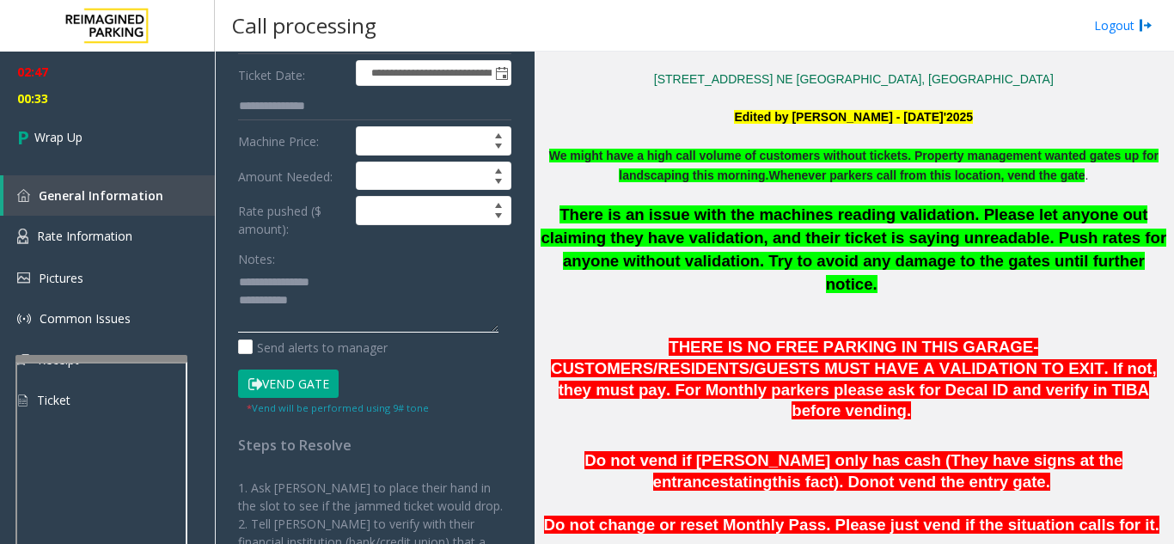
click at [350, 326] on textarea at bounding box center [368, 300] width 260 height 64
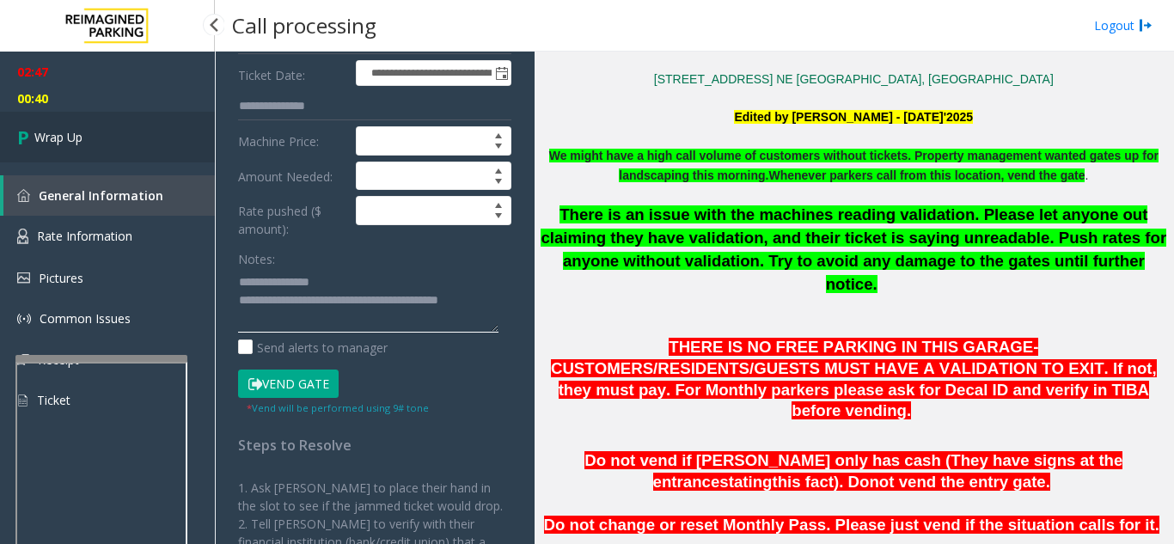
type textarea "**********"
click at [90, 157] on link "Wrap Up" at bounding box center [107, 137] width 215 height 51
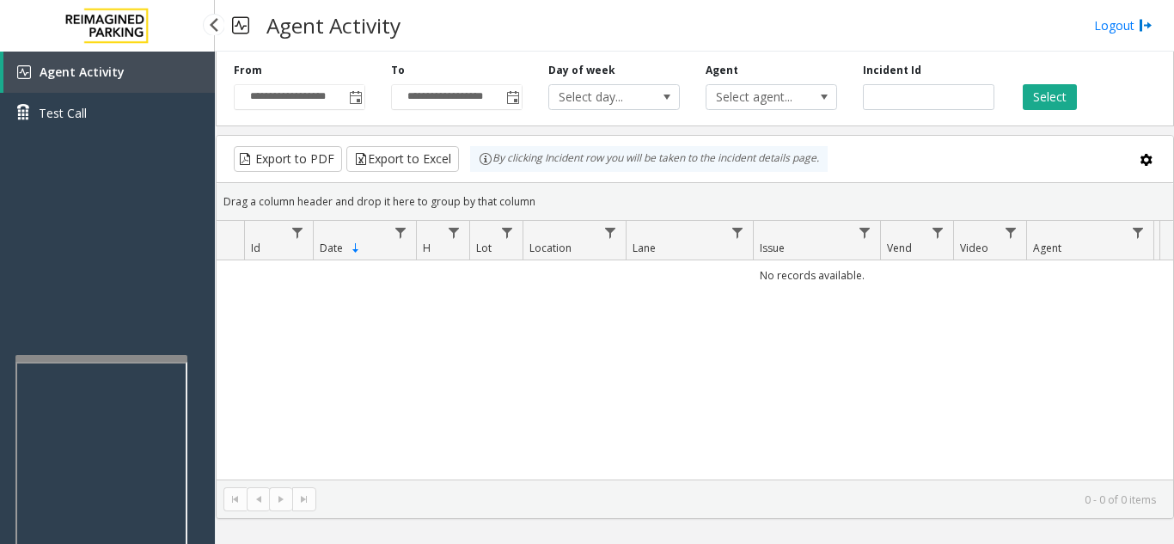
click at [155, 68] on link "Agent Activity" at bounding box center [108, 72] width 211 height 41
click at [358, 92] on span "Toggle popup" at bounding box center [356, 98] width 14 height 14
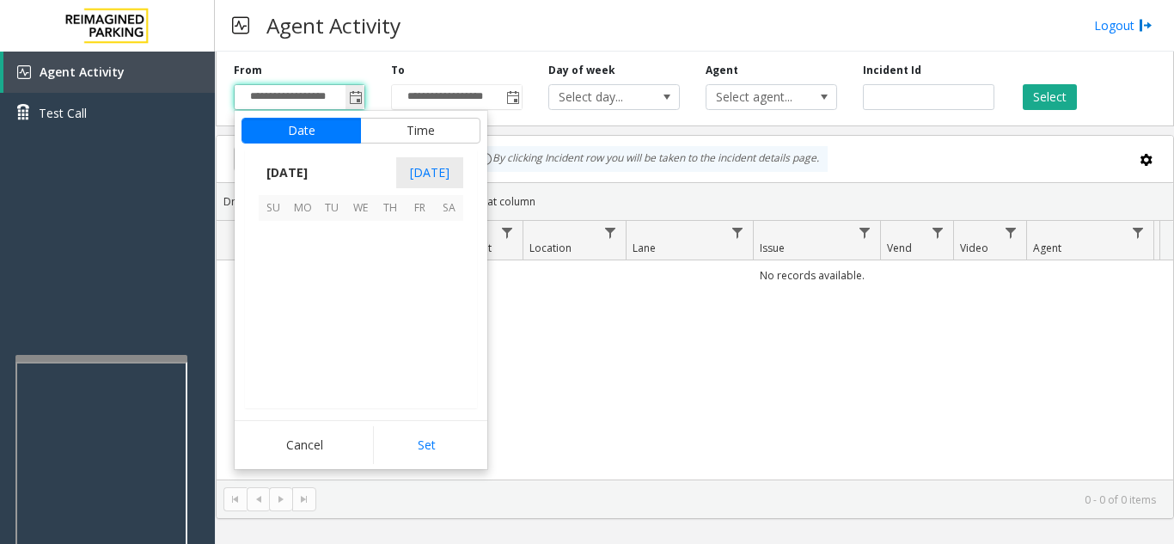
scroll to position [308492, 0]
click at [355, 317] on span "24" at bounding box center [360, 323] width 29 height 29
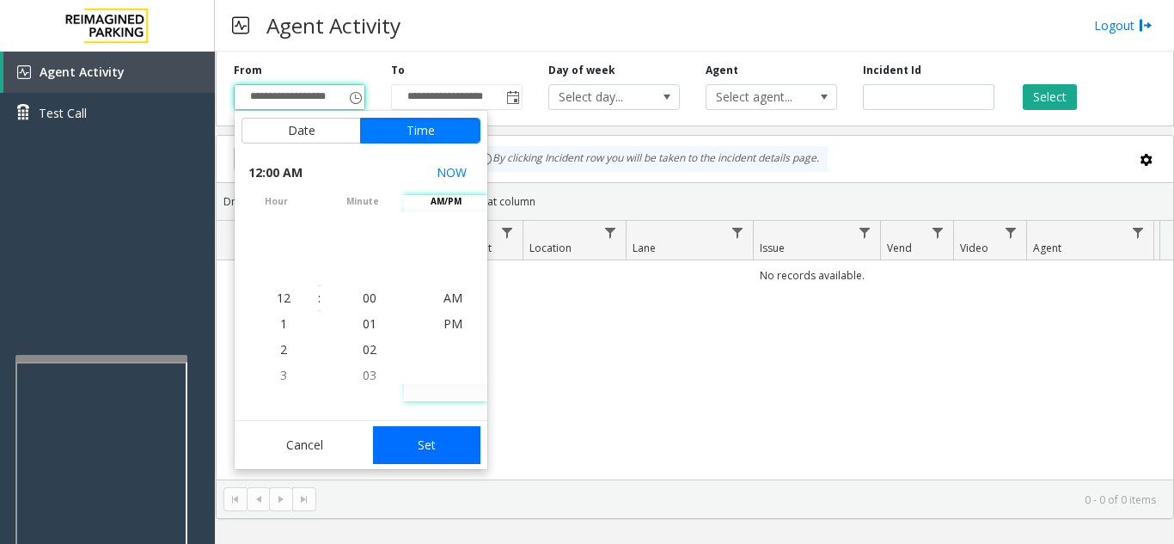
click at [435, 443] on button "Set" at bounding box center [427, 445] width 108 height 38
type input "**********"
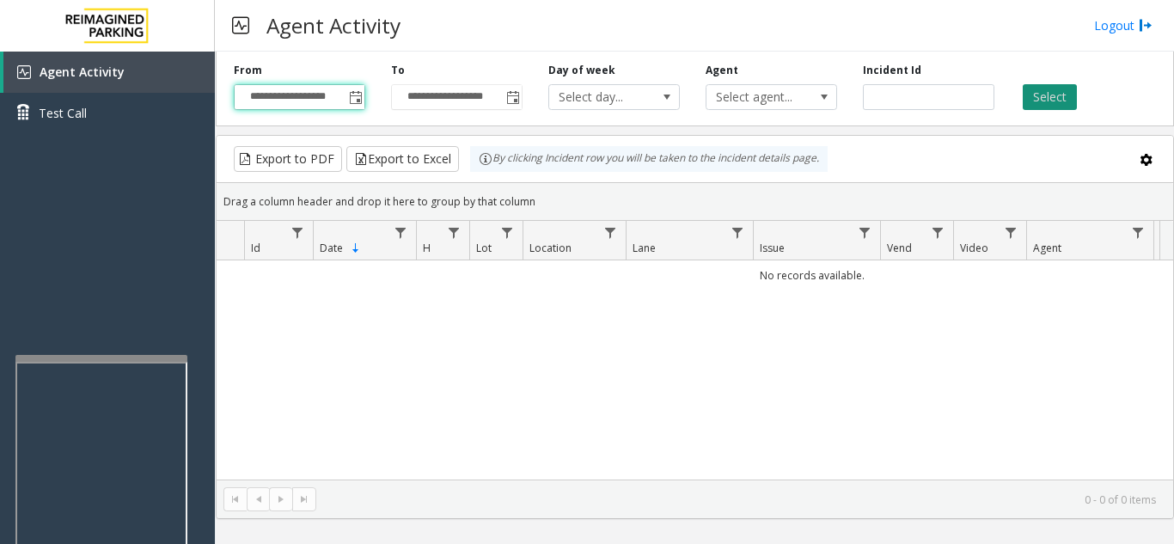
click at [1043, 95] on button "Select" at bounding box center [1050, 97] width 54 height 26
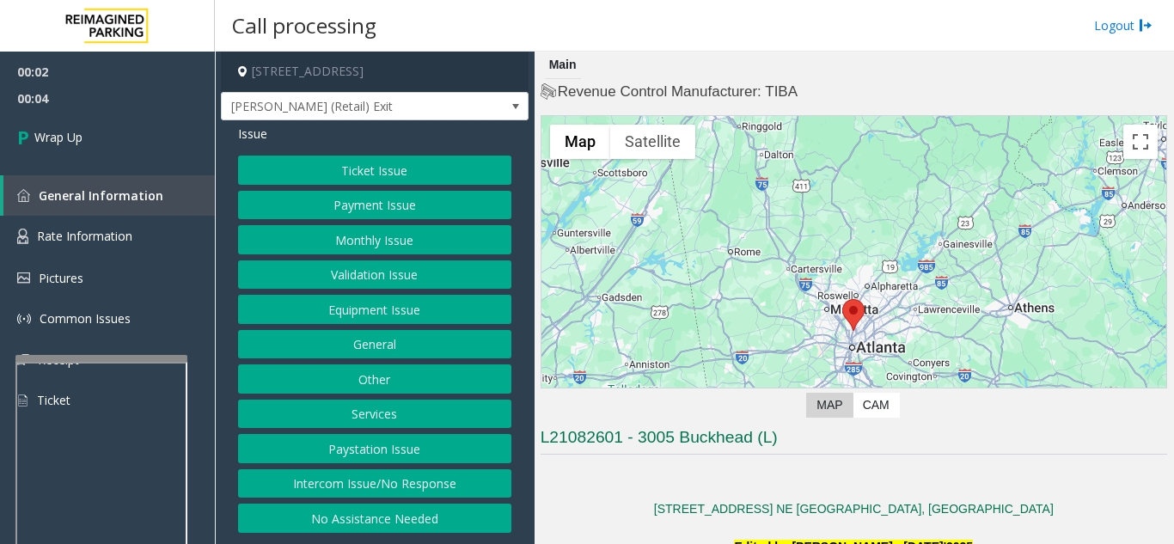
click at [382, 491] on button "Intercom Issue/No Response" at bounding box center [374, 483] width 273 height 29
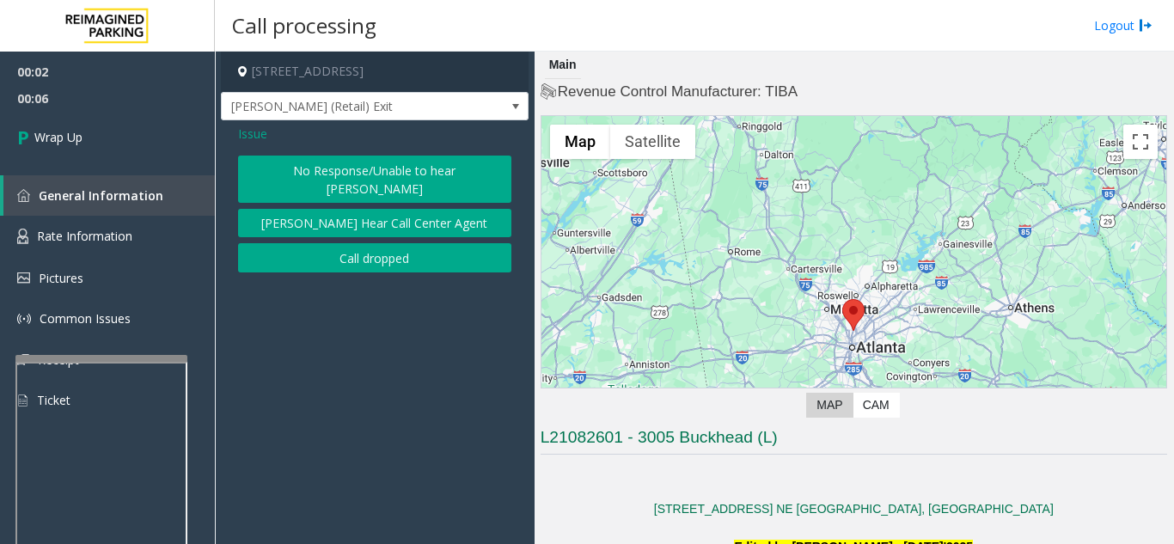
click at [368, 243] on button "Call dropped" at bounding box center [374, 257] width 273 height 29
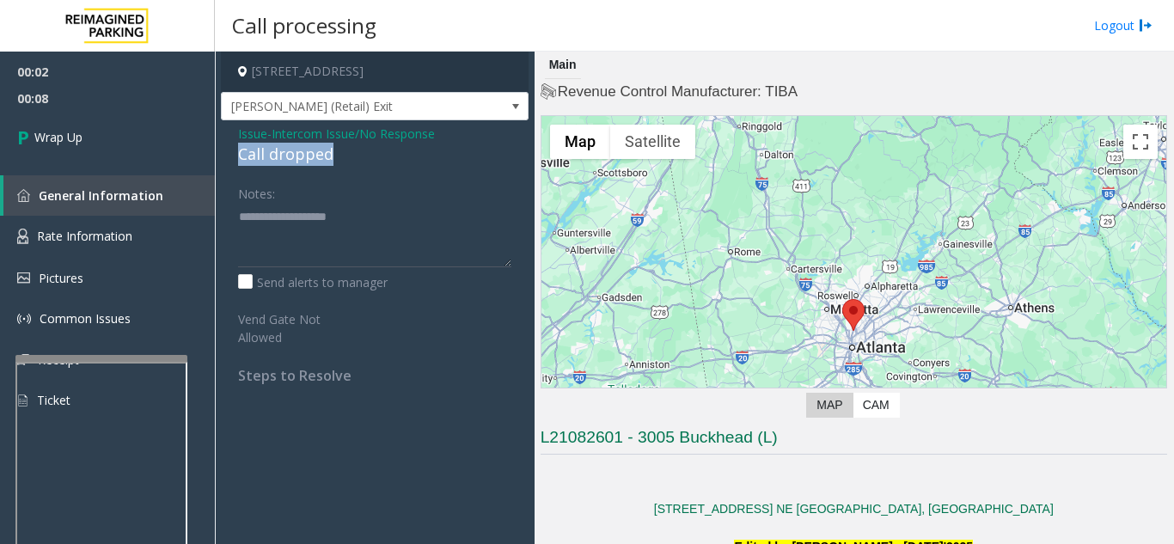
drag, startPoint x: 233, startPoint y: 150, endPoint x: 341, endPoint y: 150, distance: 108.3
click at [341, 150] on div "Issue - Intercom Issue/No Response Call dropped Notes: Send alerts to manager V…" at bounding box center [375, 260] width 308 height 281
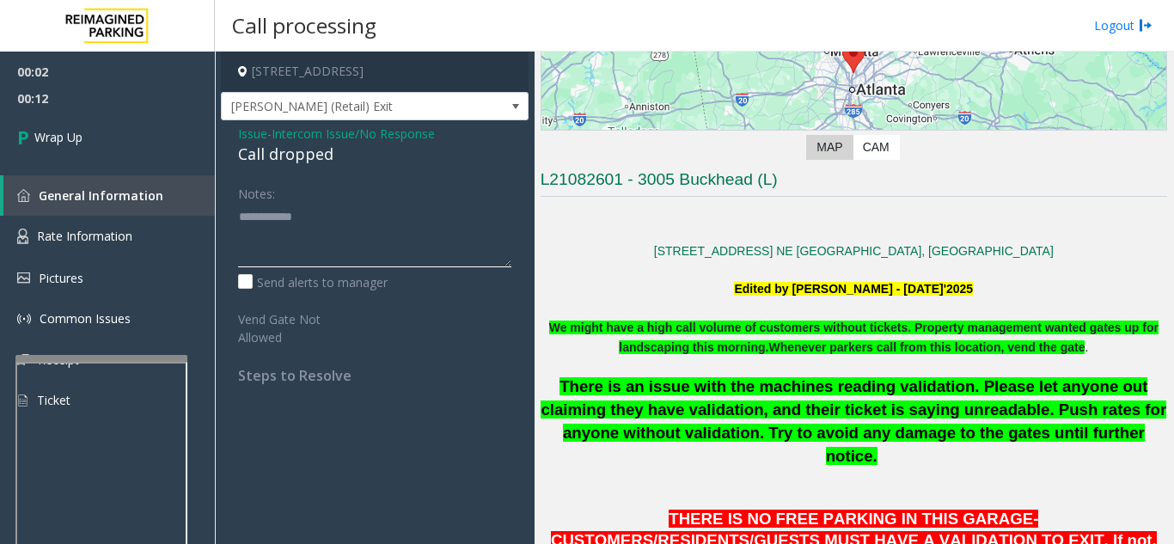
type textarea "**********"
click at [389, 186] on div "Notes:" at bounding box center [374, 223] width 273 height 89
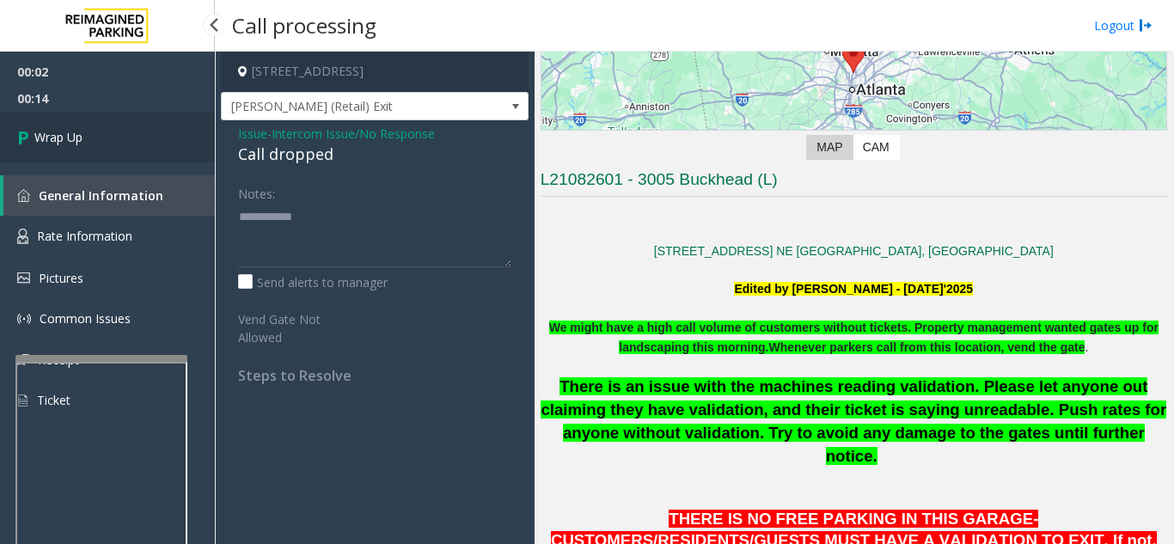
click at [105, 129] on link "Wrap Up" at bounding box center [107, 137] width 215 height 51
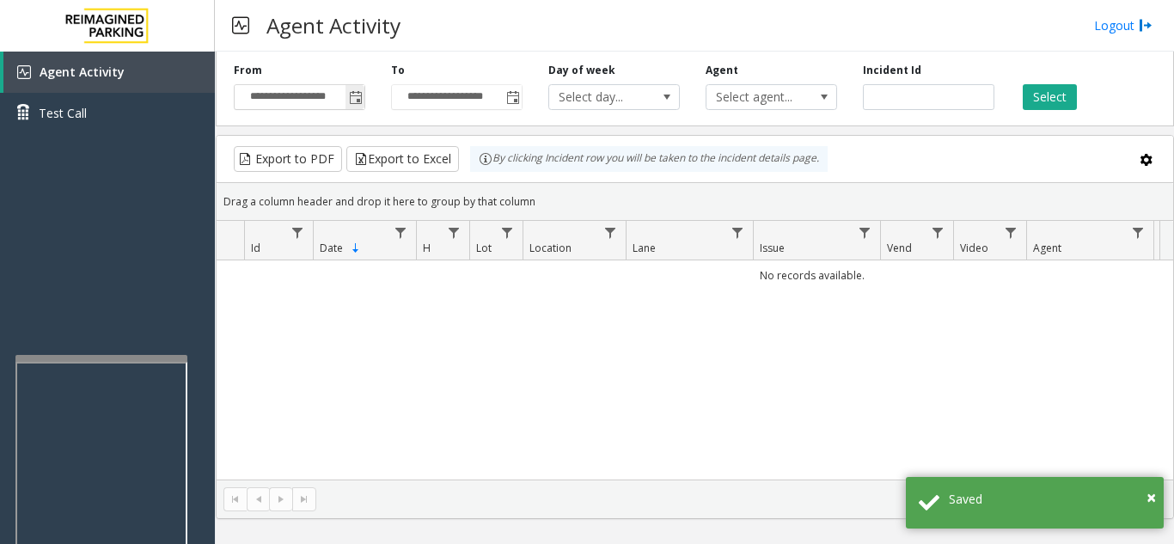
click at [359, 92] on span "Toggle popup" at bounding box center [356, 98] width 14 height 14
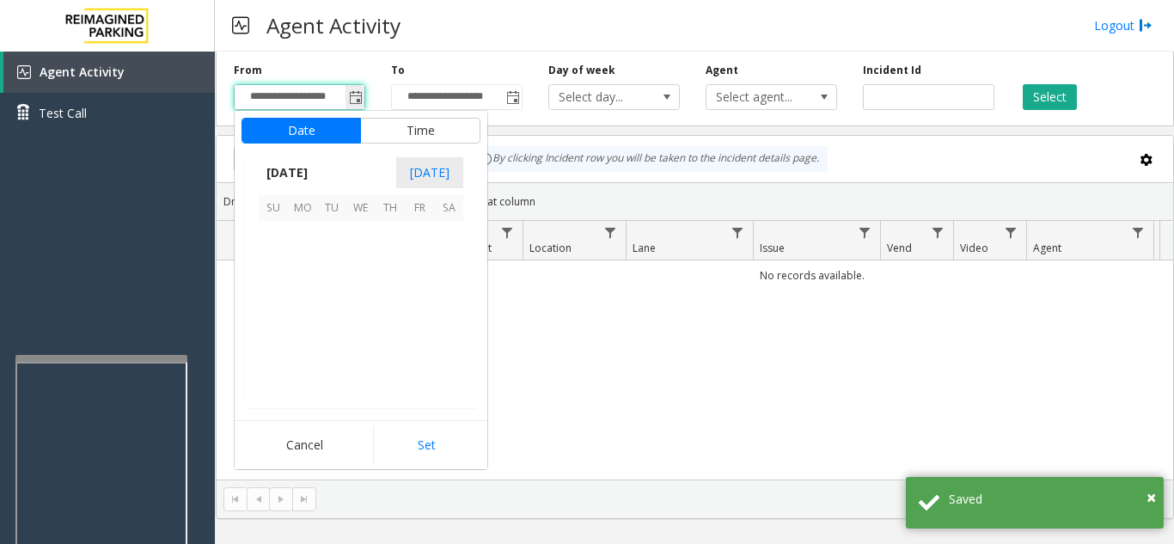
scroll to position [308492, 0]
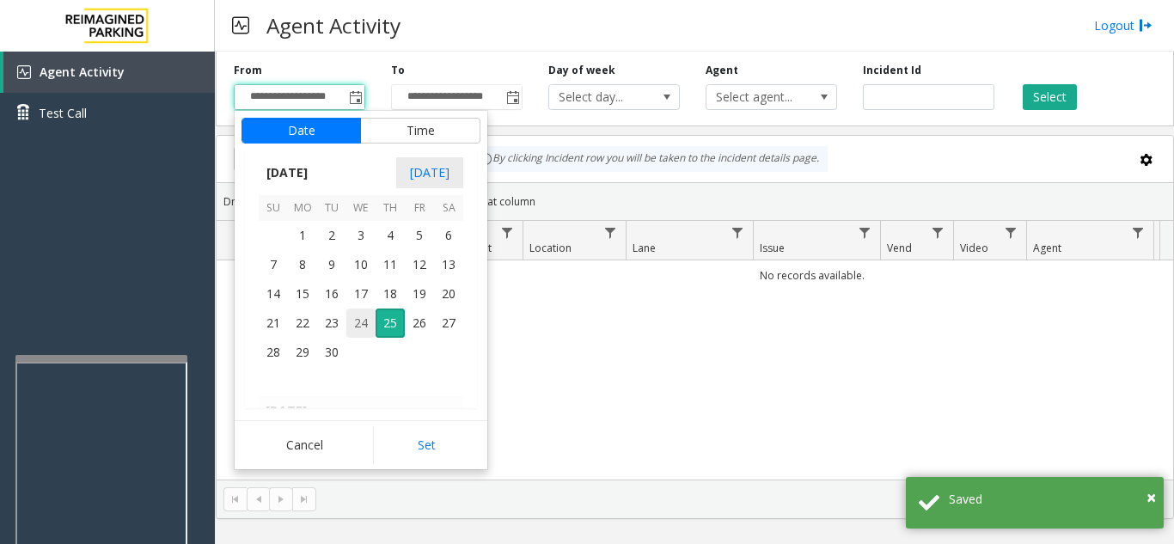
click at [363, 321] on span "24" at bounding box center [360, 323] width 29 height 29
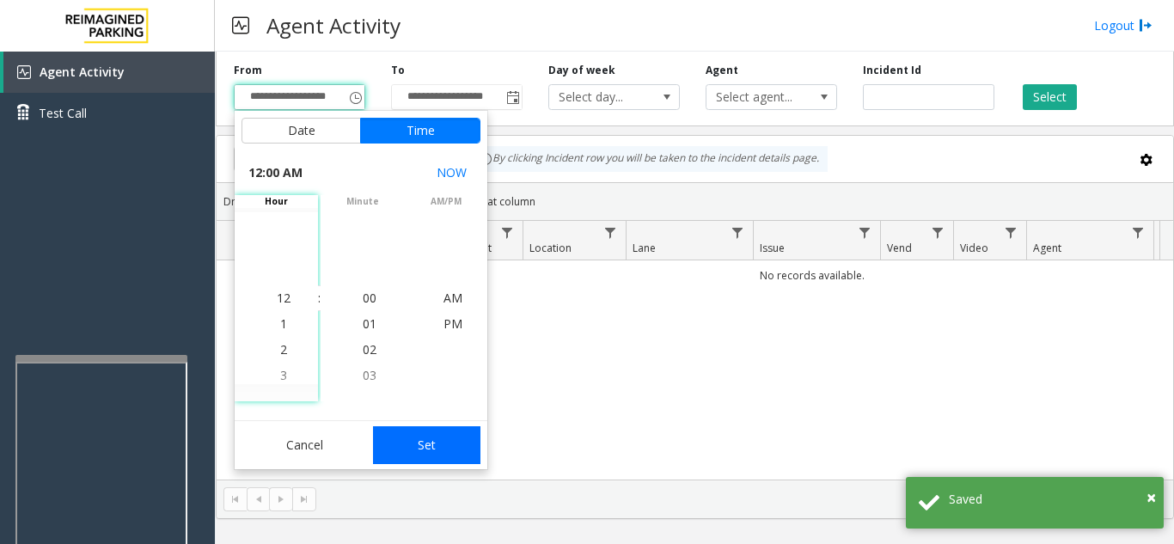
click at [441, 441] on button "Set" at bounding box center [427, 445] width 108 height 38
type input "**********"
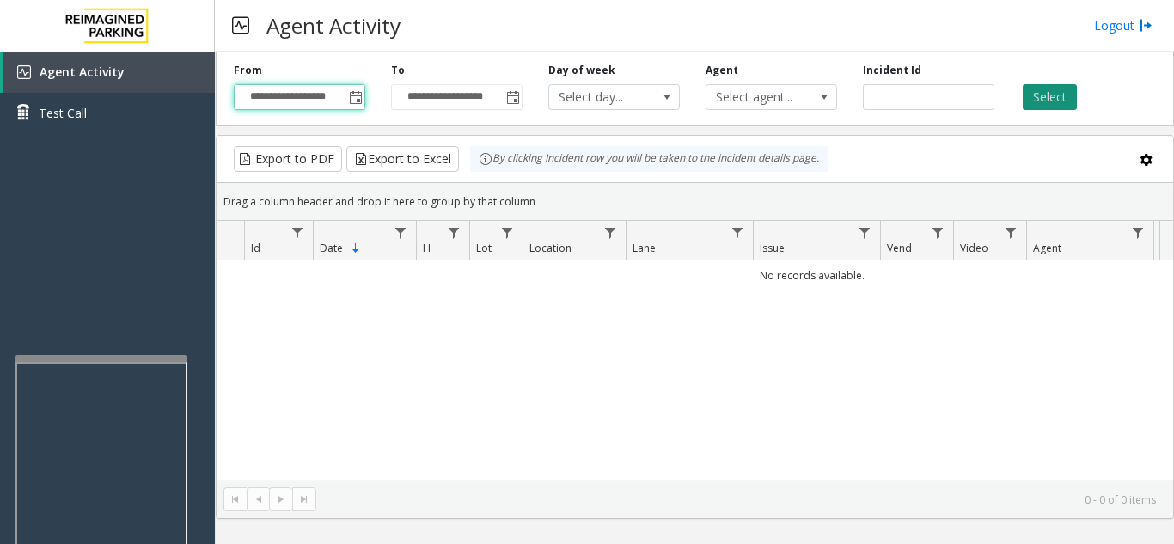
click at [1041, 97] on button "Select" at bounding box center [1050, 97] width 54 height 26
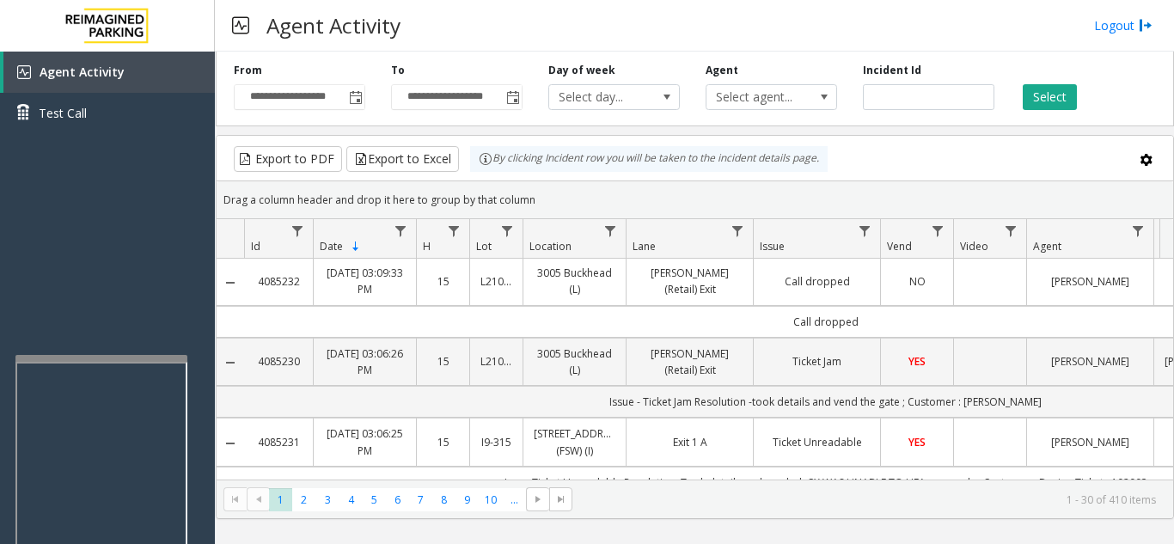
scroll to position [0, 0]
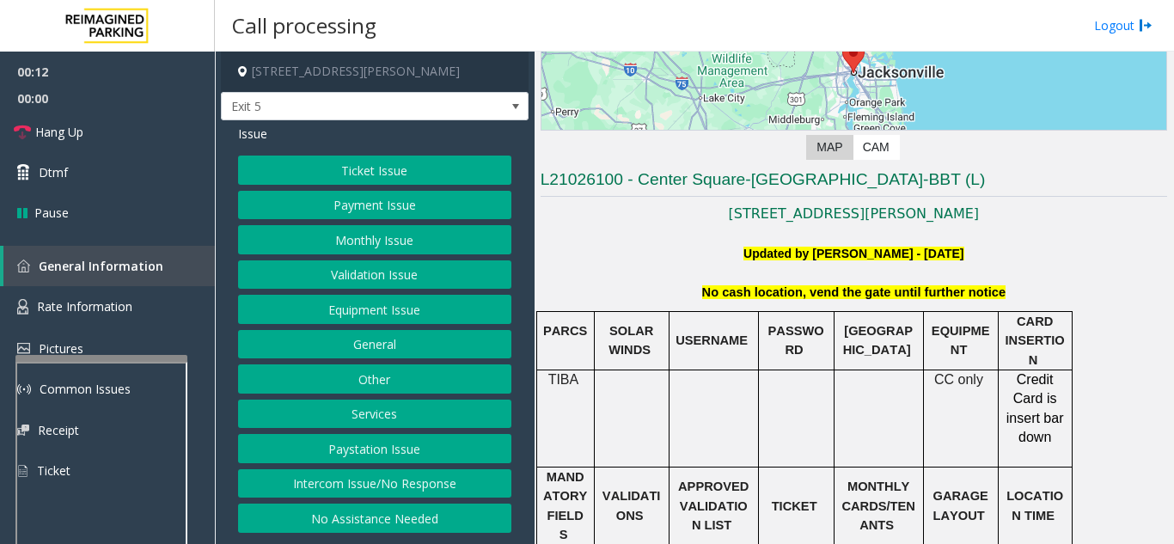
scroll to position [344, 0]
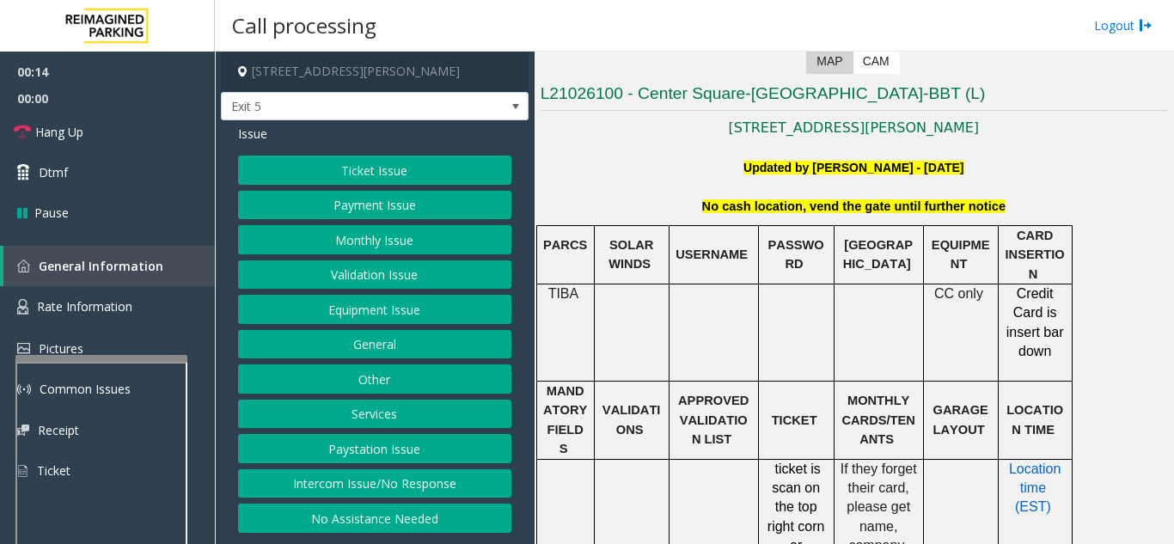
click at [448, 494] on button "Intercom Issue/No Response" at bounding box center [374, 483] width 273 height 29
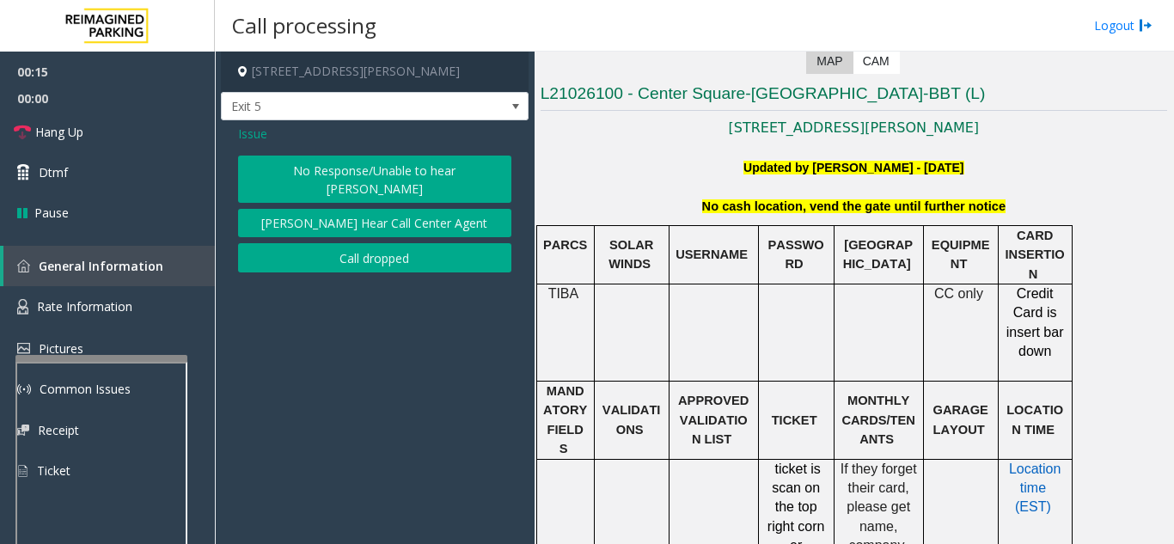
click at [397, 165] on button "No Response/Unable to hear [PERSON_NAME]" at bounding box center [374, 179] width 273 height 47
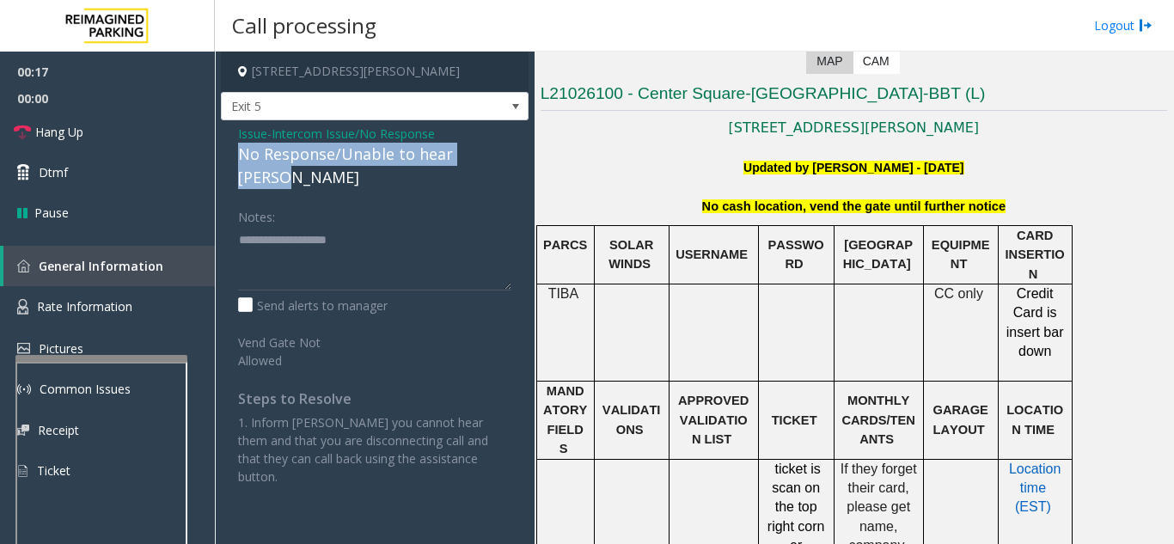
drag, startPoint x: 230, startPoint y: 148, endPoint x: 503, endPoint y: 151, distance: 272.5
click at [503, 151] on div "Issue - Intercom Issue/No Response No Response/Unable to hear [PERSON_NAME] Not…" at bounding box center [375, 311] width 308 height 382
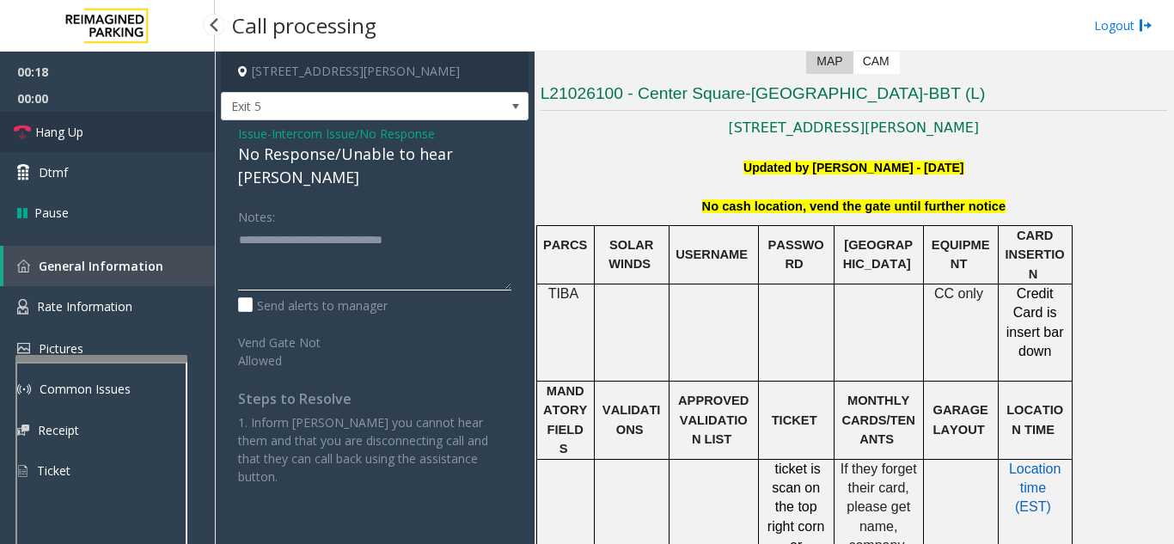
type textarea "**********"
click at [181, 138] on link "Hang Up" at bounding box center [107, 132] width 215 height 40
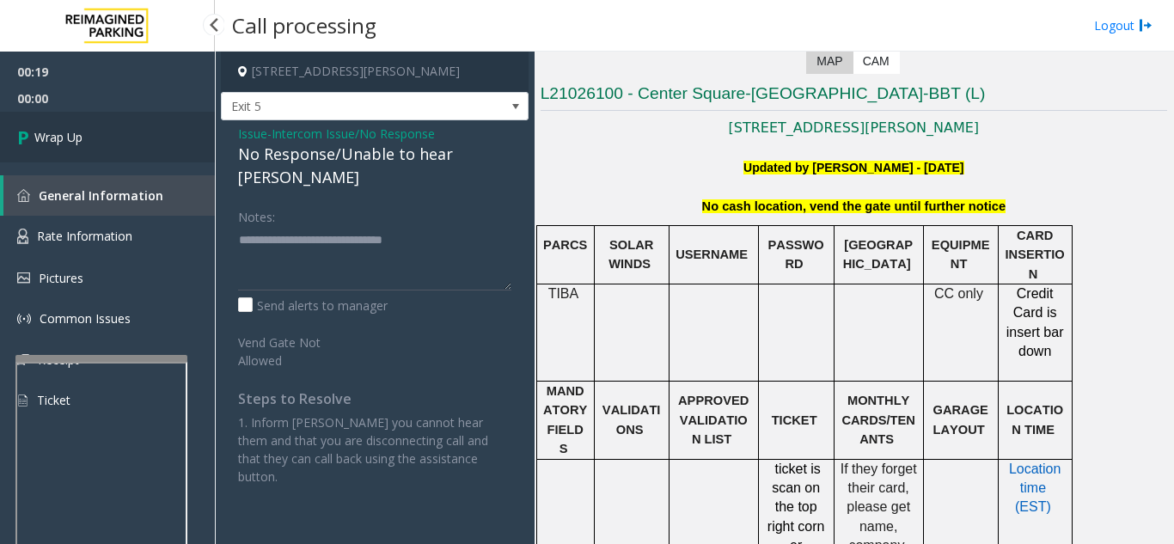
click at [181, 138] on link "Wrap Up" at bounding box center [107, 137] width 215 height 51
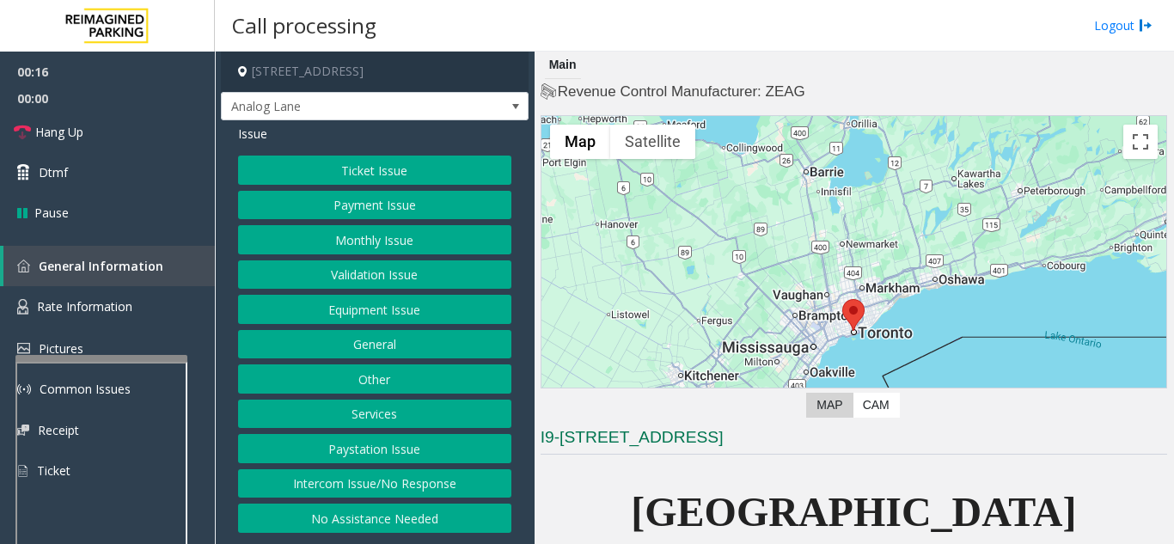
click at [469, 482] on button "Intercom Issue/No Response" at bounding box center [374, 483] width 273 height 29
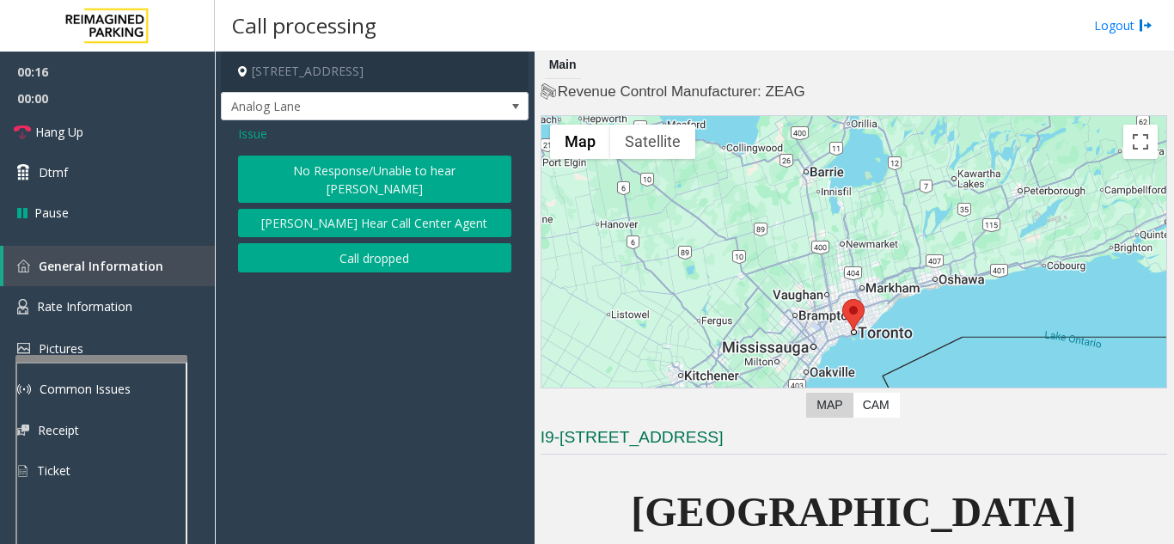
click at [425, 176] on button "No Response/Unable to hear [PERSON_NAME]" at bounding box center [374, 179] width 273 height 47
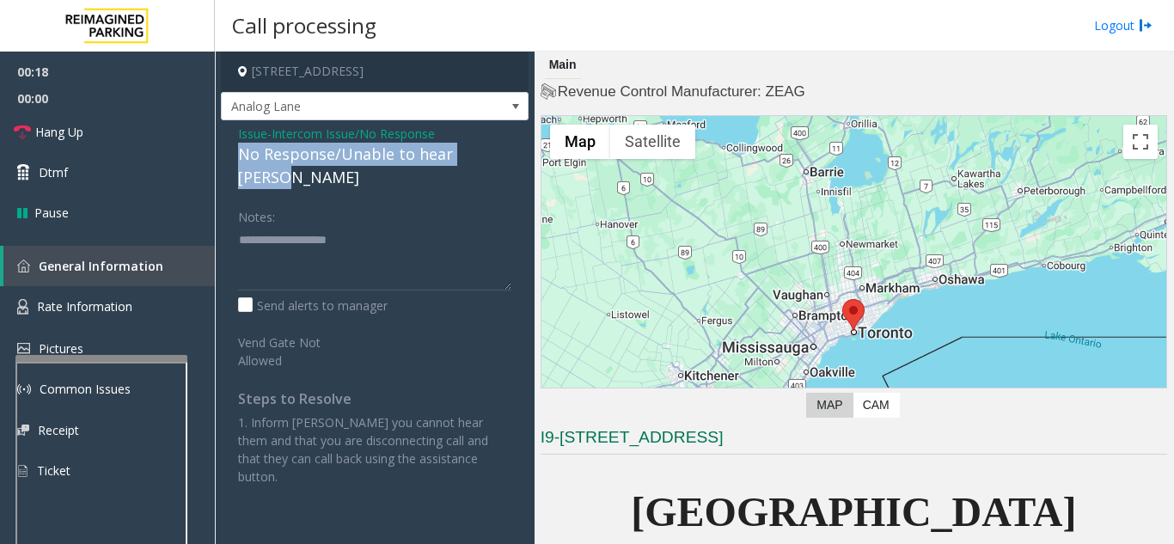
drag, startPoint x: 231, startPoint y: 150, endPoint x: 506, endPoint y: 158, distance: 275.2
click at [510, 157] on div "Issue - Intercom Issue/No Response No Response/Unable to hear [PERSON_NAME] Not…" at bounding box center [375, 311] width 308 height 382
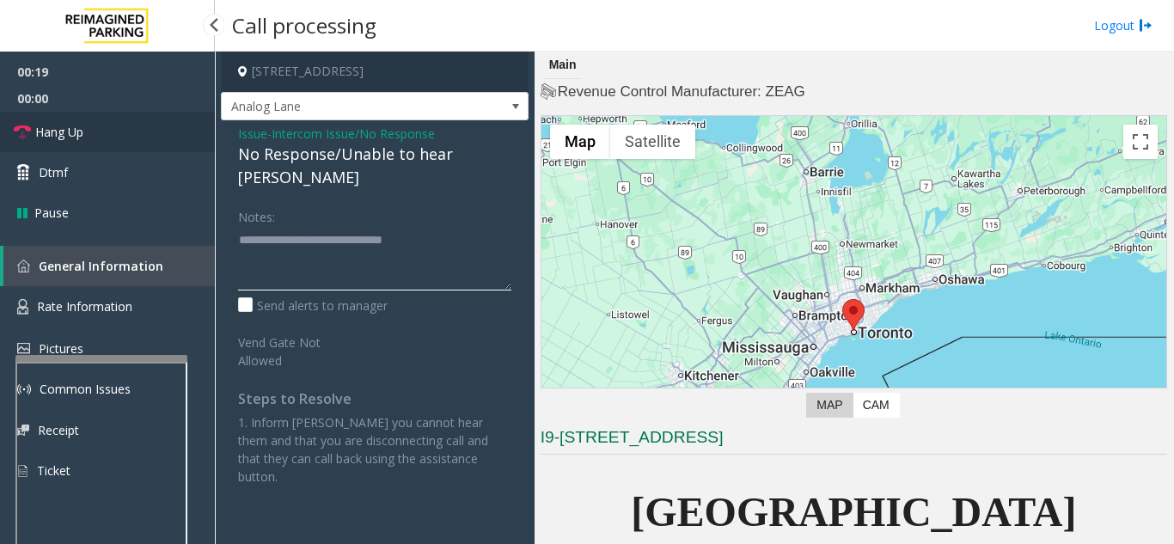
type textarea "**********"
click at [146, 141] on link "Hang Up" at bounding box center [107, 132] width 215 height 40
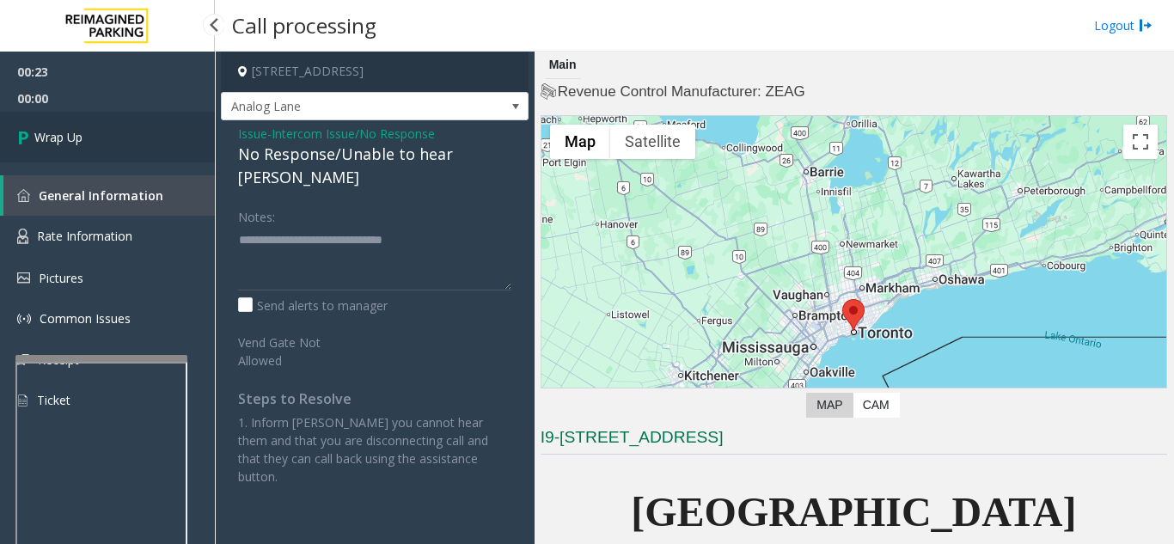
click at [127, 135] on link "Wrap Up" at bounding box center [107, 137] width 215 height 51
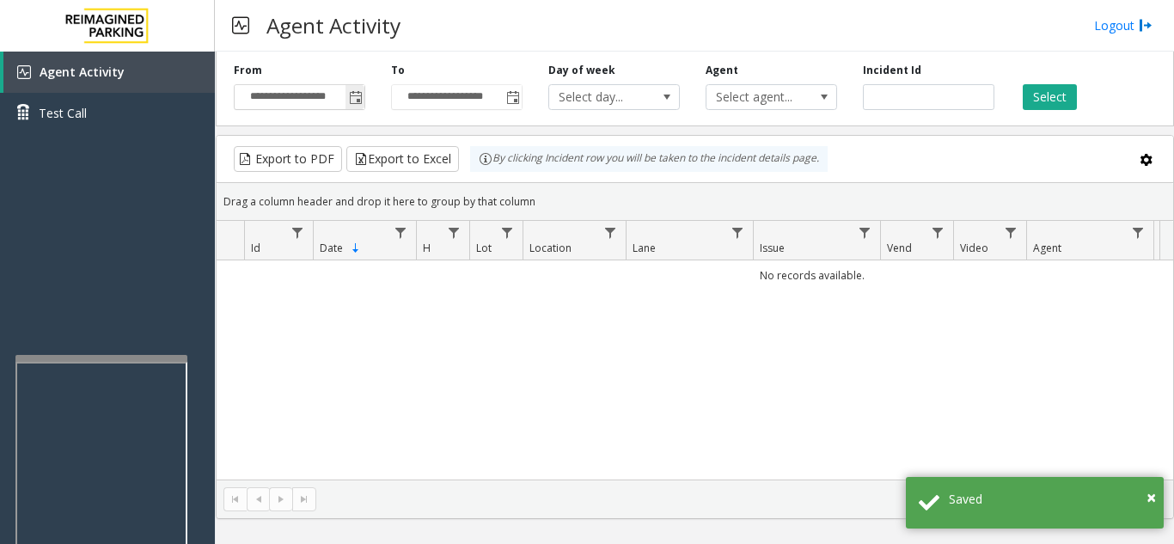
click at [352, 101] on span "Toggle popup" at bounding box center [356, 98] width 14 height 14
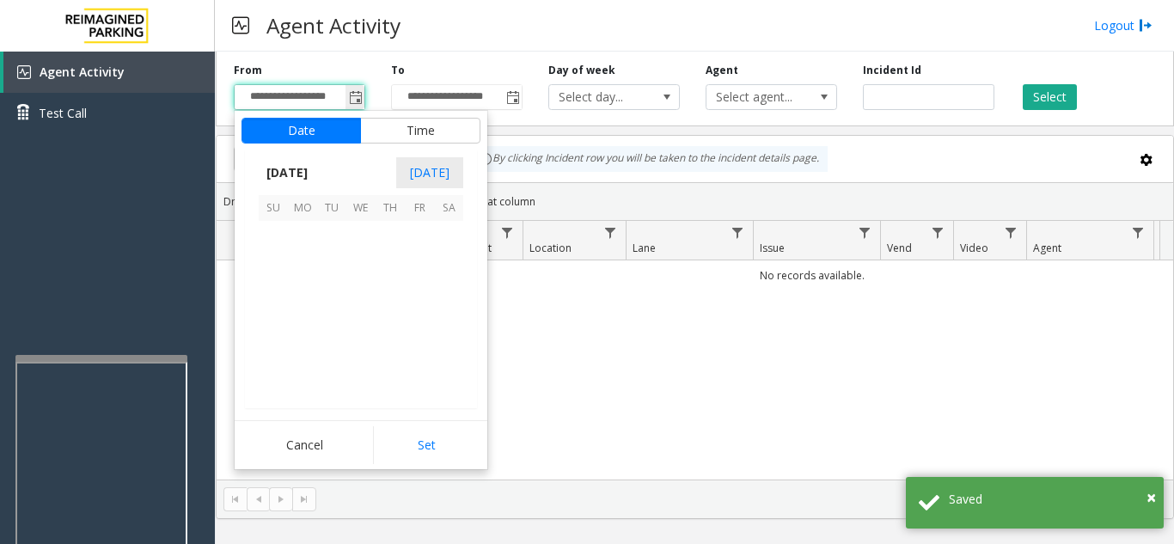
scroll to position [308492, 0]
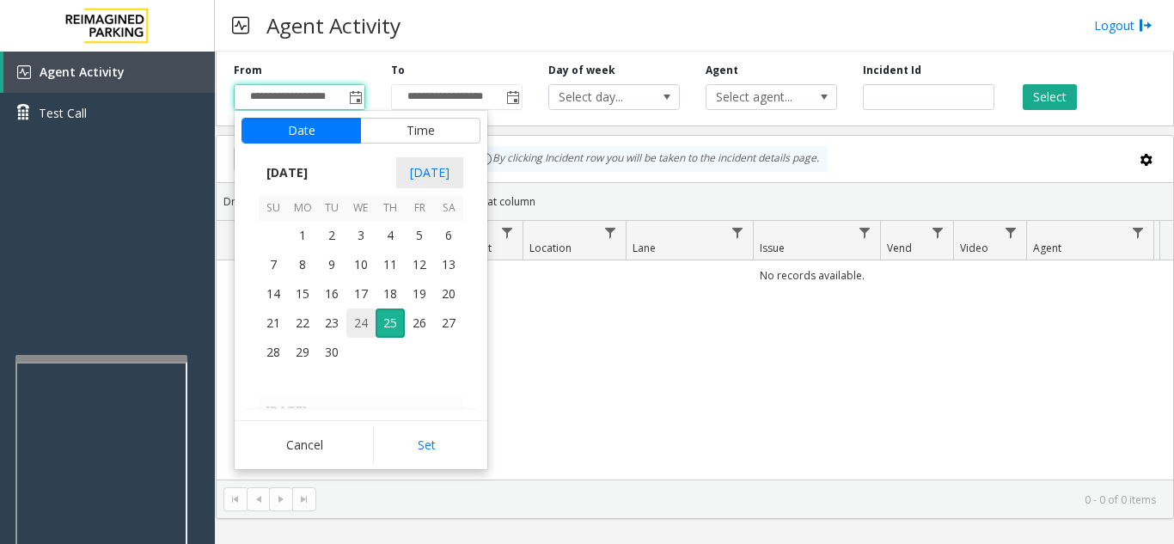
click at [357, 324] on span "24" at bounding box center [360, 323] width 29 height 29
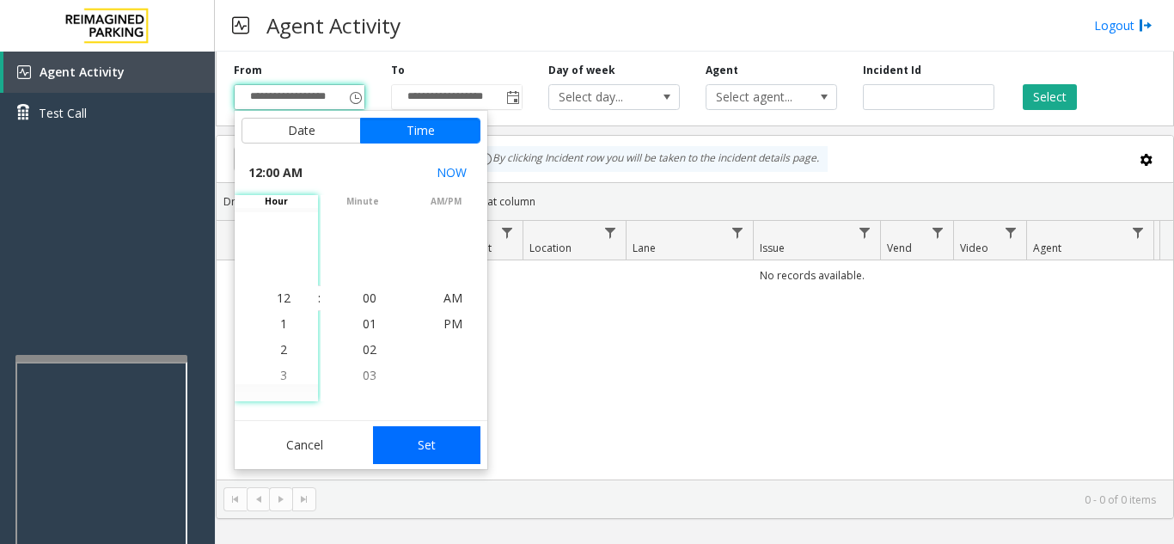
click at [450, 457] on button "Set" at bounding box center [427, 445] width 108 height 38
type input "**********"
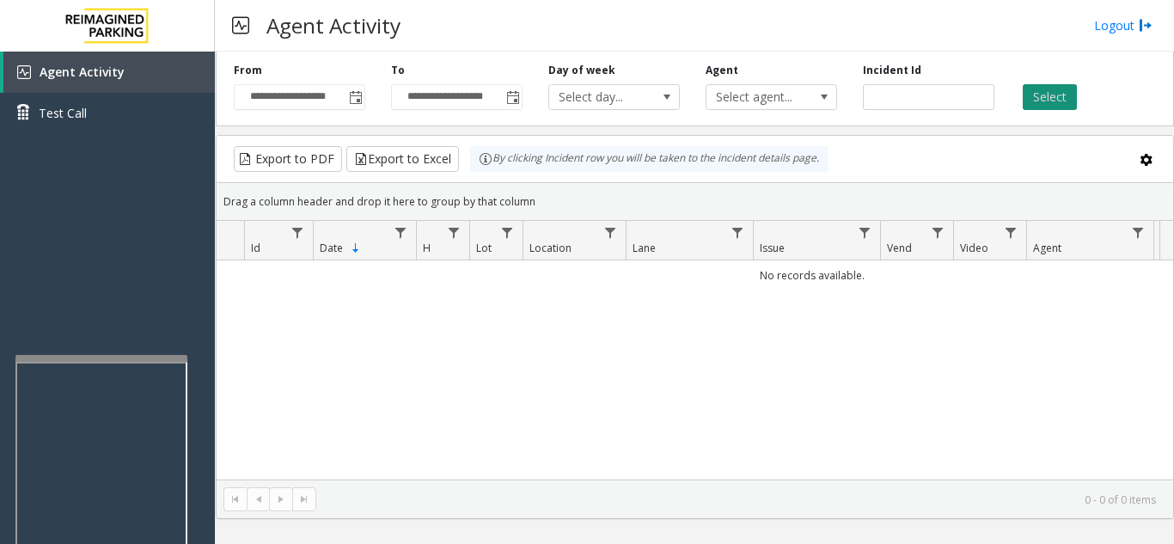
click at [1064, 87] on button "Select" at bounding box center [1050, 97] width 54 height 26
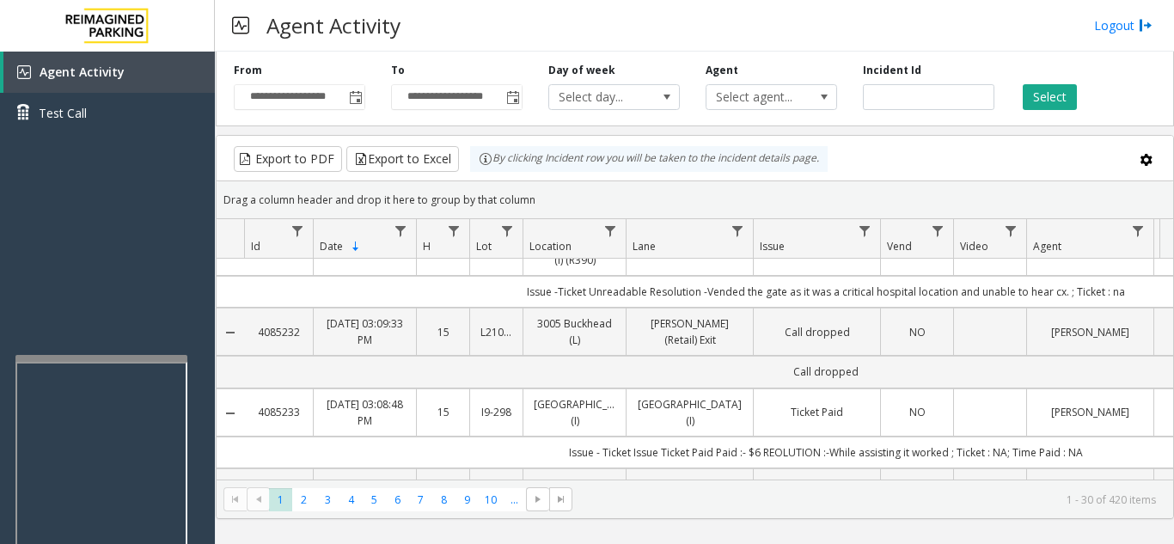
scroll to position [860, 0]
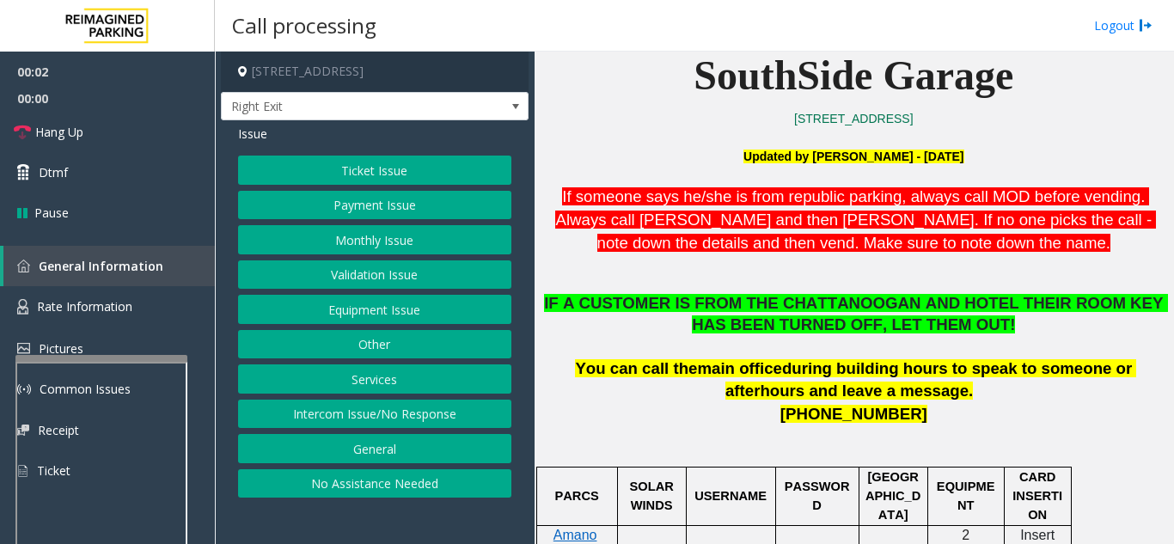
scroll to position [430, 0]
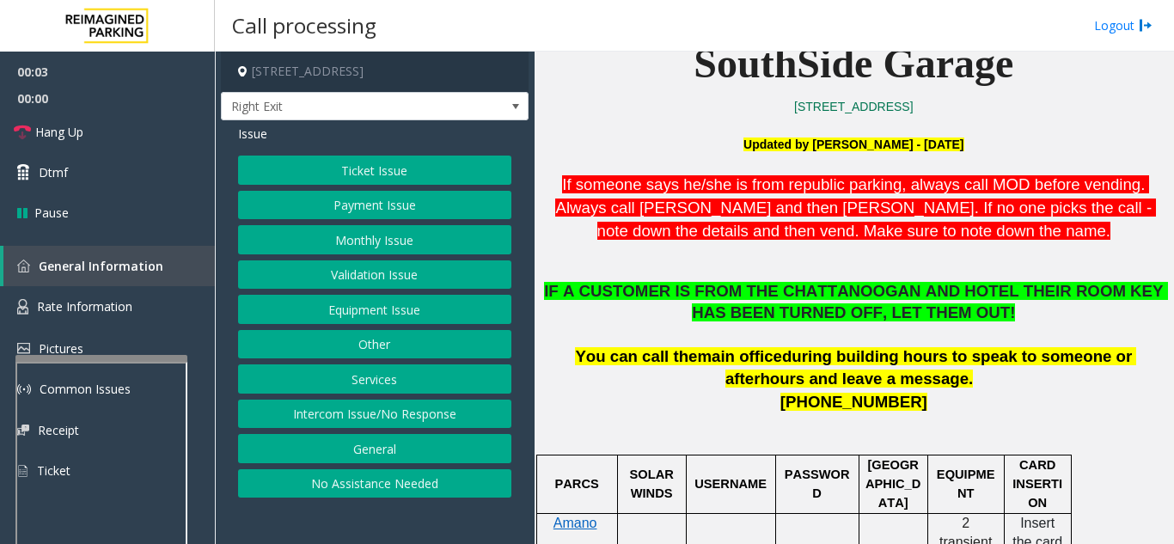
click at [334, 383] on button "Services" at bounding box center [374, 378] width 273 height 29
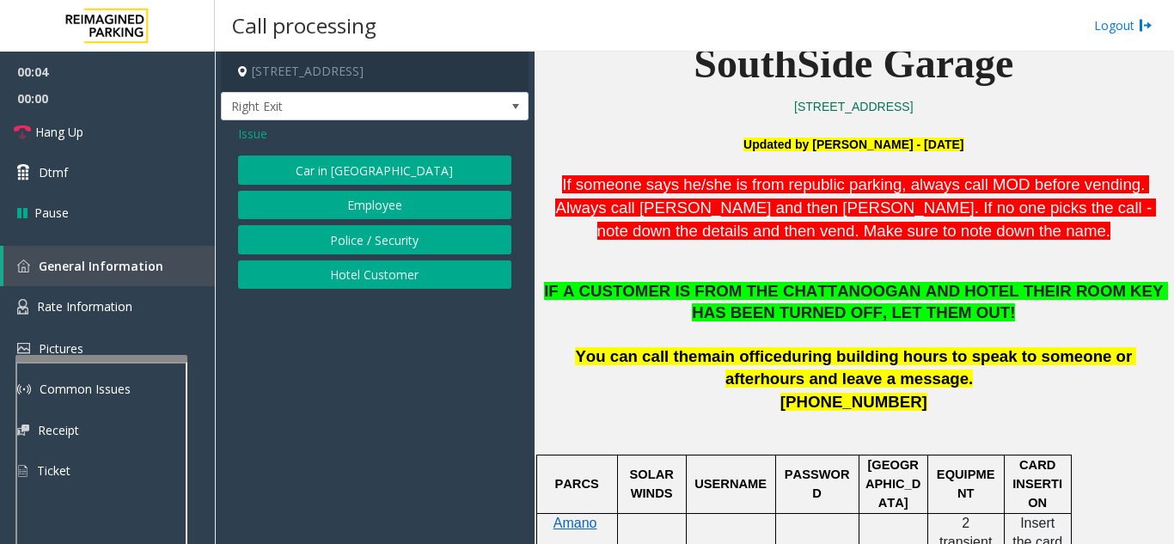
click at [360, 278] on button "Hotel Customer" at bounding box center [374, 274] width 273 height 29
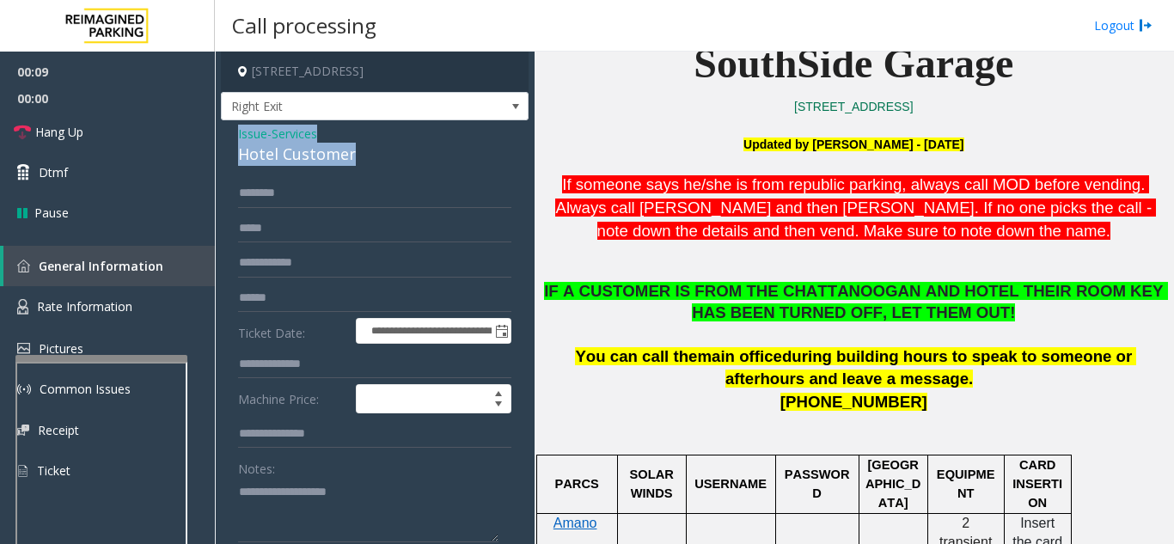
drag, startPoint x: 226, startPoint y: 133, endPoint x: 325, endPoint y: 144, distance: 99.5
click at [396, 159] on div "**********" at bounding box center [375, 503] width 308 height 766
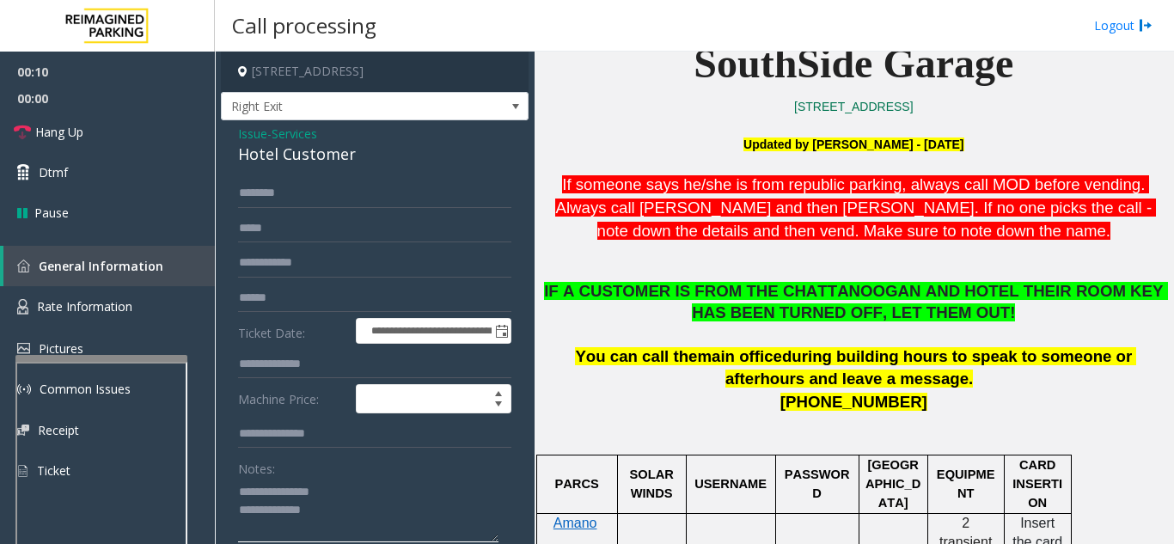
click at [352, 485] on textarea at bounding box center [368, 510] width 260 height 64
drag, startPoint x: 277, startPoint y: 489, endPoint x: 334, endPoint y: 492, distance: 57.6
click at [334, 492] on textarea at bounding box center [368, 510] width 260 height 64
type textarea "**********"
click at [325, 370] on input "text" at bounding box center [374, 364] width 273 height 29
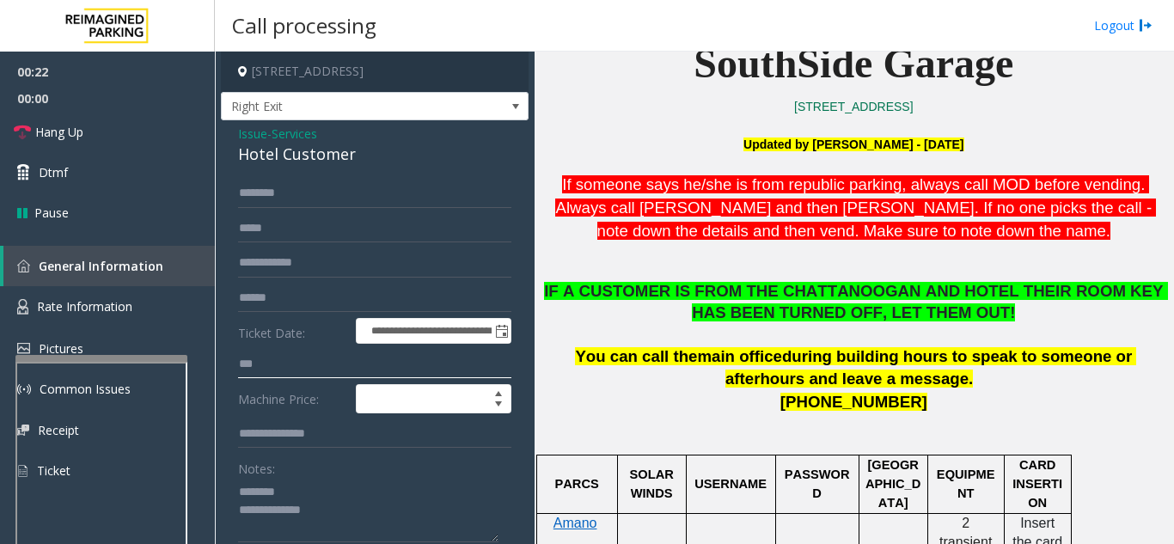
click at [250, 359] on input "***" at bounding box center [374, 364] width 273 height 29
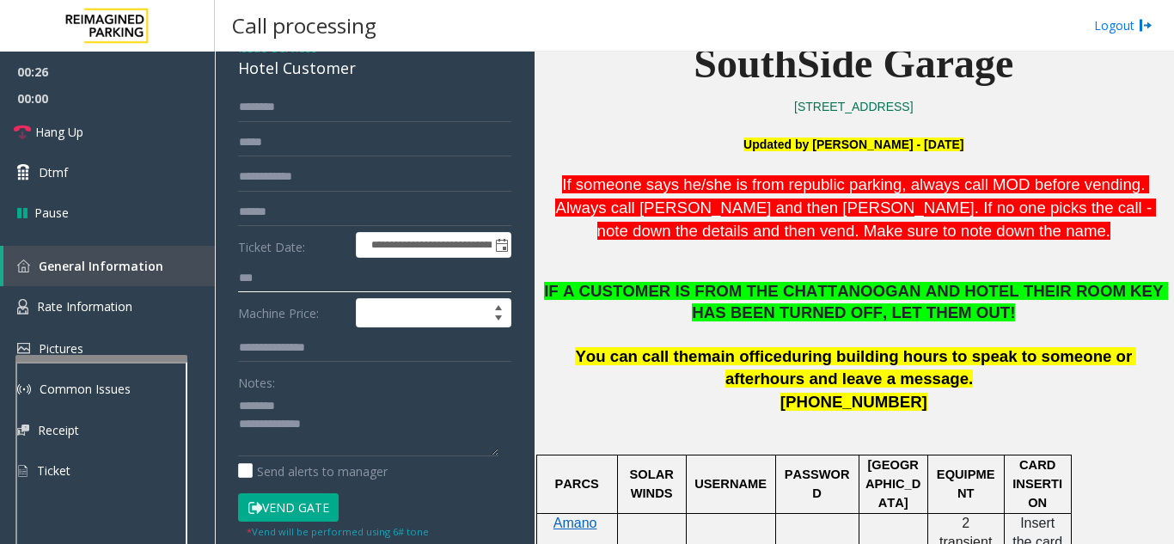
type input "***"
click at [297, 515] on button "Vend Gate" at bounding box center [288, 507] width 101 height 29
drag, startPoint x: 234, startPoint y: 72, endPoint x: 365, endPoint y: 74, distance: 131.5
click at [365, 74] on div "**********" at bounding box center [375, 417] width 308 height 766
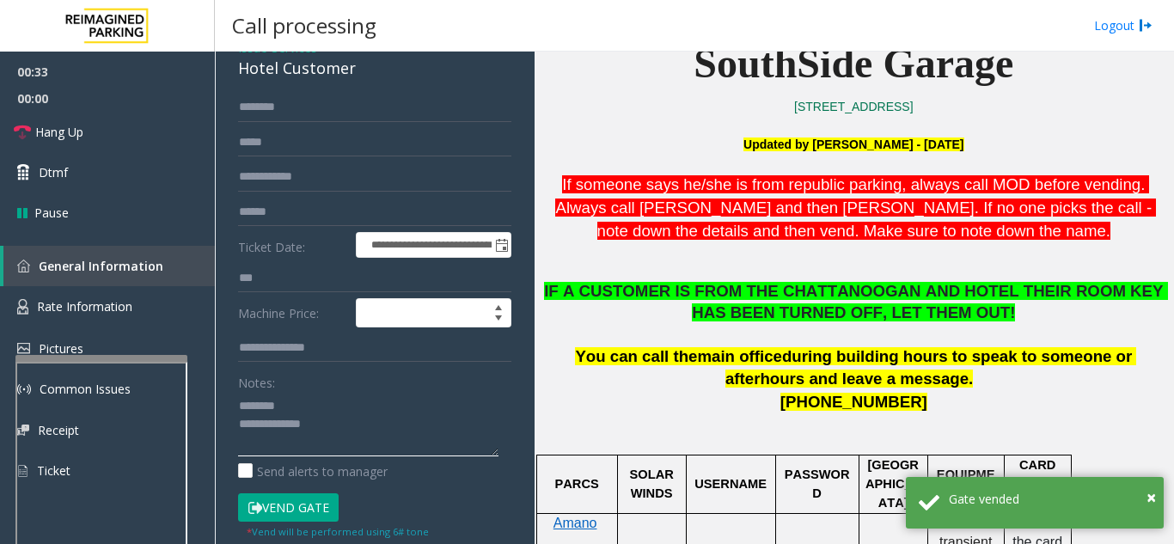
click at [357, 422] on textarea at bounding box center [368, 424] width 260 height 64
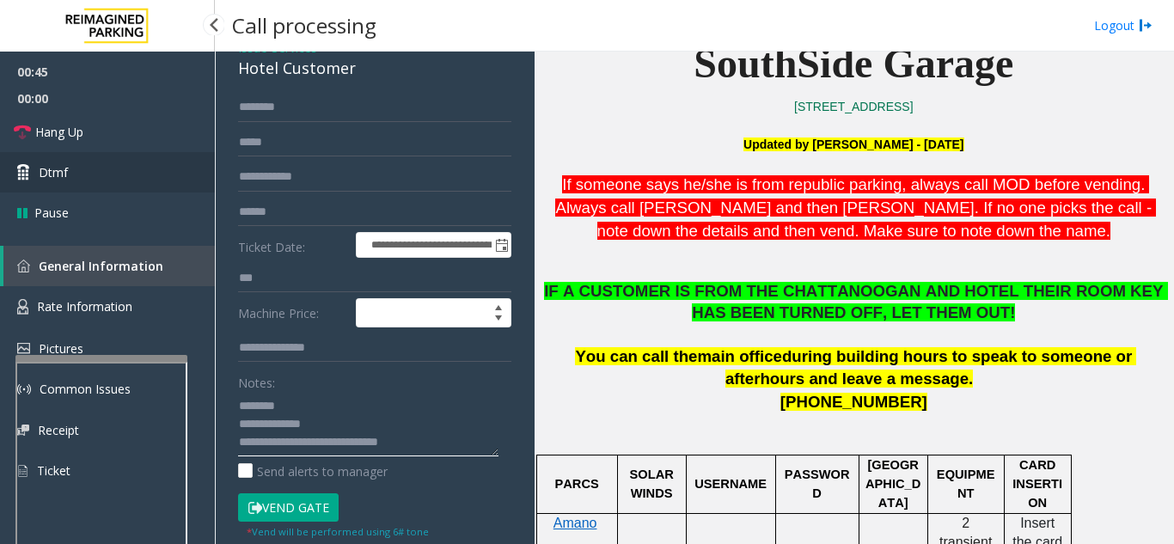
type textarea "**********"
click at [166, 156] on link "Dtmf" at bounding box center [107, 172] width 215 height 40
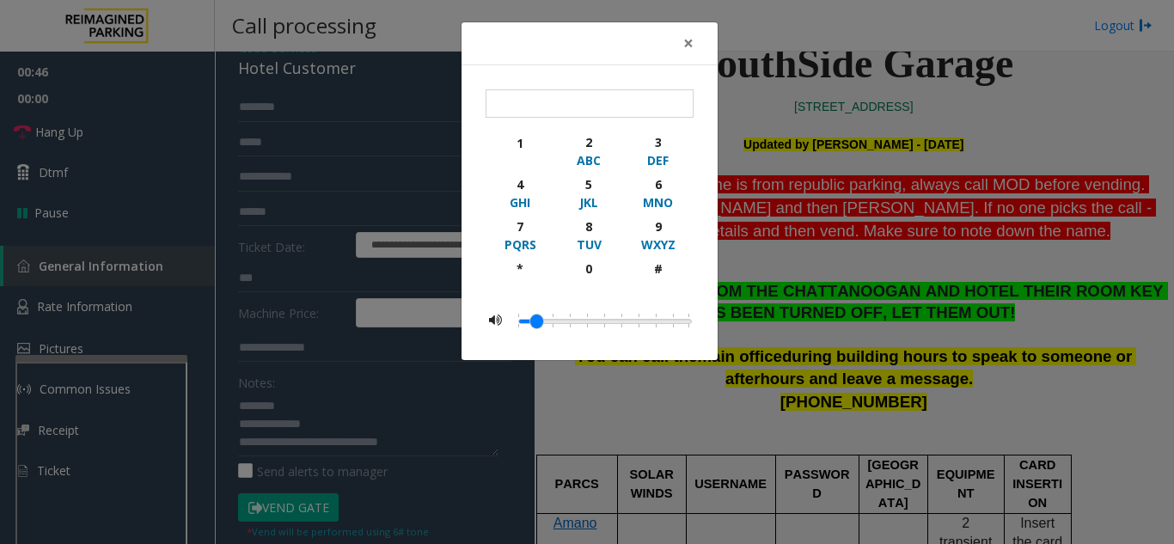
click at [150, 113] on div "× 1 2 ABC 3 DEF 4 GHI 5 JKL 6 MNO 7 PQRS 8 TUV 9 WXYZ * 0 #" at bounding box center [587, 272] width 1174 height 544
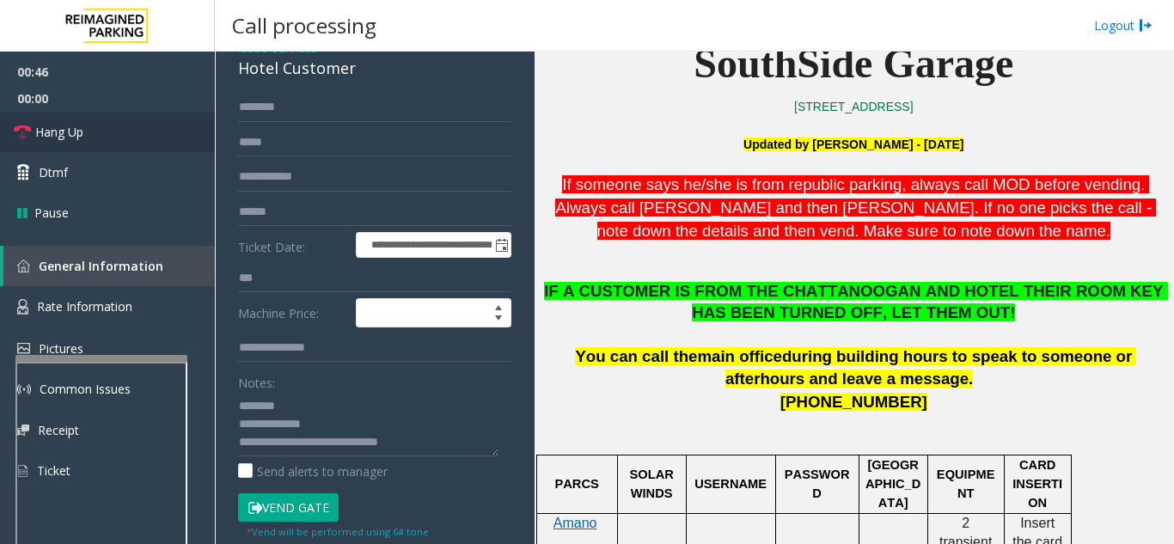
click at [142, 150] on link "Hang Up" at bounding box center [107, 132] width 215 height 40
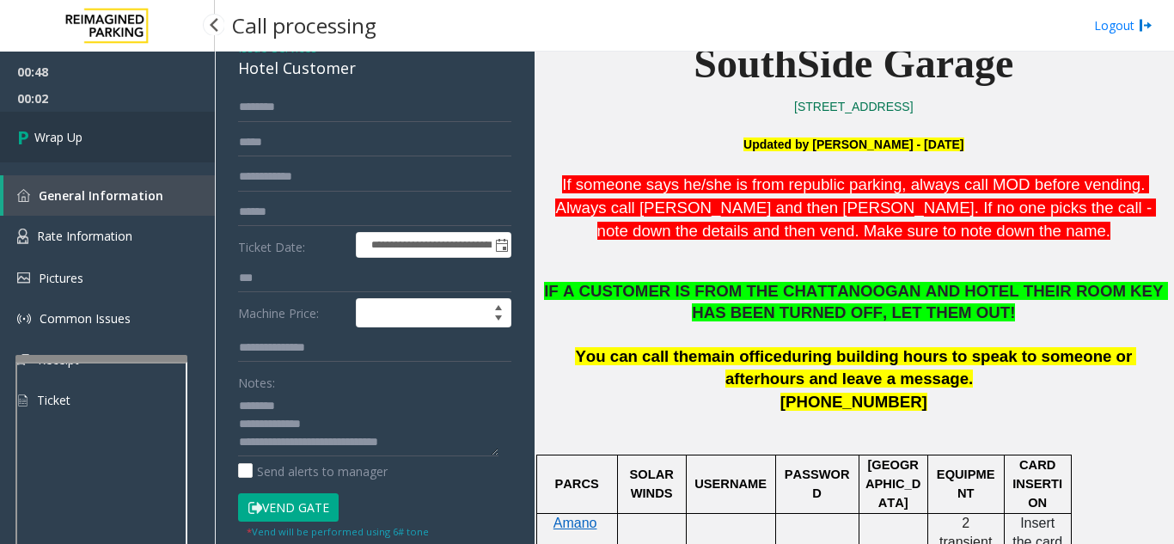
click at [142, 150] on link "Wrap Up" at bounding box center [107, 137] width 215 height 51
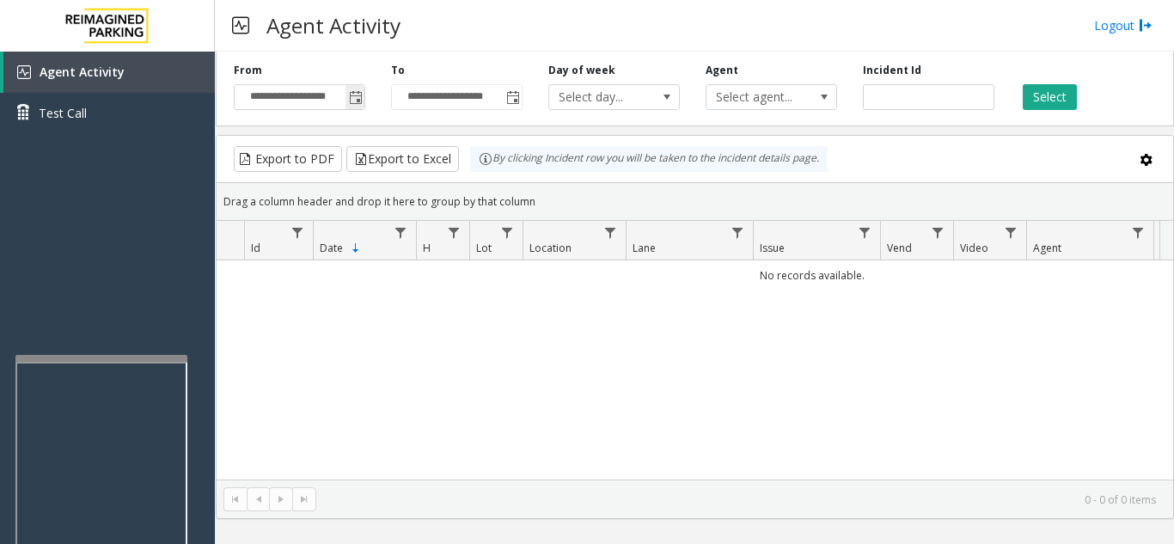
click at [352, 102] on span "Toggle popup" at bounding box center [356, 98] width 14 height 14
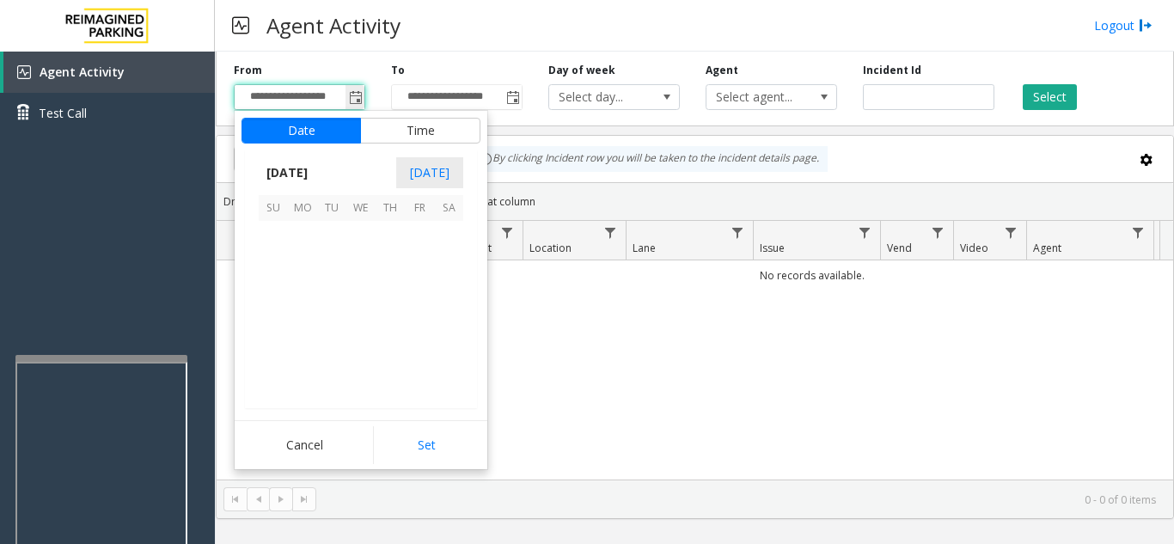
scroll to position [308492, 0]
click at [362, 320] on span "24" at bounding box center [360, 323] width 29 height 29
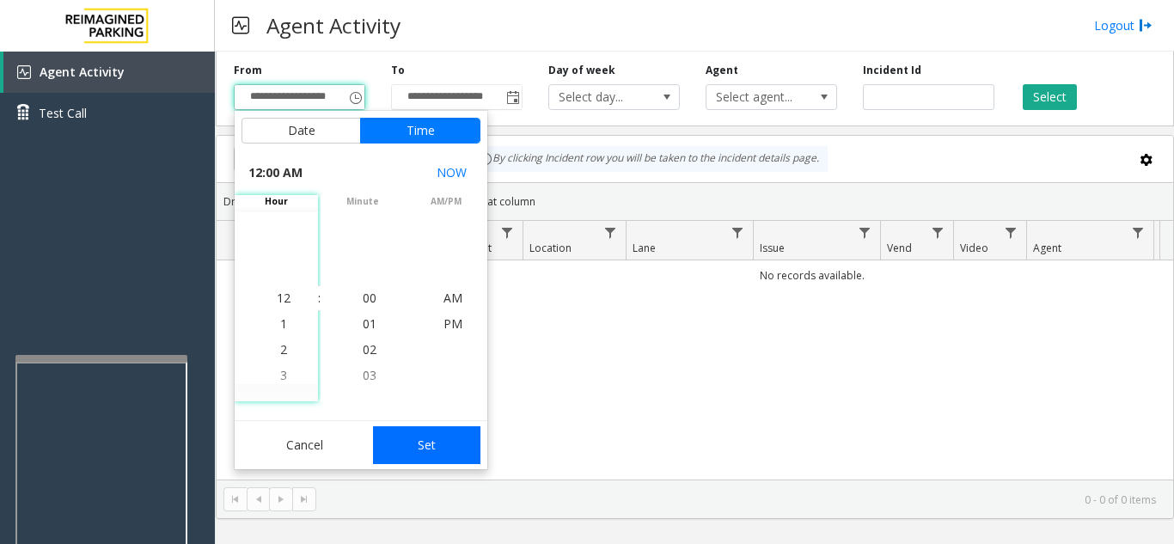
click at [438, 455] on button "Set" at bounding box center [427, 445] width 108 height 38
type input "**********"
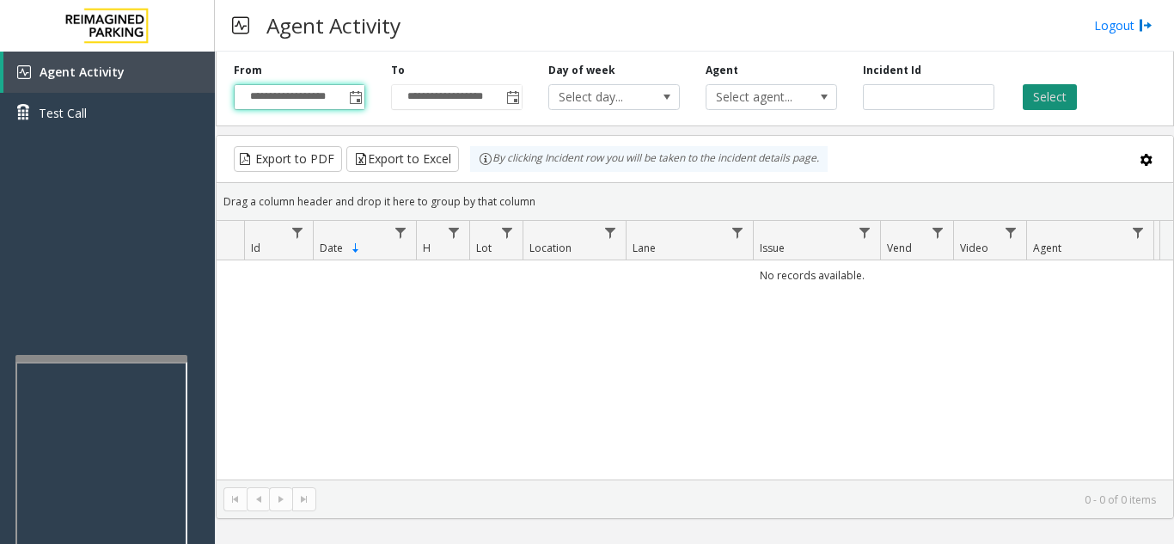
click at [1041, 97] on button "Select" at bounding box center [1050, 97] width 54 height 26
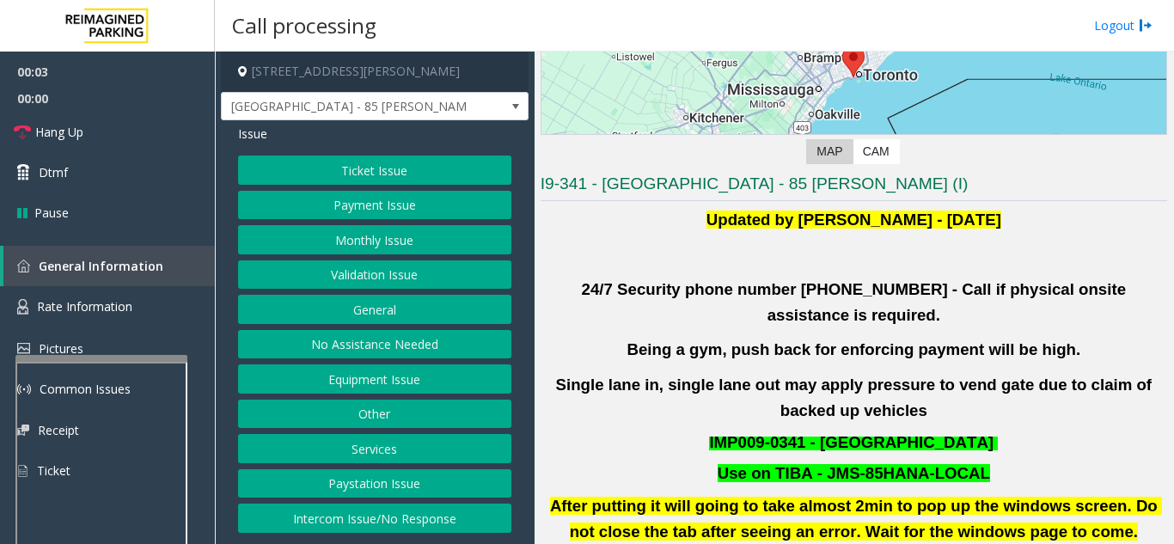
scroll to position [258, 0]
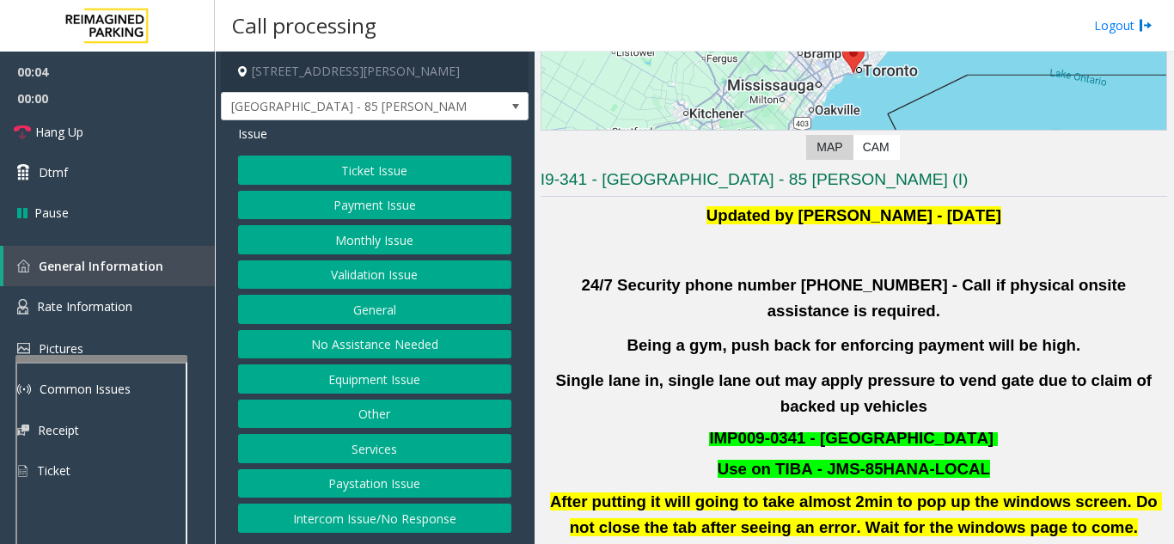
click at [324, 282] on button "Validation Issue" at bounding box center [374, 274] width 273 height 29
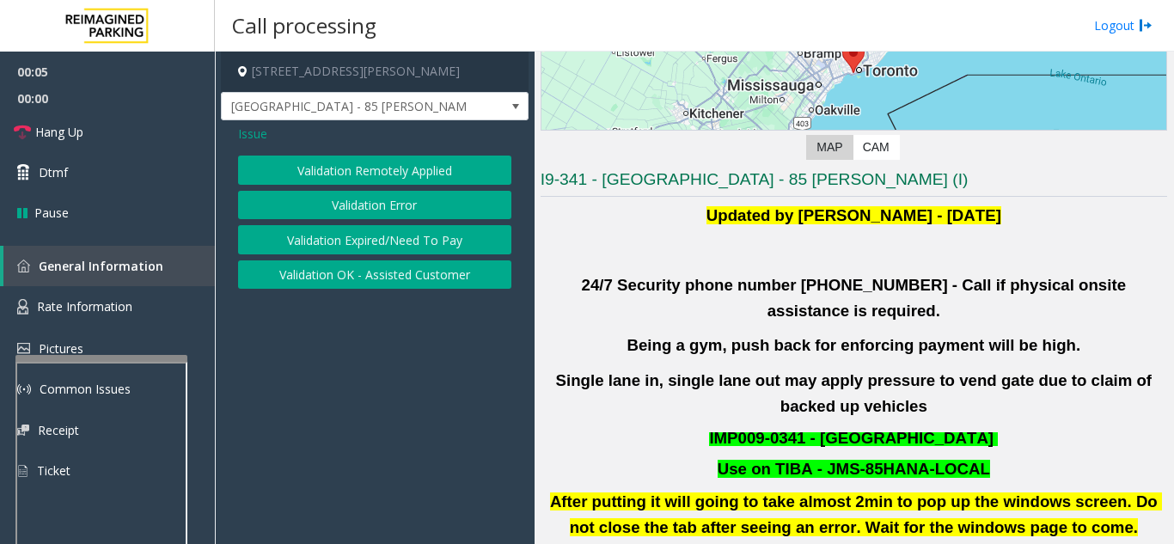
click at [344, 213] on button "Validation Error" at bounding box center [374, 205] width 273 height 29
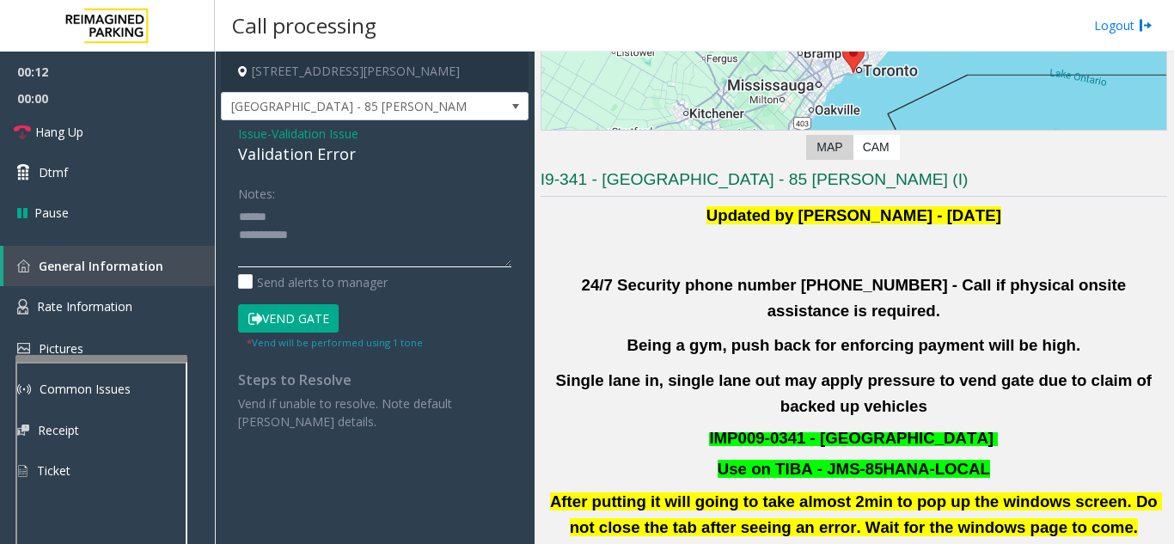
click at [281, 212] on textarea at bounding box center [374, 235] width 273 height 64
click at [315, 222] on textarea at bounding box center [374, 235] width 273 height 64
drag, startPoint x: 220, startPoint y: 160, endPoint x: 370, endPoint y: 159, distance: 149.6
click at [370, 159] on app-call-processing-form "[STREET_ADDRESS][PERSON_NAME] [GEOGRAPHIC_DATA] - 85 [PERSON_NAME] Issue - Vali…" at bounding box center [375, 298] width 320 height 493
click at [389, 233] on textarea at bounding box center [374, 235] width 273 height 64
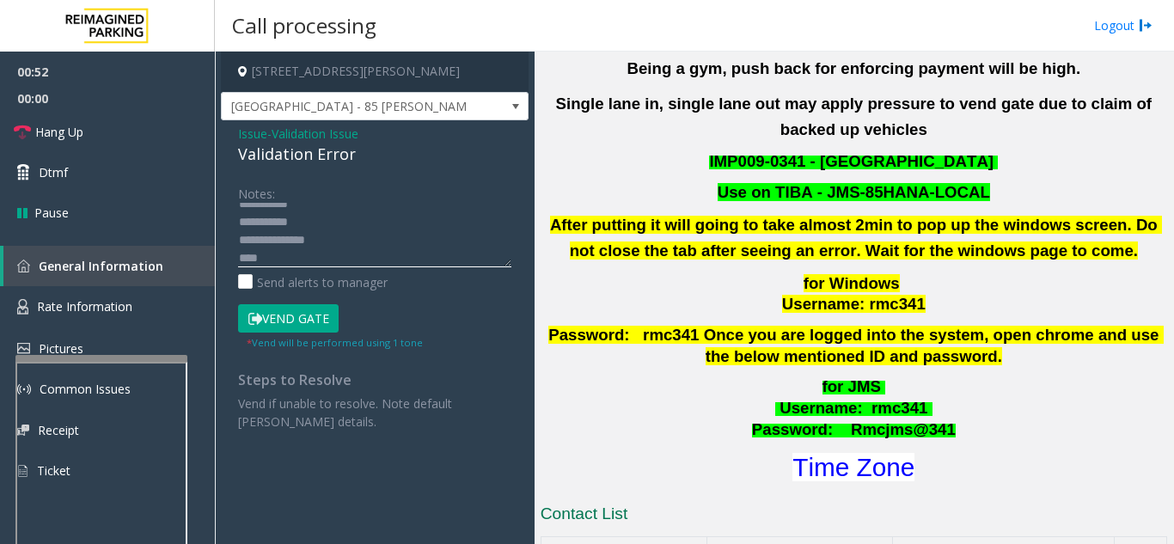
scroll to position [602, 0]
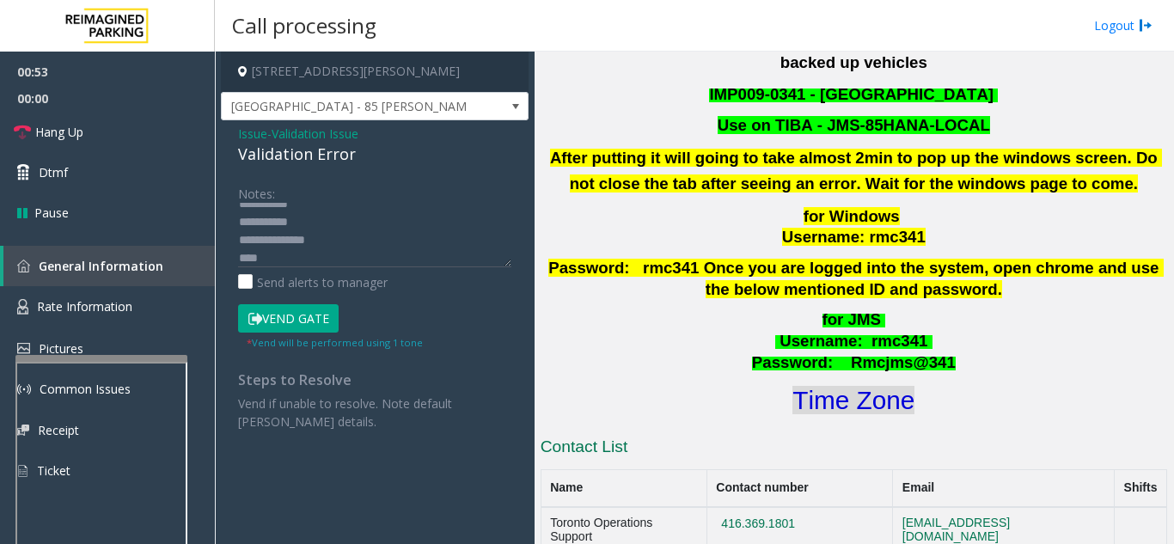
click at [889, 386] on font "Time Zone" at bounding box center [853, 400] width 122 height 28
click at [314, 318] on button "Vend Gate" at bounding box center [288, 318] width 101 height 29
click at [306, 258] on textarea at bounding box center [374, 235] width 273 height 64
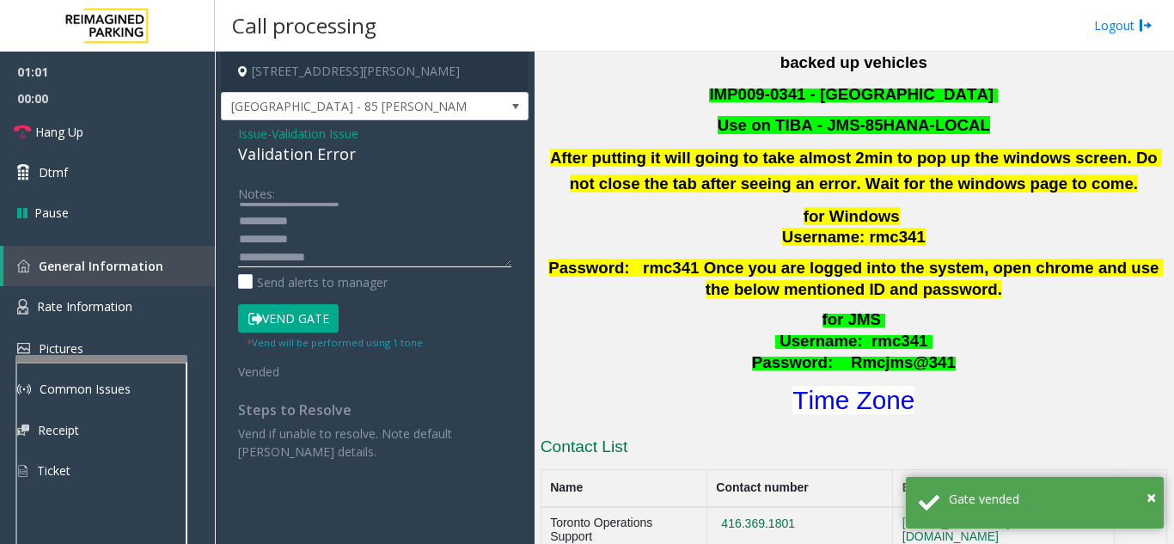
scroll to position [0, 0]
click at [430, 218] on textarea at bounding box center [374, 235] width 273 height 64
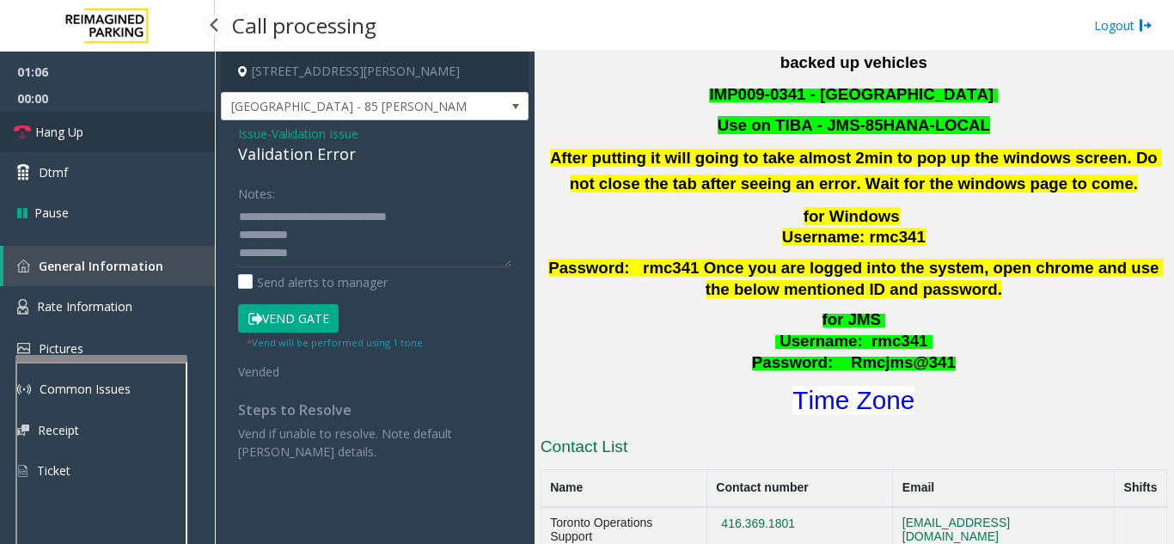
click at [147, 137] on link "Hang Up" at bounding box center [107, 132] width 215 height 40
click at [405, 217] on textarea at bounding box center [374, 235] width 273 height 64
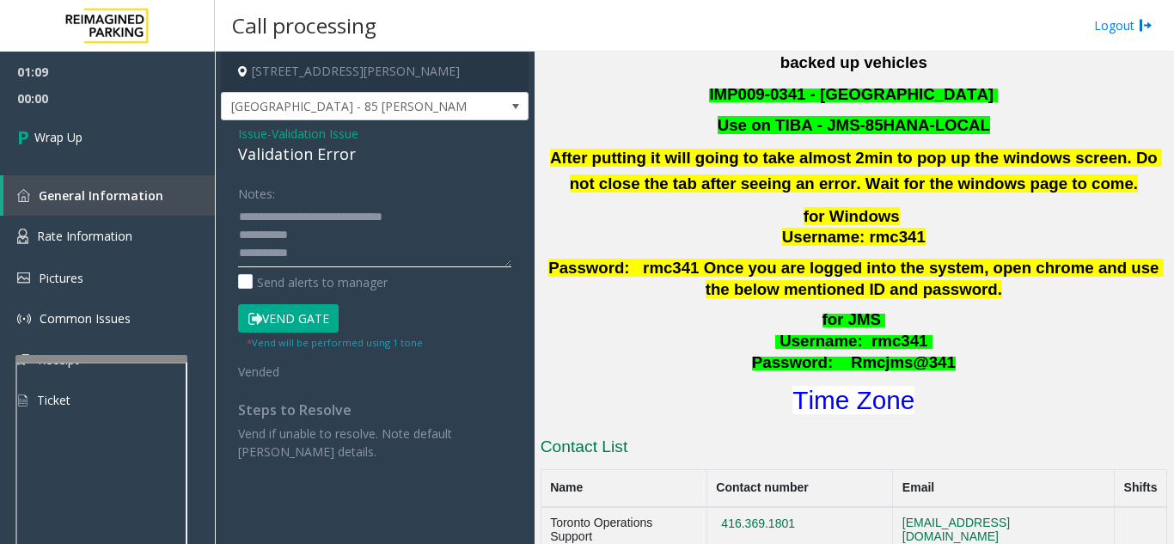
click at [386, 237] on textarea at bounding box center [374, 235] width 273 height 64
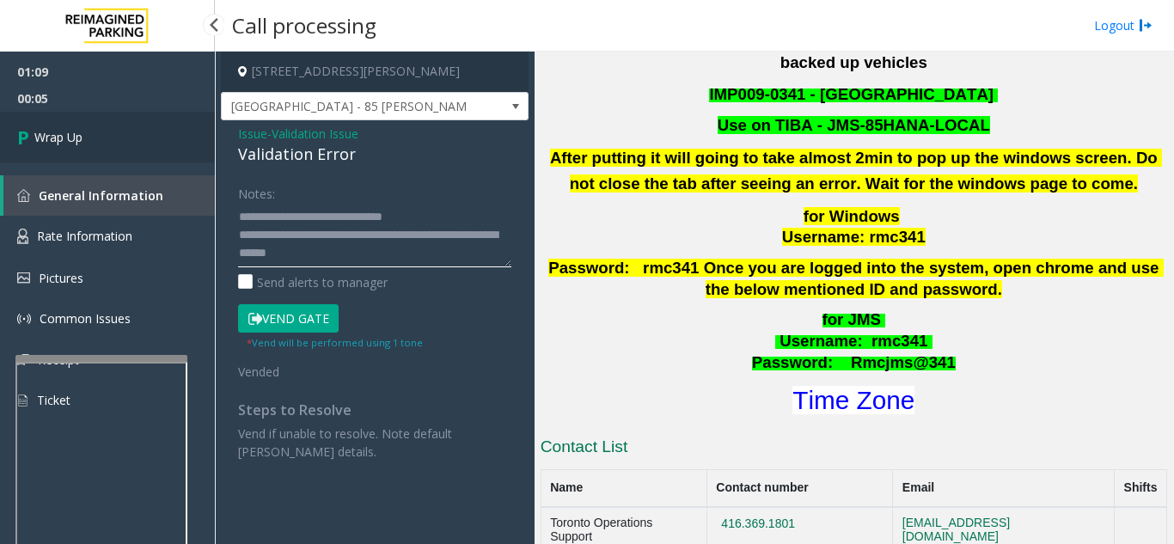
type textarea "**********"
click at [169, 136] on link "Wrap Up" at bounding box center [107, 137] width 215 height 51
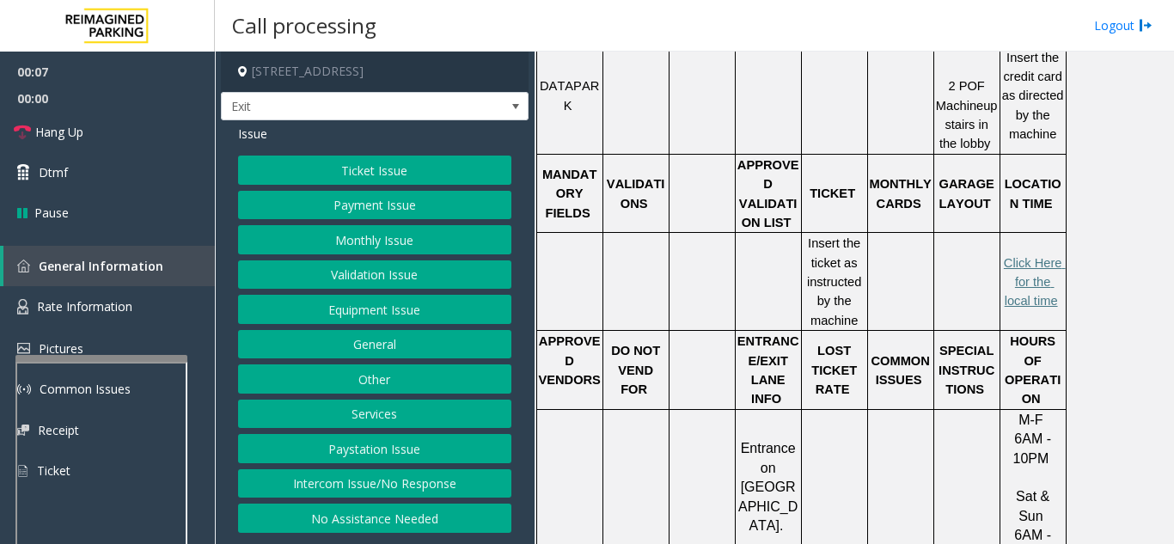
scroll to position [688, 0]
click at [402, 277] on button "Validation Issue" at bounding box center [374, 274] width 273 height 29
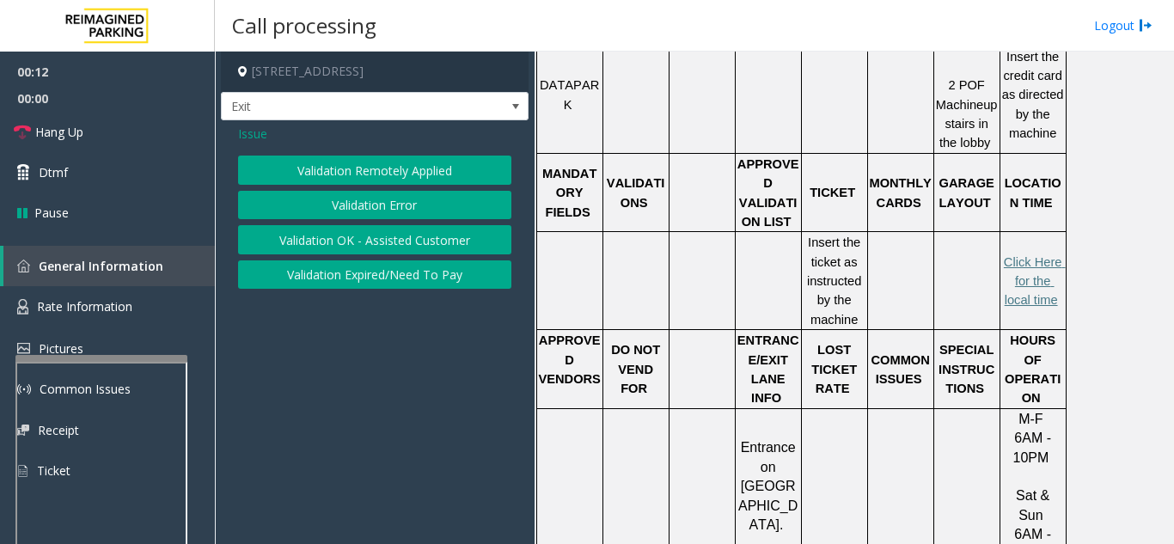
click at [395, 202] on button "Validation Error" at bounding box center [374, 205] width 273 height 29
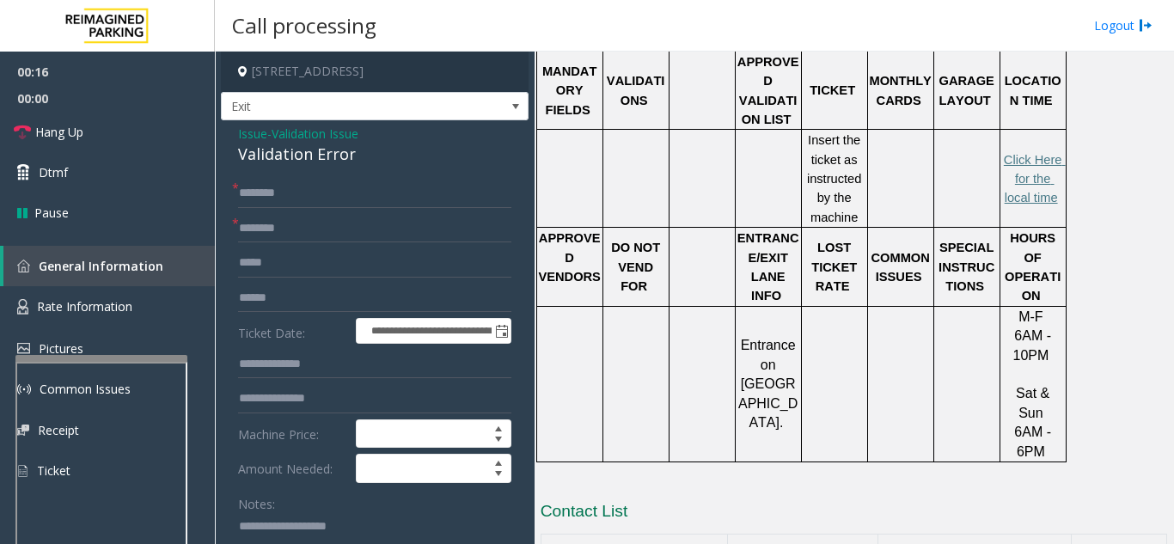
scroll to position [848, 0]
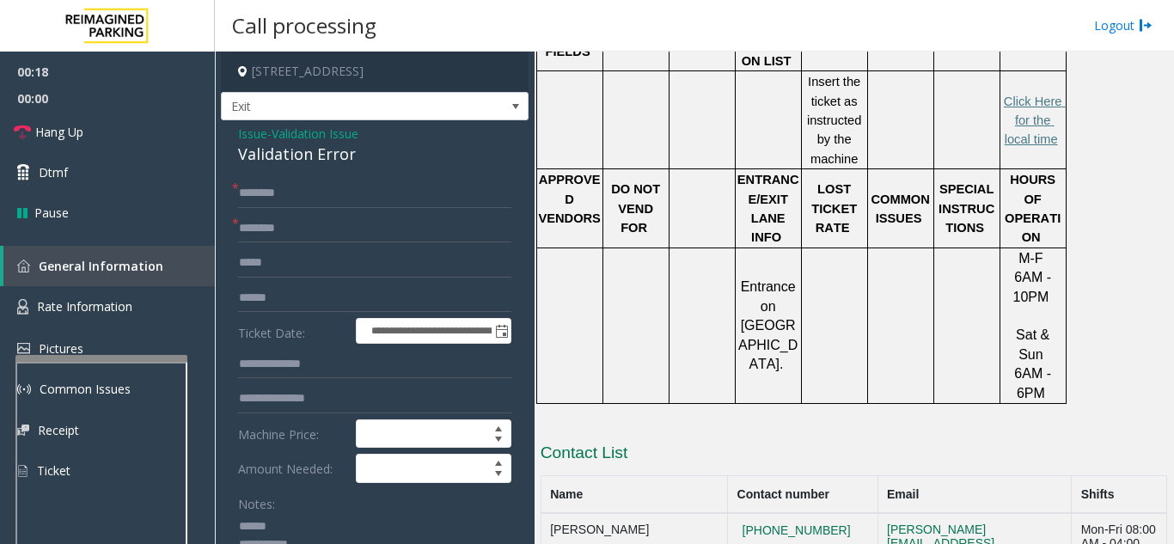
click at [298, 518] on textarea at bounding box center [368, 545] width 260 height 64
drag, startPoint x: 226, startPoint y: 157, endPoint x: 368, endPoint y: 160, distance: 141.8
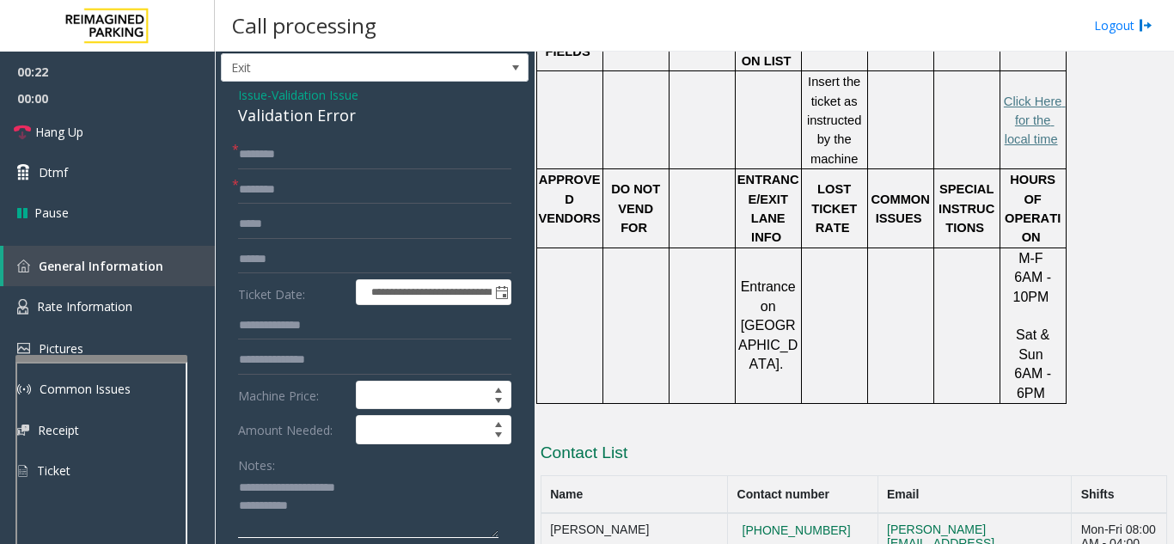
click at [372, 500] on textarea at bounding box center [368, 506] width 260 height 64
type textarea "**********"
click at [280, 246] on input "text" at bounding box center [374, 259] width 273 height 29
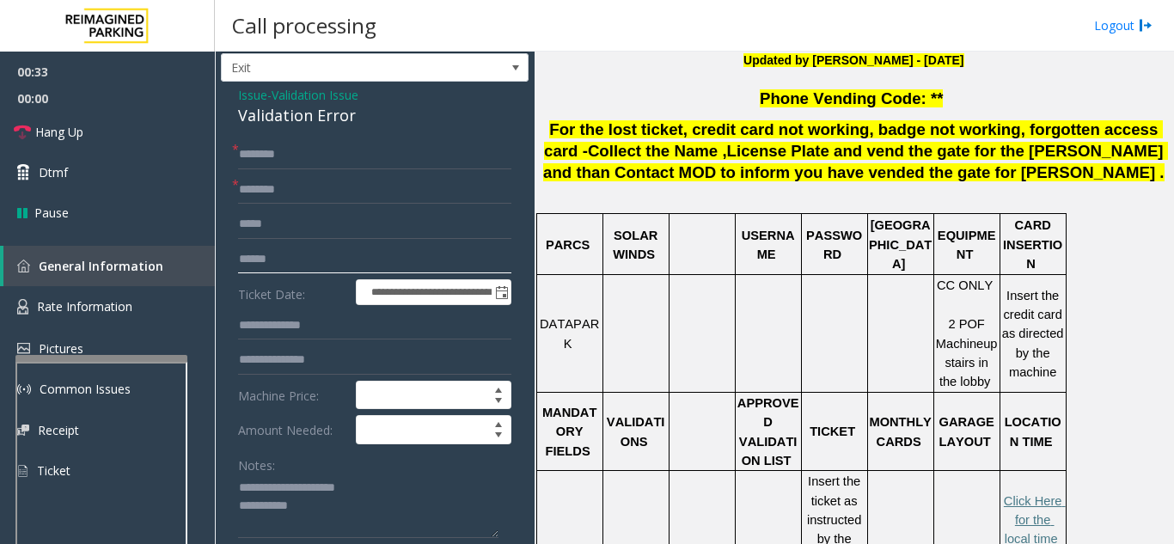
scroll to position [419, 0]
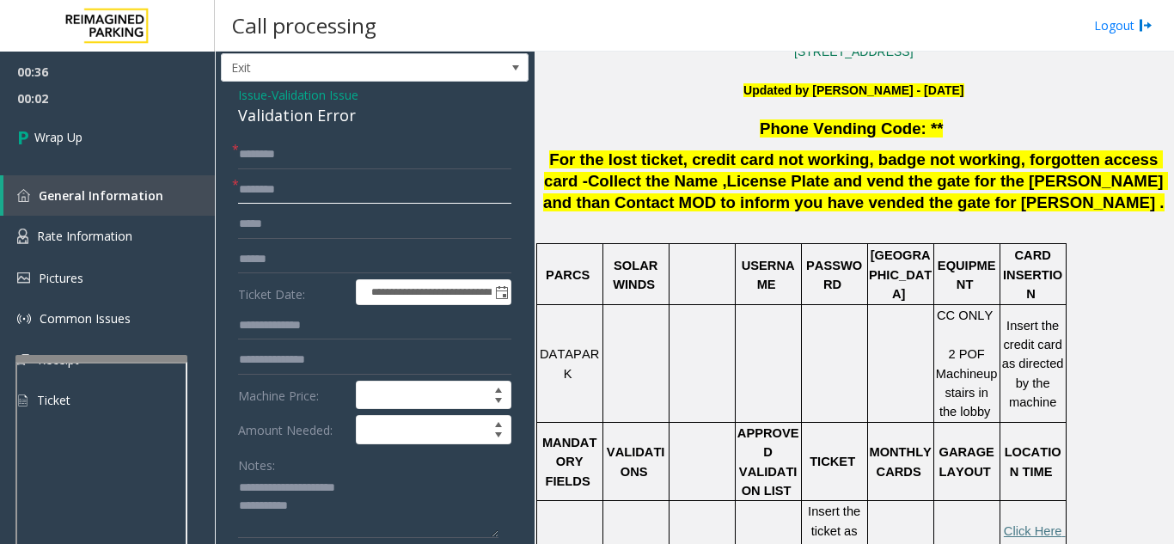
click at [327, 199] on input "text" at bounding box center [374, 189] width 273 height 29
type input "**"
click at [334, 155] on input "text" at bounding box center [374, 154] width 273 height 29
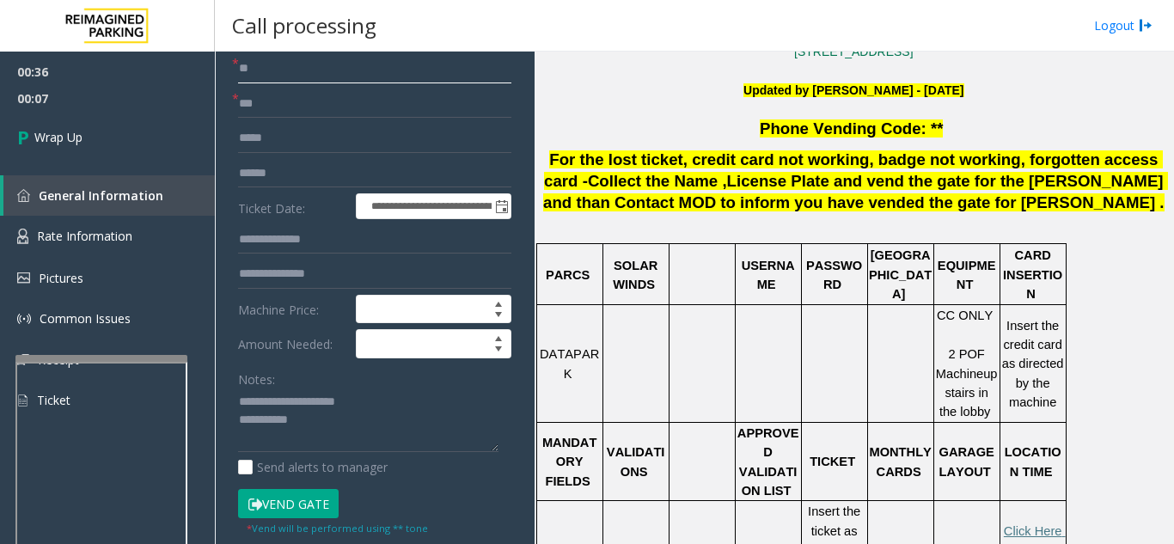
type input "**"
click at [356, 424] on textarea at bounding box center [368, 421] width 260 height 64
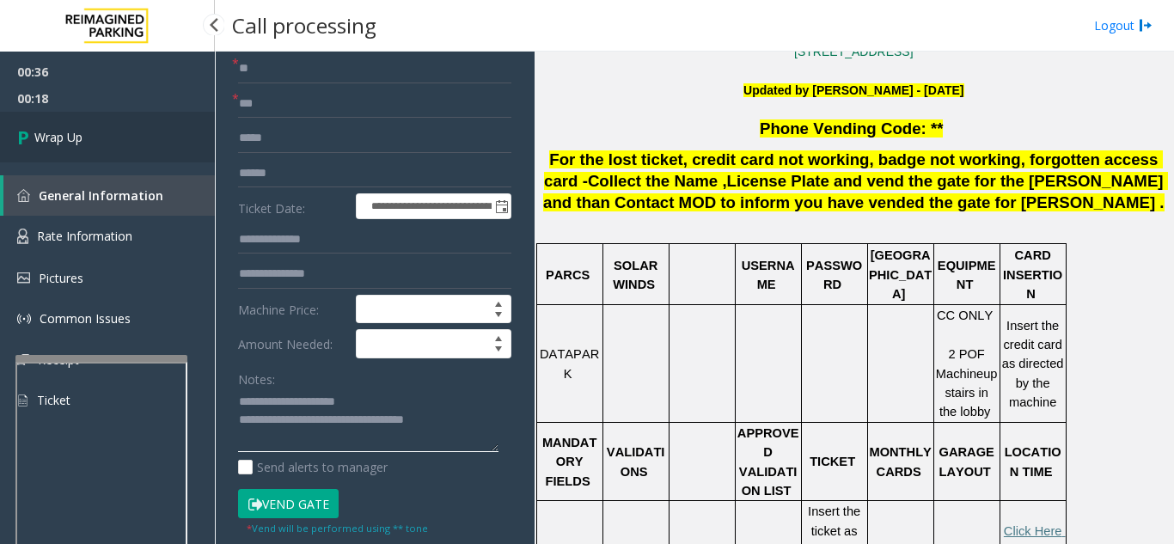
type textarea "**********"
click at [165, 146] on link "Wrap Up" at bounding box center [107, 137] width 215 height 51
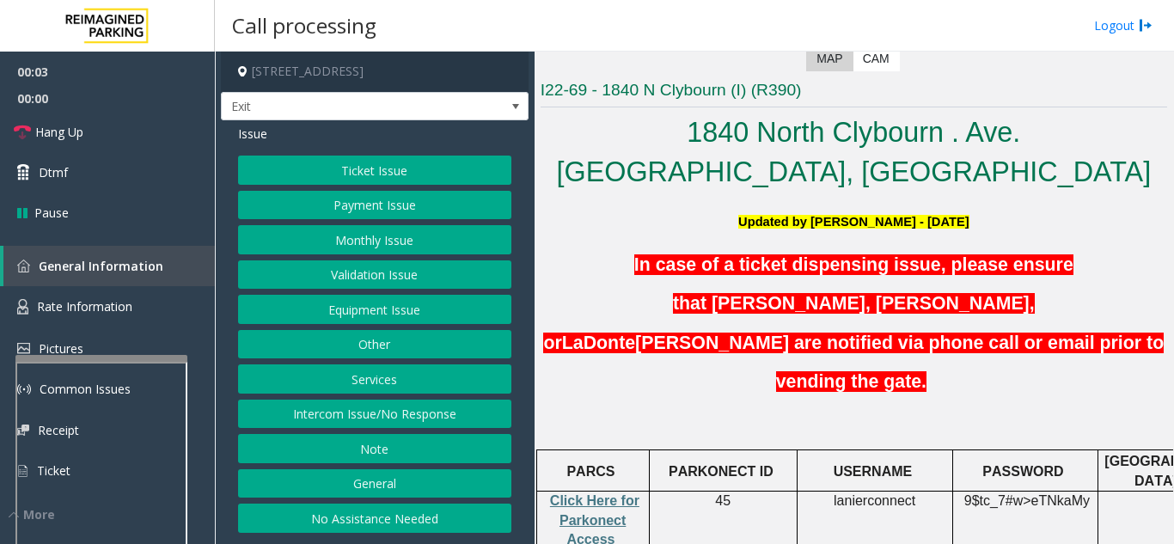
scroll to position [344, 0]
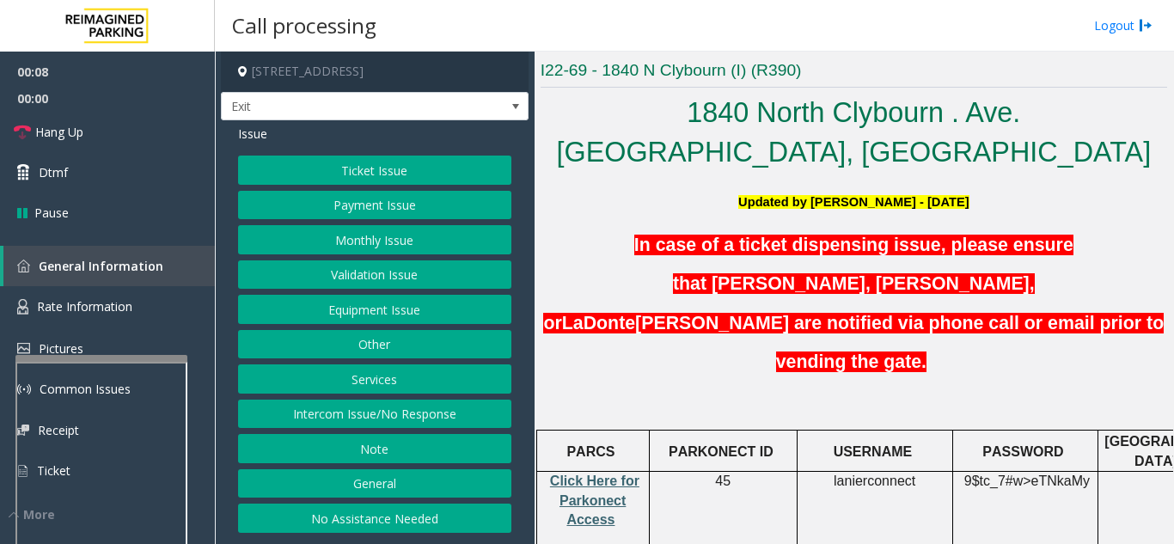
click at [601, 474] on span "Click Here for Parkonect Access" at bounding box center [594, 500] width 89 height 53
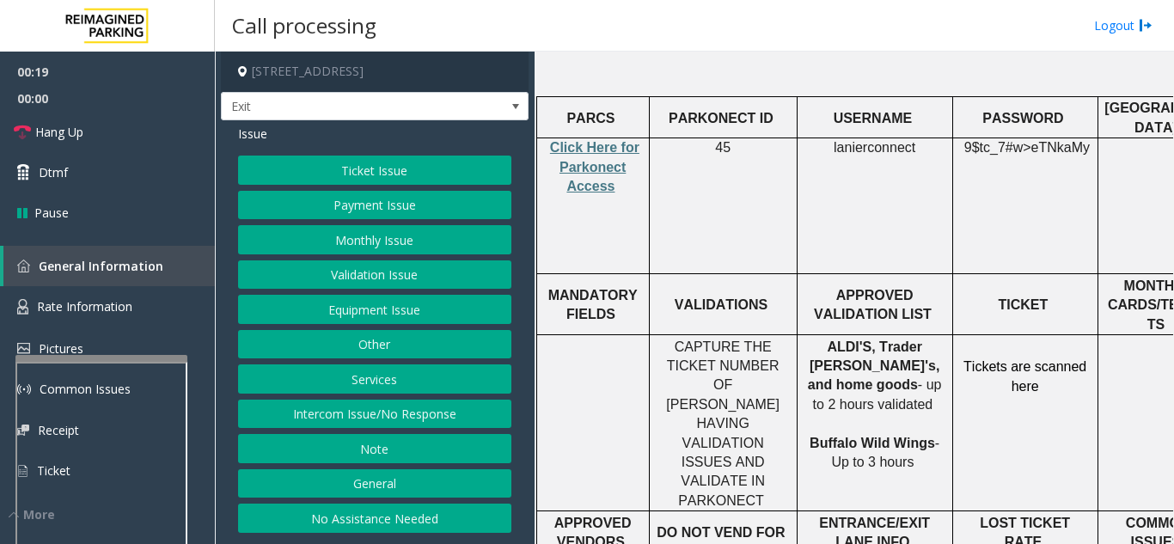
scroll to position [688, 0]
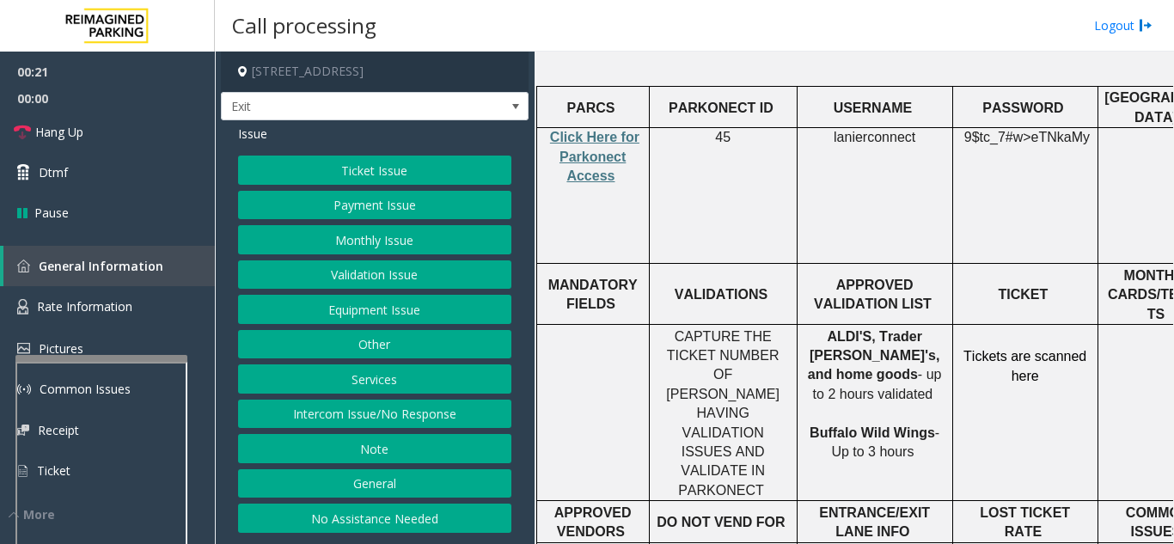
click at [376, 267] on button "Validation Issue" at bounding box center [374, 274] width 273 height 29
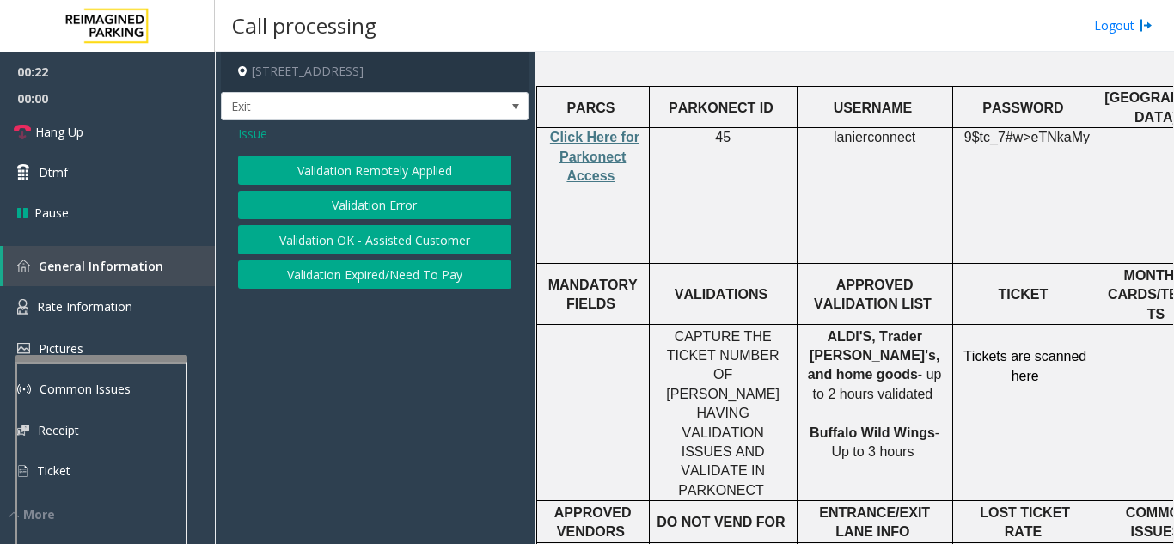
click at [387, 207] on button "Validation Error" at bounding box center [374, 205] width 273 height 29
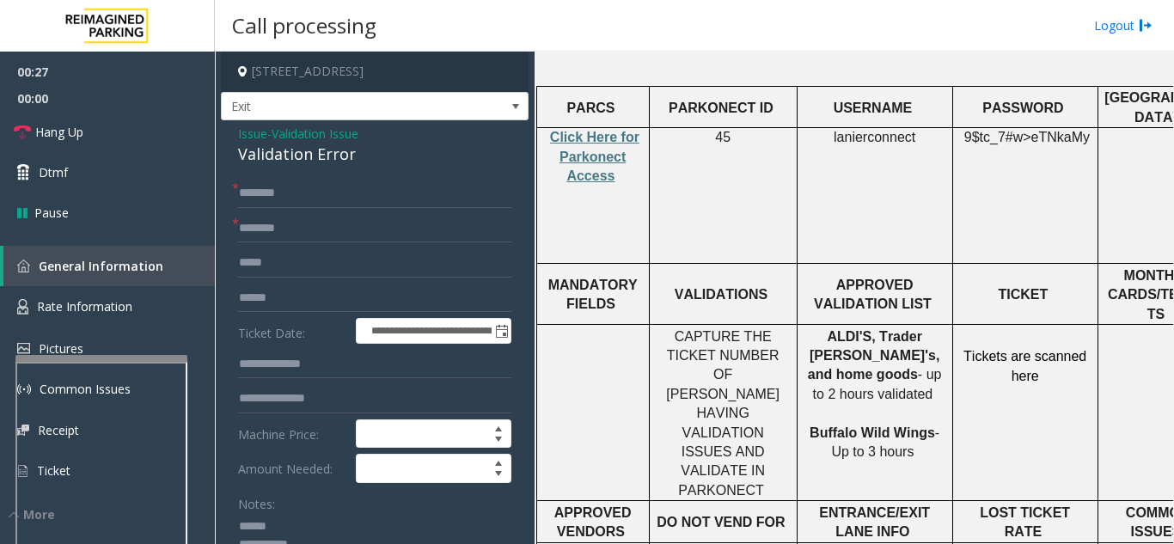
click at [306, 521] on textarea at bounding box center [368, 545] width 260 height 64
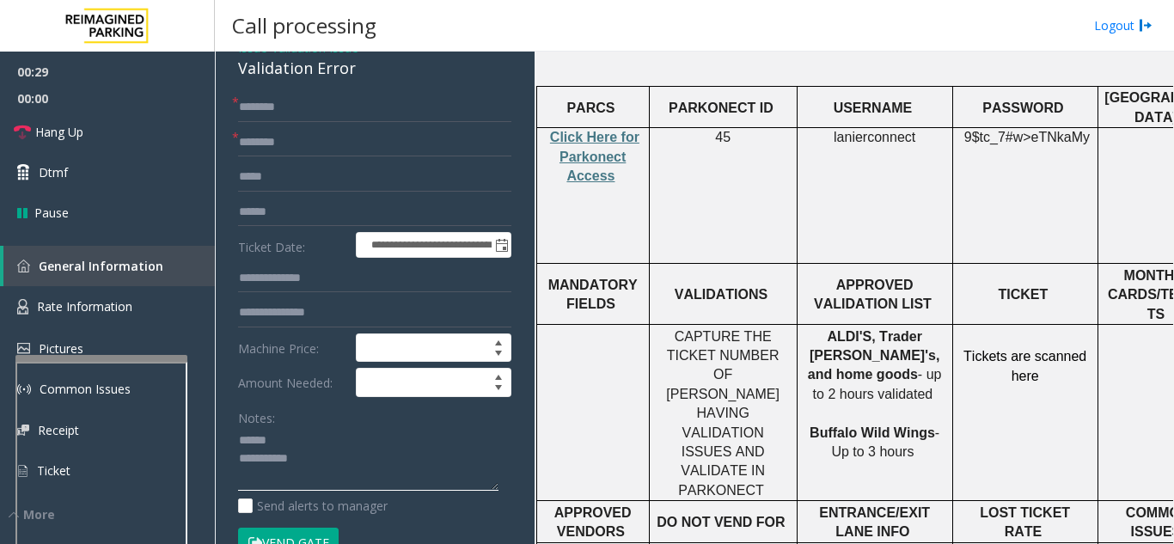
scroll to position [0, 0]
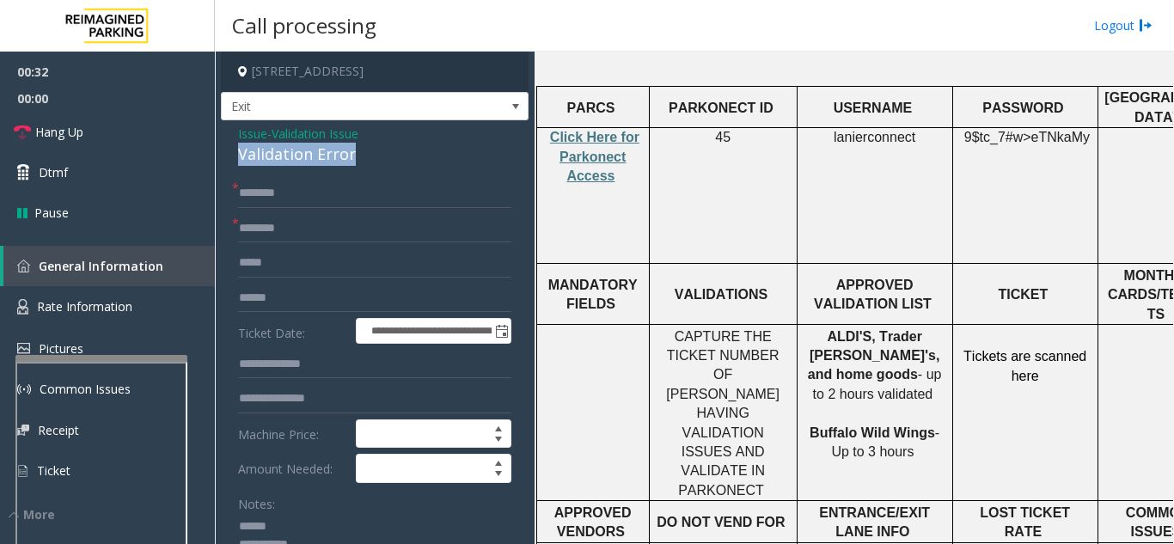
drag, startPoint x: 228, startPoint y: 160, endPoint x: 368, endPoint y: 160, distance: 140.1
type textarea "**********"
click at [348, 223] on input "text" at bounding box center [374, 228] width 273 height 29
drag, startPoint x: 885, startPoint y: 253, endPoint x: 813, endPoint y: 250, distance: 72.2
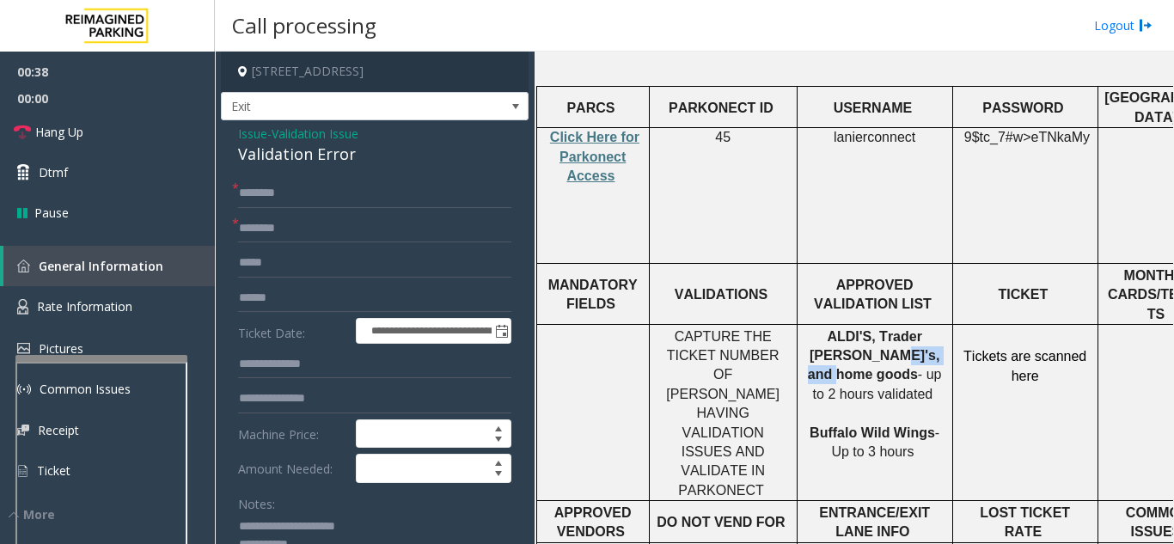
click at [813, 327] on p "ALDI'S, Trader [PERSON_NAME]'s, and home goods - up to 2 hours validated Buffal…" at bounding box center [875, 394] width 143 height 135
type input "**********"
click at [291, 181] on input "text" at bounding box center [374, 193] width 273 height 29
click at [291, 287] on input "text" at bounding box center [374, 298] width 273 height 29
click at [291, 287] on input "******" at bounding box center [374, 298] width 273 height 29
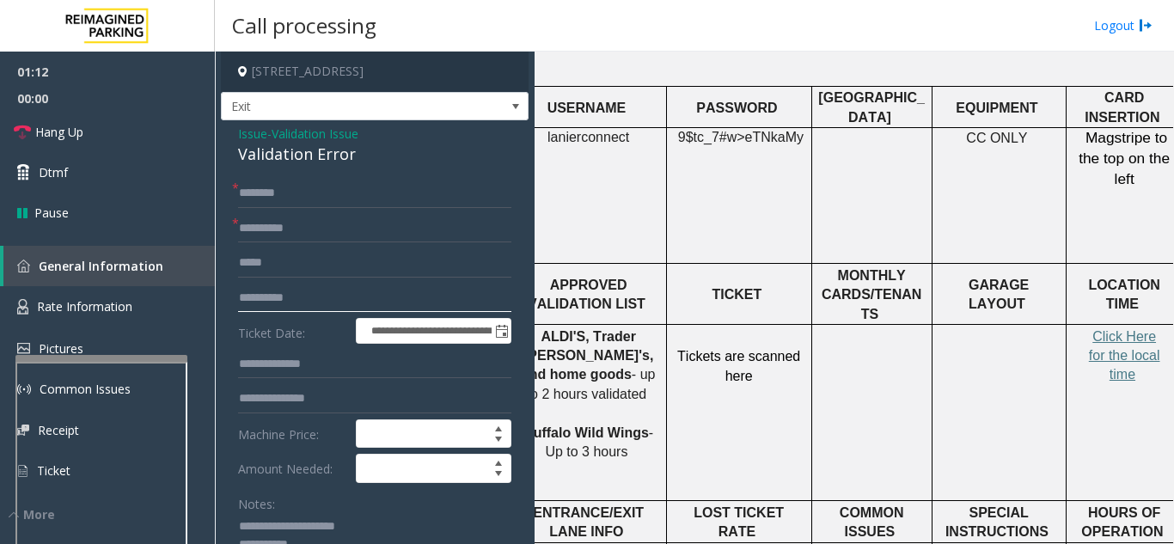
scroll to position [688, 298]
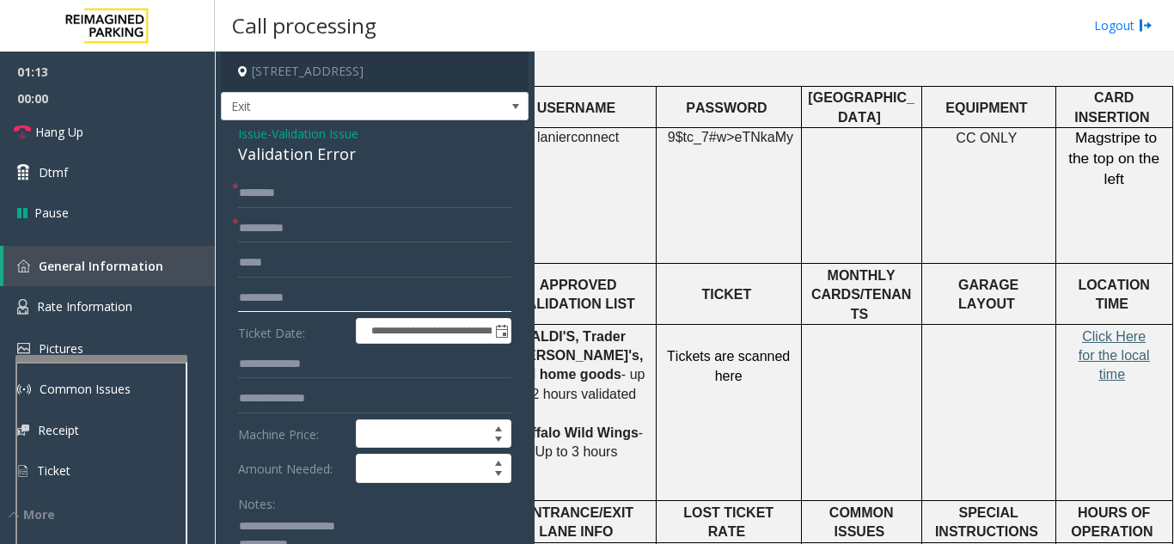
type input "**********"
click at [1126, 329] on span "Click Here for the local time" at bounding box center [1114, 355] width 71 height 53
click at [297, 191] on input "text" at bounding box center [374, 193] width 273 height 29
type input "********"
click at [378, 407] on input "text" at bounding box center [374, 398] width 273 height 29
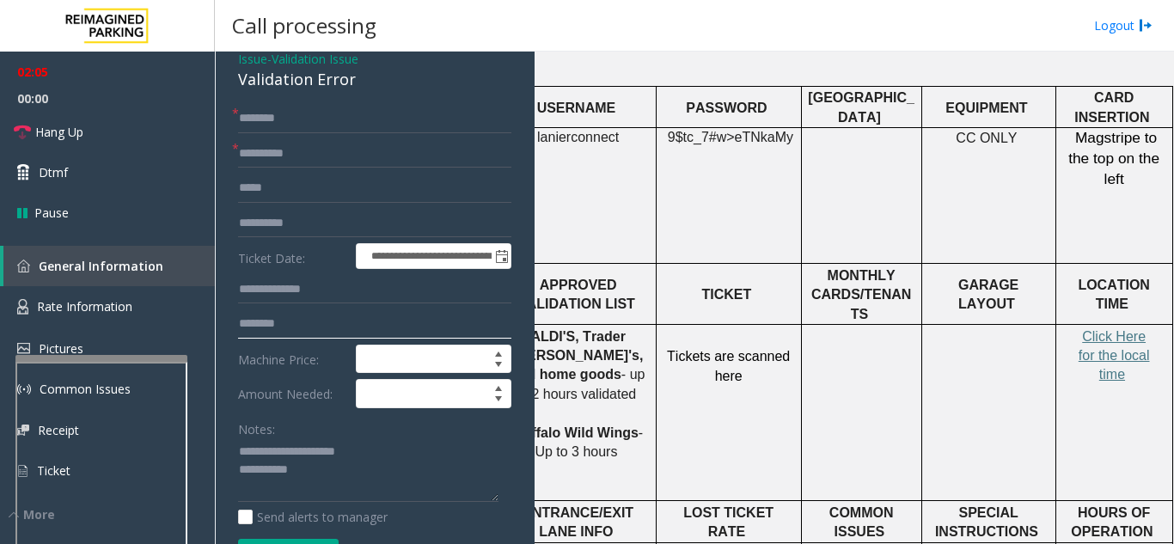
scroll to position [172, 0]
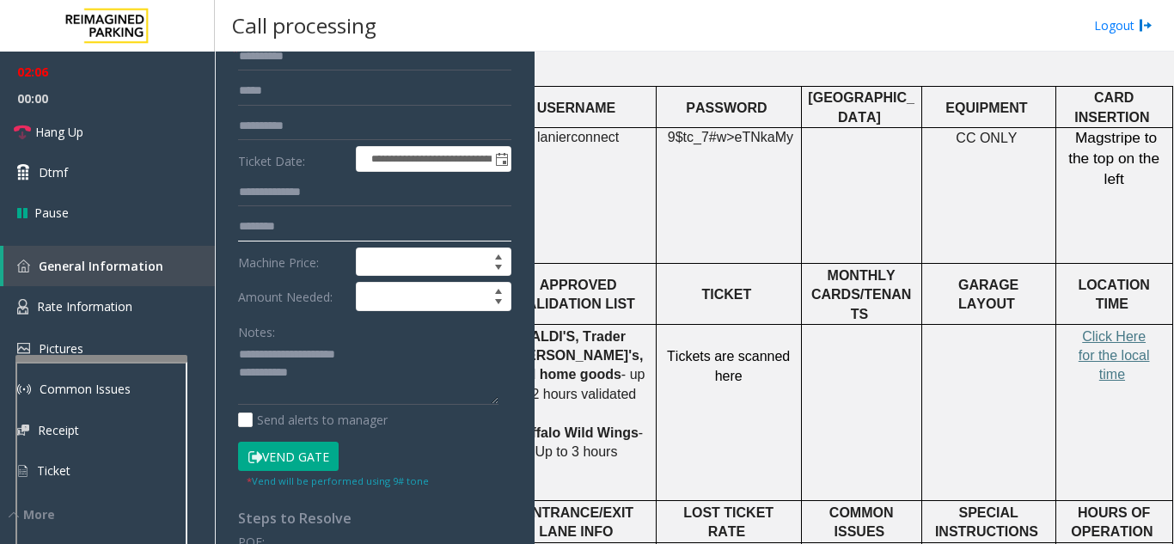
type input "********"
click at [282, 468] on button "Vend Gate" at bounding box center [288, 456] width 101 height 29
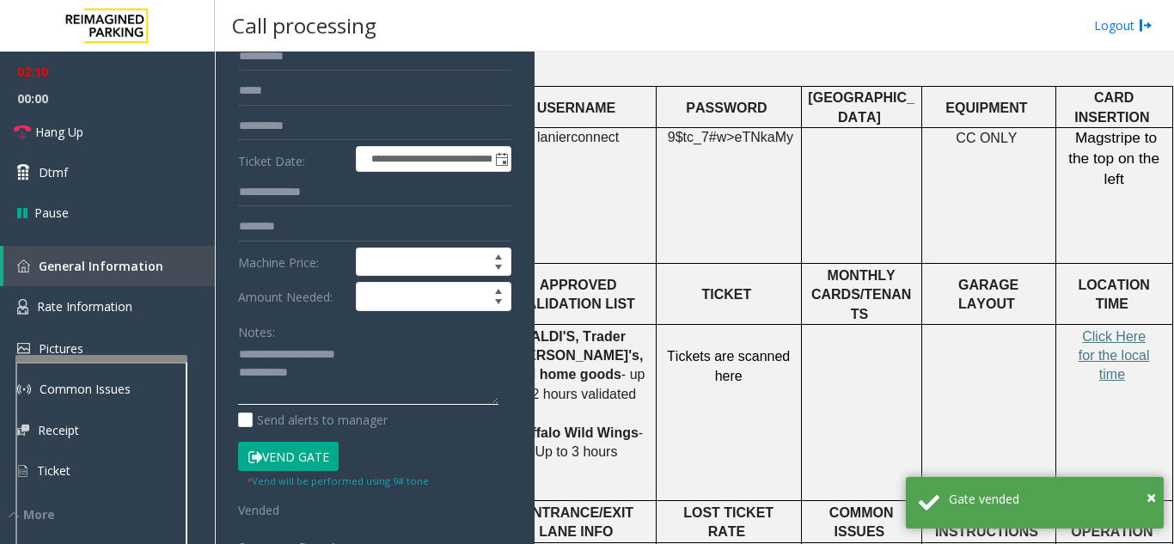
click at [344, 363] on textarea at bounding box center [368, 373] width 260 height 64
click at [341, 376] on textarea at bounding box center [368, 373] width 260 height 64
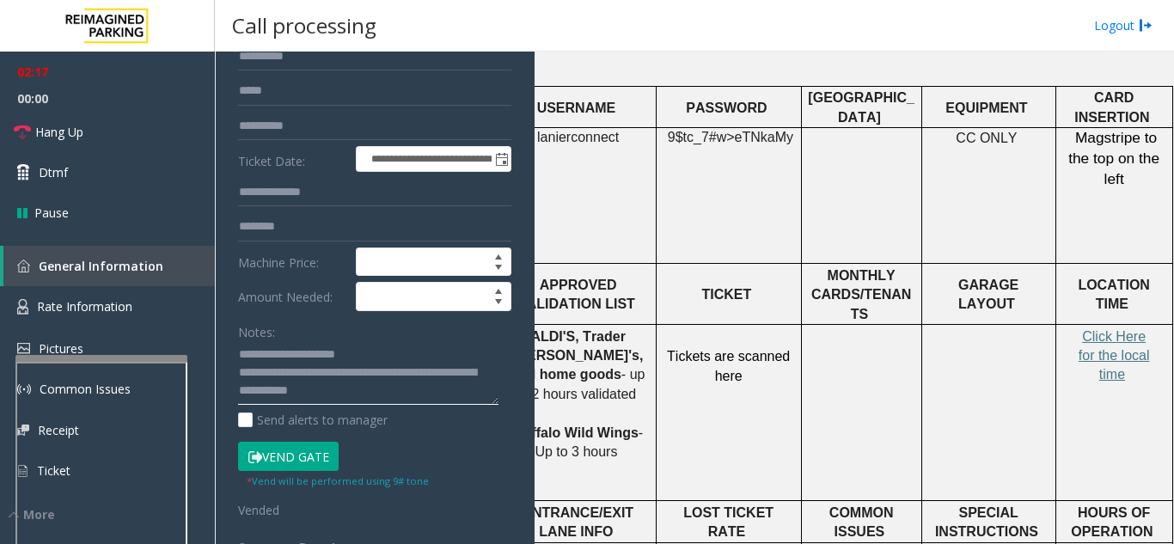
click at [367, 343] on textarea at bounding box center [368, 373] width 260 height 64
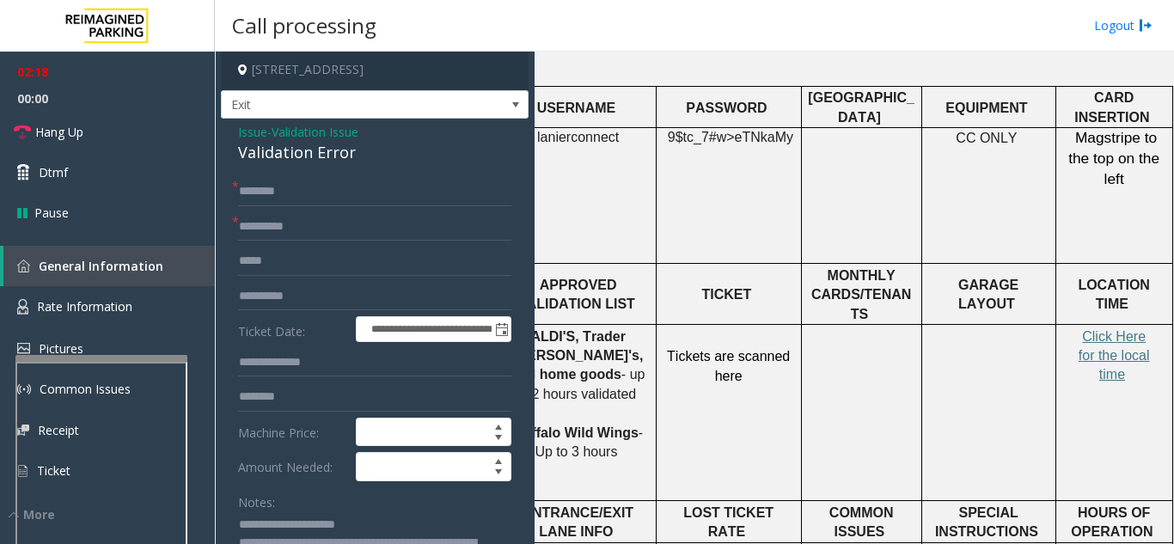
scroll to position [0, 0]
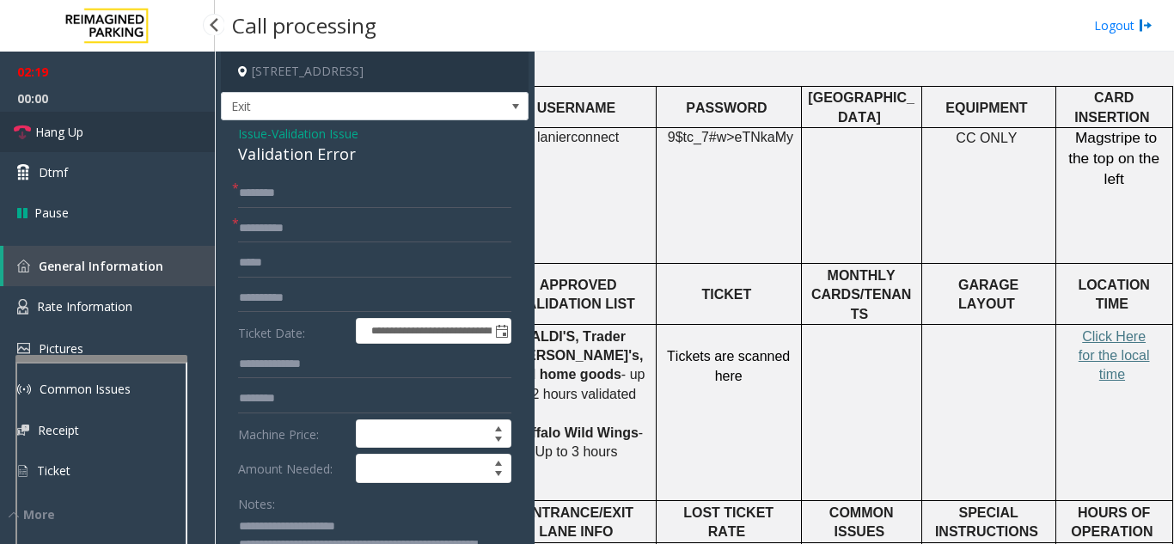
type textarea "**********"
click at [160, 132] on link "Hang Up" at bounding box center [107, 132] width 215 height 40
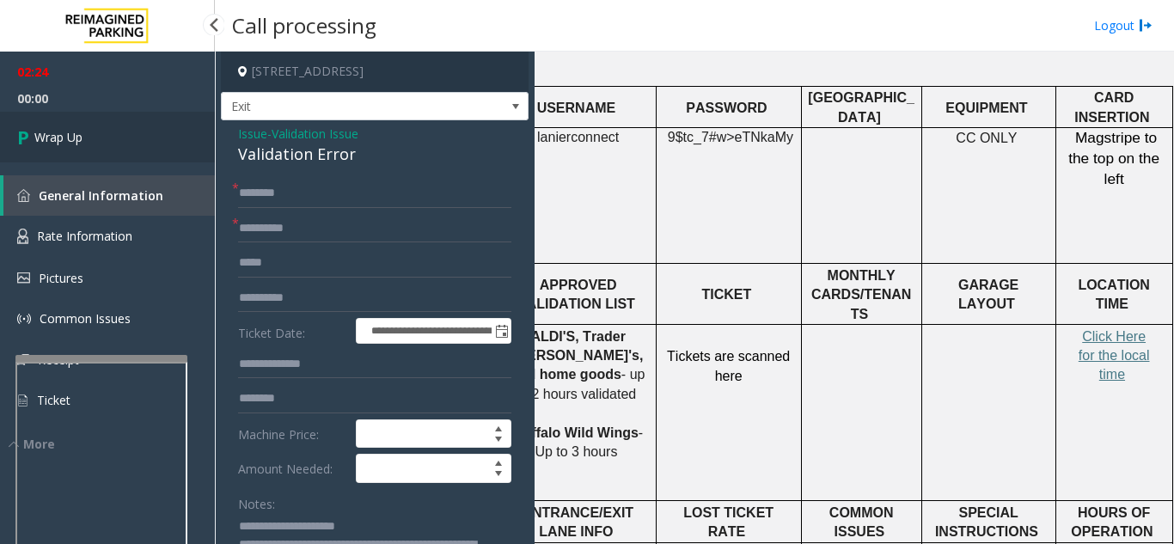
click at [132, 151] on link "Wrap Up" at bounding box center [107, 137] width 215 height 51
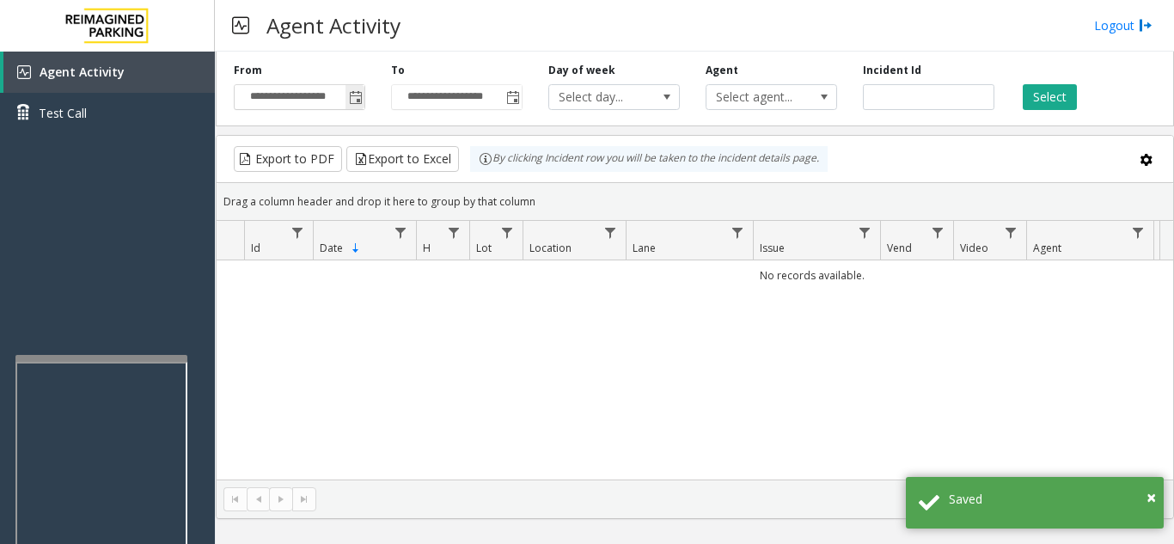
click at [361, 97] on span "Toggle popup" at bounding box center [356, 98] width 14 height 14
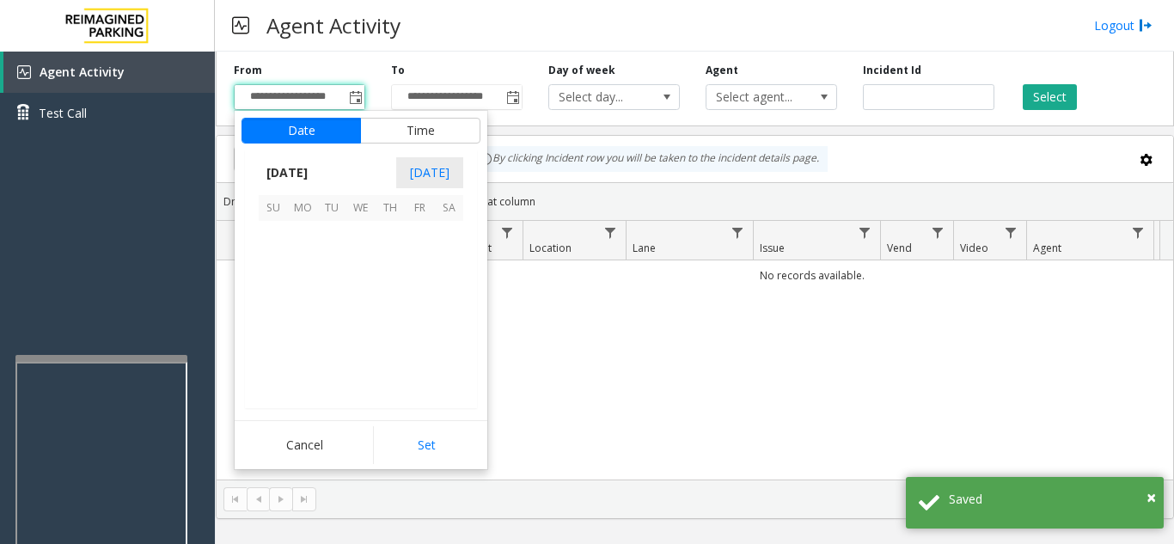
scroll to position [308492, 0]
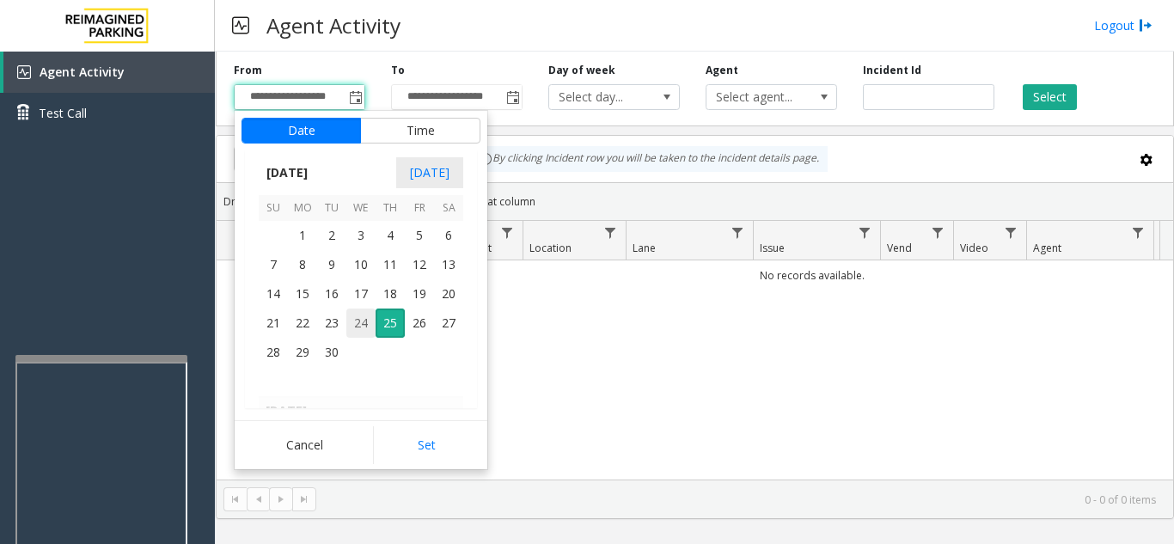
click at [366, 319] on span "24" at bounding box center [360, 323] width 29 height 29
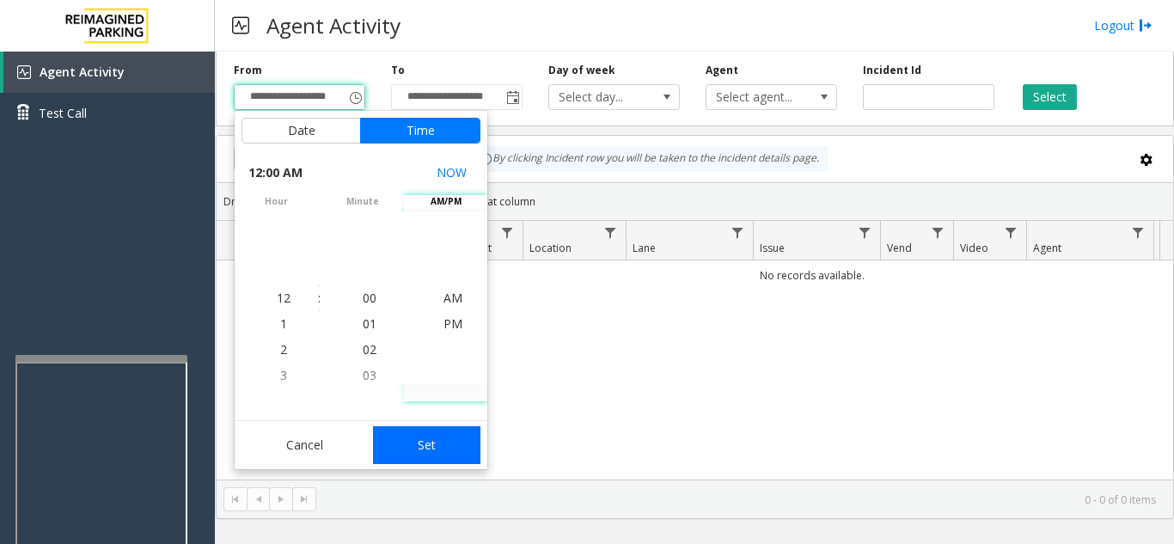
click at [453, 447] on button "Set" at bounding box center [427, 445] width 108 height 38
type input "**********"
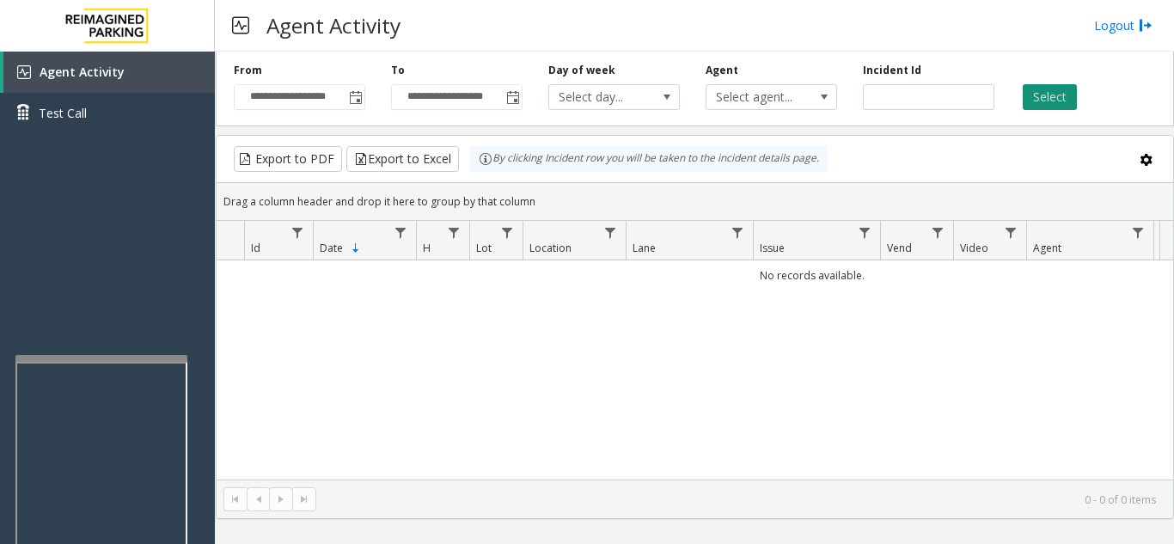
click at [1067, 101] on button "Select" at bounding box center [1050, 97] width 54 height 26
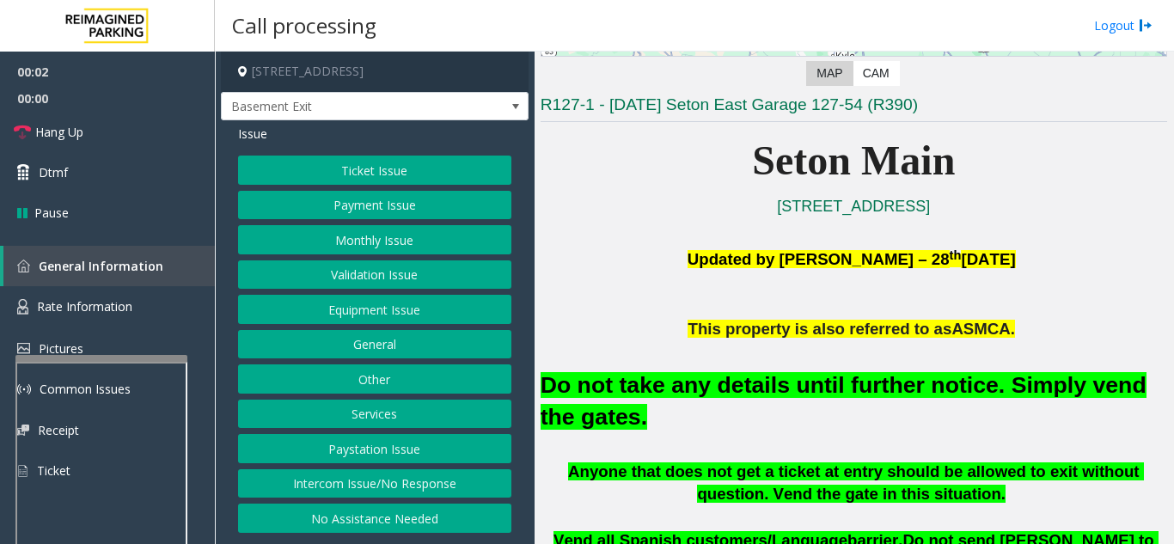
scroll to position [344, 0]
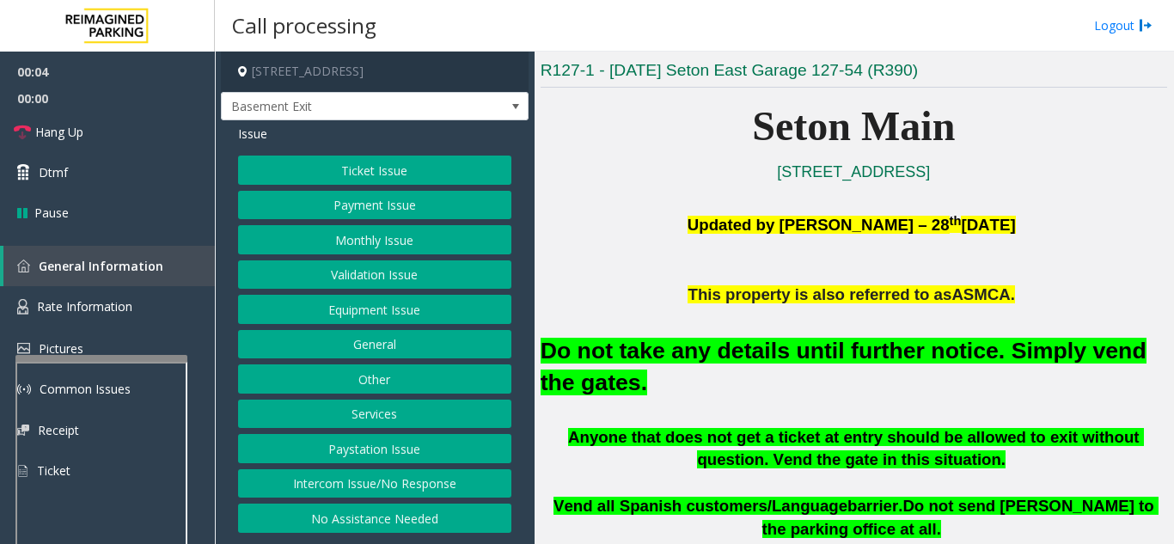
click at [399, 278] on button "Validation Issue" at bounding box center [374, 274] width 273 height 29
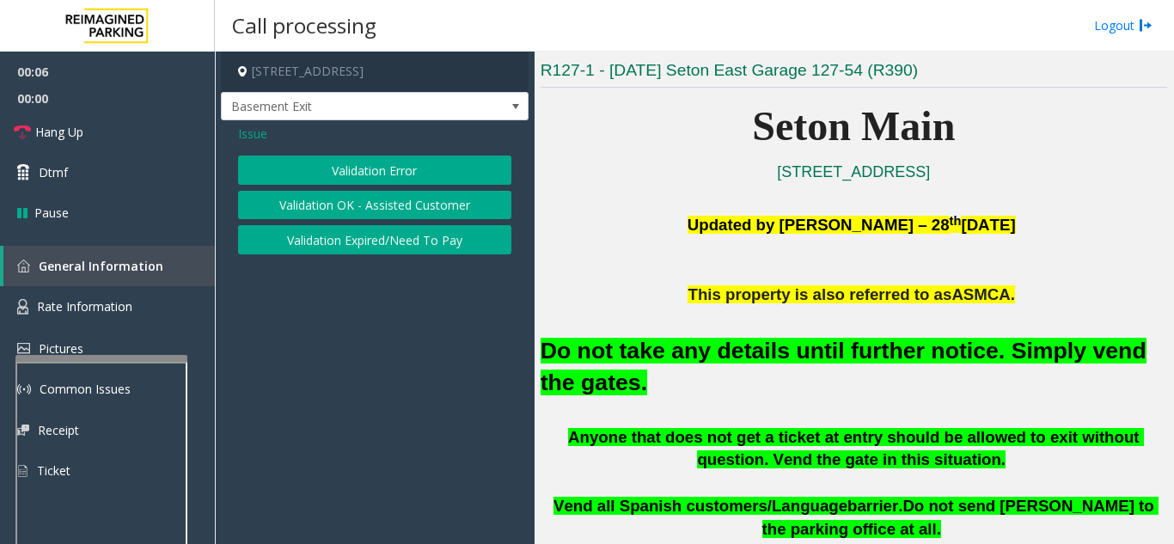
click at [317, 177] on button "Validation Error" at bounding box center [374, 170] width 273 height 29
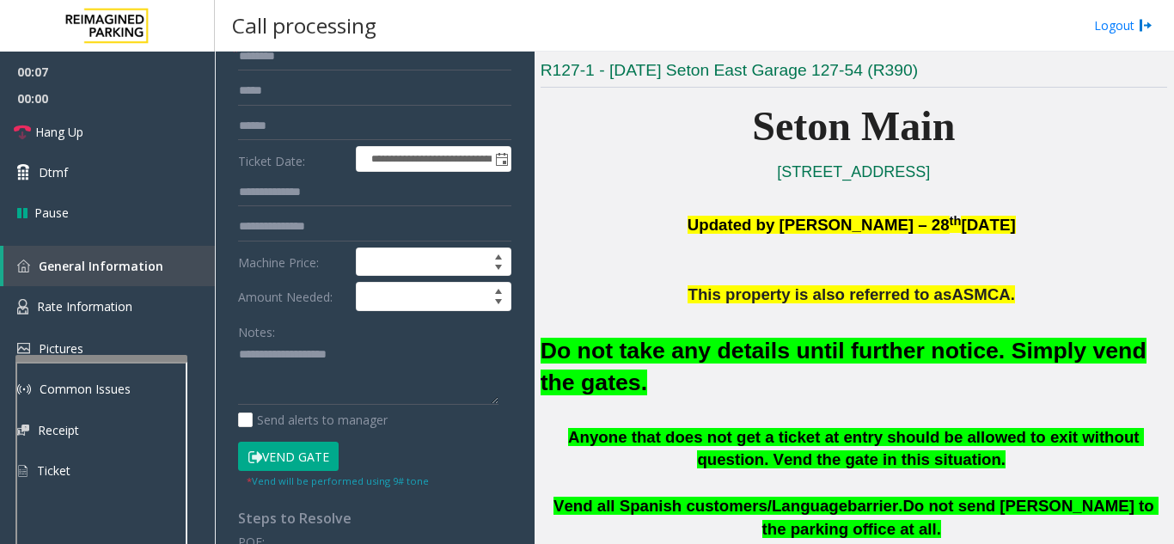
click at [319, 454] on button "Vend Gate" at bounding box center [288, 456] width 101 height 29
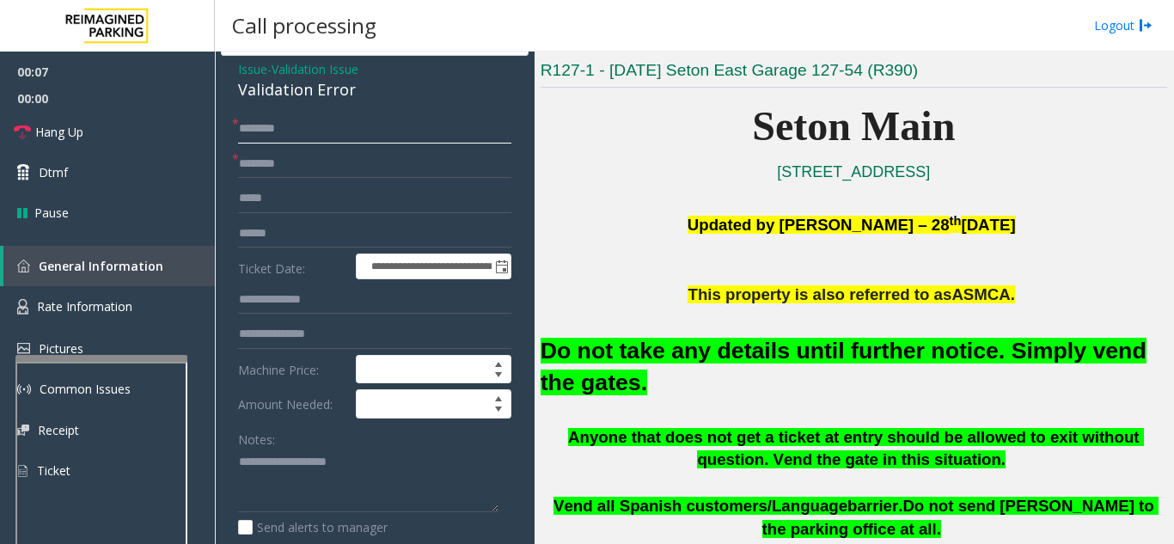
scroll to position [0, 0]
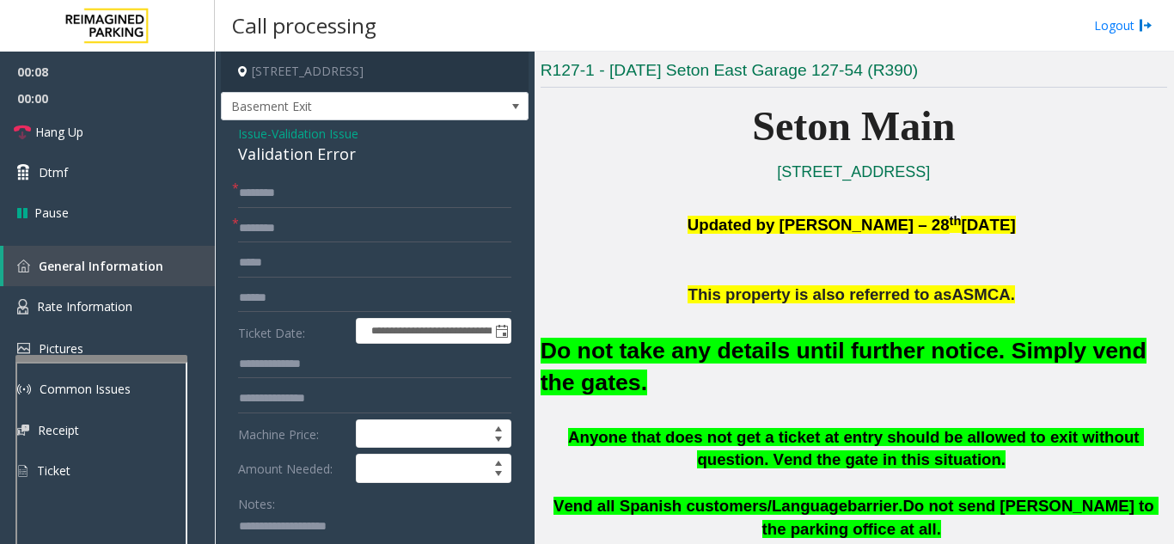
click at [248, 138] on span "Issue" at bounding box center [252, 134] width 29 height 18
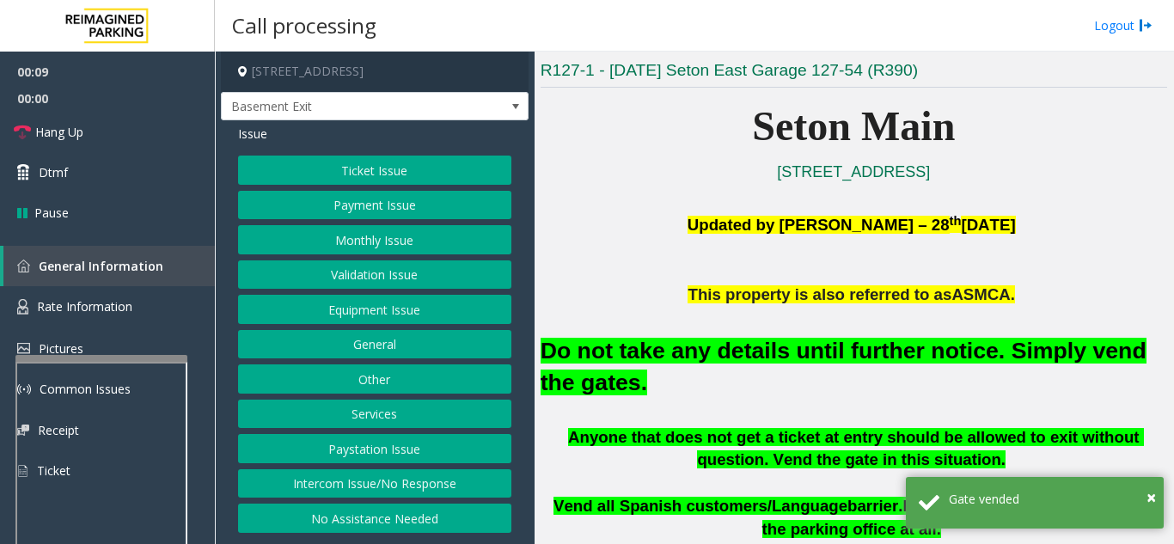
click at [322, 306] on button "Equipment Issue" at bounding box center [374, 309] width 273 height 29
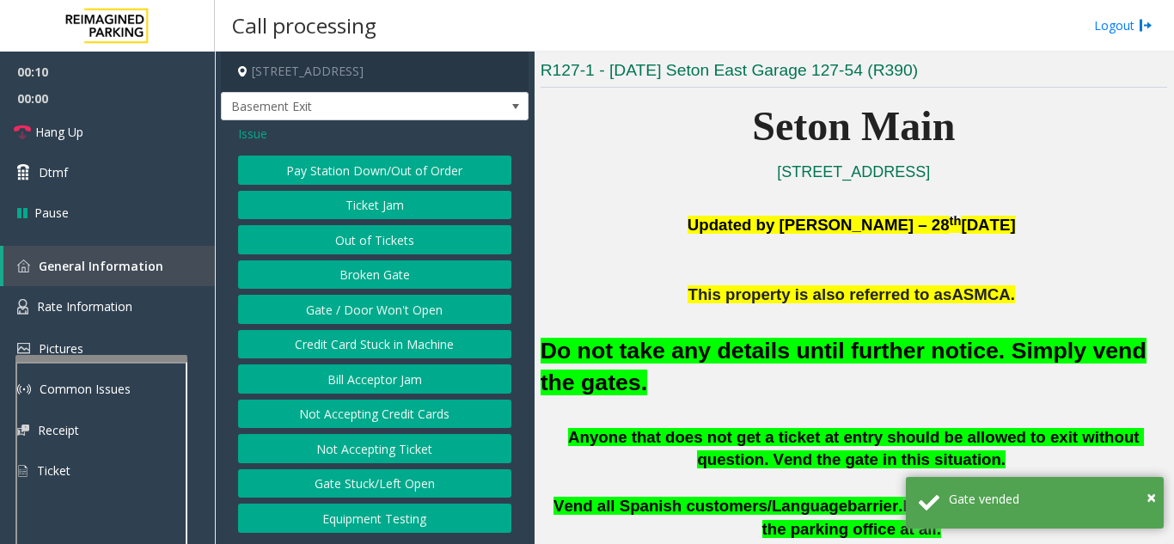
click at [322, 306] on button "Gate / Door Won't Open" at bounding box center [374, 309] width 273 height 29
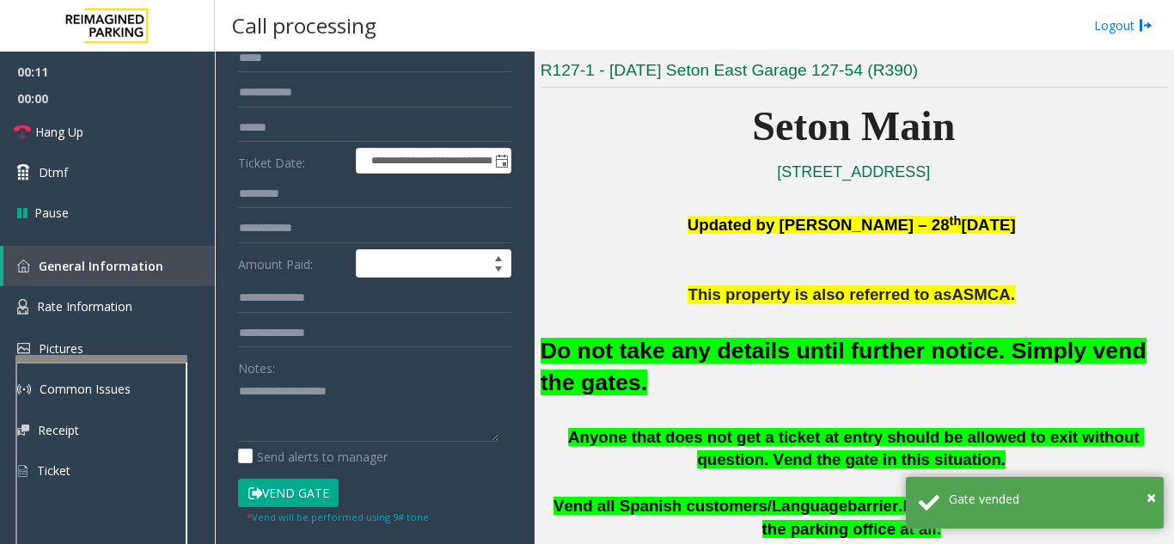
scroll to position [172, 0]
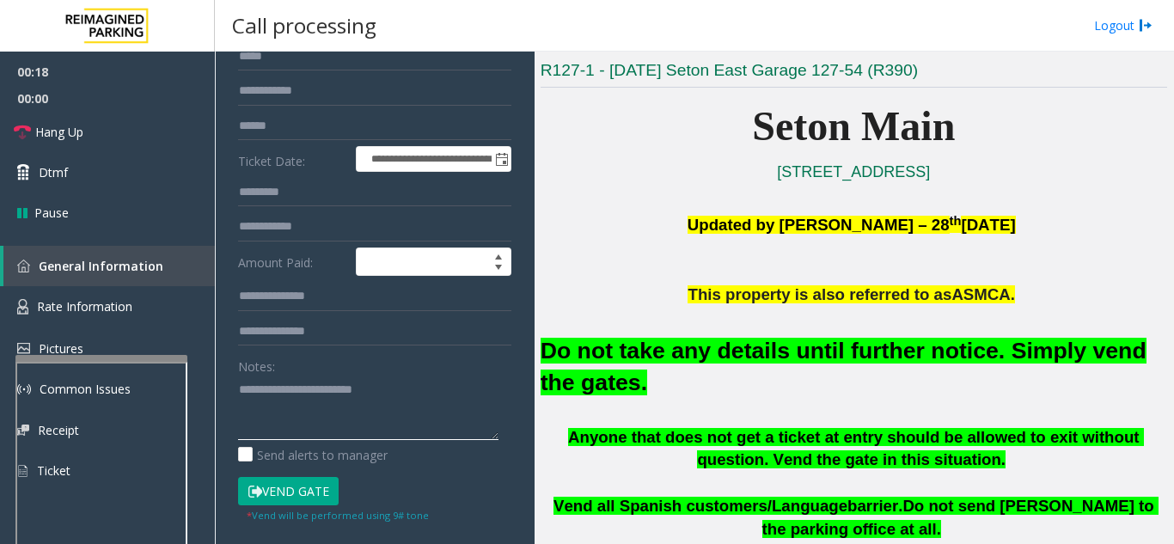
click at [476, 402] on textarea at bounding box center [368, 408] width 260 height 64
type textarea "**********"
click at [67, 142] on link "Hang Up" at bounding box center [107, 132] width 215 height 40
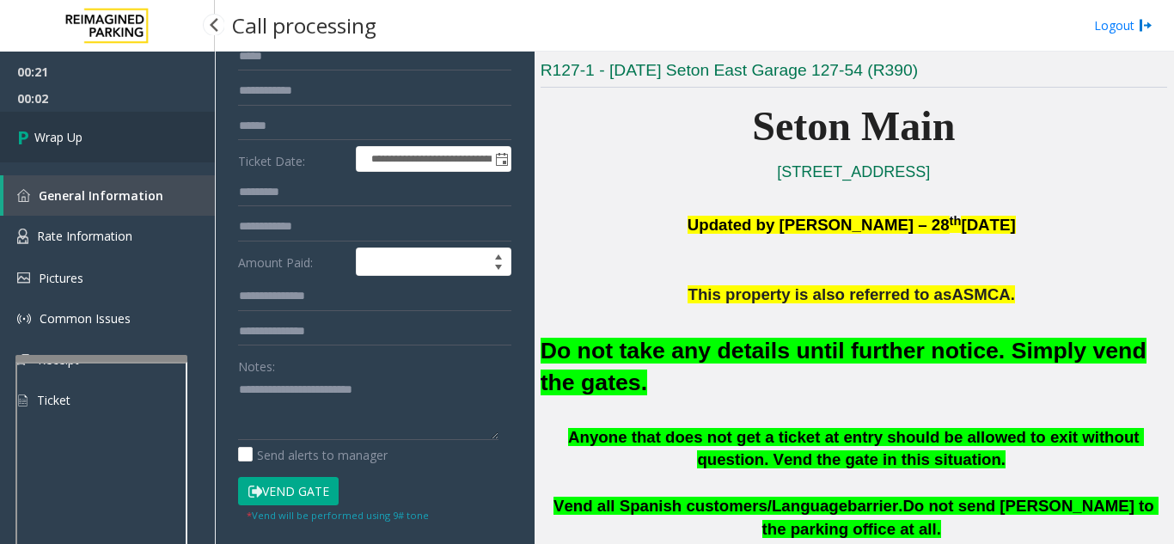
click at [106, 129] on link "Wrap Up" at bounding box center [107, 137] width 215 height 51
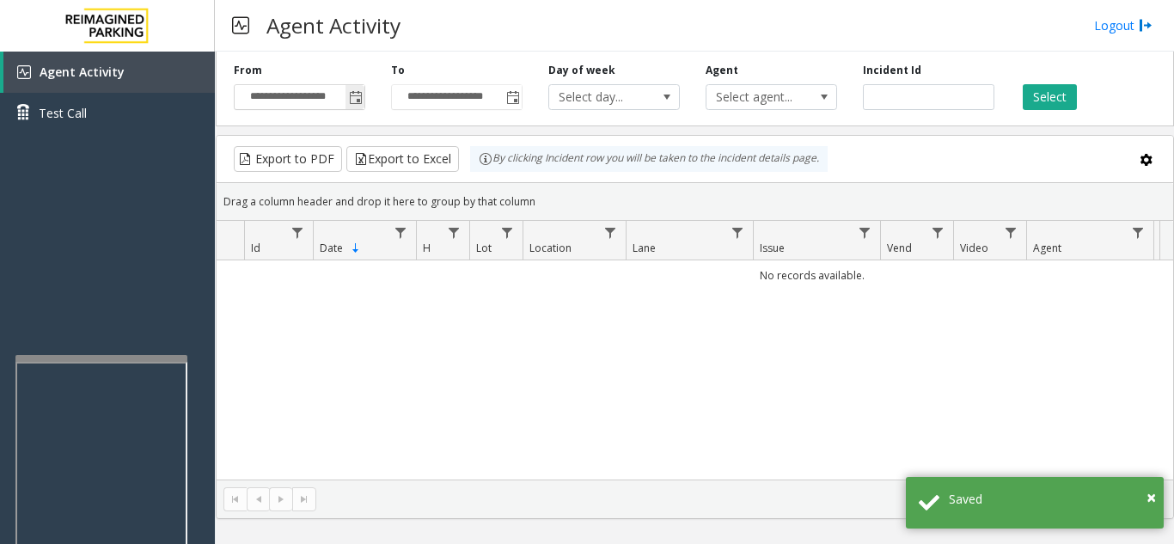
click at [356, 98] on span "Toggle popup" at bounding box center [356, 98] width 14 height 14
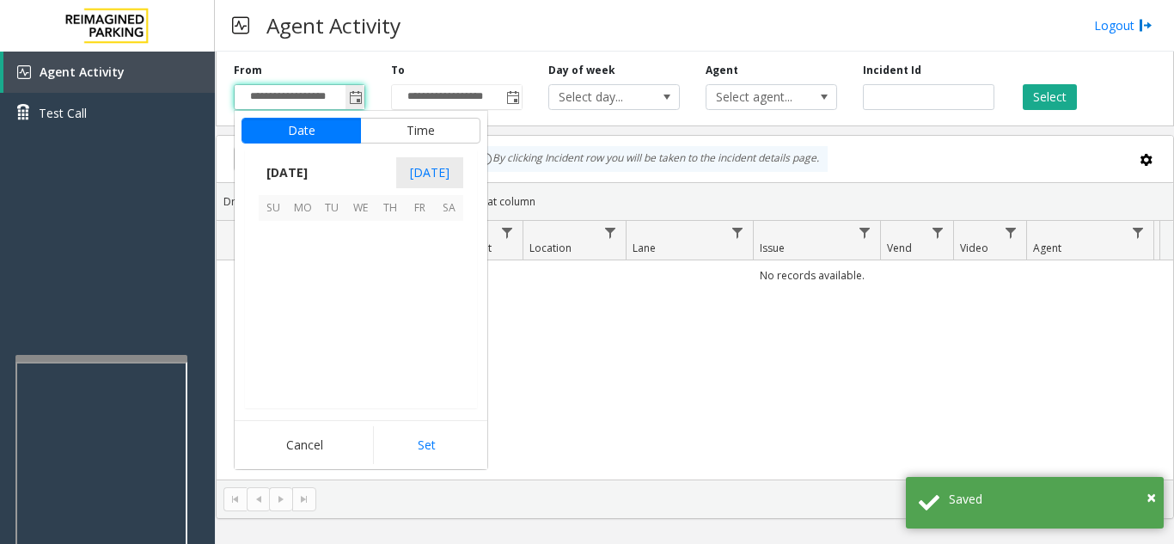
scroll to position [308492, 0]
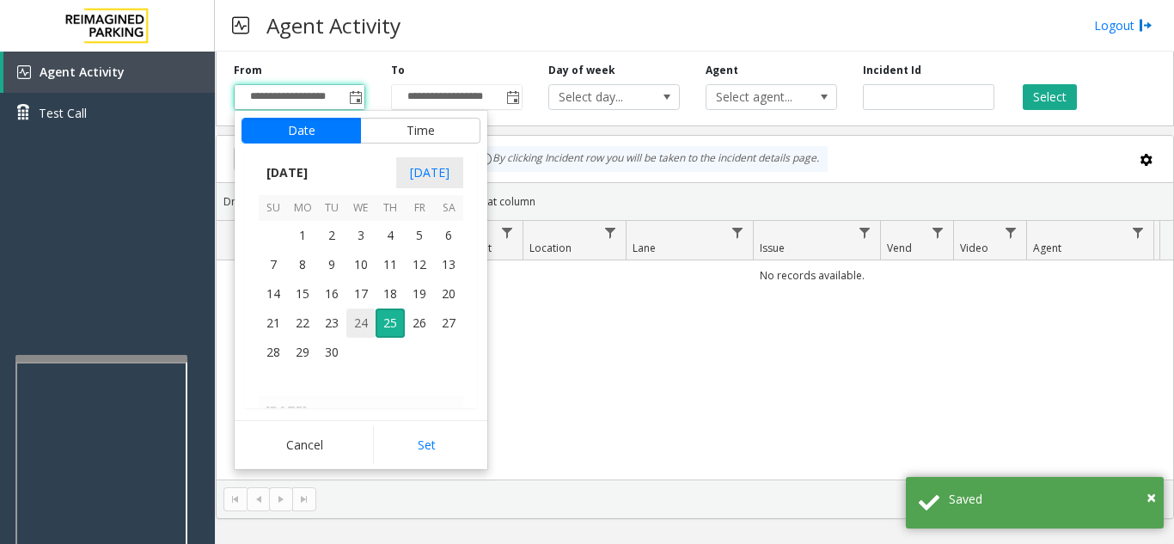
click at [361, 316] on span "24" at bounding box center [360, 323] width 29 height 29
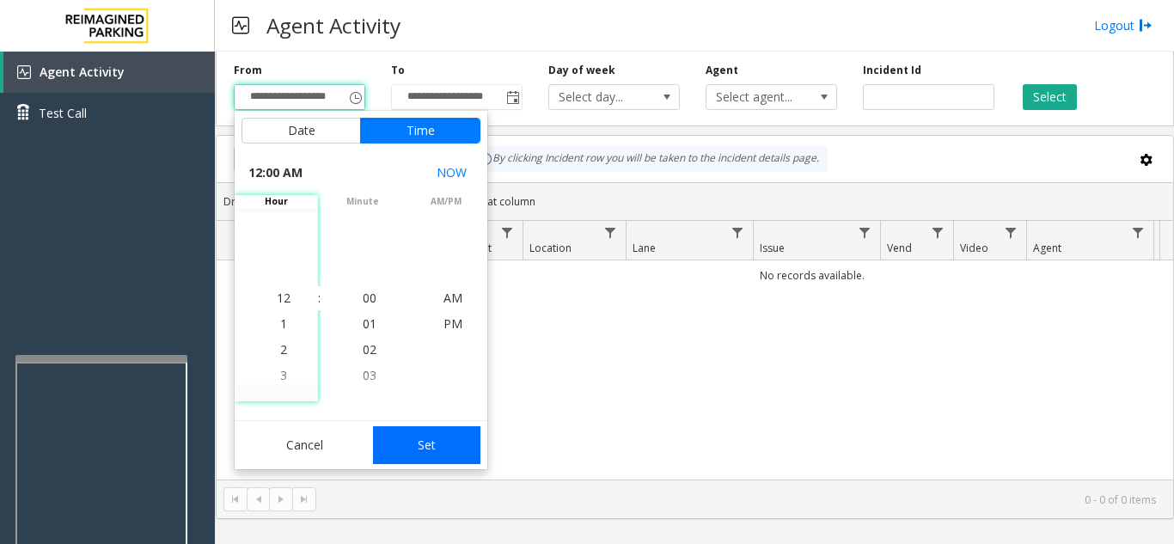
click at [453, 457] on button "Set" at bounding box center [427, 445] width 108 height 38
type input "**********"
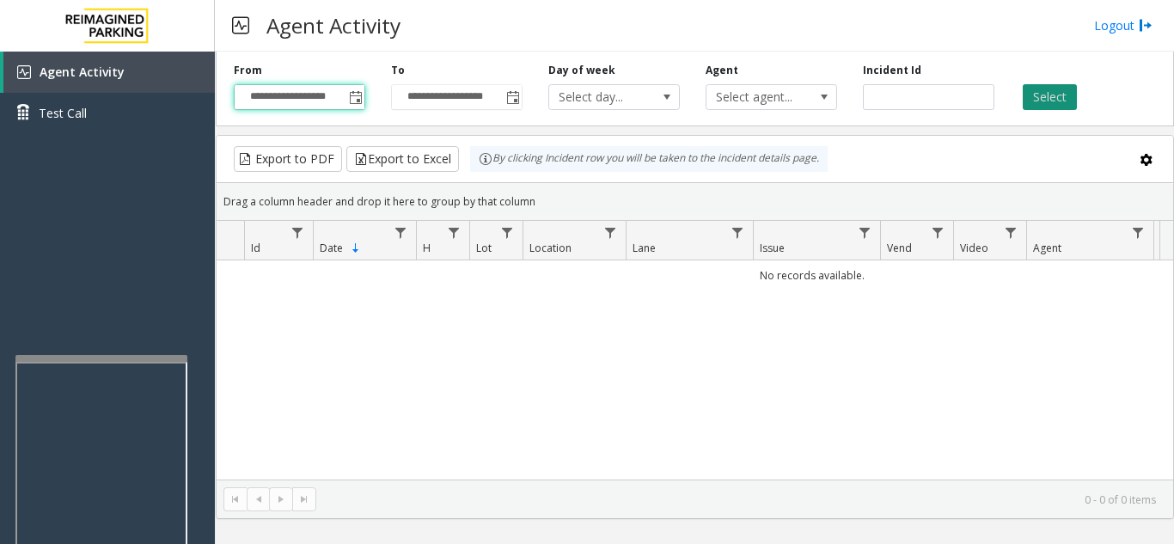
click at [1062, 95] on button "Select" at bounding box center [1050, 97] width 54 height 26
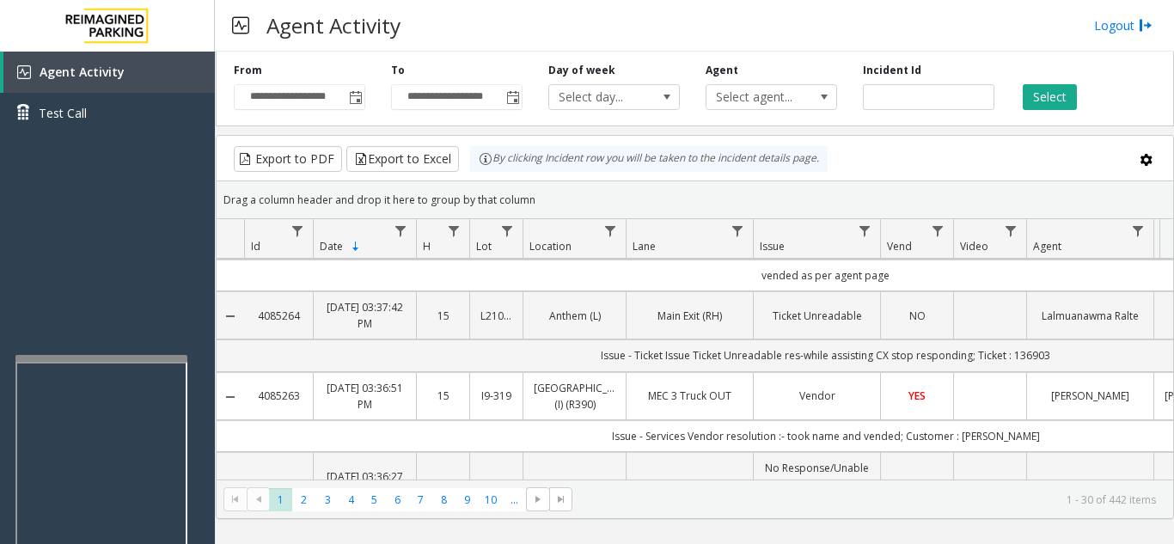
scroll to position [0, 0]
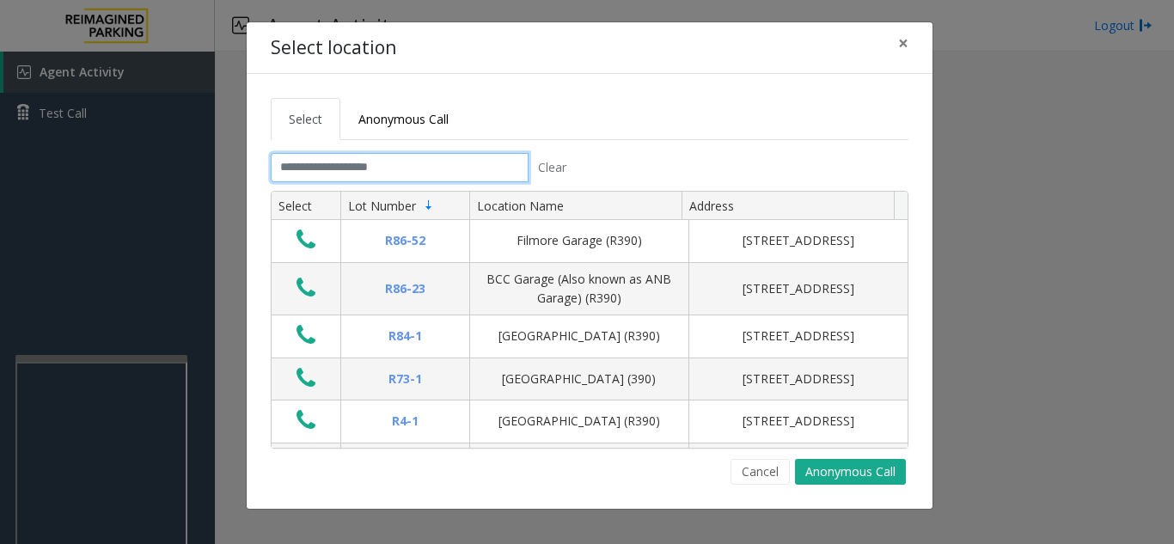
click at [421, 161] on input "text" at bounding box center [400, 167] width 258 height 29
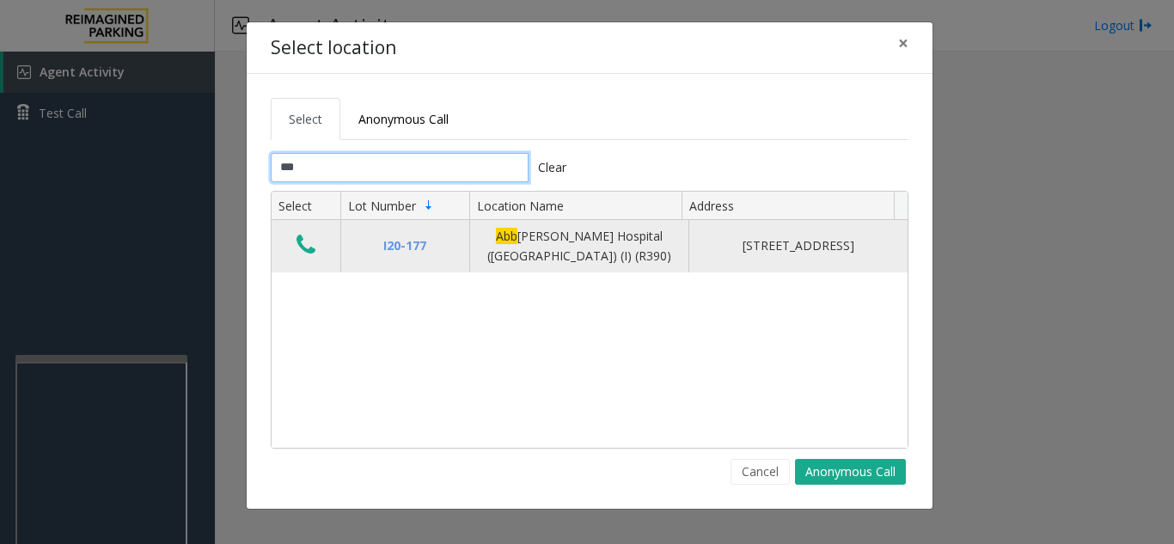
type input "***"
click at [300, 245] on icon "Data table" at bounding box center [306, 245] width 19 height 24
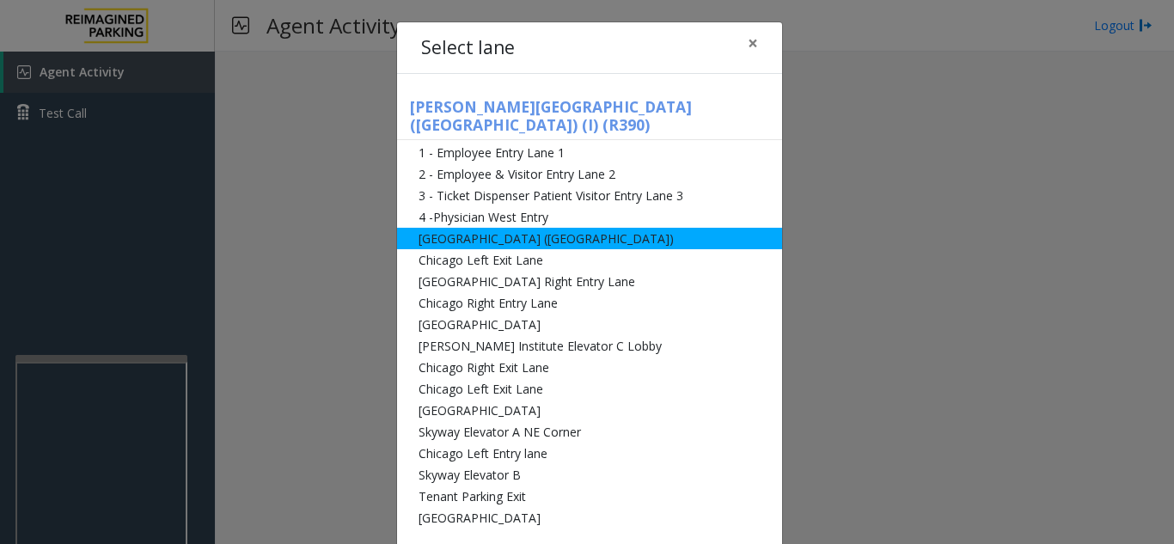
click at [538, 229] on li "[GEOGRAPHIC_DATA] ([GEOGRAPHIC_DATA])" at bounding box center [589, 238] width 385 height 21
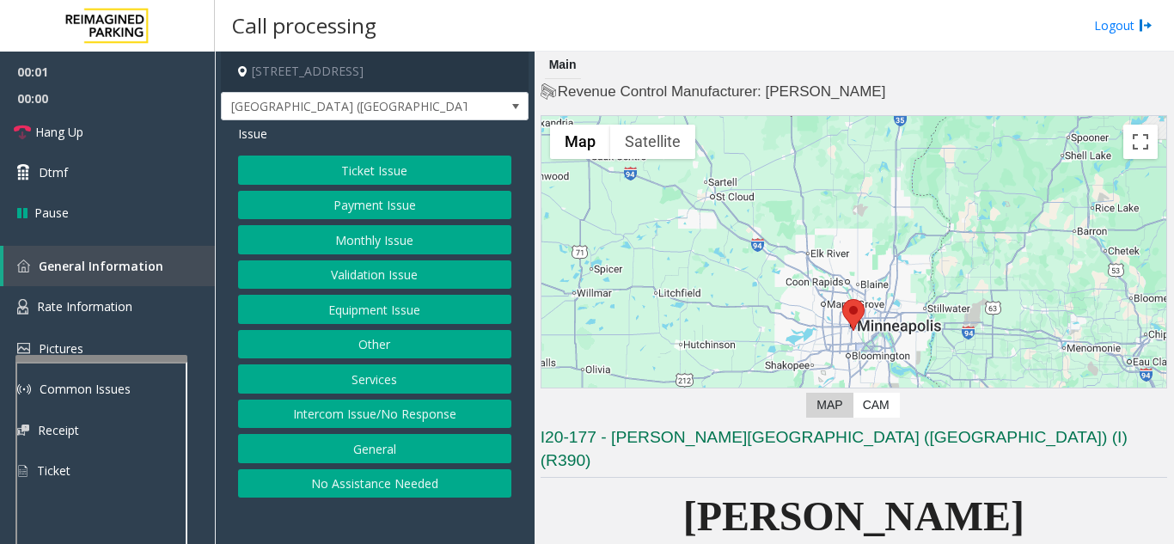
click at [375, 176] on button "Ticket Issue" at bounding box center [374, 170] width 273 height 29
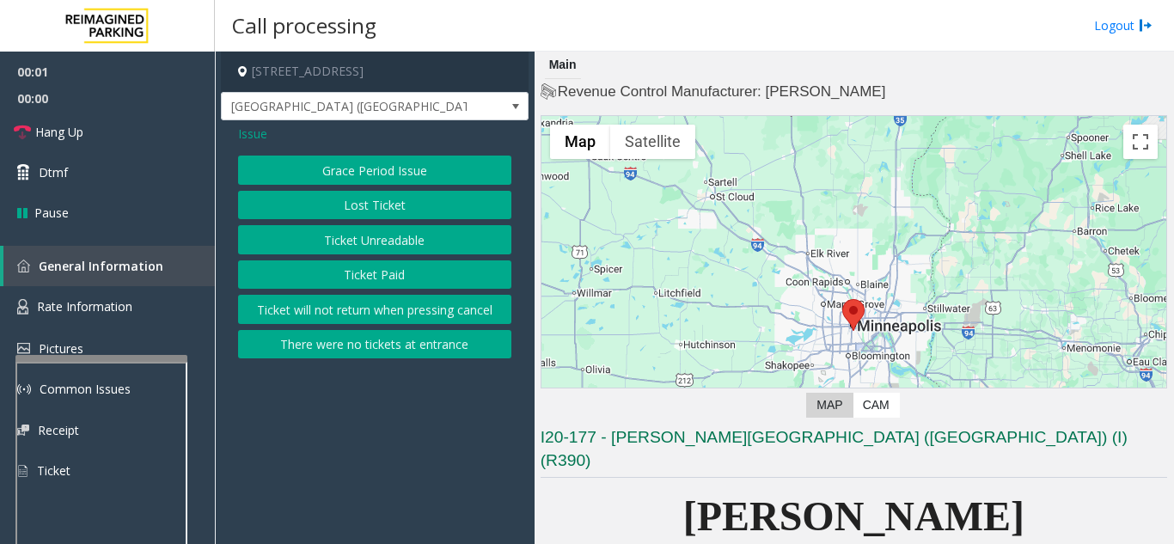
click at [392, 239] on button "Ticket Unreadable" at bounding box center [374, 239] width 273 height 29
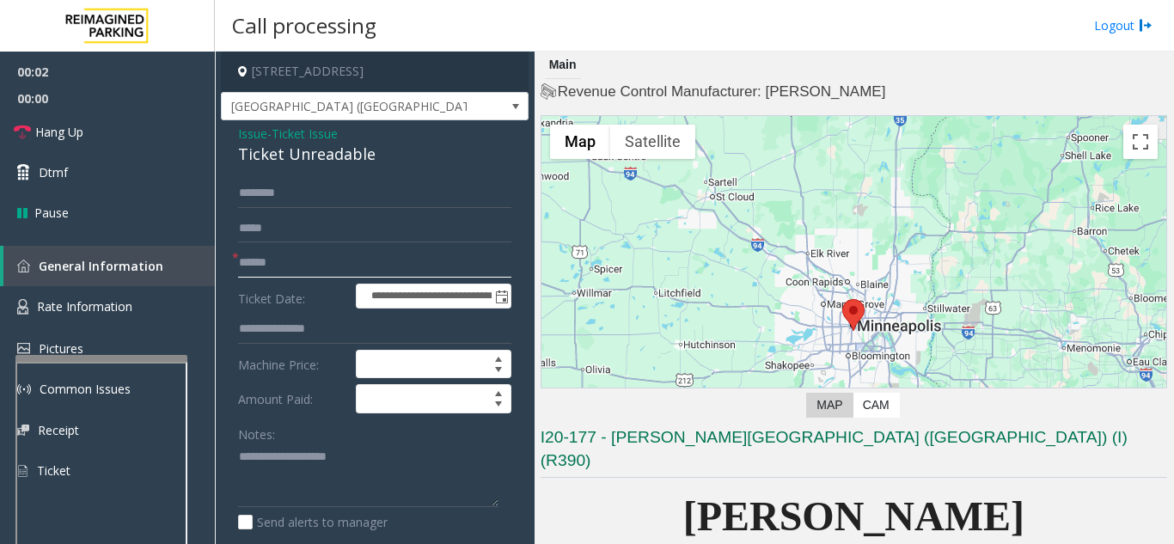
click at [353, 266] on input "text" at bounding box center [374, 262] width 273 height 29
click at [306, 464] on textarea at bounding box center [368, 476] width 260 height 64
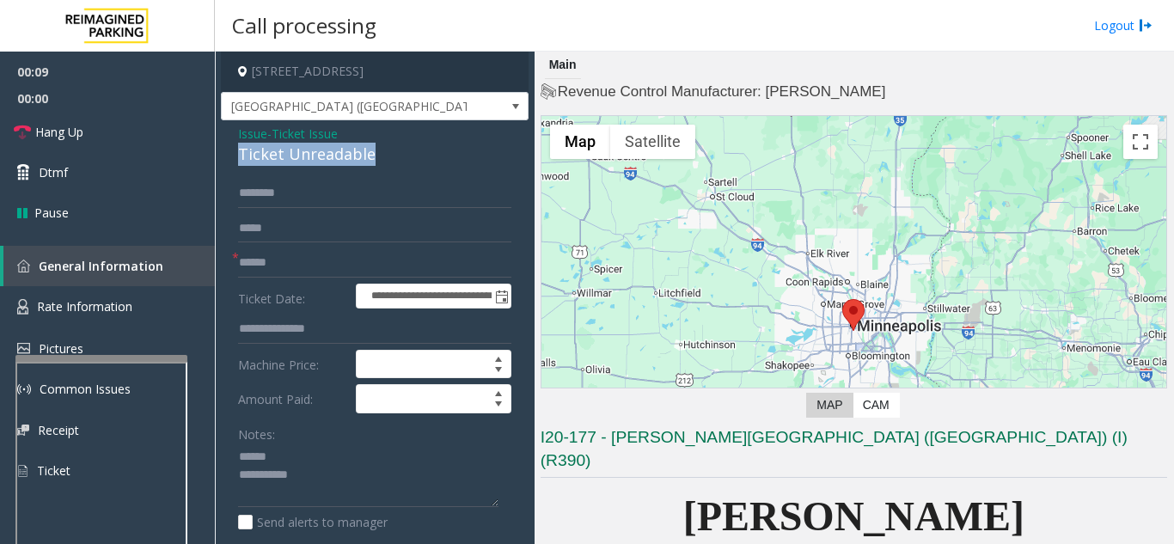
drag, startPoint x: 232, startPoint y: 161, endPoint x: 370, endPoint y: 163, distance: 137.6
click at [370, 163] on div "**********" at bounding box center [375, 539] width 308 height 839
type textarea "**********"
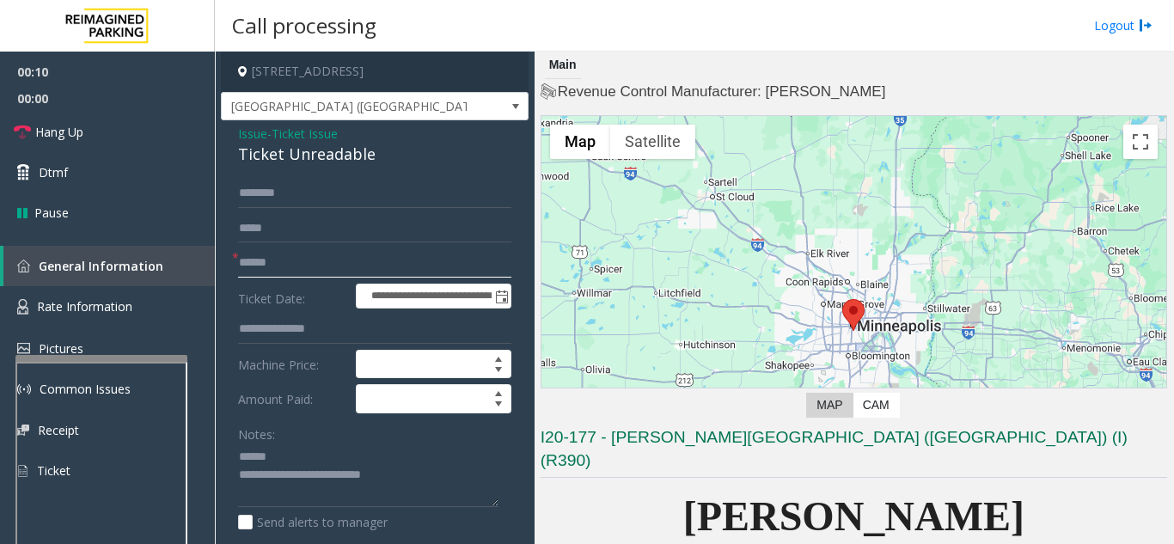
click at [407, 271] on input "text" at bounding box center [374, 262] width 273 height 29
click at [240, 264] on input "********" at bounding box center [374, 262] width 273 height 29
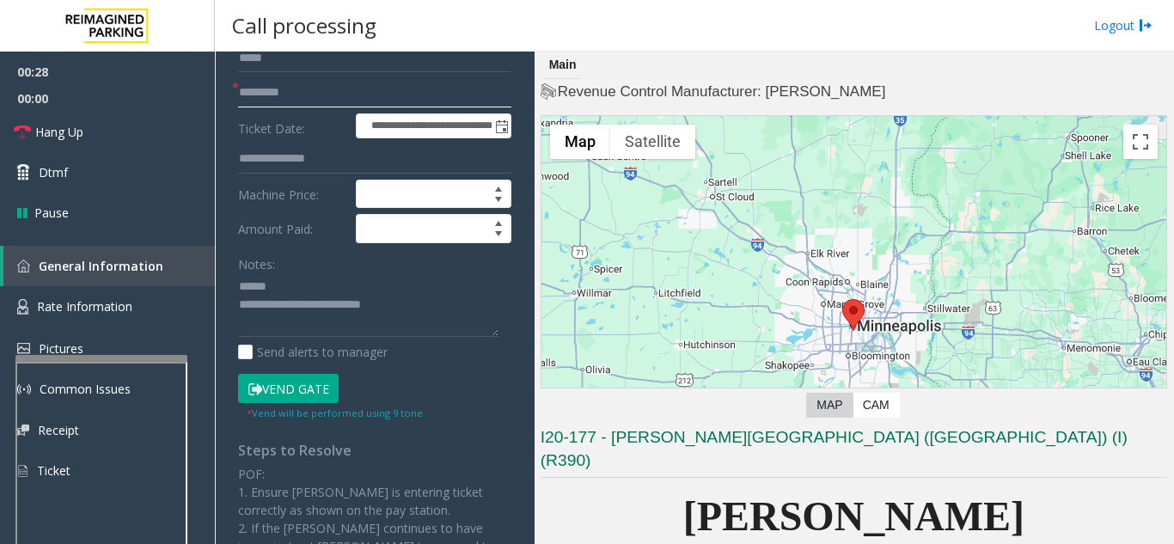
scroll to position [172, 0]
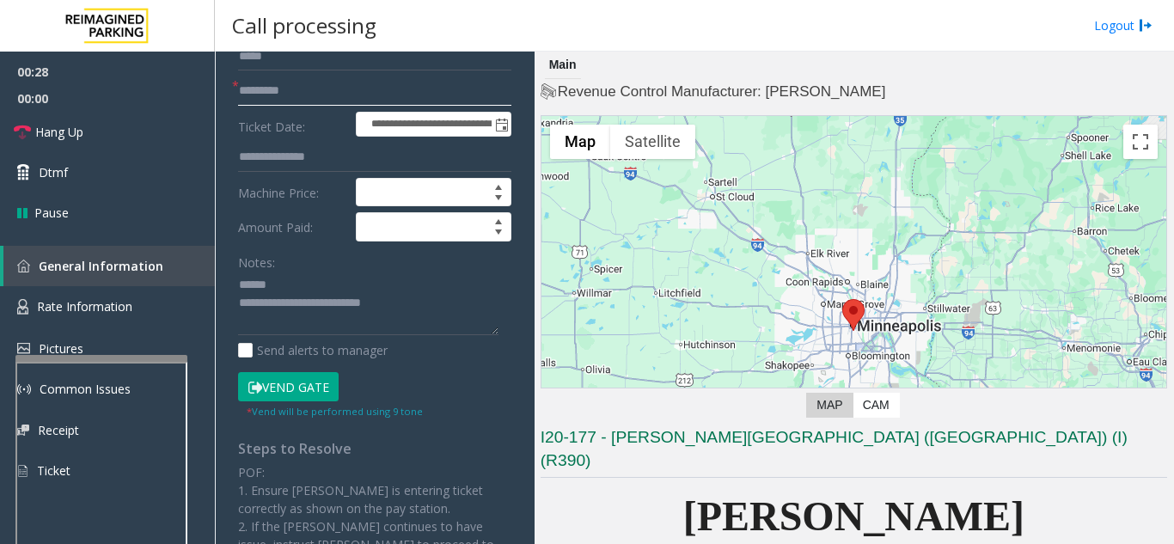
type input "*********"
click at [299, 389] on button "Vend Gate" at bounding box center [288, 386] width 101 height 29
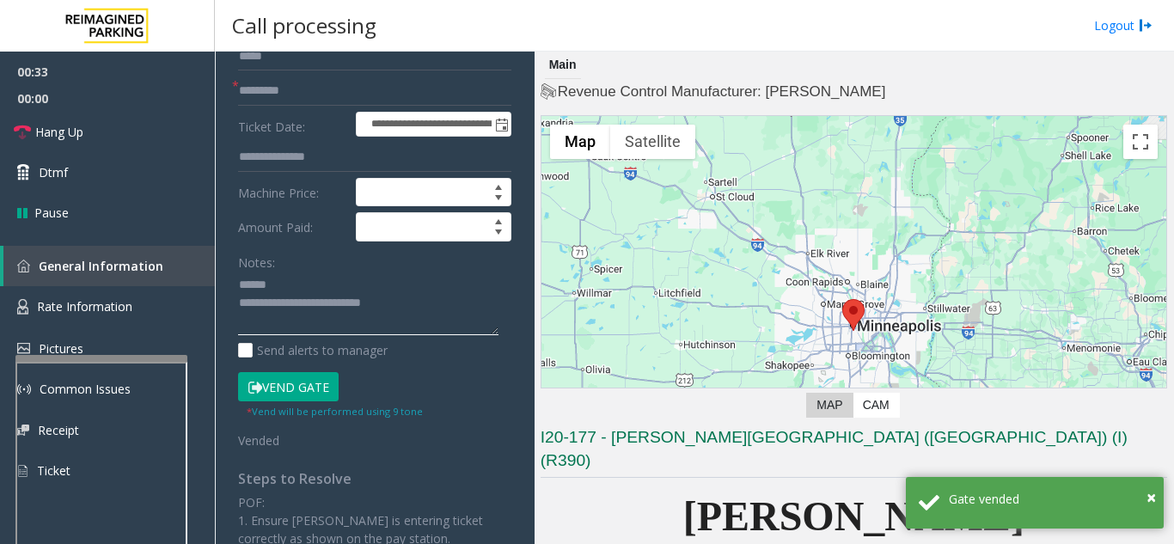
drag, startPoint x: 305, startPoint y: 299, endPoint x: 419, endPoint y: 299, distance: 114.3
click at [419, 299] on textarea at bounding box center [368, 304] width 260 height 64
click at [366, 311] on textarea at bounding box center [368, 304] width 260 height 64
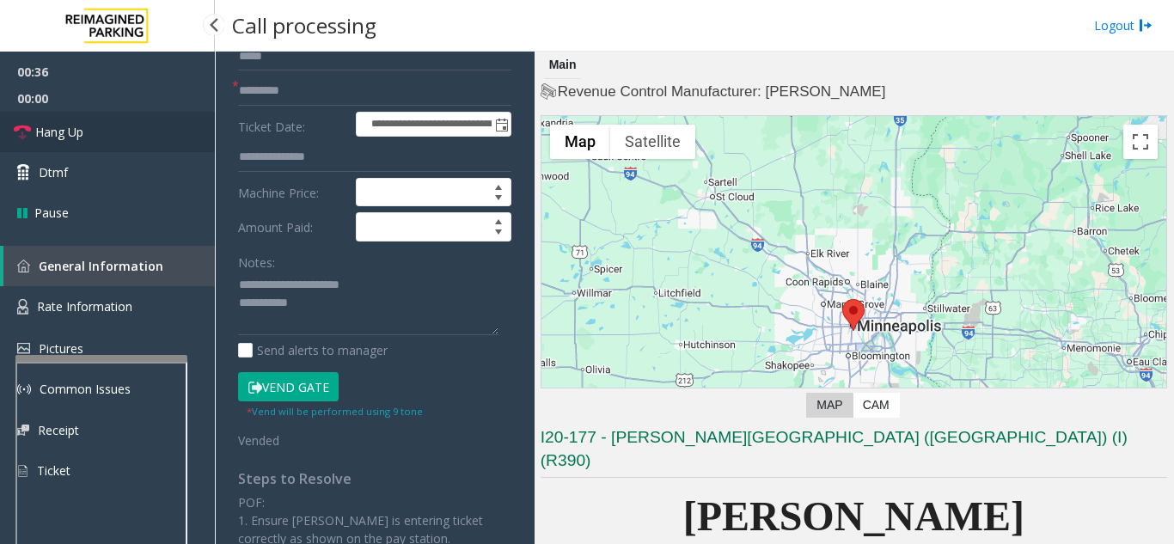
click at [152, 142] on link "Hang Up" at bounding box center [107, 132] width 215 height 40
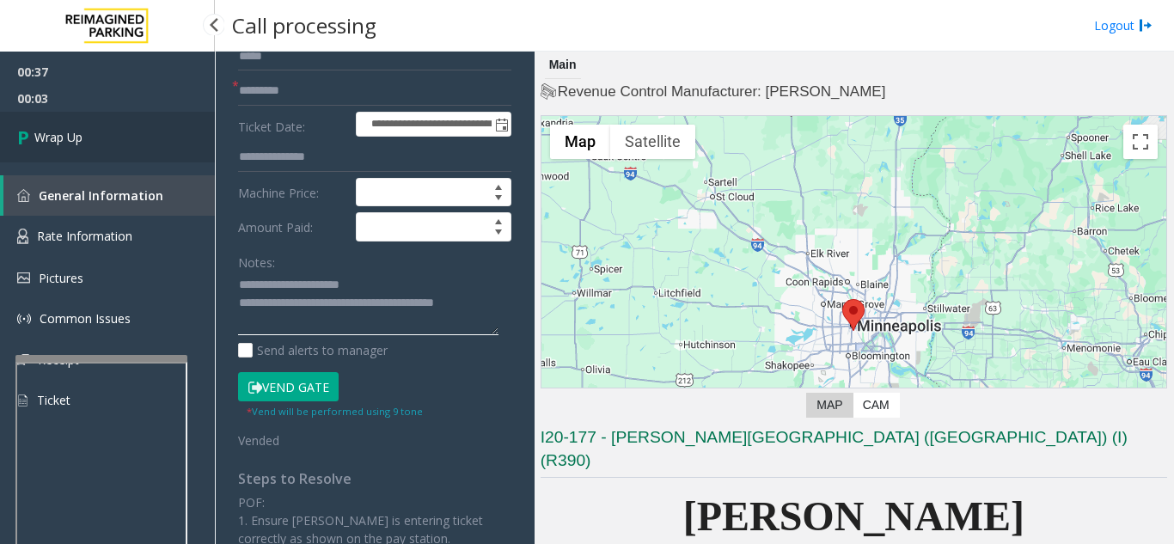
type textarea "**********"
click at [134, 147] on link "Wrap Up" at bounding box center [107, 137] width 215 height 51
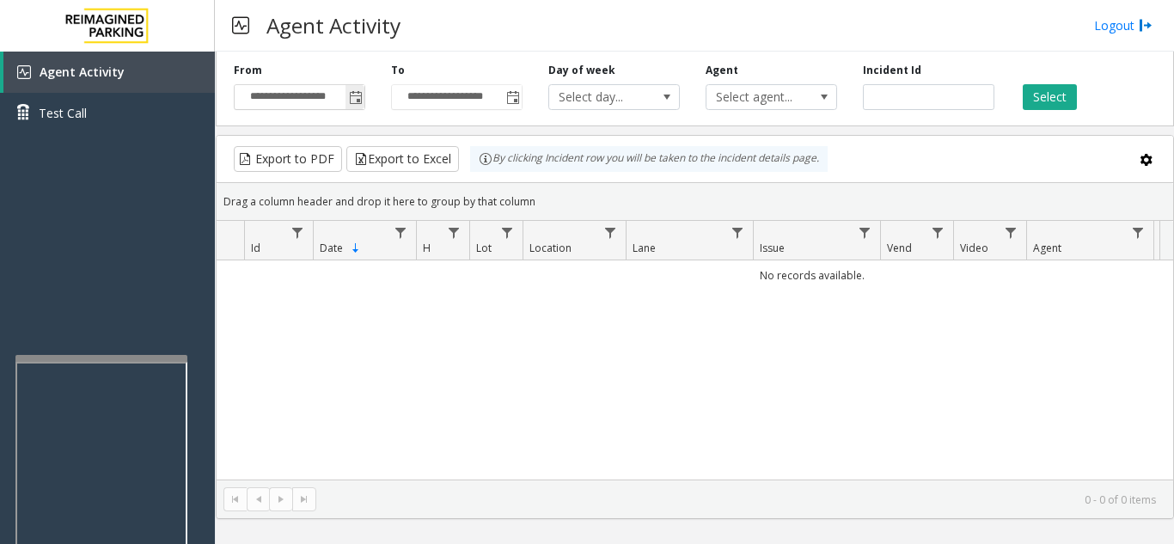
click at [359, 103] on span "Toggle popup" at bounding box center [356, 98] width 14 height 14
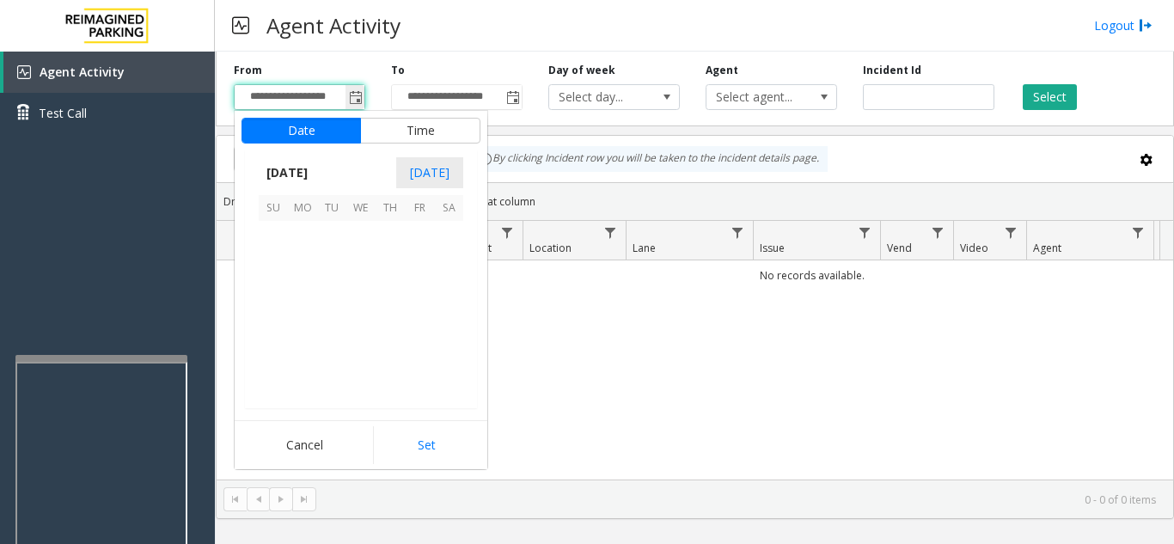
scroll to position [308492, 0]
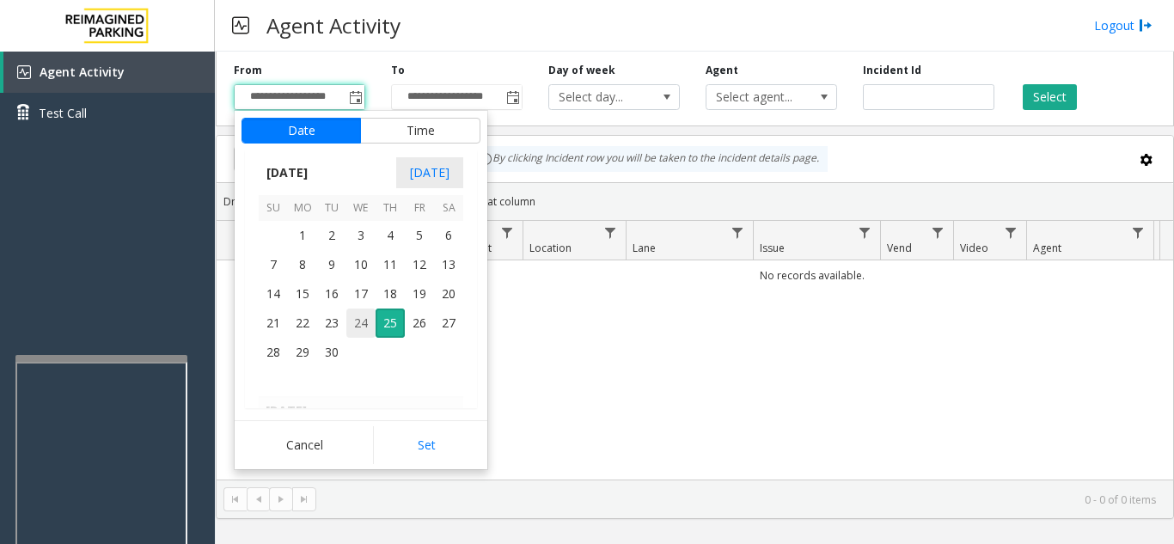
click at [365, 329] on span "24" at bounding box center [360, 323] width 29 height 29
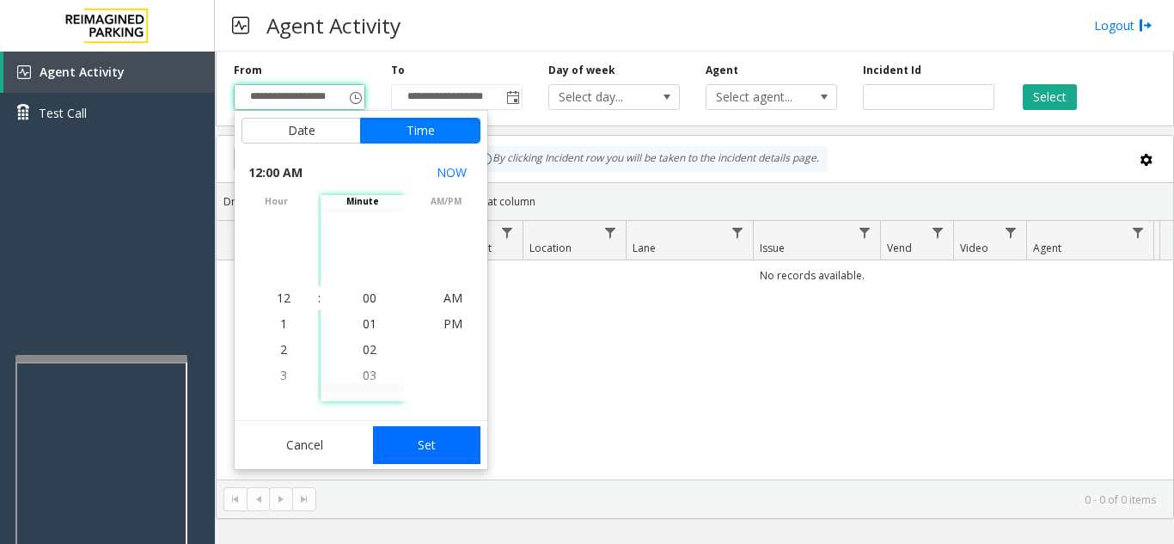
click at [431, 456] on button "Set" at bounding box center [427, 445] width 108 height 38
type input "**********"
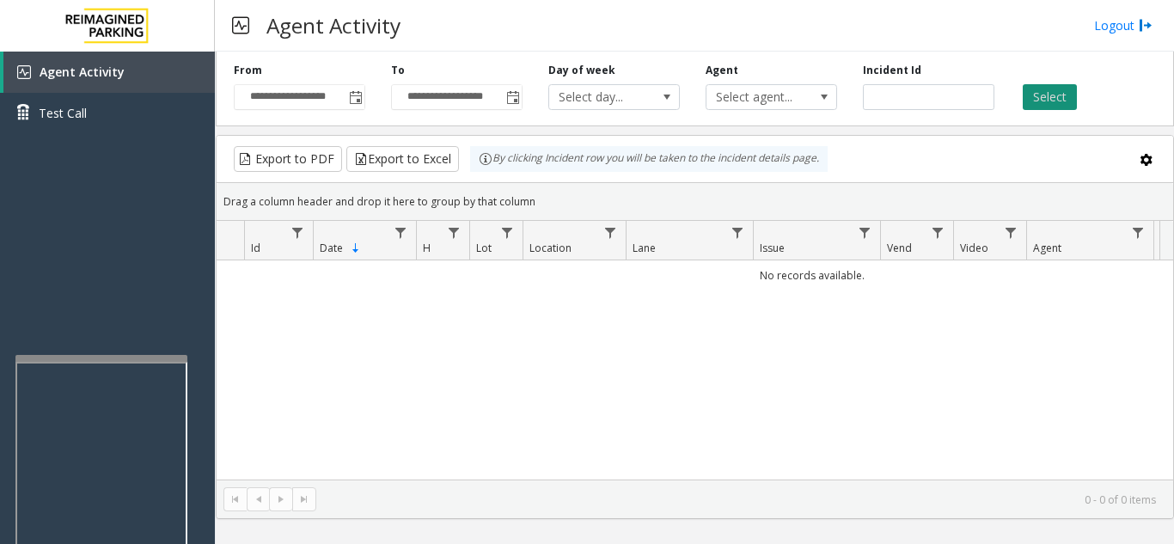
click at [1043, 107] on button "Select" at bounding box center [1050, 97] width 54 height 26
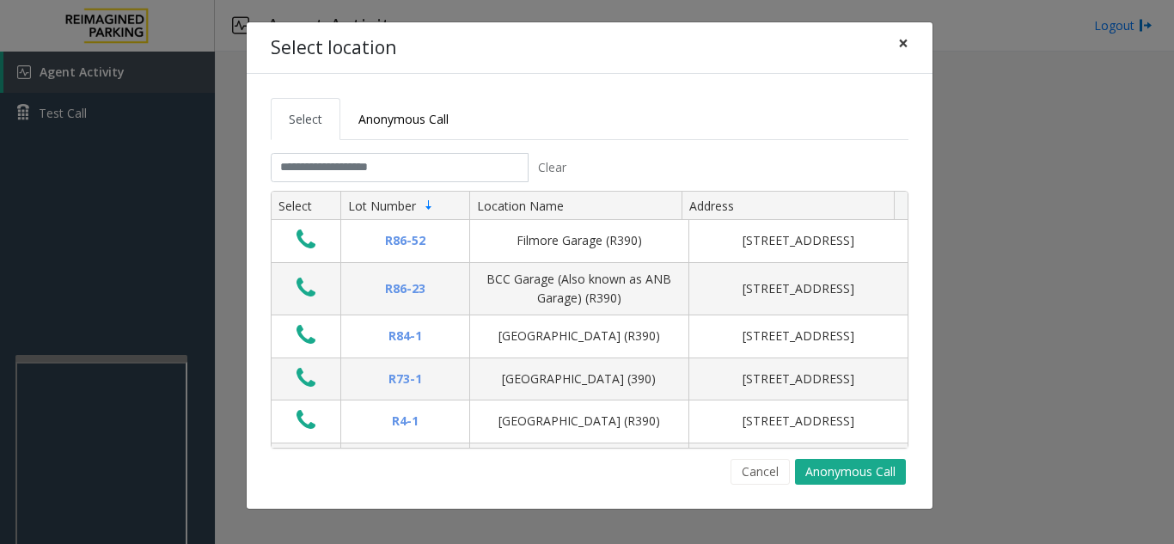
click at [898, 43] on span "×" at bounding box center [903, 43] width 10 height 24
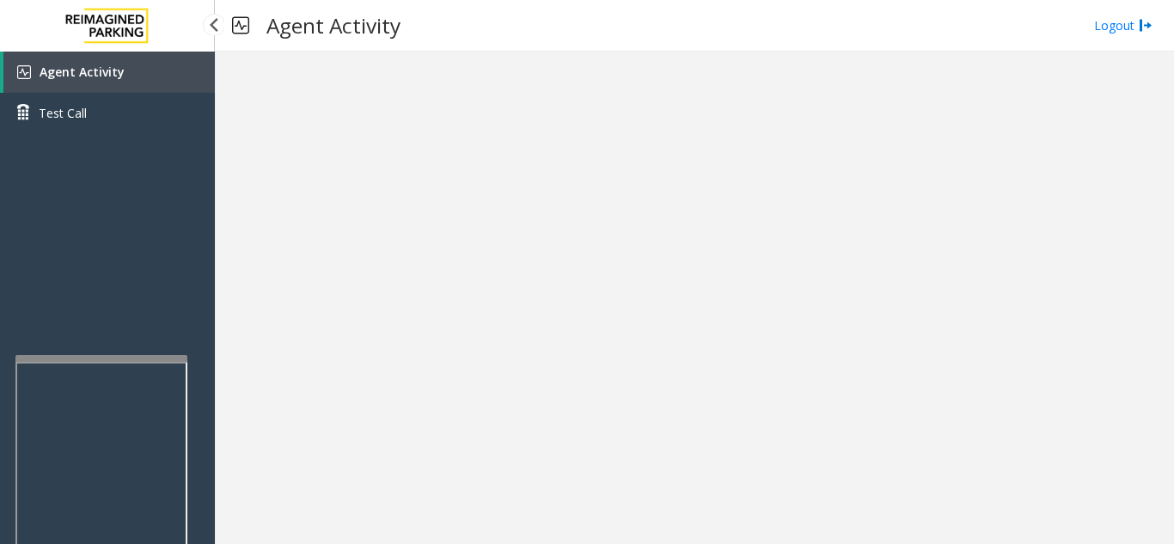
click at [163, 86] on link "Agent Activity" at bounding box center [108, 72] width 211 height 41
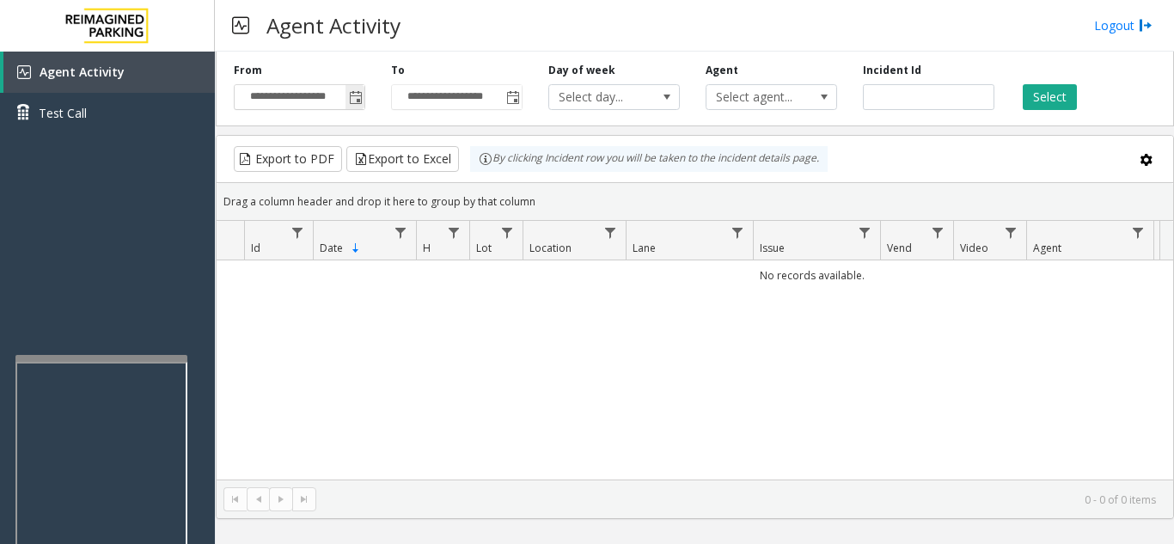
click at [358, 103] on span "Toggle popup" at bounding box center [356, 98] width 14 height 14
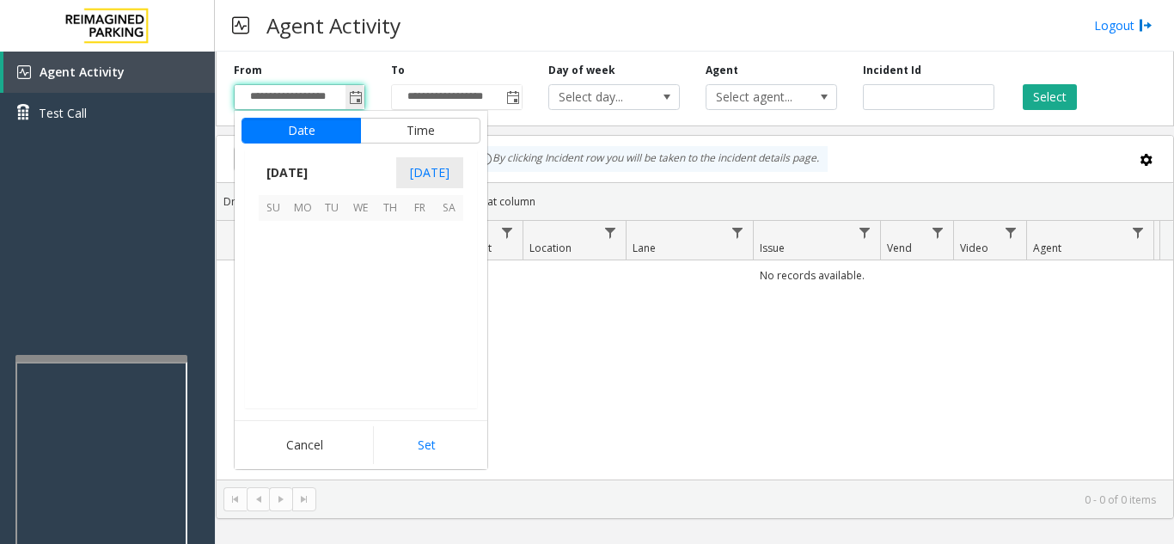
scroll to position [308492, 0]
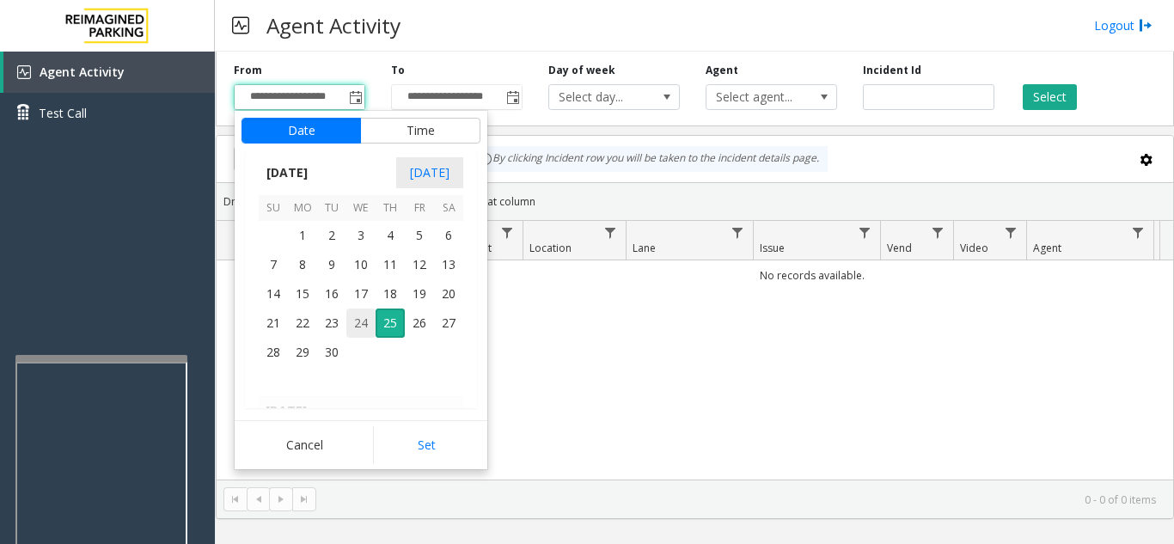
click at [365, 317] on span "24" at bounding box center [360, 323] width 29 height 29
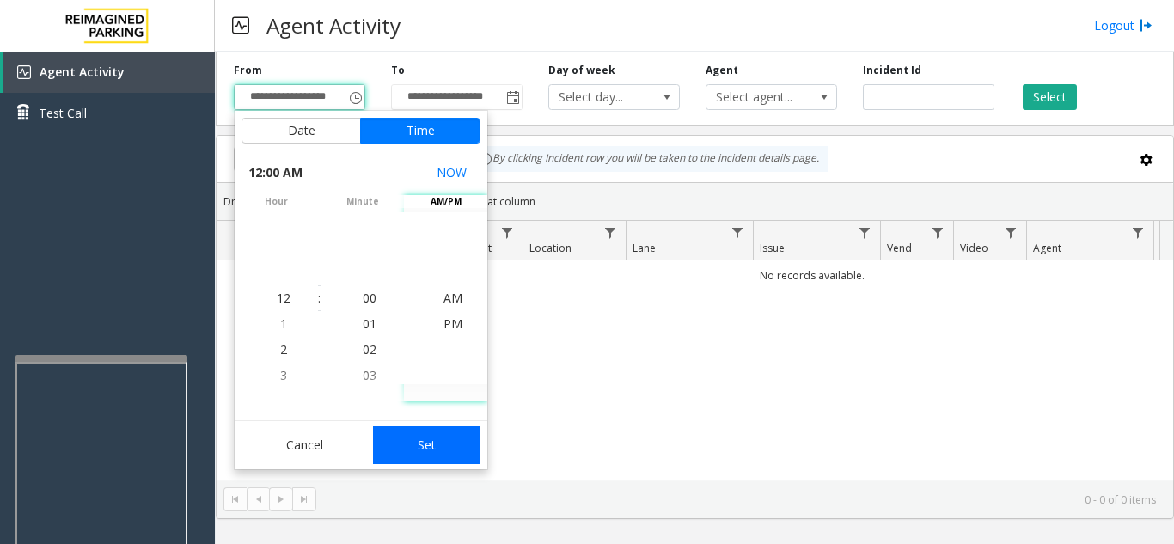
click at [431, 446] on button "Set" at bounding box center [427, 445] width 108 height 38
type input "**********"
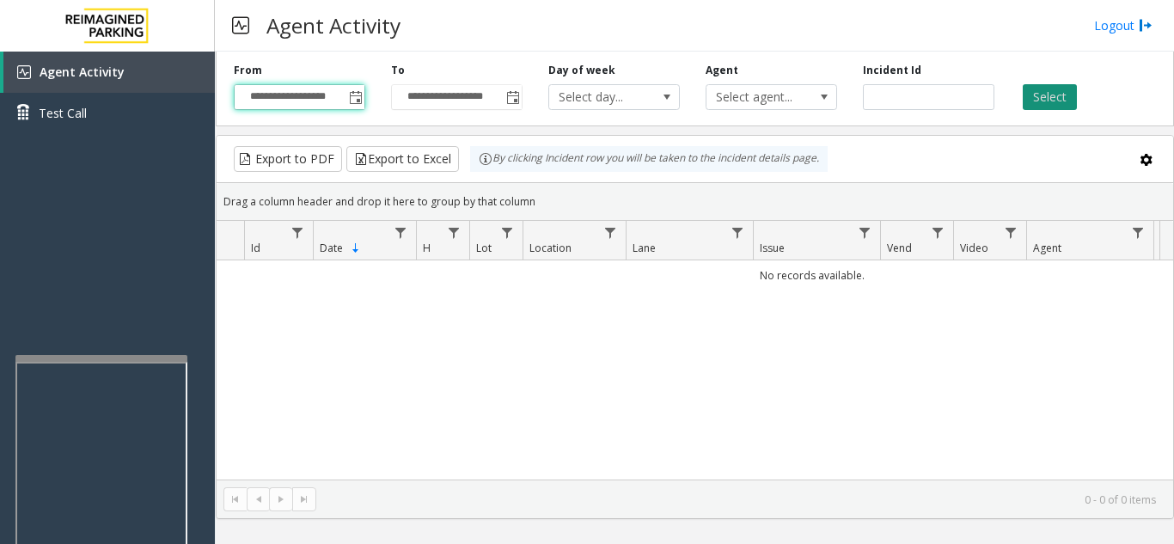
click at [1049, 106] on button "Select" at bounding box center [1050, 97] width 54 height 26
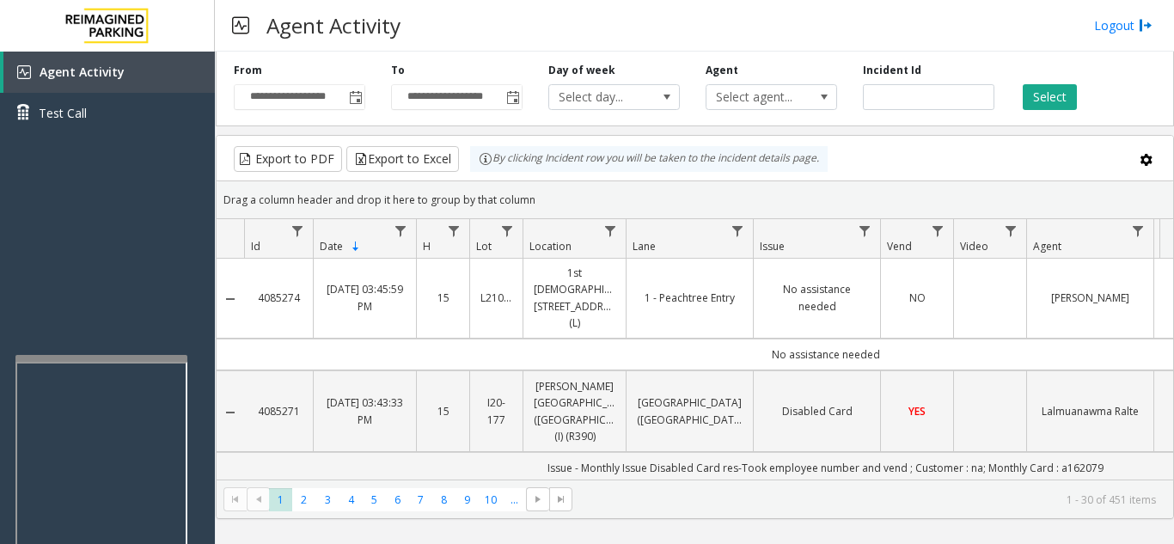
scroll to position [0, 0]
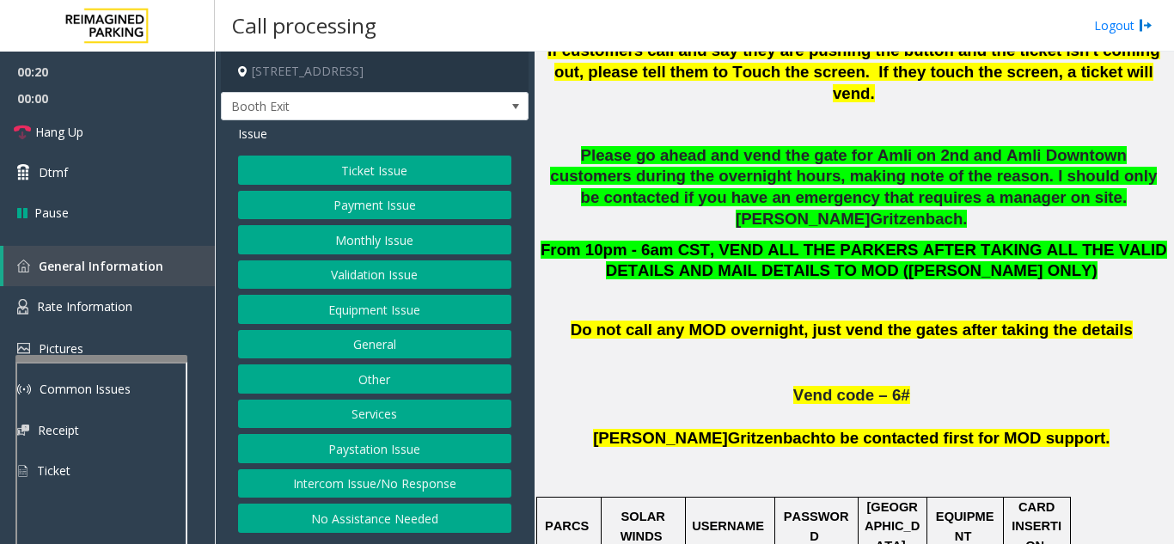
scroll to position [1031, 0]
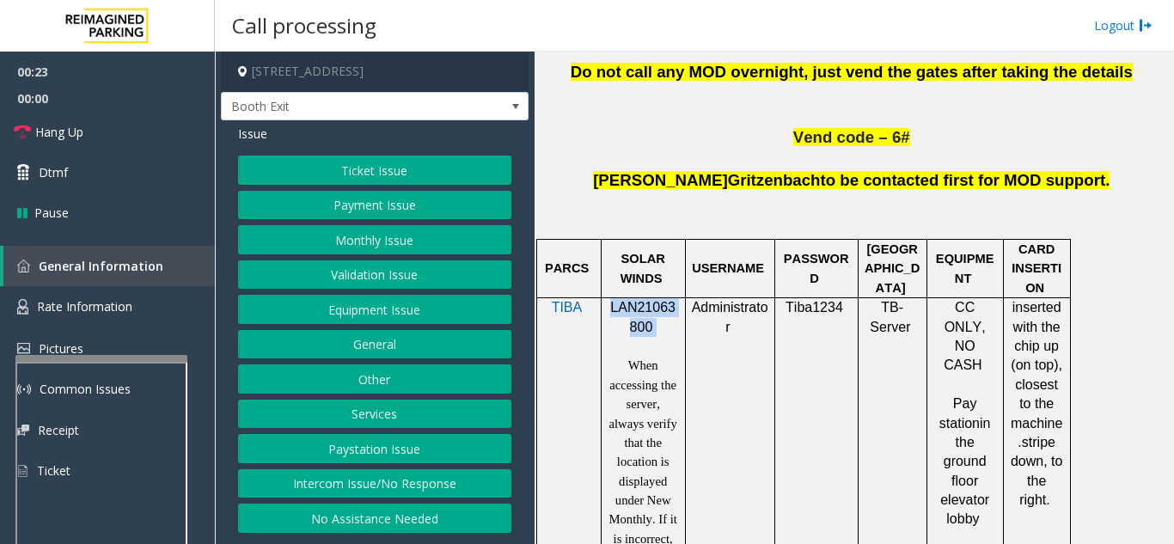
drag, startPoint x: 663, startPoint y: 244, endPoint x: 610, endPoint y: 223, distance: 56.7
click at [610, 298] on p "LAN21063800" at bounding box center [643, 317] width 71 height 39
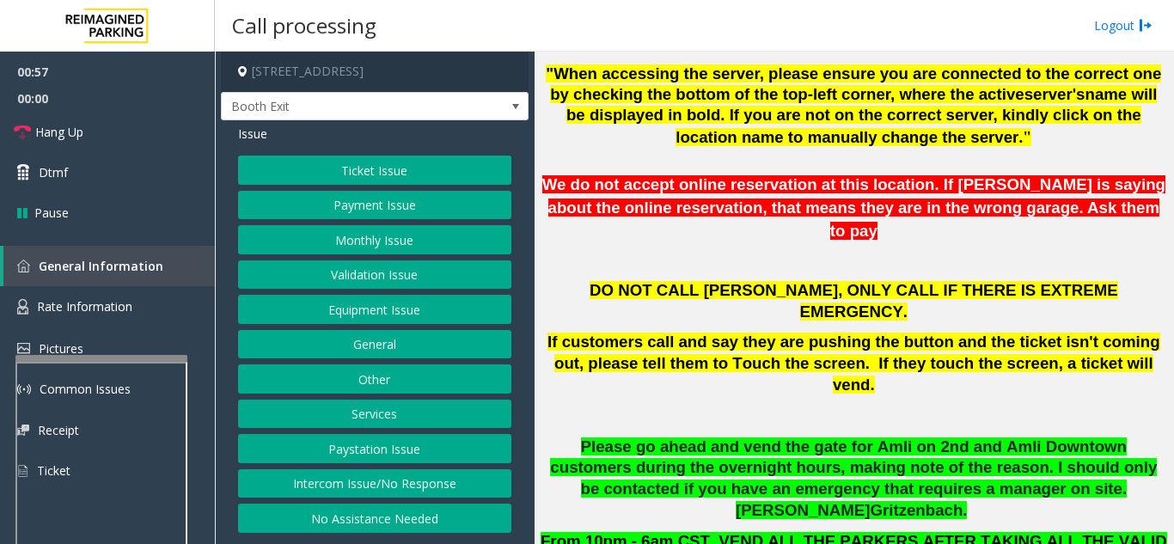
scroll to position [430, 0]
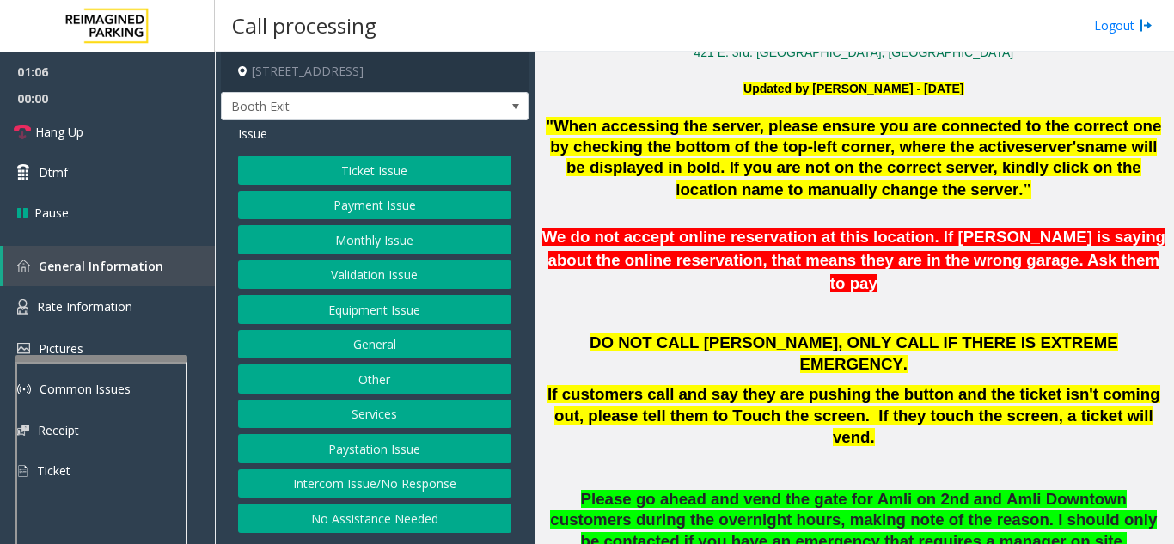
click at [341, 302] on button "Equipment Issue" at bounding box center [374, 309] width 273 height 29
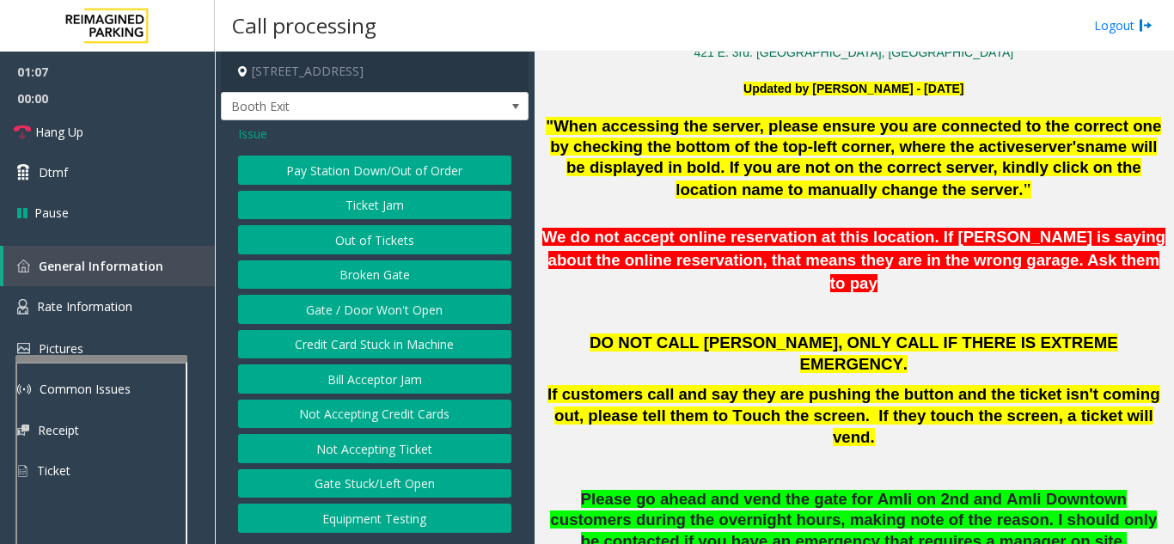
click at [341, 302] on button "Gate / Door Won't Open" at bounding box center [374, 309] width 273 height 29
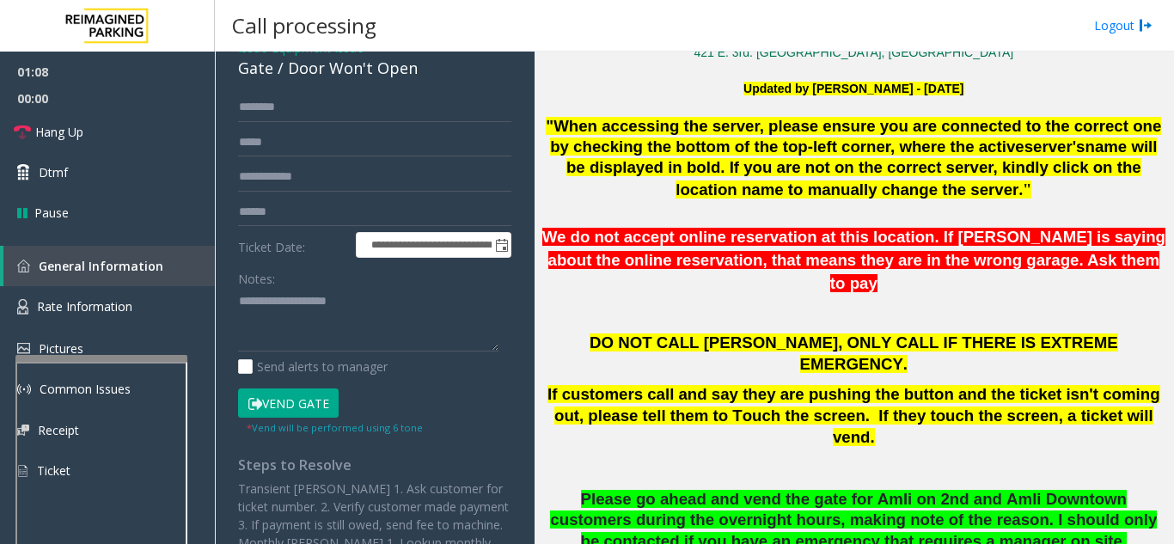
scroll to position [0, 0]
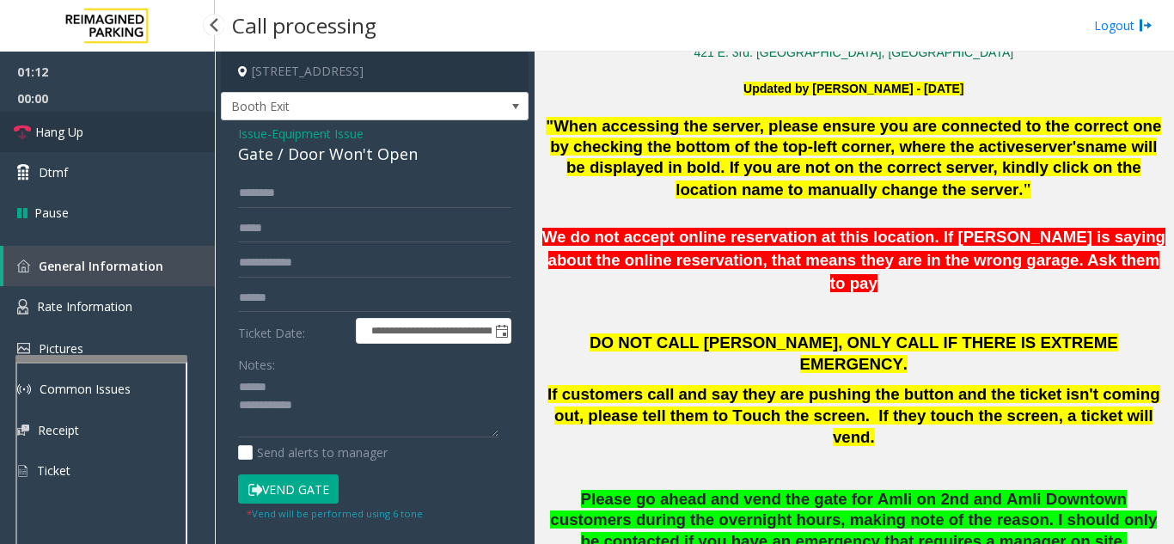
click at [174, 132] on link "Hang Up" at bounding box center [107, 132] width 215 height 40
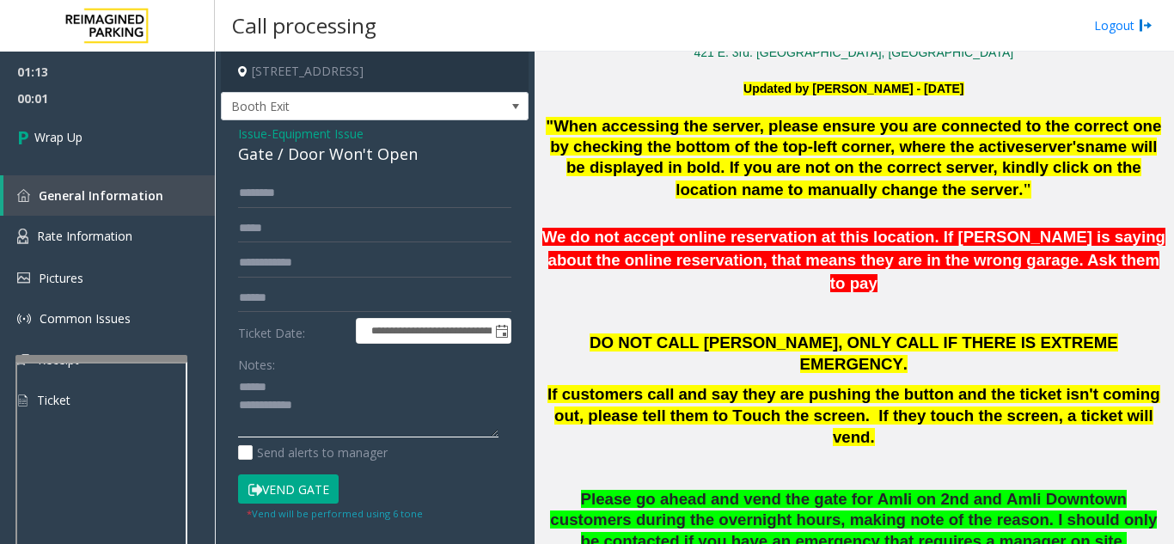
click at [333, 382] on textarea at bounding box center [368, 406] width 260 height 64
drag, startPoint x: 285, startPoint y: 154, endPoint x: 413, endPoint y: 164, distance: 129.3
click at [413, 164] on div "Gate / Door Won't Open" at bounding box center [374, 154] width 273 height 23
click at [370, 401] on textarea at bounding box center [368, 406] width 260 height 64
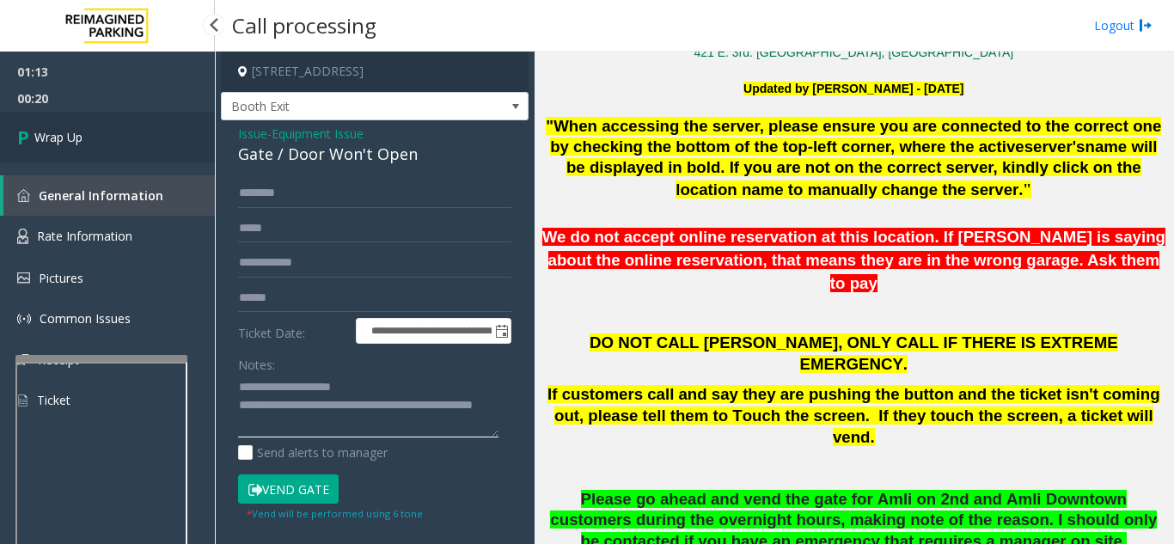
type textarea "**********"
click at [108, 147] on link "Wrap Up" at bounding box center [107, 137] width 215 height 51
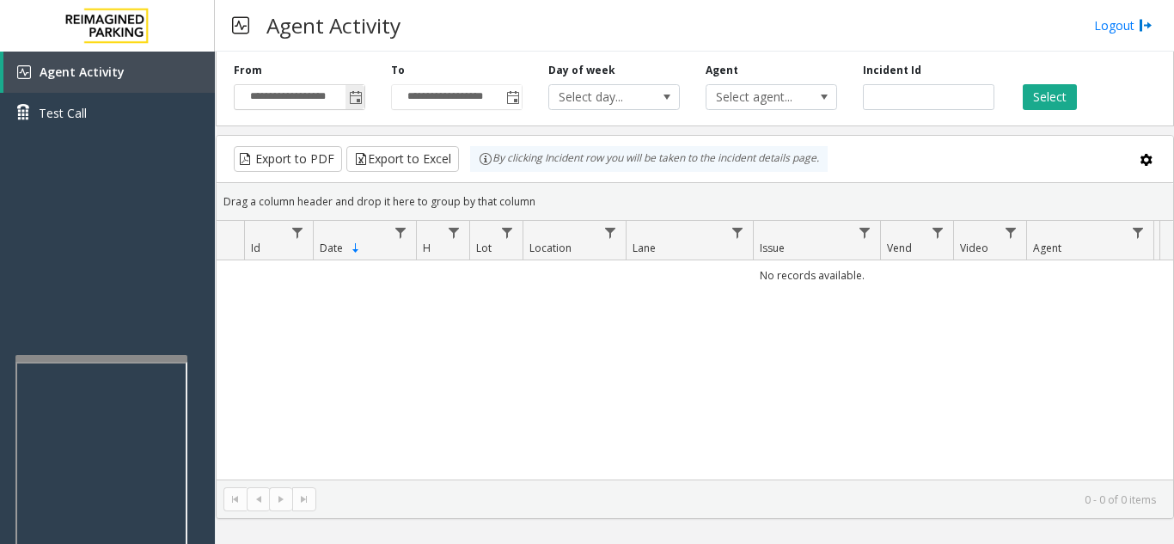
click at [354, 102] on span "Toggle popup" at bounding box center [356, 98] width 14 height 14
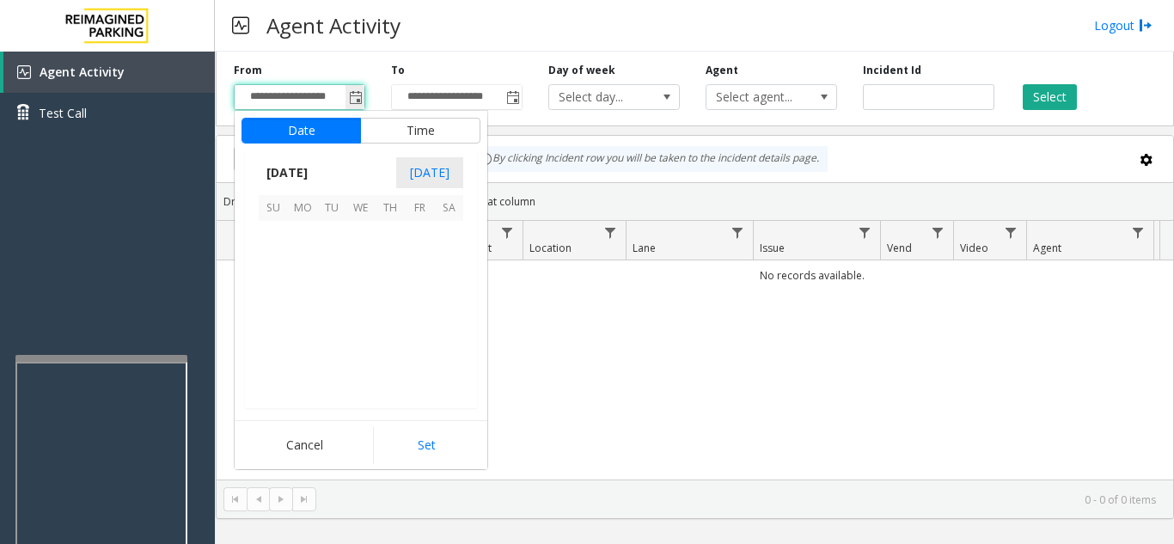
scroll to position [308492, 0]
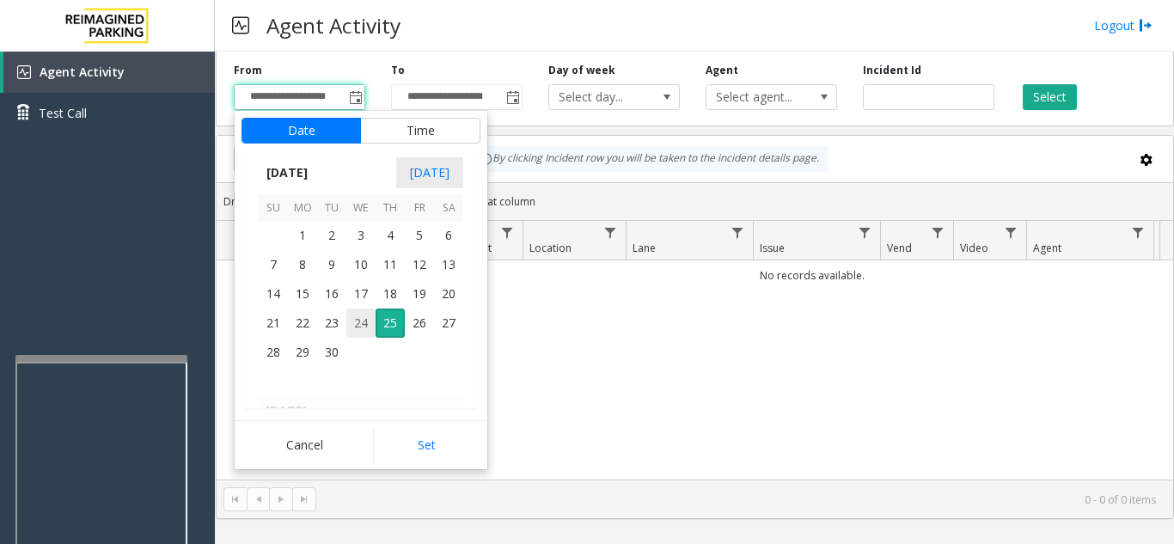
click at [370, 322] on span "24" at bounding box center [360, 323] width 29 height 29
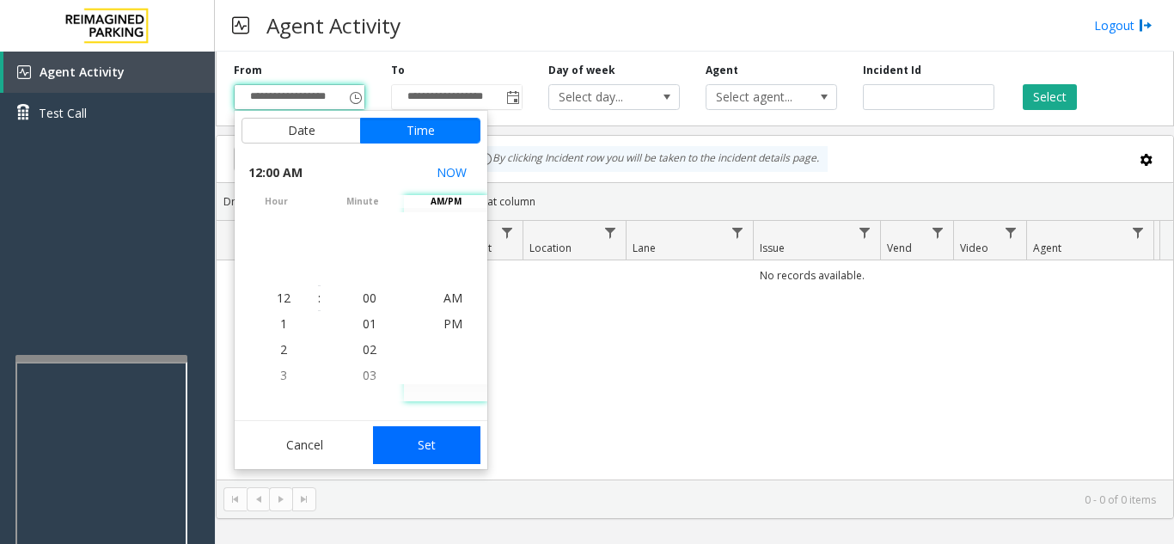
click at [451, 435] on button "Set" at bounding box center [427, 445] width 108 height 38
type input "**********"
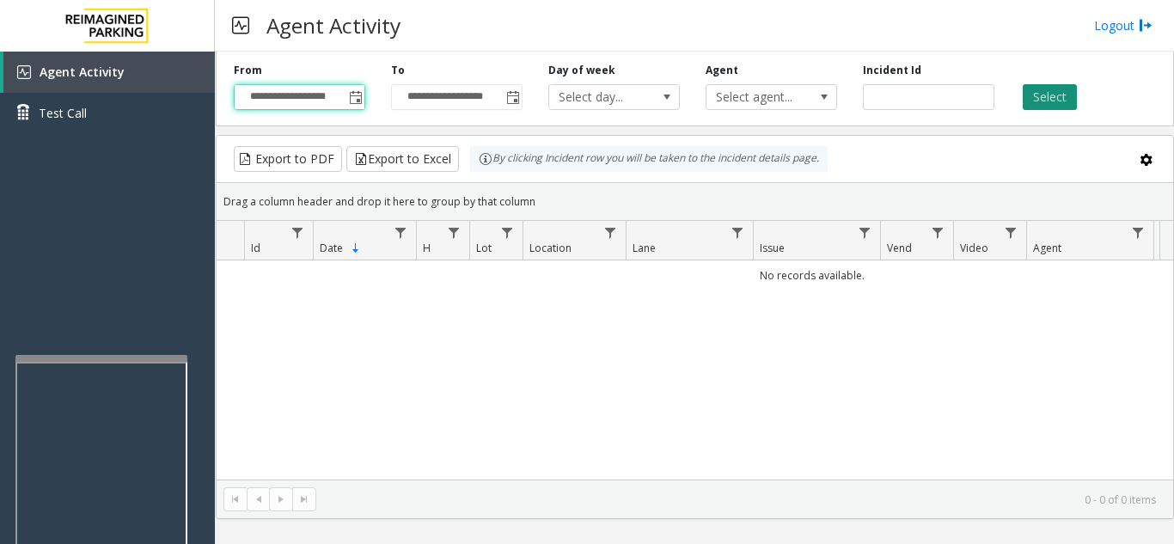
click at [1056, 99] on button "Select" at bounding box center [1050, 97] width 54 height 26
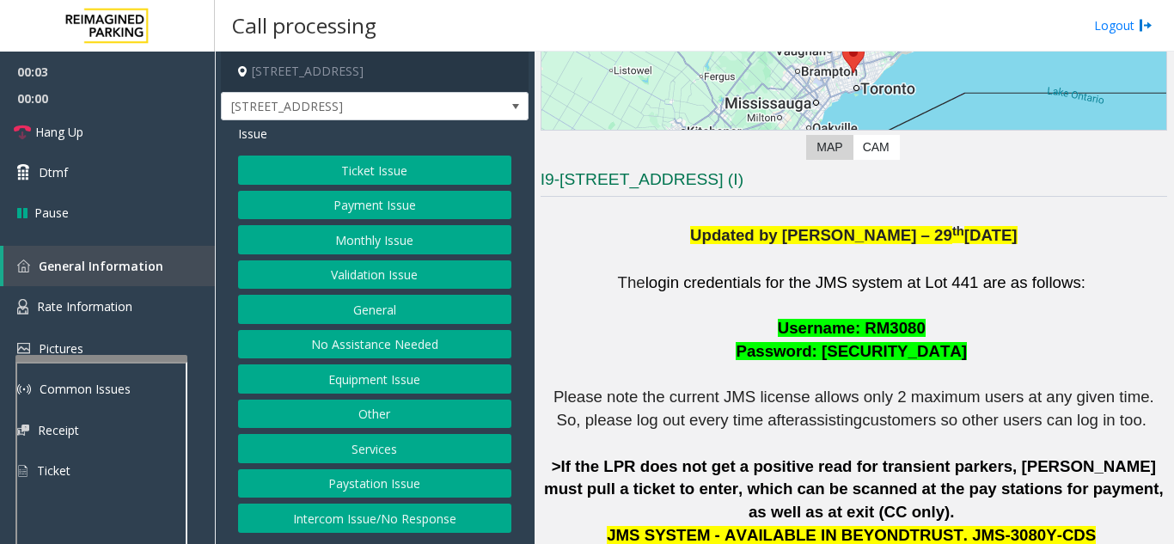
scroll to position [344, 0]
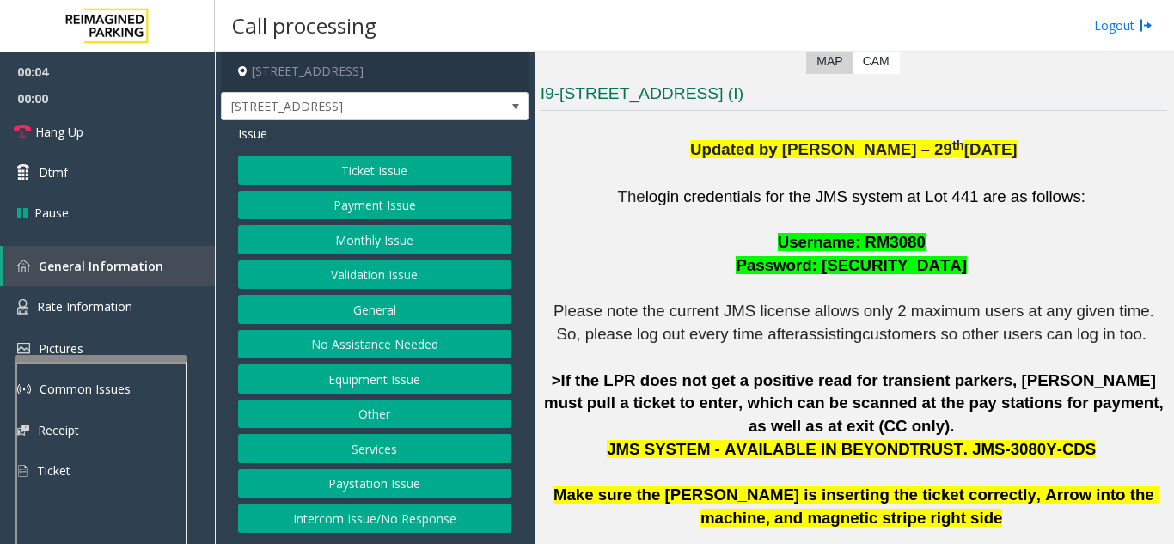
click at [387, 172] on button "Ticket Issue" at bounding box center [374, 170] width 273 height 29
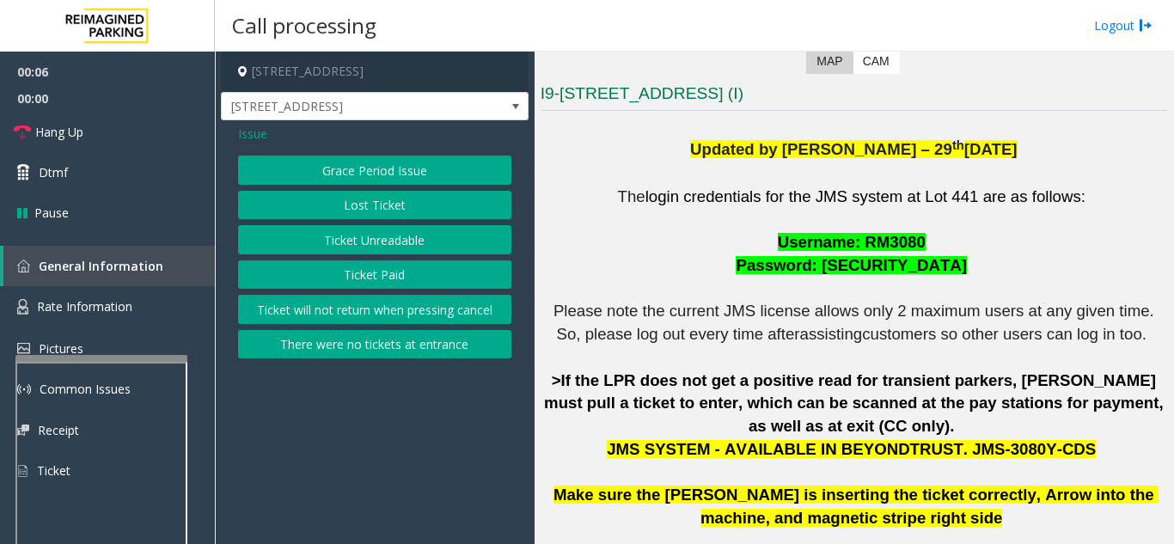
click at [379, 277] on button "Ticket Paid" at bounding box center [374, 274] width 273 height 29
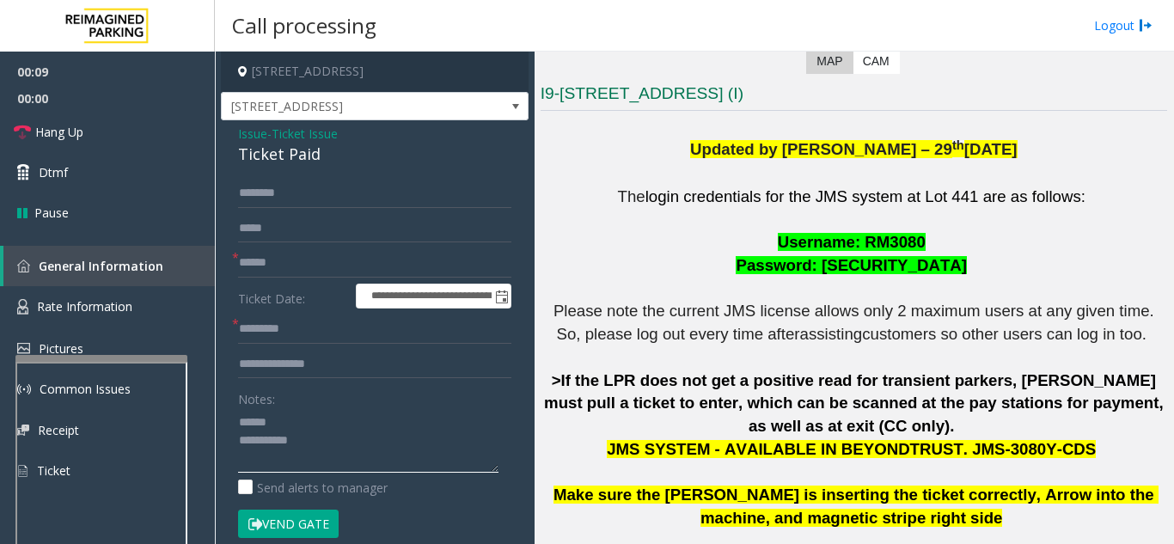
click at [308, 416] on textarea at bounding box center [368, 440] width 260 height 64
drag, startPoint x: 231, startPoint y: 153, endPoint x: 318, endPoint y: 159, distance: 87.0
click at [318, 159] on div "**********" at bounding box center [375, 531] width 308 height 822
type textarea "**********"
click at [333, 335] on input "text" at bounding box center [374, 329] width 273 height 29
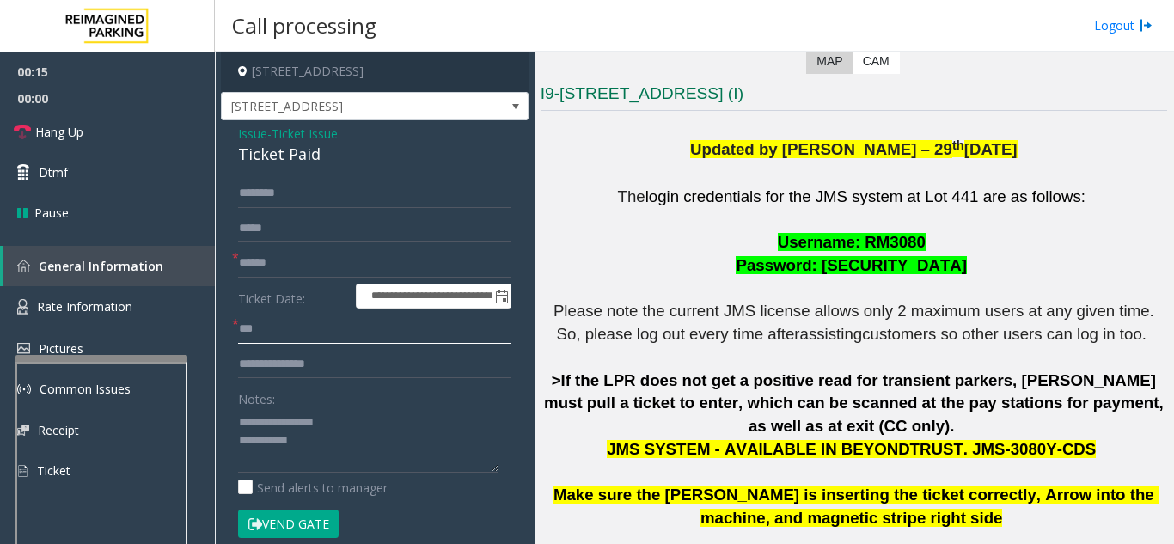
type input "**"
click at [357, 270] on input "text" at bounding box center [374, 262] width 273 height 29
type input "**"
click at [388, 449] on textarea at bounding box center [368, 440] width 260 height 64
click at [355, 418] on textarea at bounding box center [368, 440] width 260 height 64
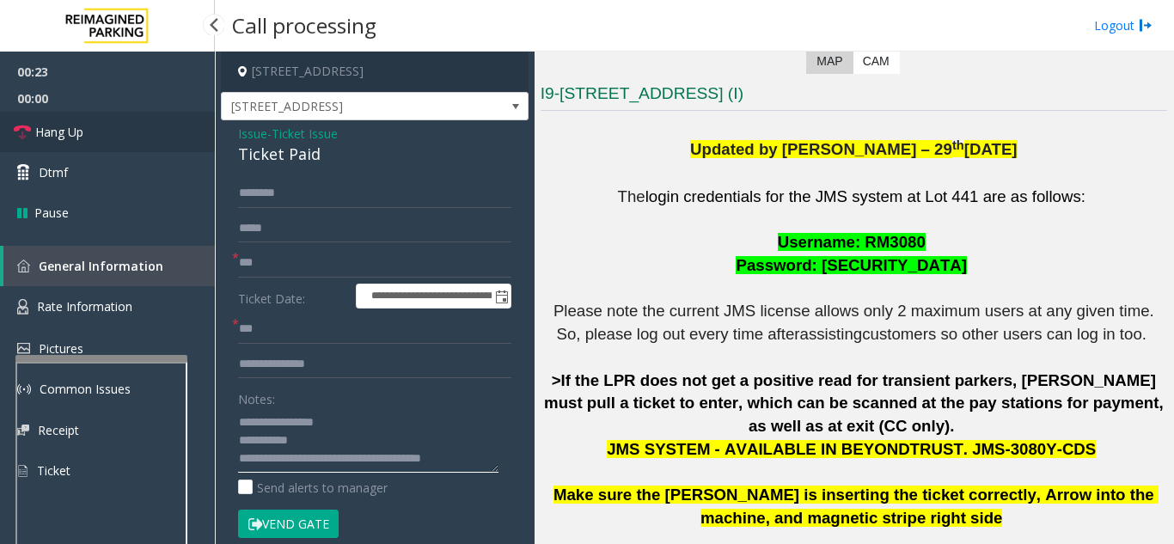
type textarea "**********"
click at [152, 136] on link "Hang Up" at bounding box center [107, 132] width 215 height 40
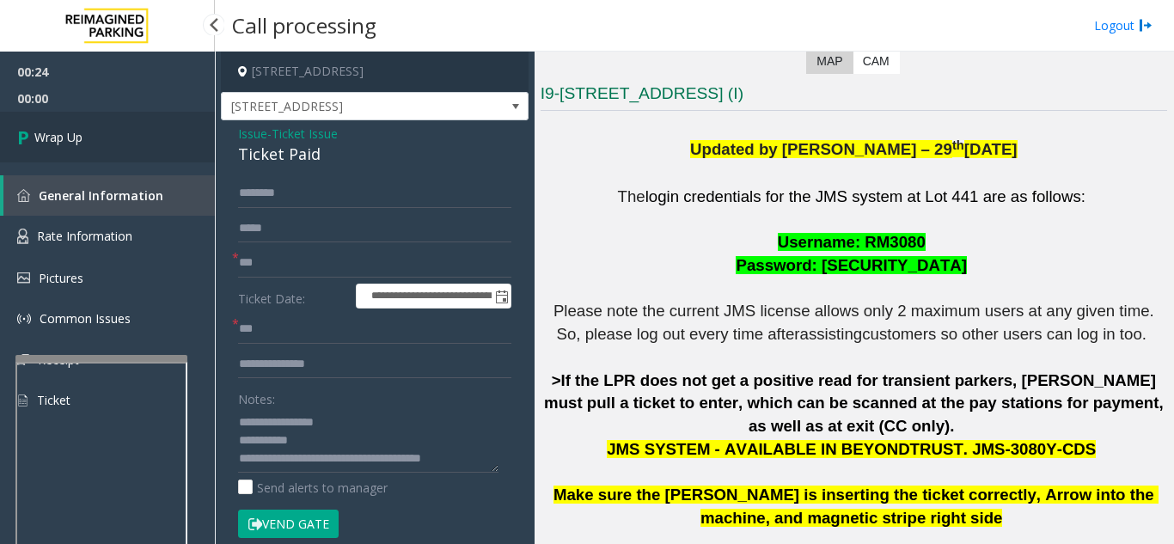
click at [152, 156] on link "Wrap Up" at bounding box center [107, 137] width 215 height 51
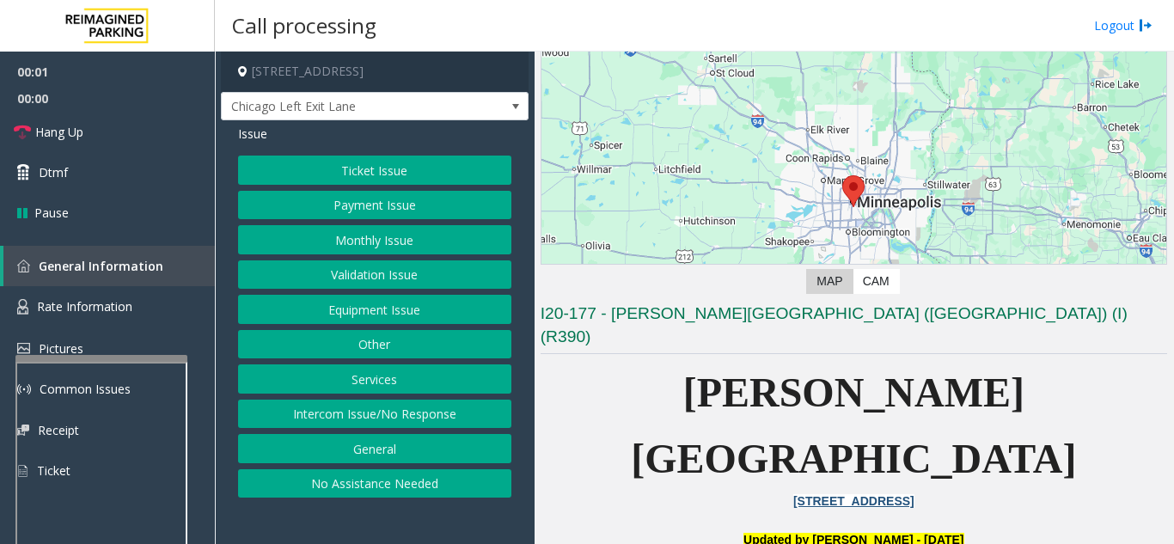
scroll to position [344, 0]
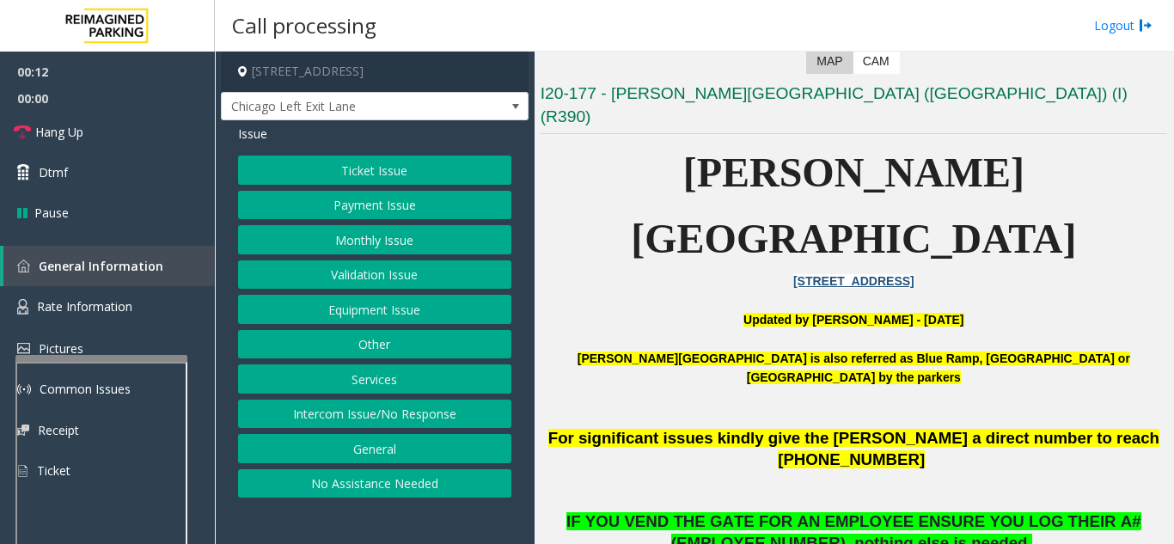
click at [417, 425] on button "Intercom Issue/No Response" at bounding box center [374, 414] width 273 height 29
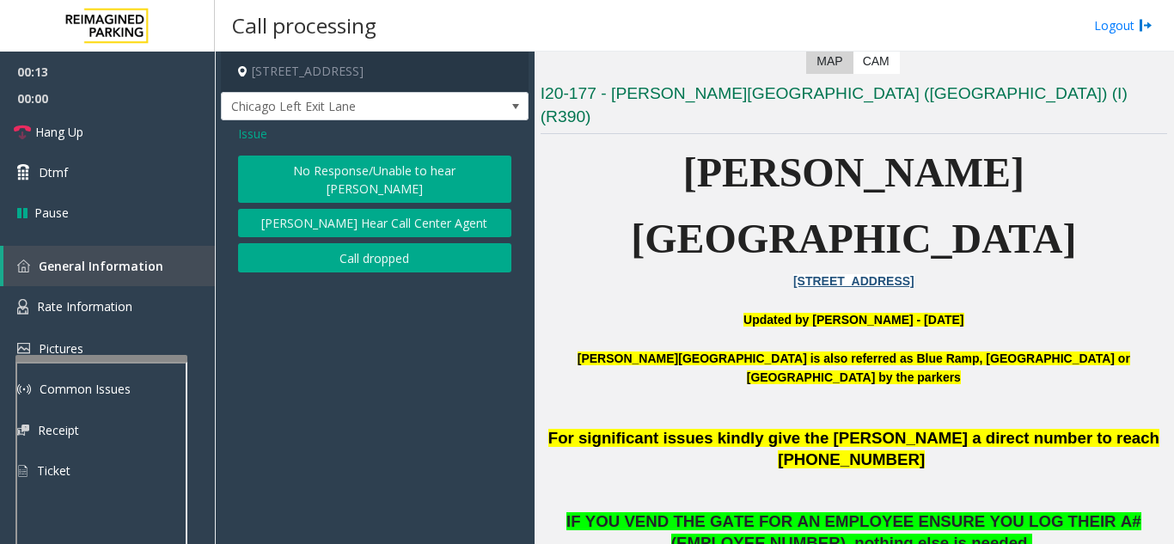
click at [381, 159] on button "No Response/Unable to hear [PERSON_NAME]" at bounding box center [374, 179] width 273 height 47
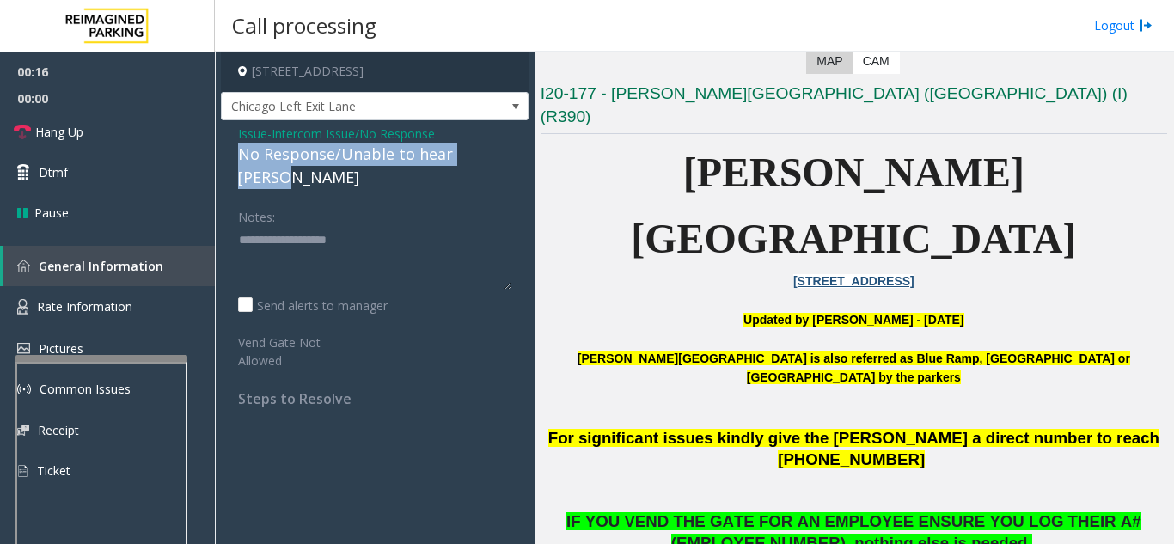
drag, startPoint x: 230, startPoint y: 156, endPoint x: 468, endPoint y: 160, distance: 237.3
click at [506, 162] on div "Issue - Intercom Issue/No Response No Response/Unable to hear parker Notes: Sen…" at bounding box center [375, 272] width 308 height 304
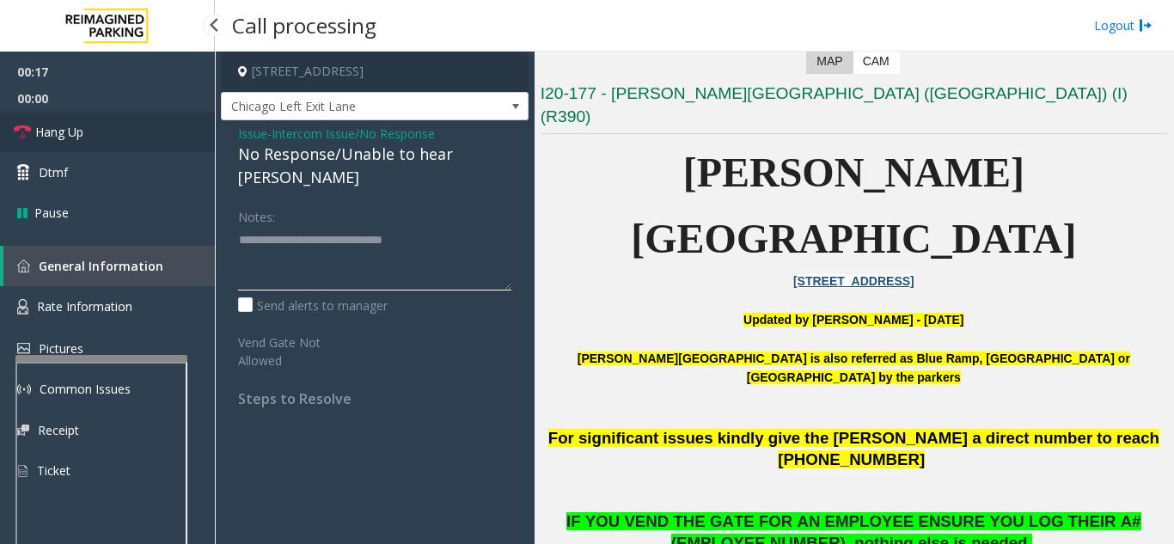
type textarea "**********"
click at [168, 145] on link "Hang Up" at bounding box center [107, 132] width 215 height 40
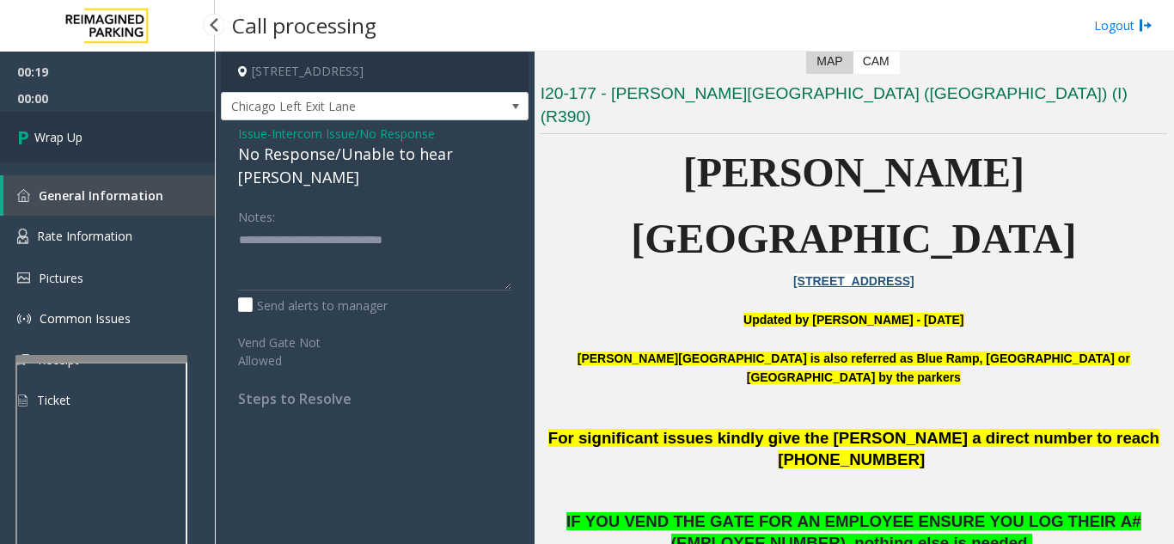
click at [168, 145] on link "Wrap Up" at bounding box center [107, 137] width 215 height 51
